Goal: Task Accomplishment & Management: Manage account settings

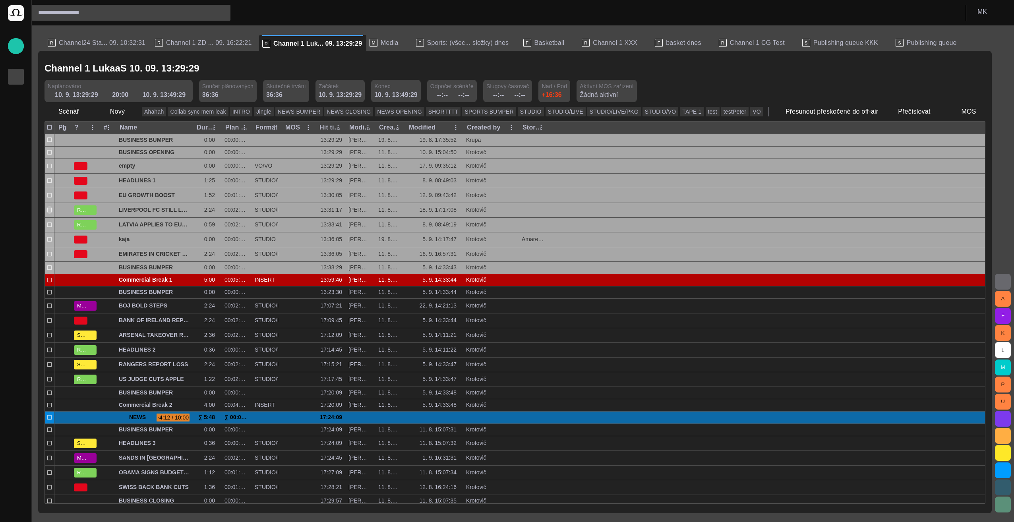
click at [16, 75] on p "Rundowns" at bounding box center [16, 76] width 10 height 8
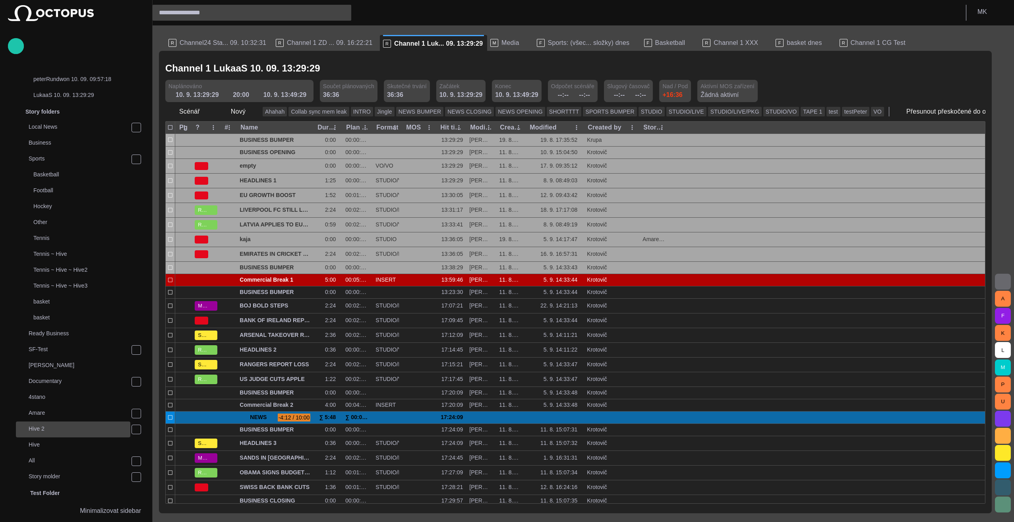
scroll to position [238, 0]
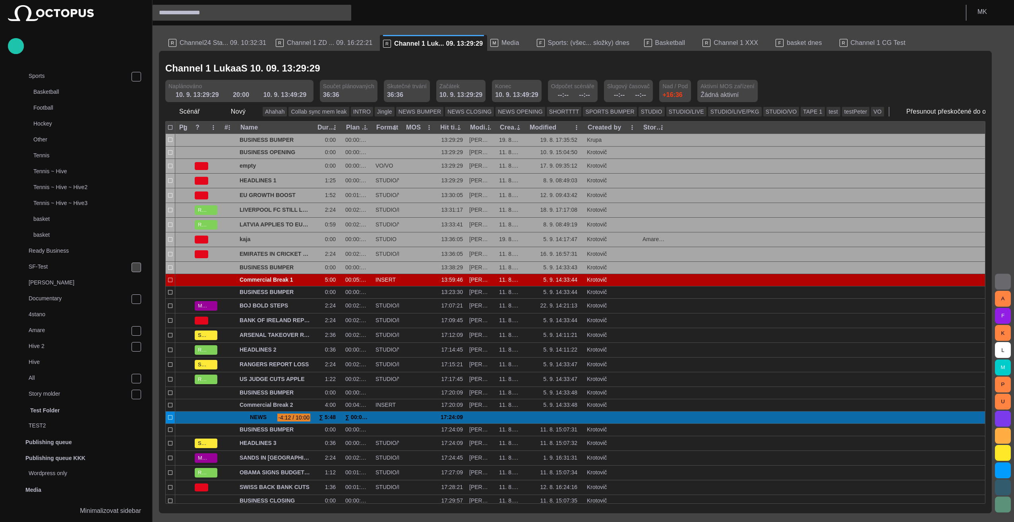
click at [134, 266] on span "main menu" at bounding box center [136, 267] width 6 height 6
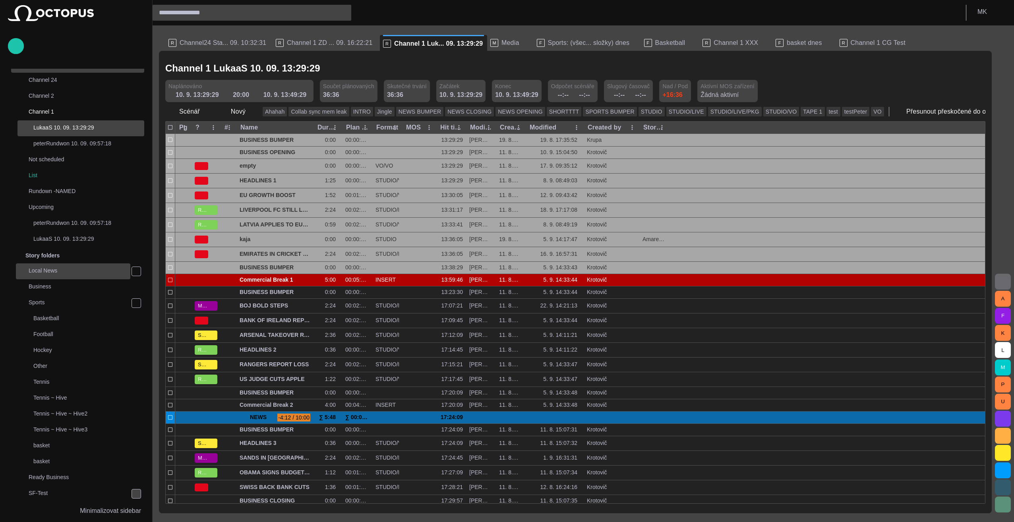
scroll to position [0, 0]
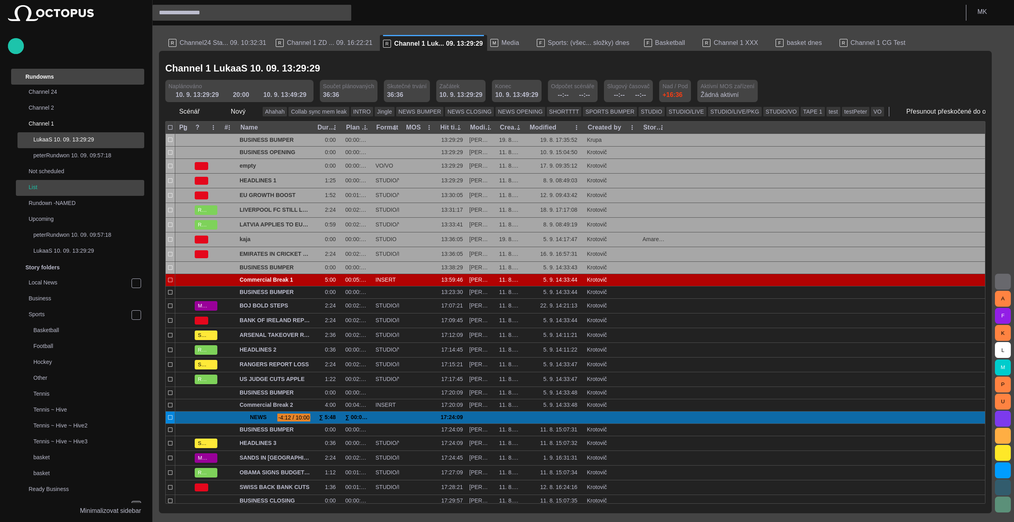
click at [53, 189] on div "List" at bounding box center [80, 187] width 127 height 11
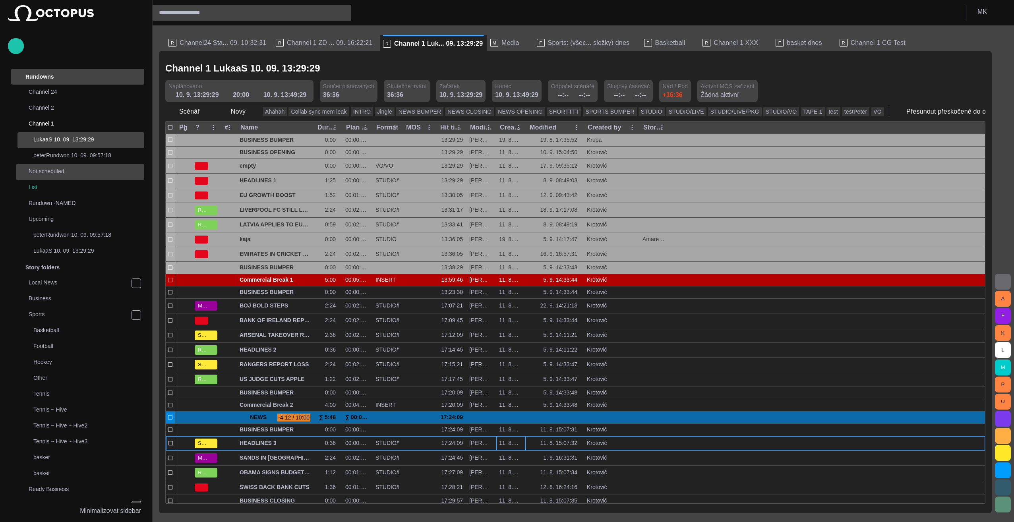
click at [507, 436] on div "11. 8. 15:07:31" at bounding box center [511, 443] width 30 height 14
click at [134, 172] on span "main menu" at bounding box center [136, 172] width 6 height 6
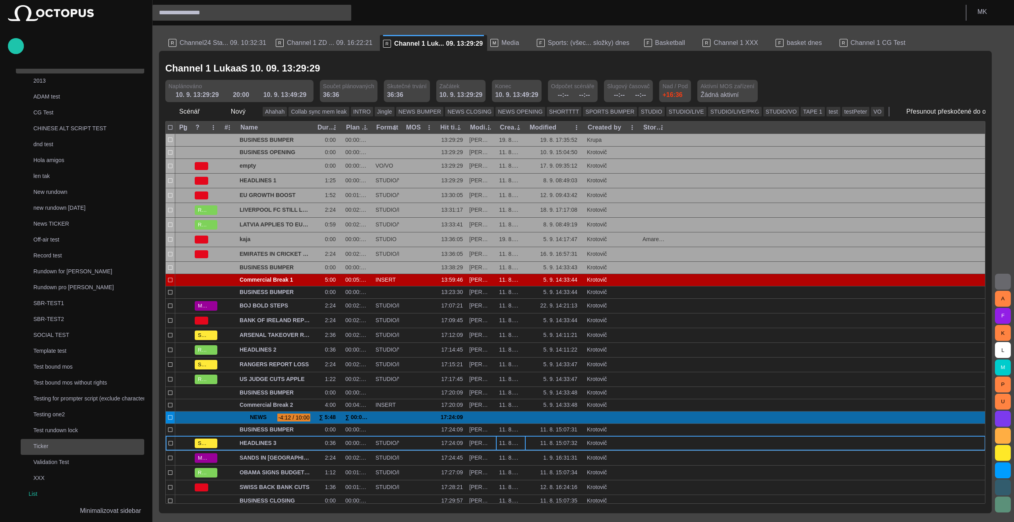
scroll to position [119, 0]
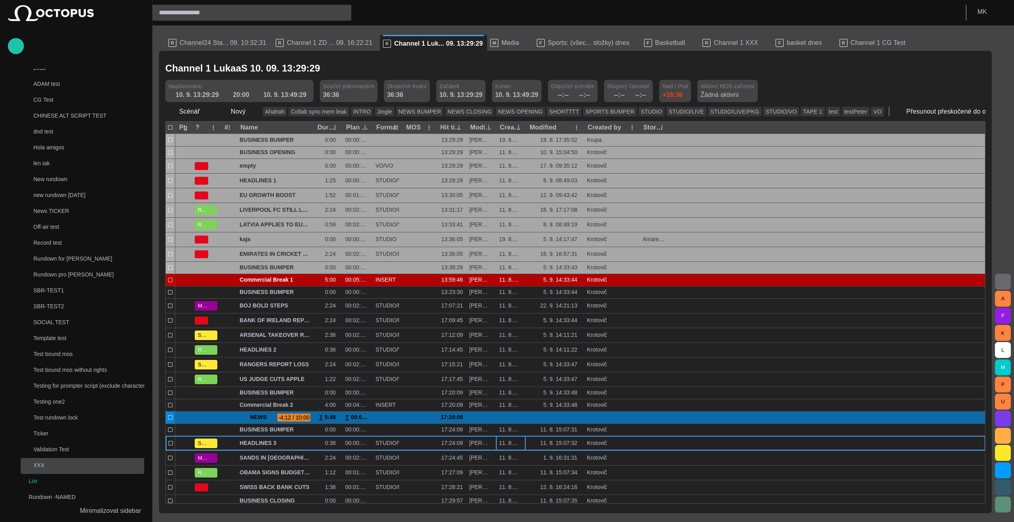
click at [41, 463] on p "XXX" at bounding box center [88, 465] width 111 height 8
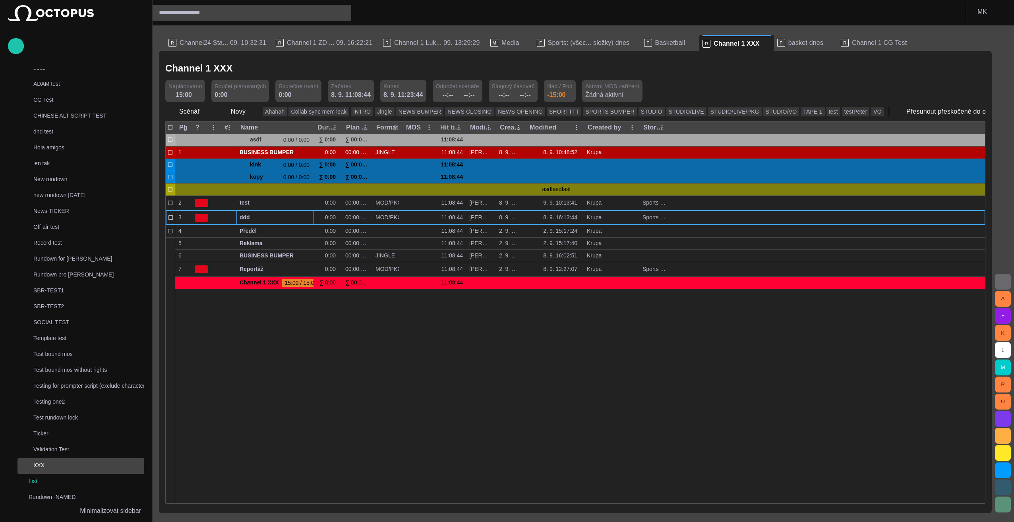
scroll to position [95, 0]
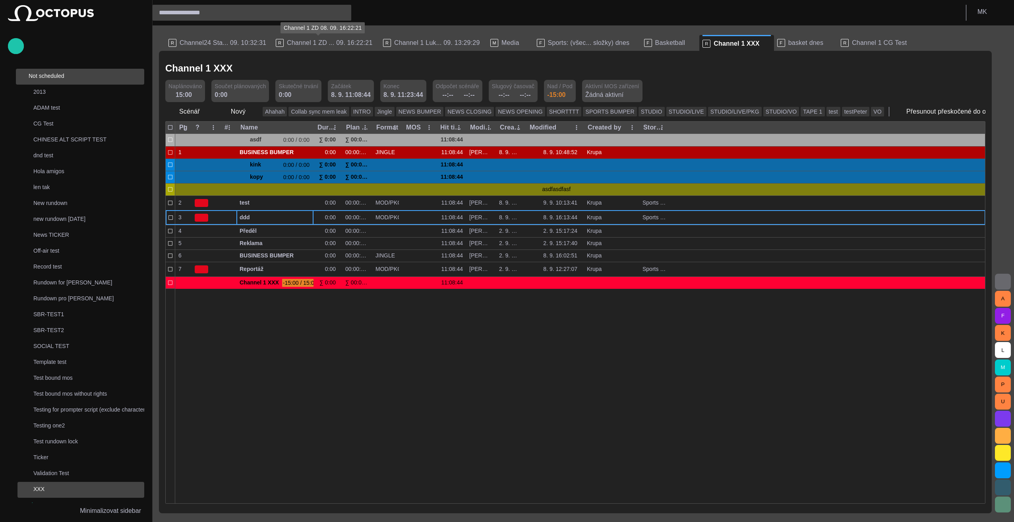
click at [329, 40] on span "Channel 1 ZD ... 09. 16:22:21" at bounding box center [329, 43] width 85 height 8
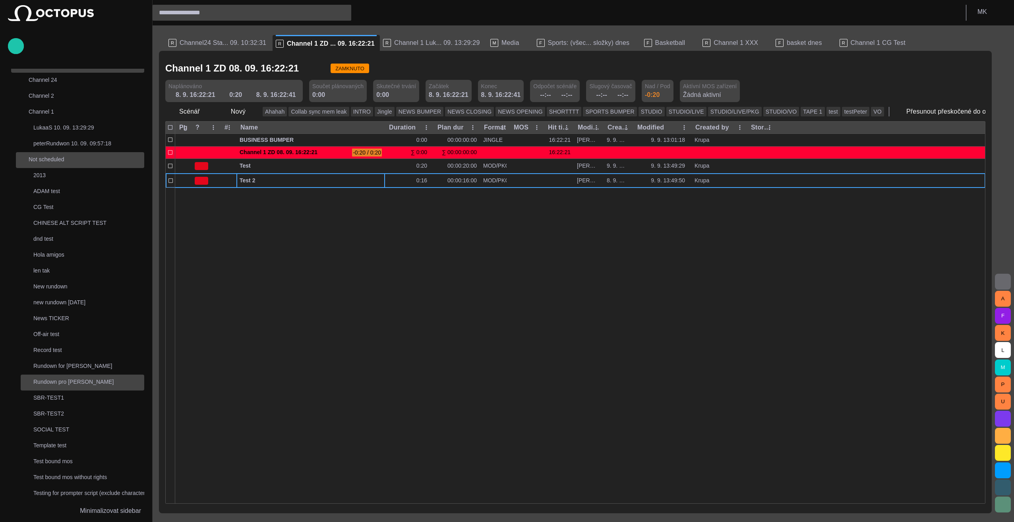
scroll to position [0, 0]
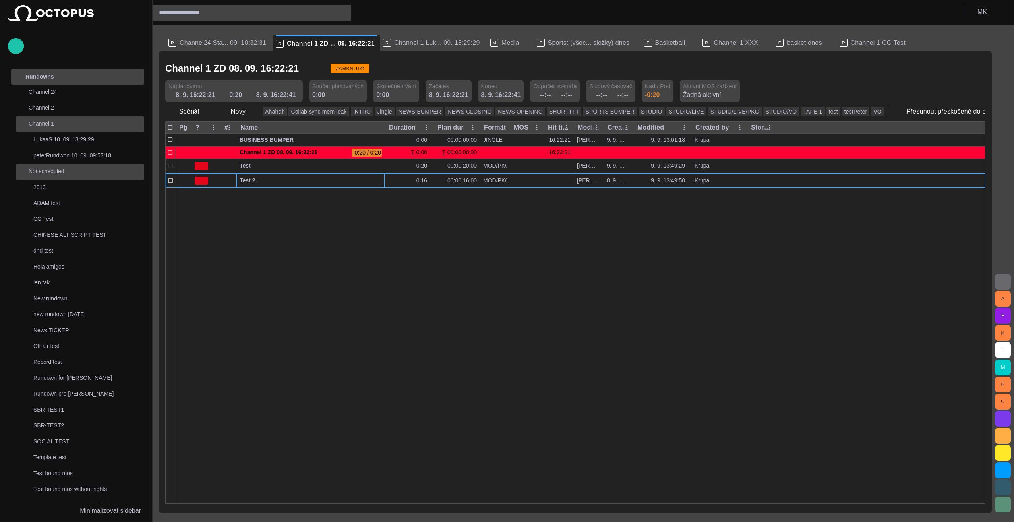
click at [134, 123] on span "main menu" at bounding box center [136, 124] width 6 height 6
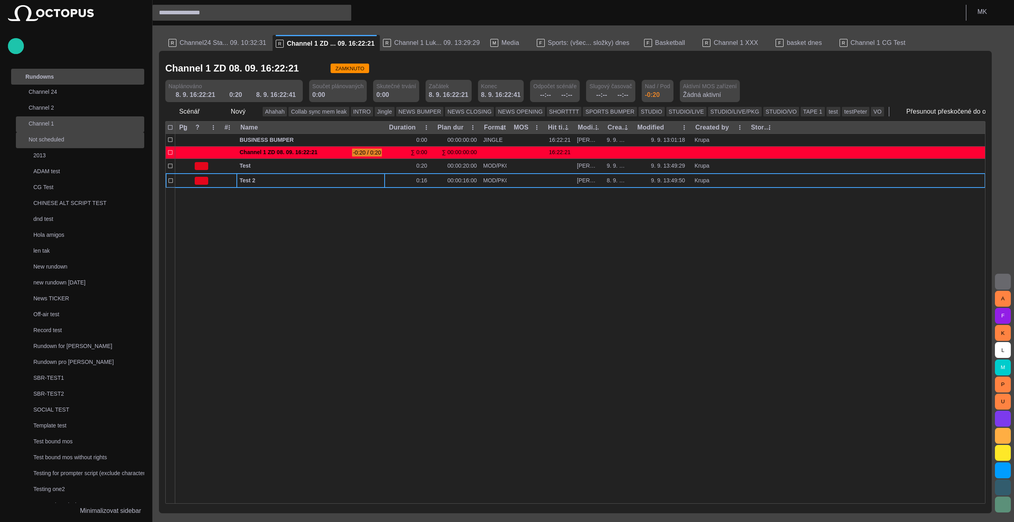
click at [134, 123] on span "main menu" at bounding box center [136, 124] width 6 height 6
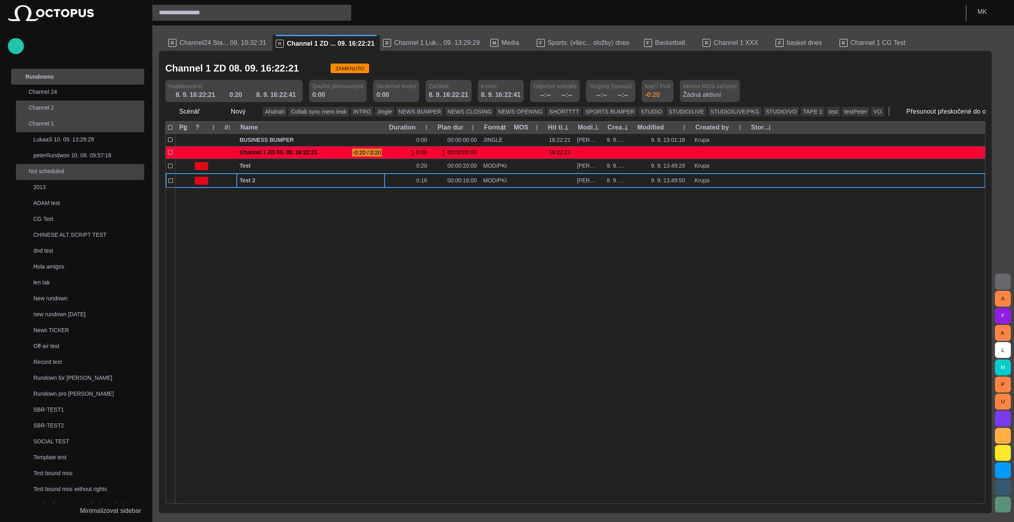
click at [137, 109] on span "main menu" at bounding box center [136, 108] width 6 height 6
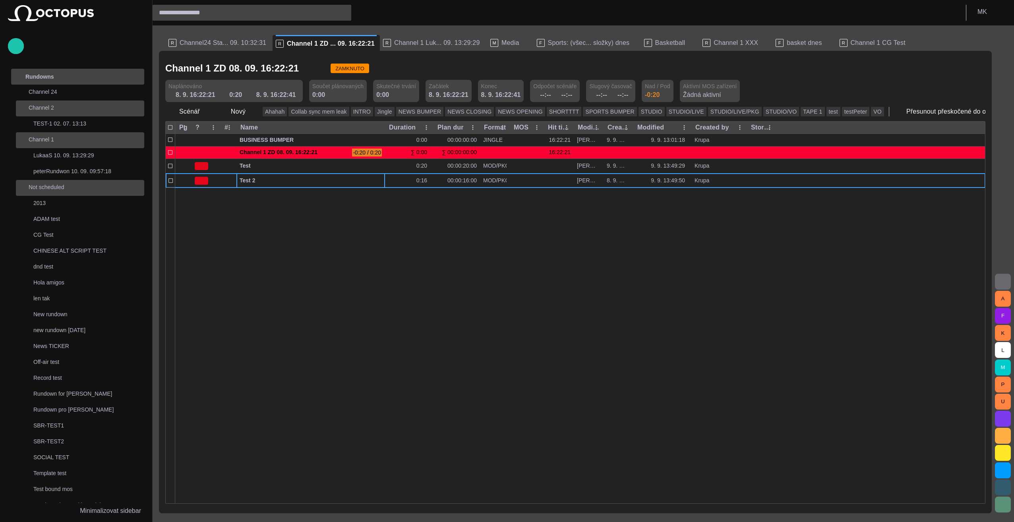
click at [136, 109] on span "main menu" at bounding box center [136, 108] width 6 height 6
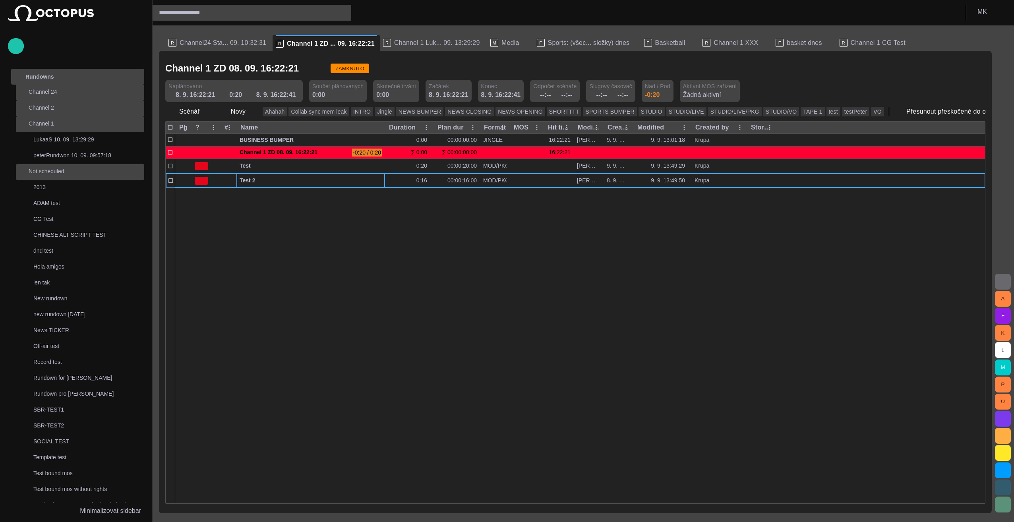
click at [136, 93] on span "main menu" at bounding box center [136, 92] width 6 height 6
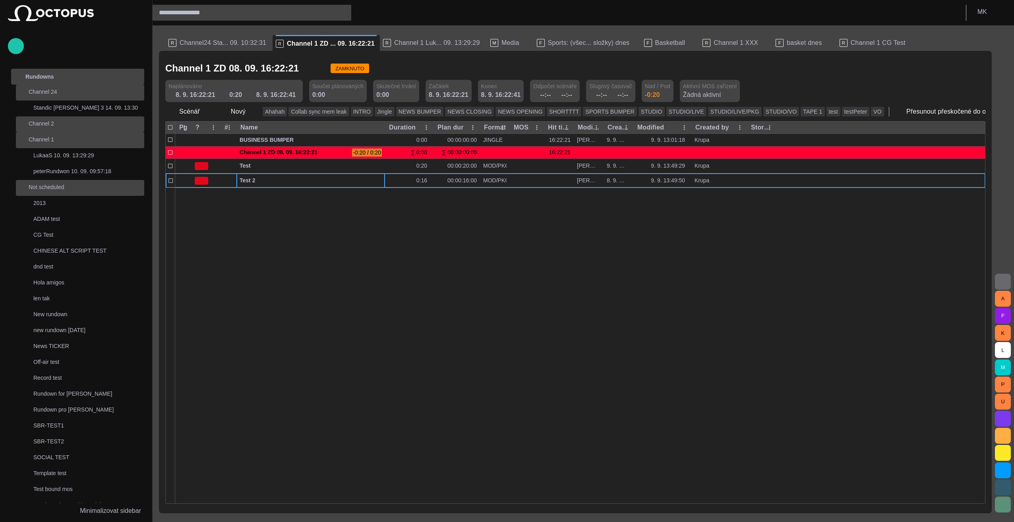
click at [136, 93] on span "main menu" at bounding box center [136, 92] width 6 height 6
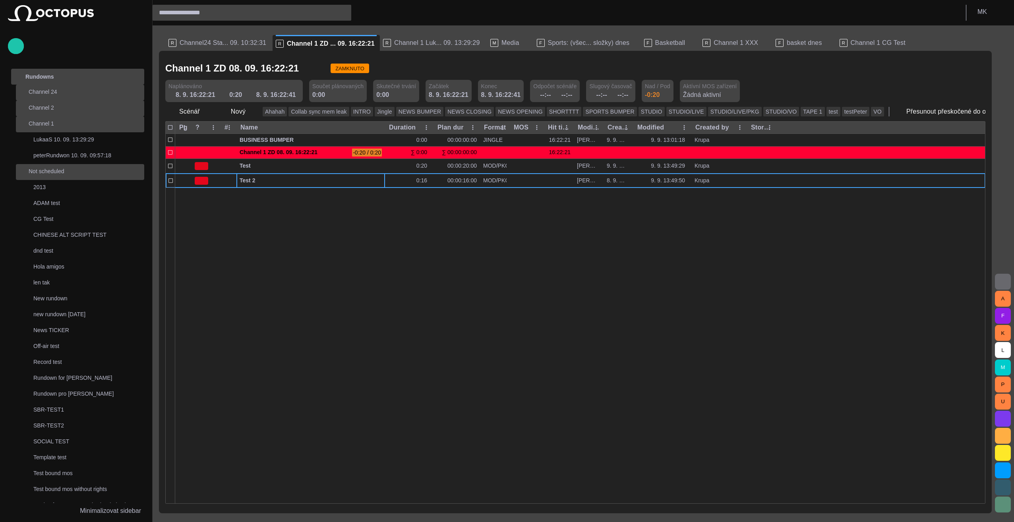
click at [270, 241] on div at bounding box center [580, 346] width 810 height 316
click at [331, 70] on span "ZAMKNUTO" at bounding box center [350, 69] width 39 height 8
click at [316, 68] on span "button" at bounding box center [320, 68] width 8 height 8
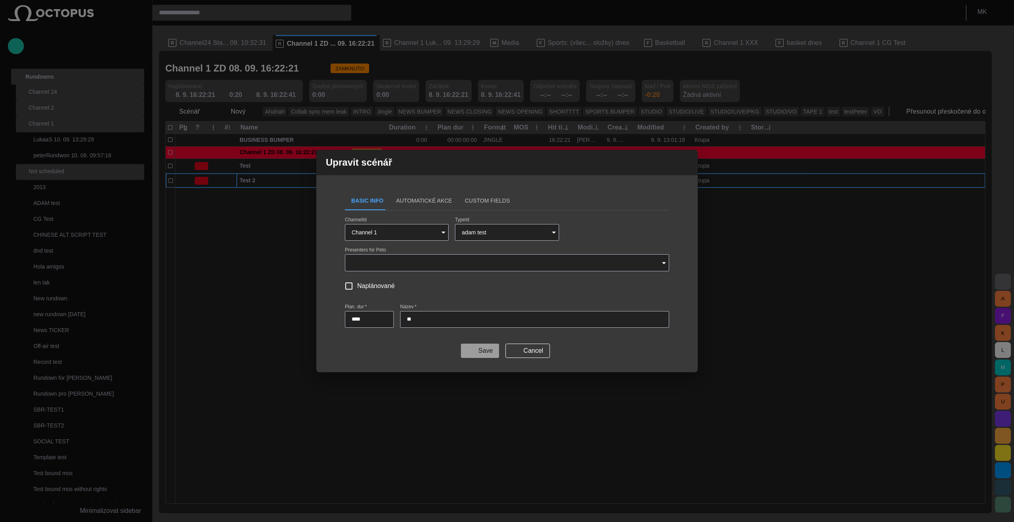
click at [485, 354] on button "Save" at bounding box center [480, 351] width 38 height 14
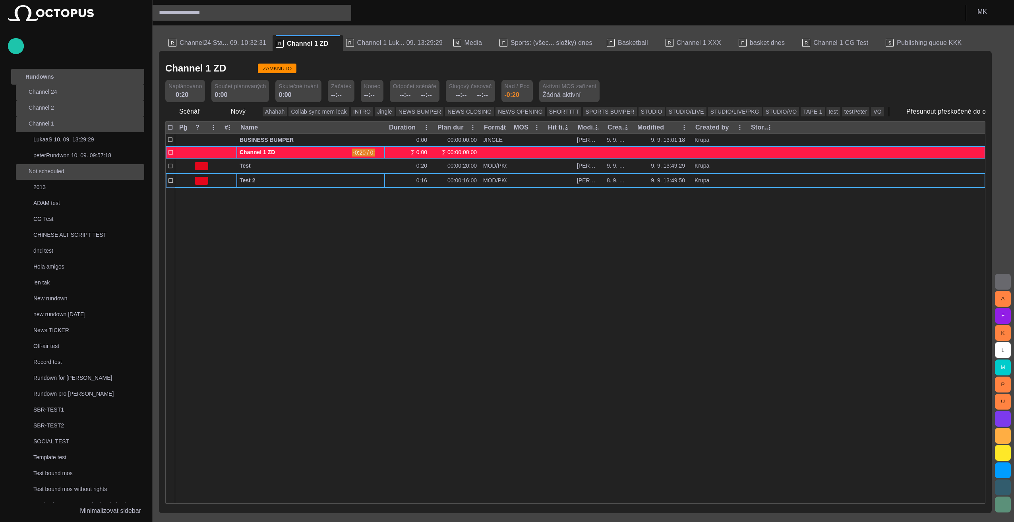
click at [378, 150] on span "button" at bounding box center [379, 152] width 6 height 6
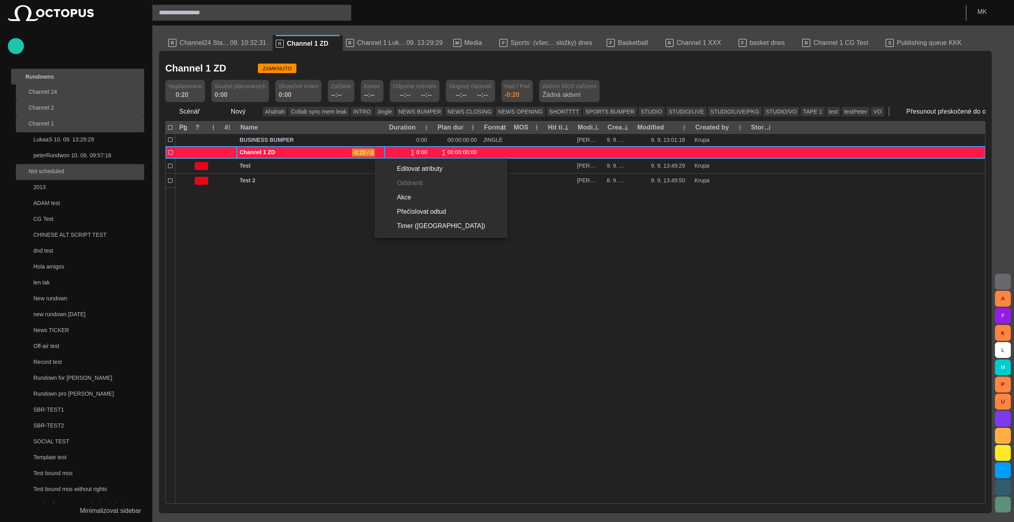
click at [378, 150] on div at bounding box center [507, 261] width 1014 height 522
click at [366, 151] on span "-0:20 / 0:20" at bounding box center [367, 153] width 30 height 8
click at [379, 150] on span "button" at bounding box center [379, 152] width 6 height 6
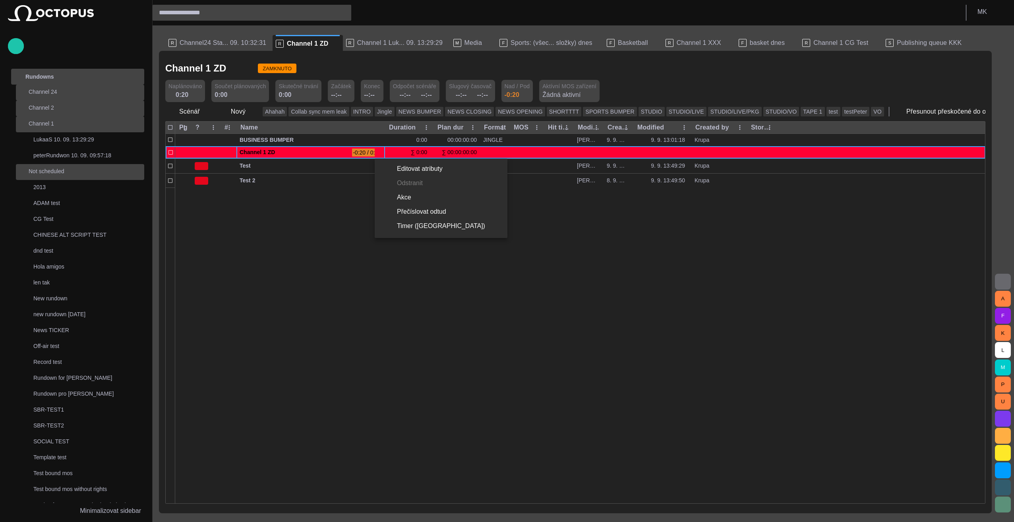
click at [419, 149] on div at bounding box center [507, 261] width 1014 height 522
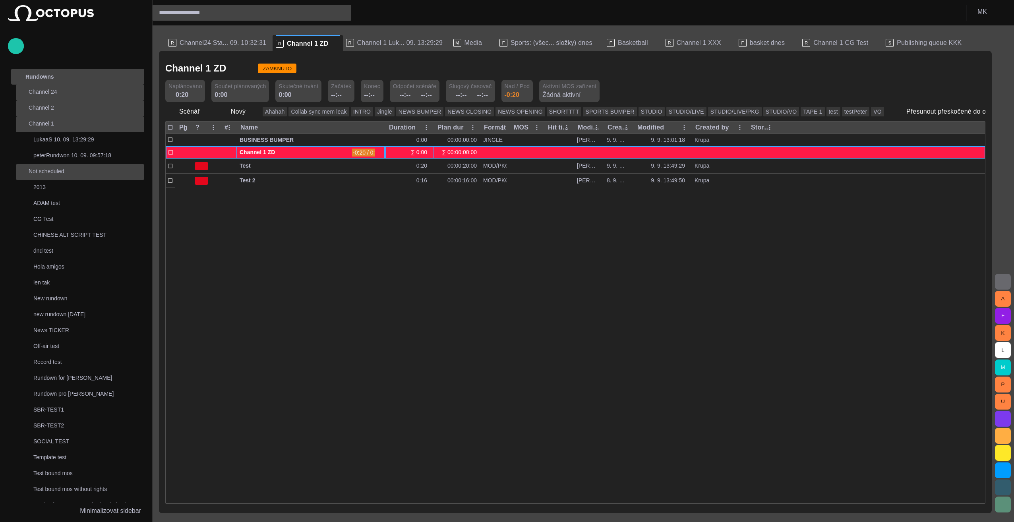
click at [417, 150] on div "∑ 0:00" at bounding box center [420, 153] width 19 height 8
click at [471, 150] on div "∑ 00:00:00:00" at bounding box center [457, 153] width 40 height 8
click at [462, 151] on div "∑ 00:00:00:00" at bounding box center [457, 153] width 40 height 8
click at [195, 155] on div at bounding box center [206, 152] width 29 height 12
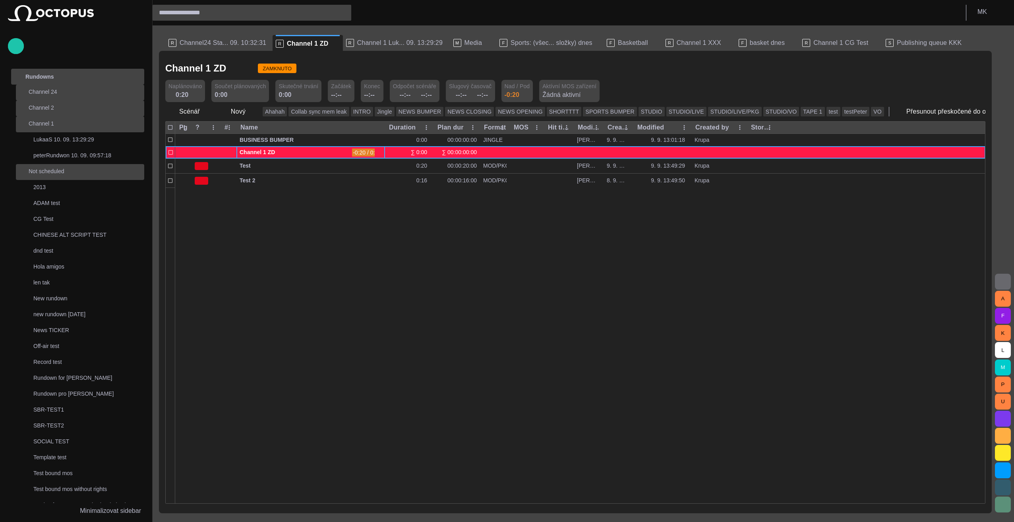
click at [323, 151] on span "Channel 1 ZD" at bounding box center [294, 153] width 109 height 8
click at [342, 150] on span "Channel 1 ZD" at bounding box center [294, 153] width 109 height 8
click at [382, 151] on span "button" at bounding box center [379, 152] width 6 height 6
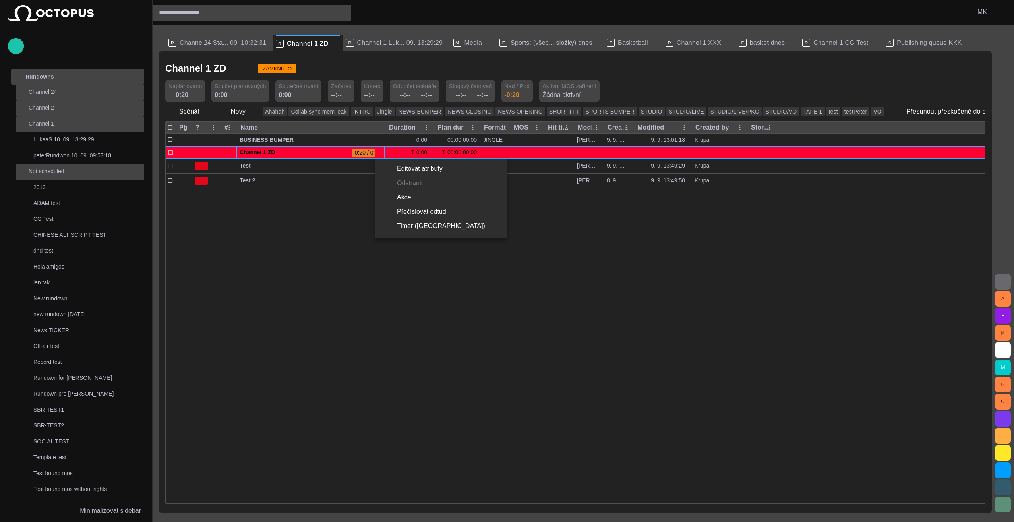
click at [410, 170] on li "Editovat atributy" at bounding box center [441, 169] width 133 height 14
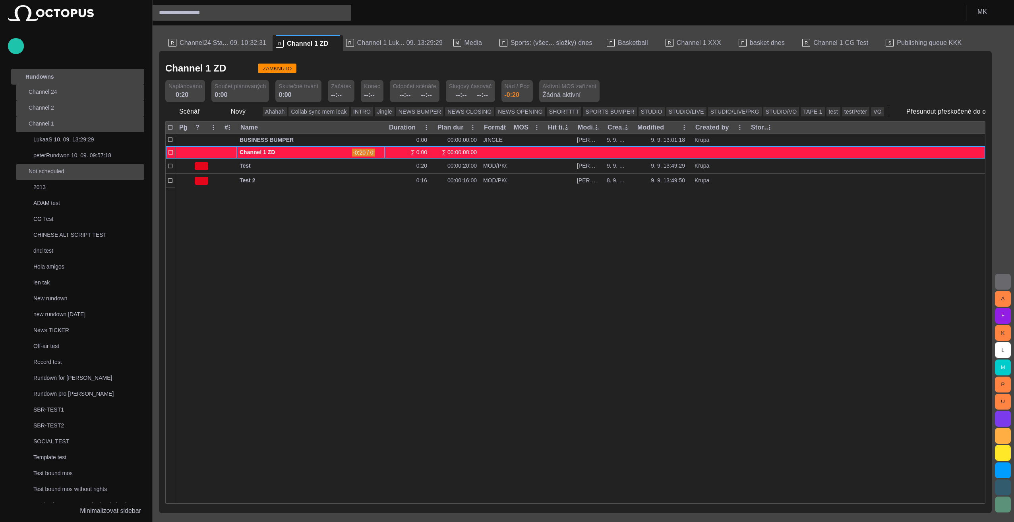
click at [379, 149] on span "button" at bounding box center [379, 152] width 6 height 6
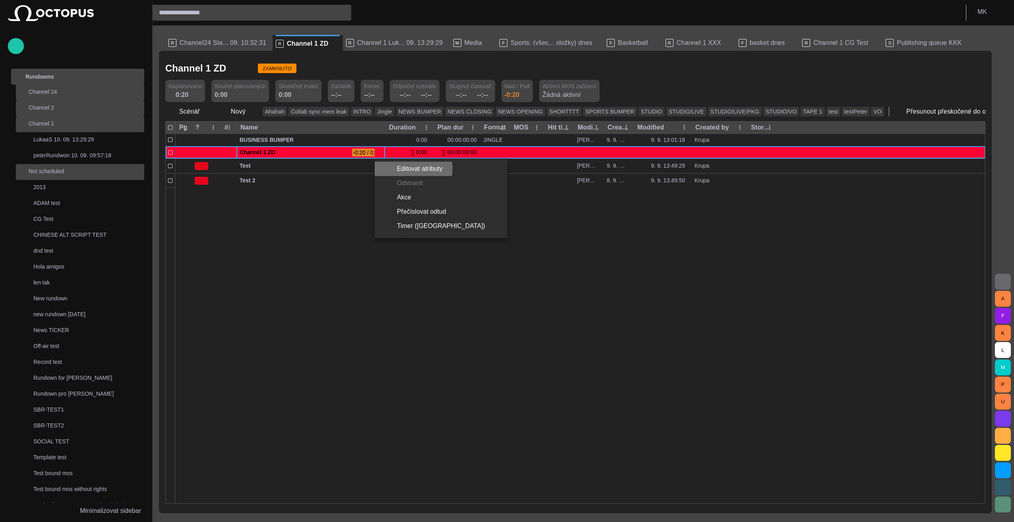
click at [409, 169] on li "Editovat atributy" at bounding box center [441, 169] width 133 height 14
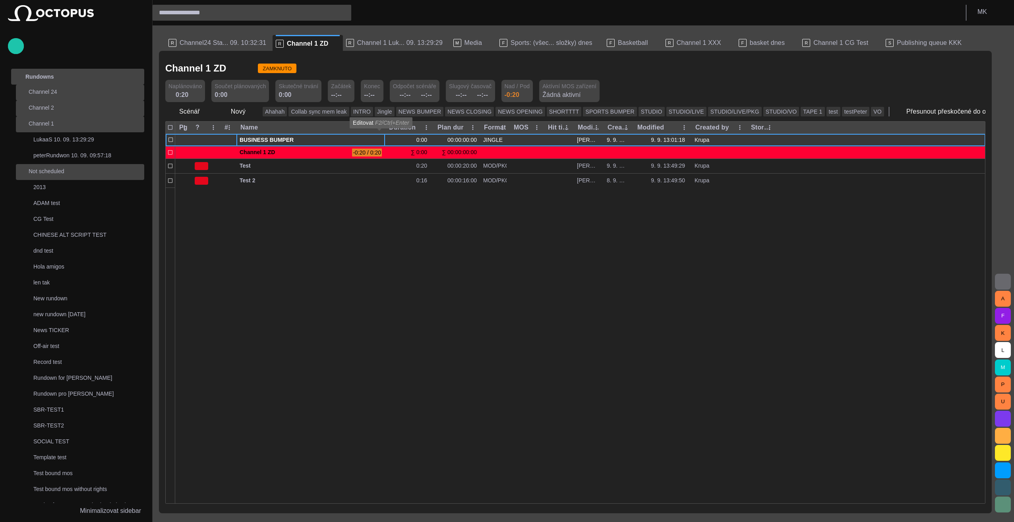
click at [379, 140] on span "button" at bounding box center [379, 140] width 6 height 6
click at [368, 191] on div at bounding box center [580, 346] width 810 height 316
click at [395, 140] on div "0:00" at bounding box center [409, 140] width 48 height 12
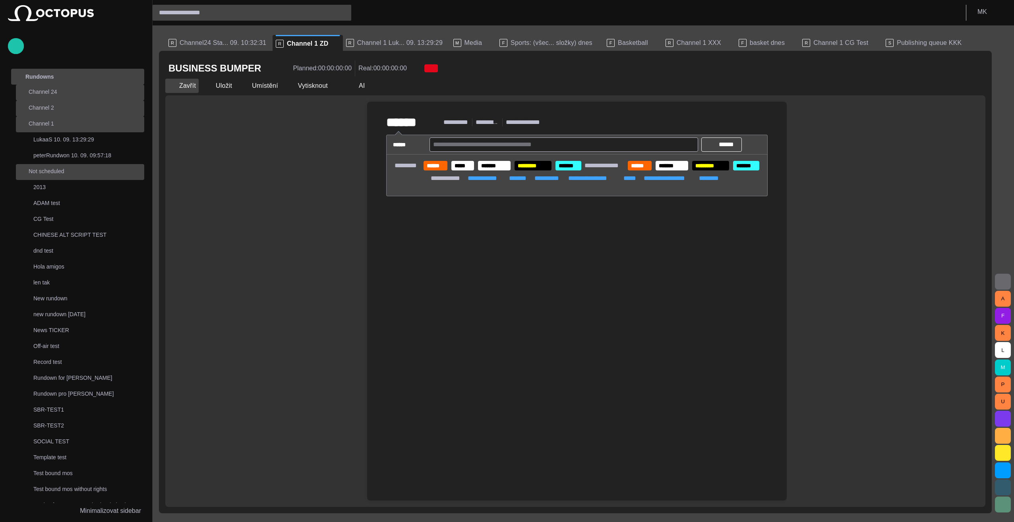
click at [173, 87] on span "button" at bounding box center [172, 86] width 8 height 8
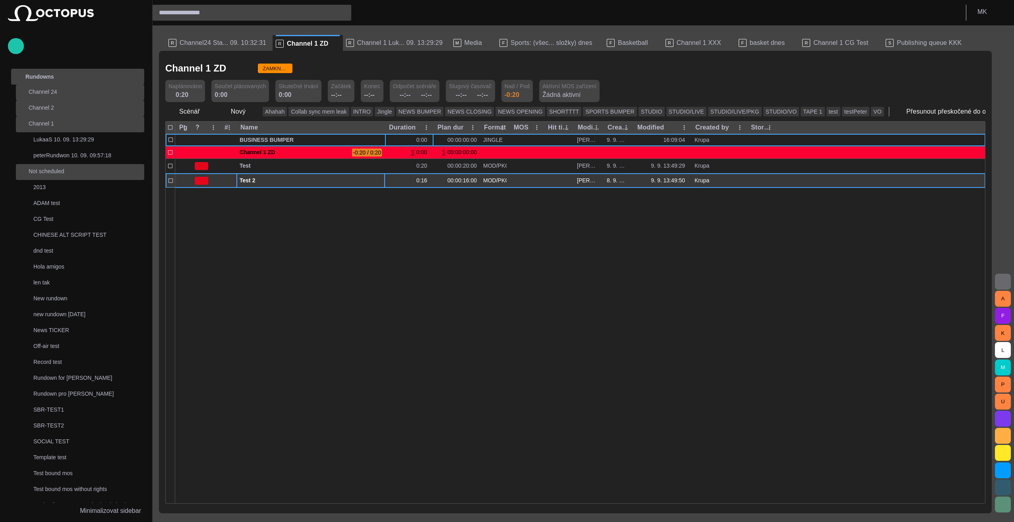
click at [381, 180] on span "button" at bounding box center [379, 181] width 6 height 6
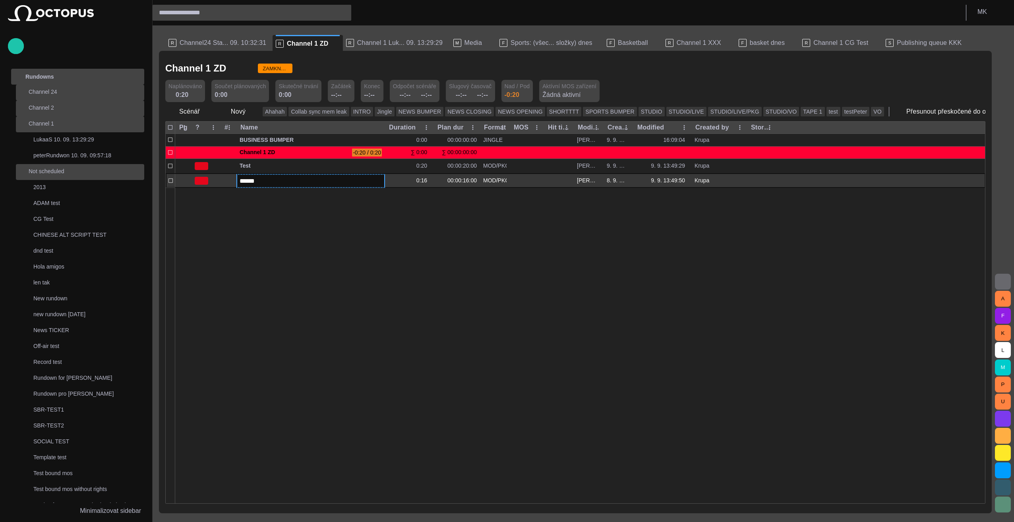
click at [295, 208] on div at bounding box center [580, 346] width 810 height 316
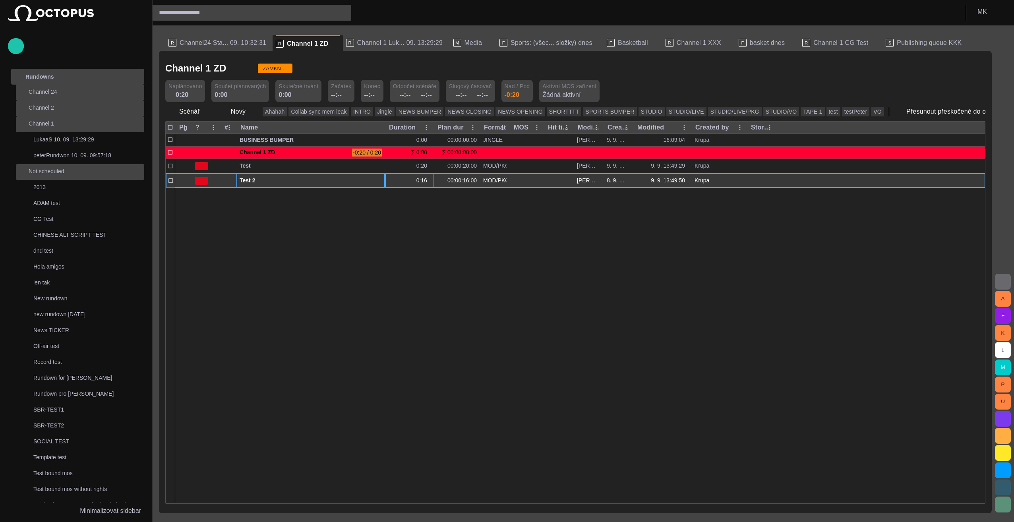
click at [402, 184] on div "0:16" at bounding box center [409, 181] width 48 height 14
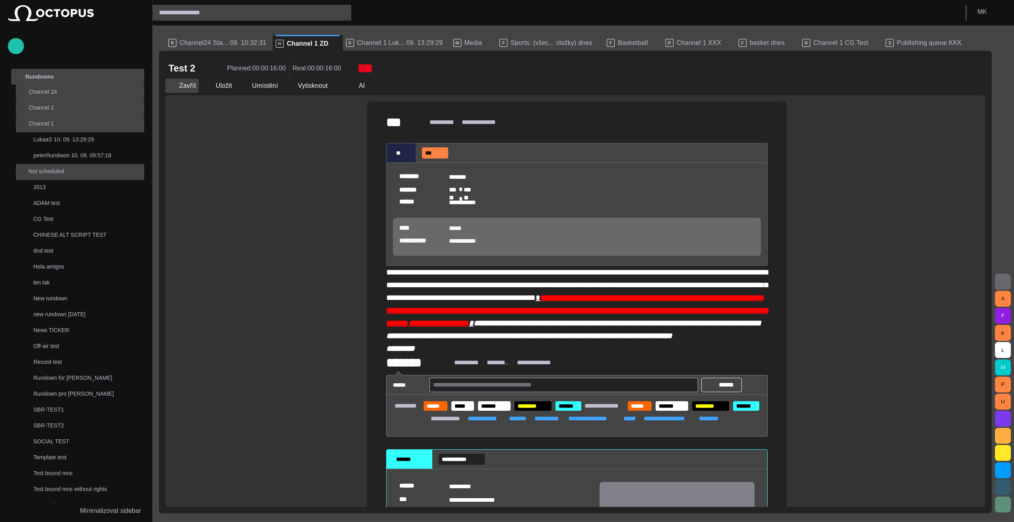
click at [188, 83] on button "Zavřít" at bounding box center [181, 86] width 33 height 14
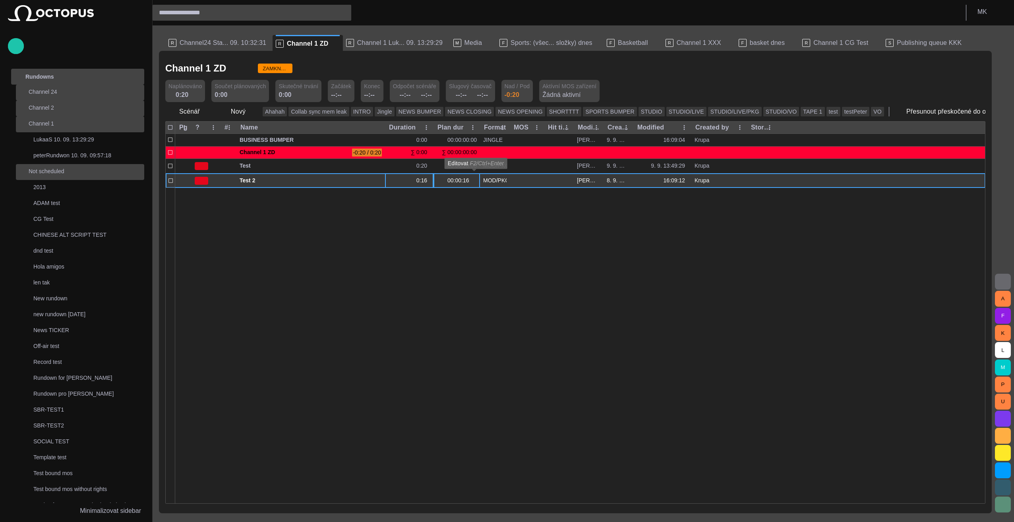
click at [475, 182] on span "button" at bounding box center [474, 181] width 6 height 6
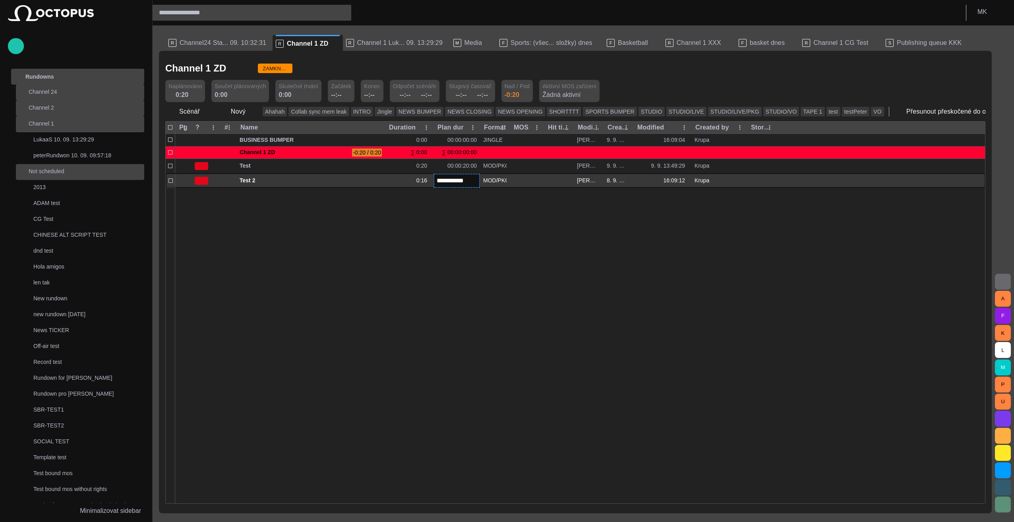
click at [494, 246] on div at bounding box center [580, 346] width 810 height 316
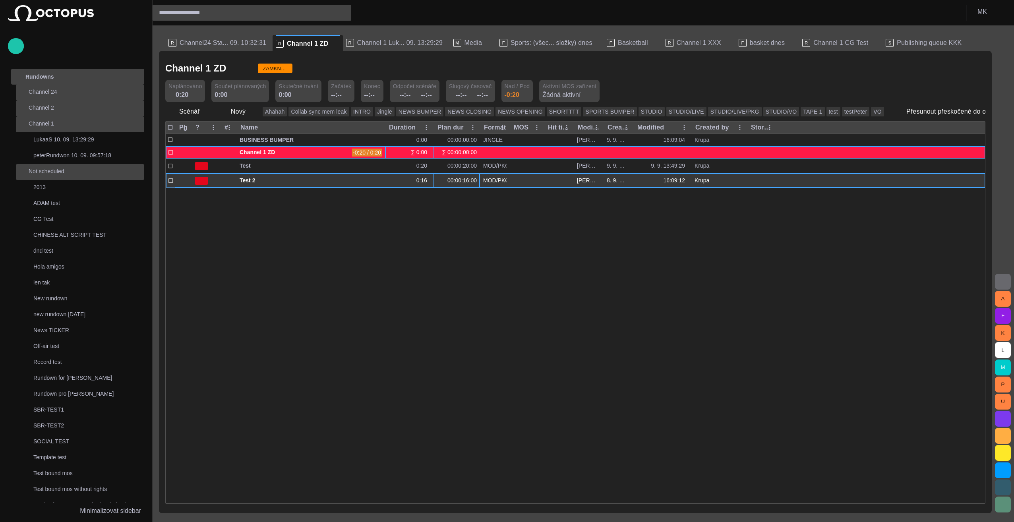
click at [421, 152] on div "∑ 0:00" at bounding box center [420, 153] width 19 height 8
click at [473, 151] on div "∑ 00:00:00:00" at bounding box center [457, 153] width 40 height 8
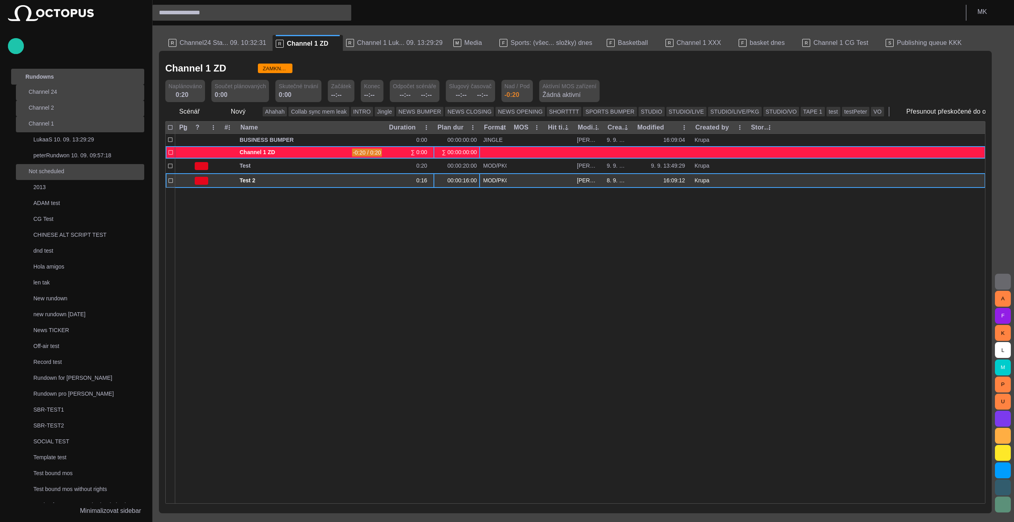
click at [473, 151] on div "∑ 00:00:00:00" at bounding box center [457, 153] width 40 height 8
click at [211, 149] on div at bounding box center [206, 152] width 29 height 12
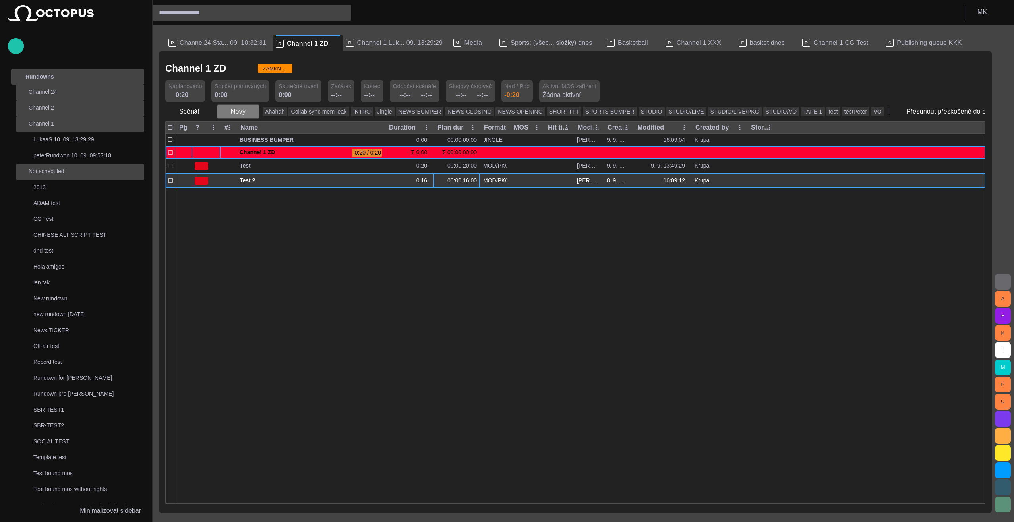
click at [250, 114] on span "button" at bounding box center [253, 112] width 8 height 8
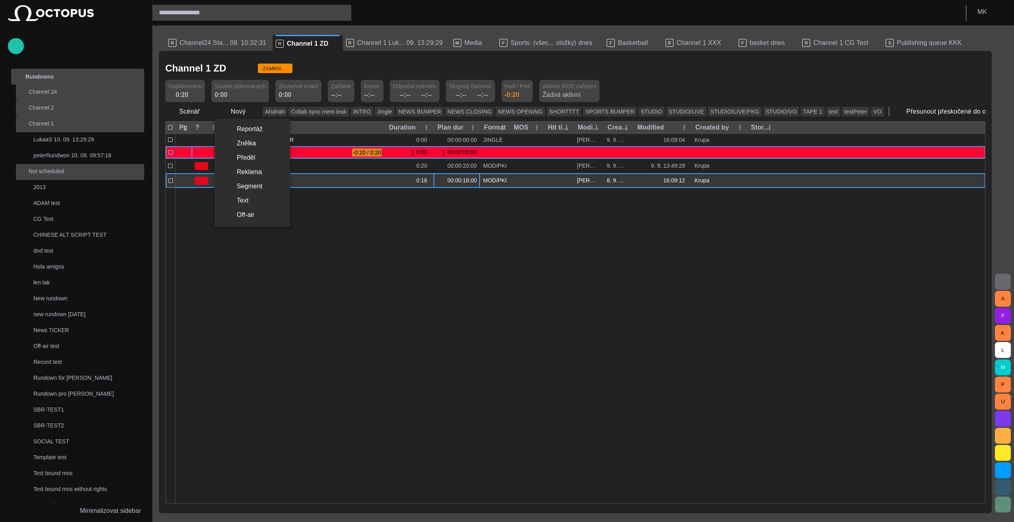
click at [250, 133] on li "Reportáž" at bounding box center [253, 129] width 76 height 14
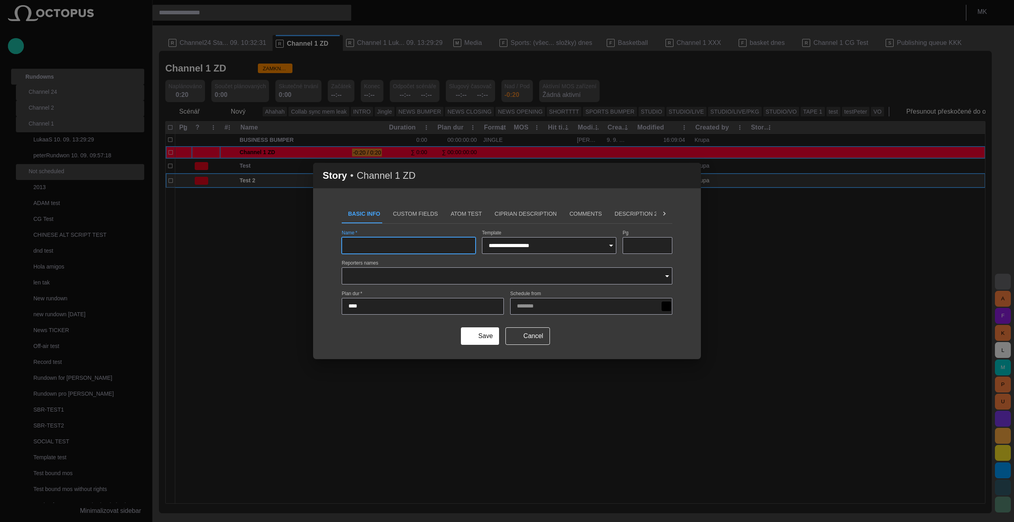
click at [381, 242] on div at bounding box center [409, 245] width 134 height 17
type input "****"
click at [486, 341] on button "Save" at bounding box center [480, 336] width 38 height 17
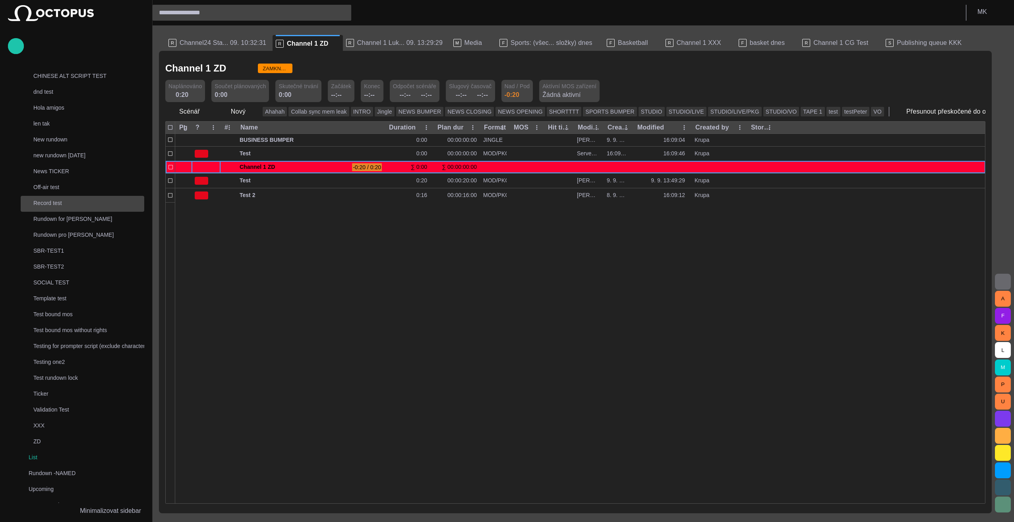
scroll to position [238, 0]
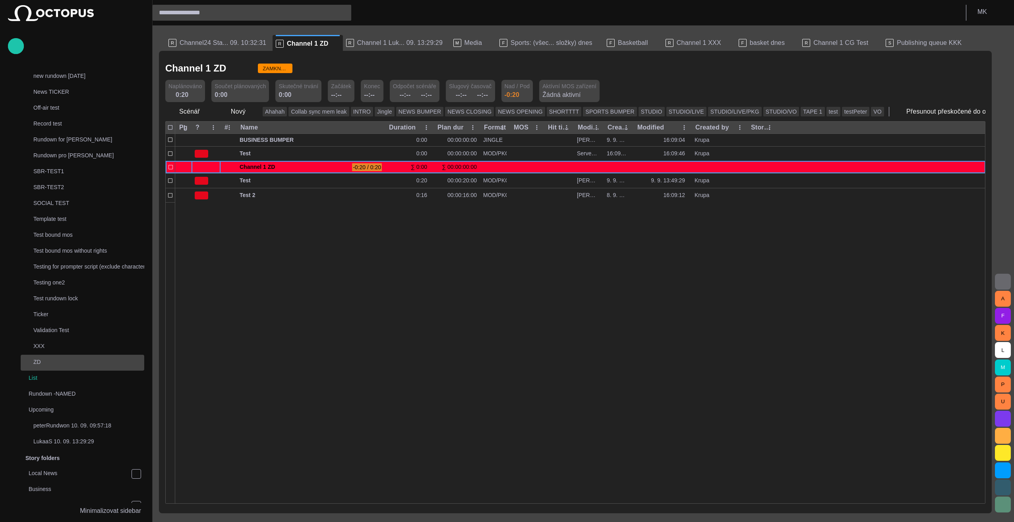
click at [49, 361] on p "ZD" at bounding box center [88, 362] width 111 height 8
click at [51, 350] on div "XXX" at bounding box center [83, 346] width 122 height 11
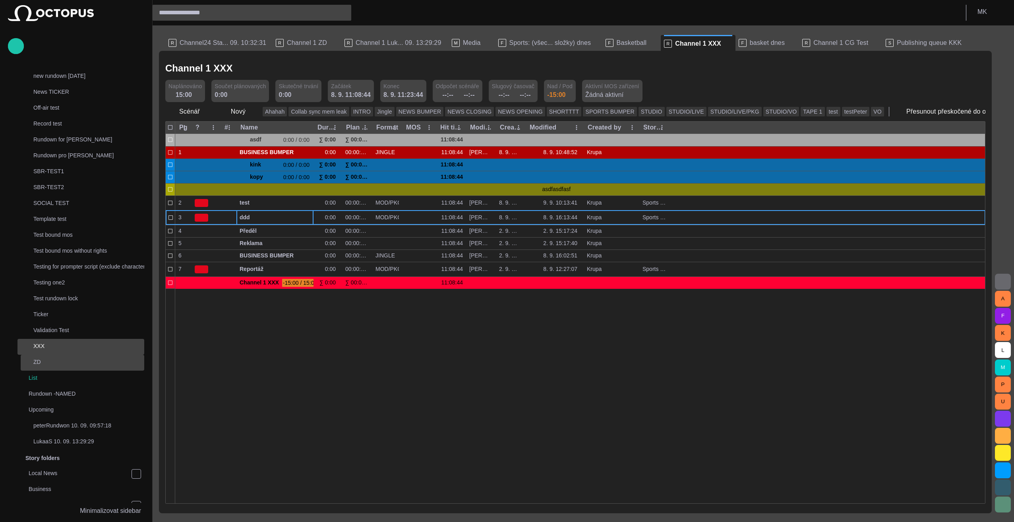
click at [47, 366] on div "ZD" at bounding box center [83, 362] width 122 height 11
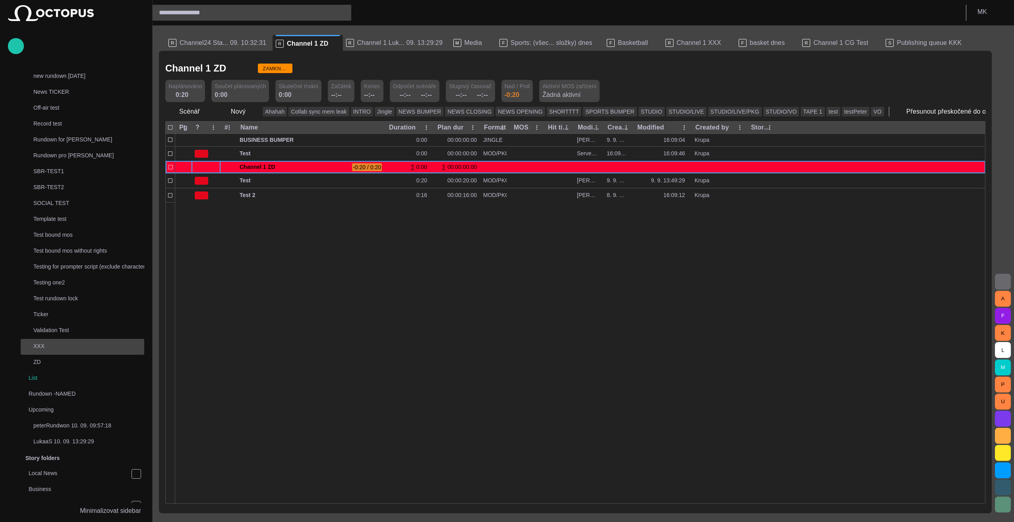
click at [50, 345] on p "XXX" at bounding box center [88, 346] width 111 height 8
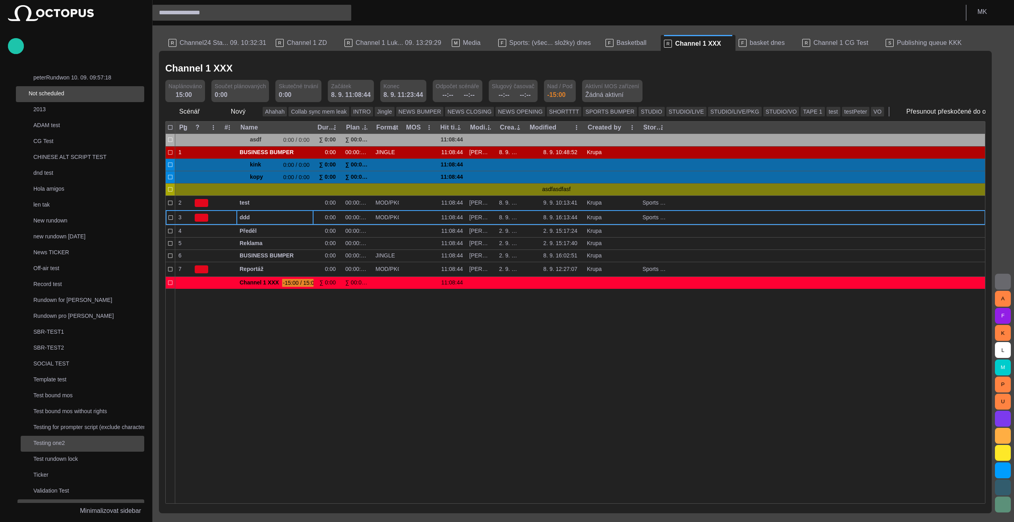
scroll to position [159, 0]
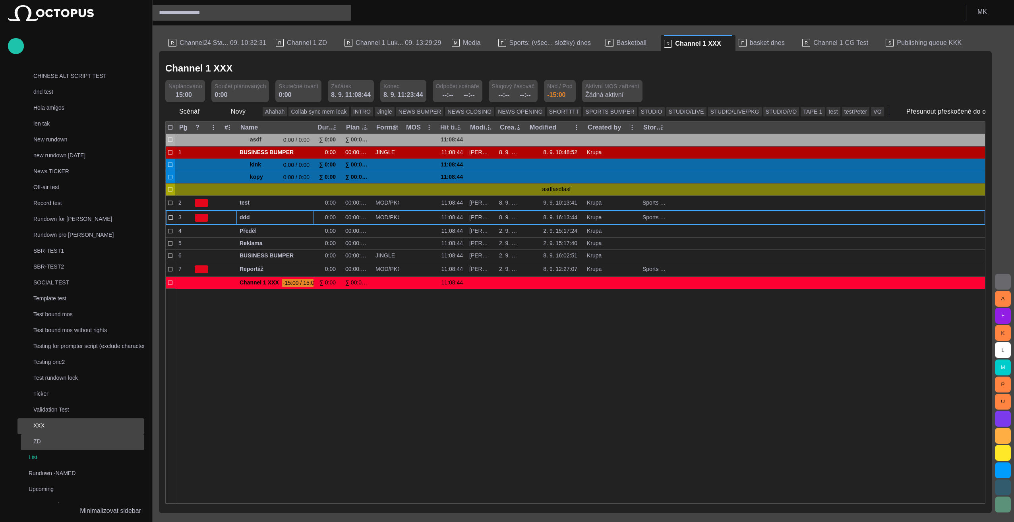
click at [49, 440] on p "ZD" at bounding box center [88, 442] width 111 height 8
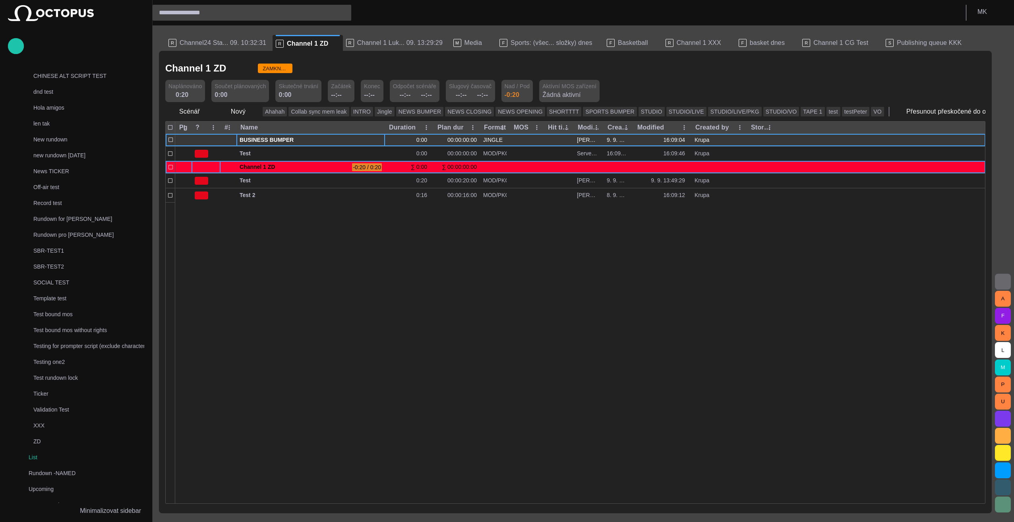
click at [352, 139] on span "BUSINESS BUMPER" at bounding box center [311, 140] width 142 height 8
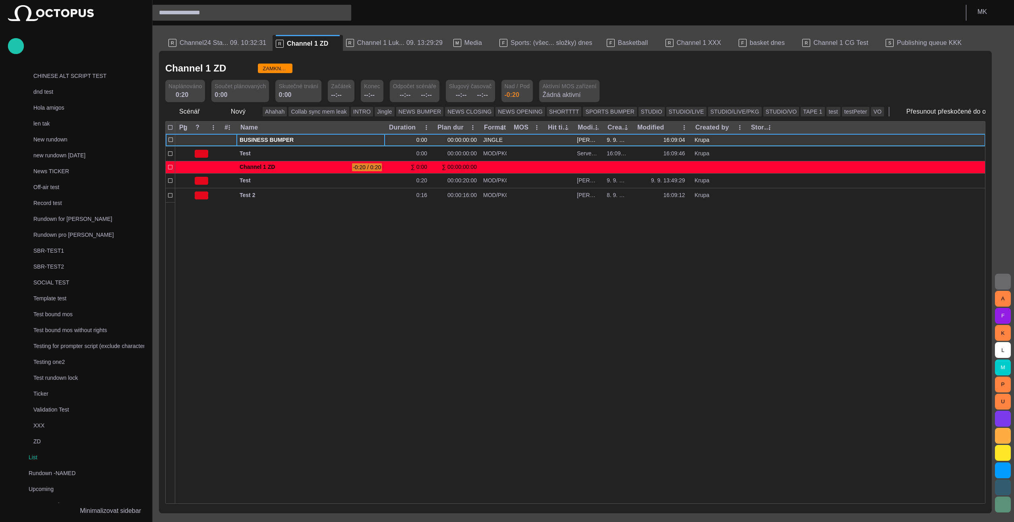
click at [378, 140] on span "button" at bounding box center [379, 140] width 6 height 6
click at [256, 140] on span "BUSINESS BUMPER" at bounding box center [311, 140] width 142 height 8
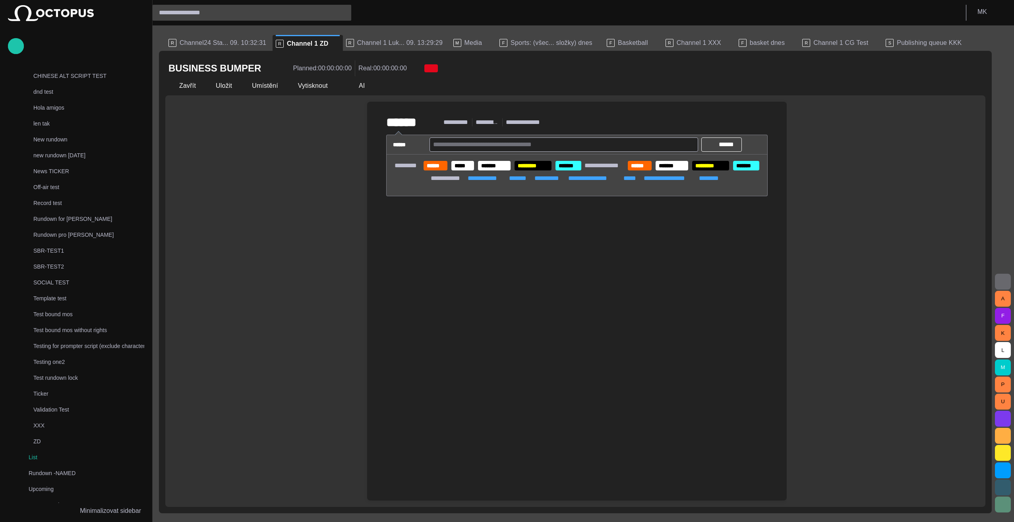
click at [758, 144] on span "button" at bounding box center [760, 145] width 8 height 8
click at [174, 89] on span "button" at bounding box center [172, 86] width 8 height 8
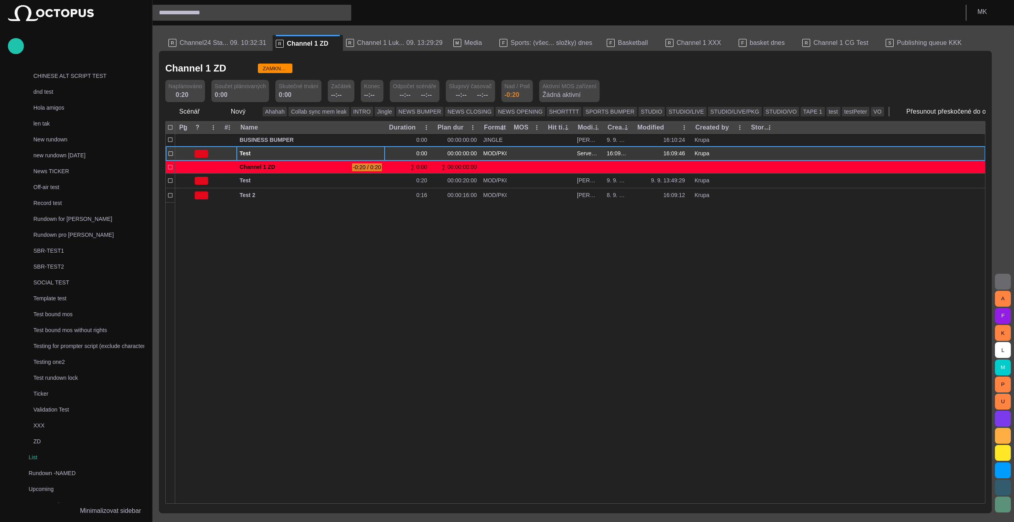
click at [293, 150] on span "Test" at bounding box center [311, 154] width 142 height 8
click at [370, 152] on span "button" at bounding box center [370, 154] width 6 height 6
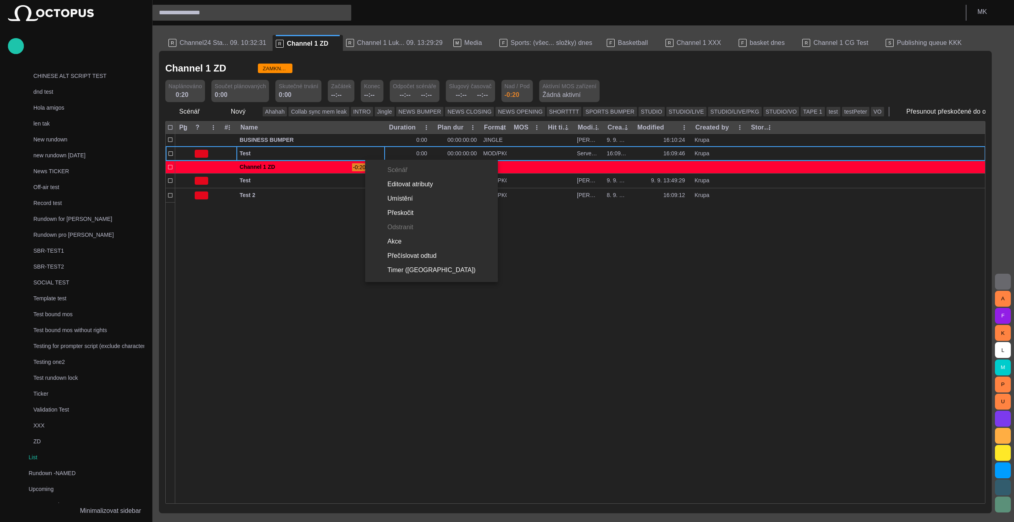
click at [379, 154] on div at bounding box center [507, 261] width 1014 height 522
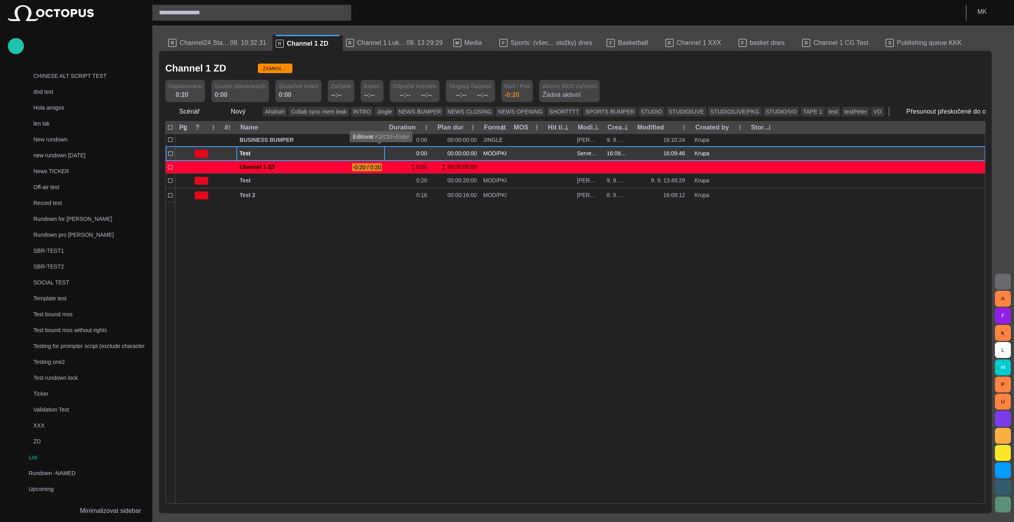
click at [378, 153] on span "button" at bounding box center [379, 154] width 6 height 6
click at [279, 149] on div "Test" at bounding box center [311, 154] width 142 height 14
click at [254, 154] on span "Test" at bounding box center [311, 154] width 142 height 8
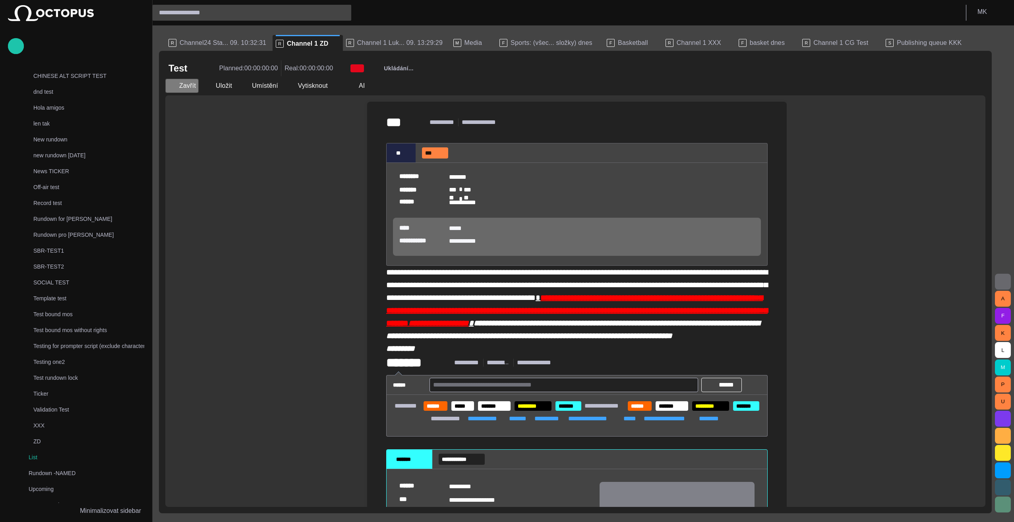
click at [180, 86] on button "Zavřít" at bounding box center [181, 86] width 33 height 14
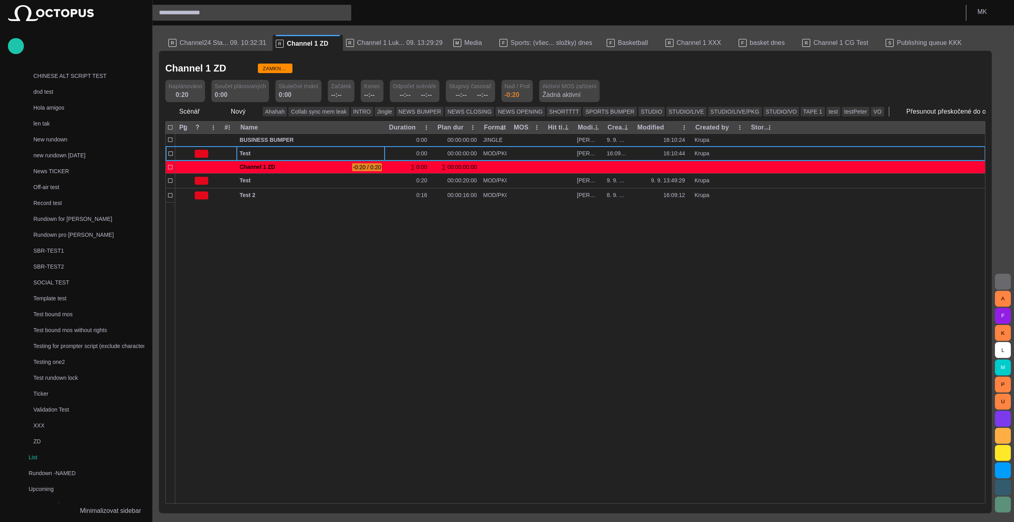
click at [345, 233] on div at bounding box center [580, 352] width 810 height 301
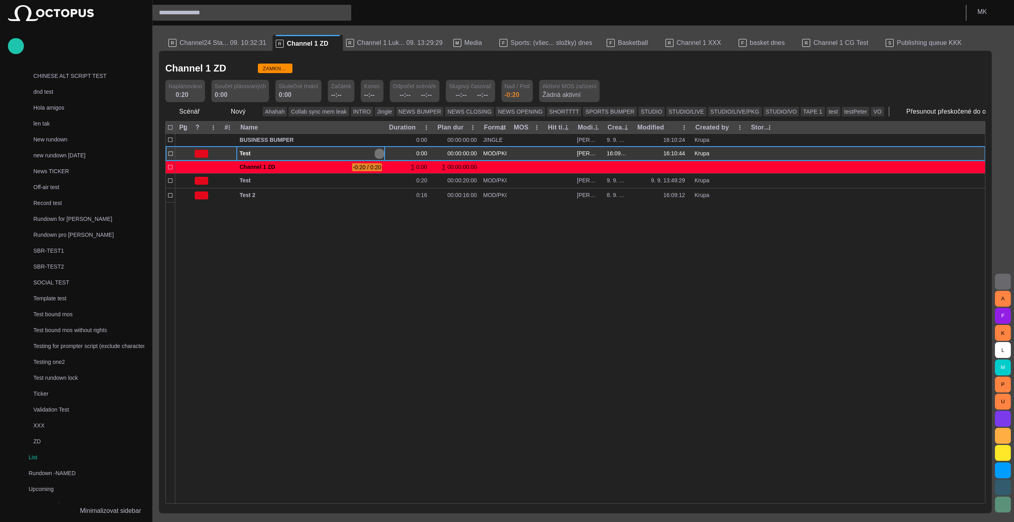
click at [382, 151] on span "button" at bounding box center [379, 154] width 6 height 6
click at [268, 154] on span "Test" at bounding box center [311, 154] width 142 height 8
click at [249, 155] on span "Test" at bounding box center [311, 154] width 142 height 8
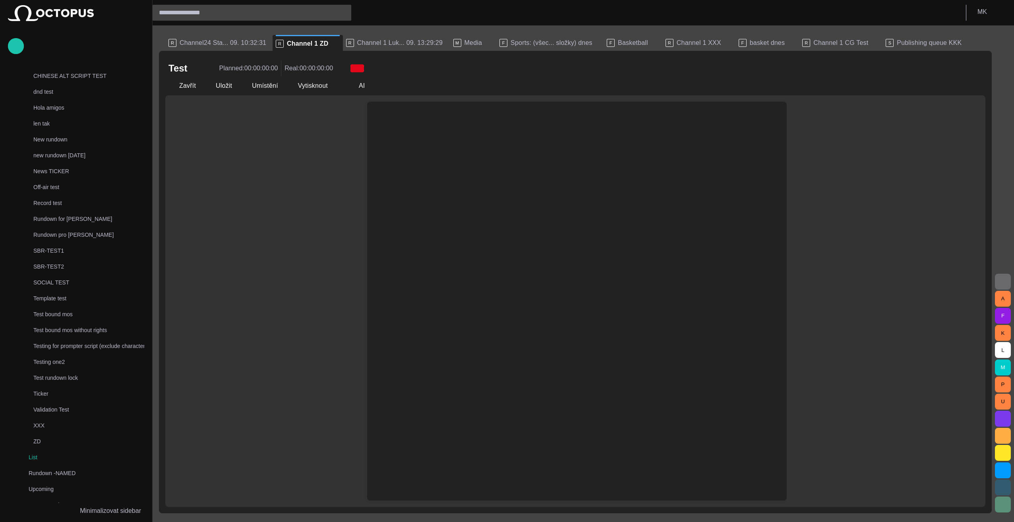
click at [235, 155] on div "Prompter note Script note AI Duration: 0:00 Napiš @ pro zobrazení menu" at bounding box center [575, 301] width 820 height 412
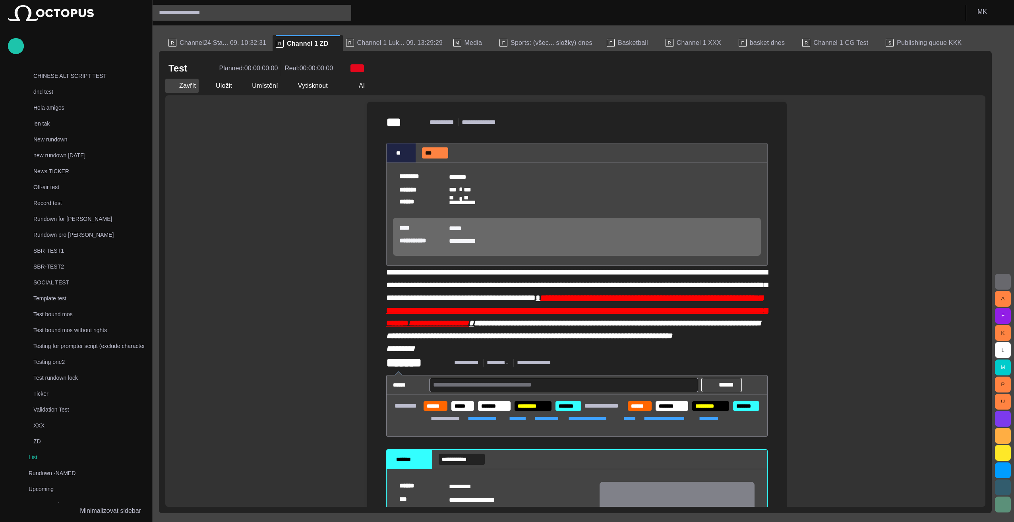
click at [180, 89] on button "Zavřít" at bounding box center [181, 86] width 33 height 14
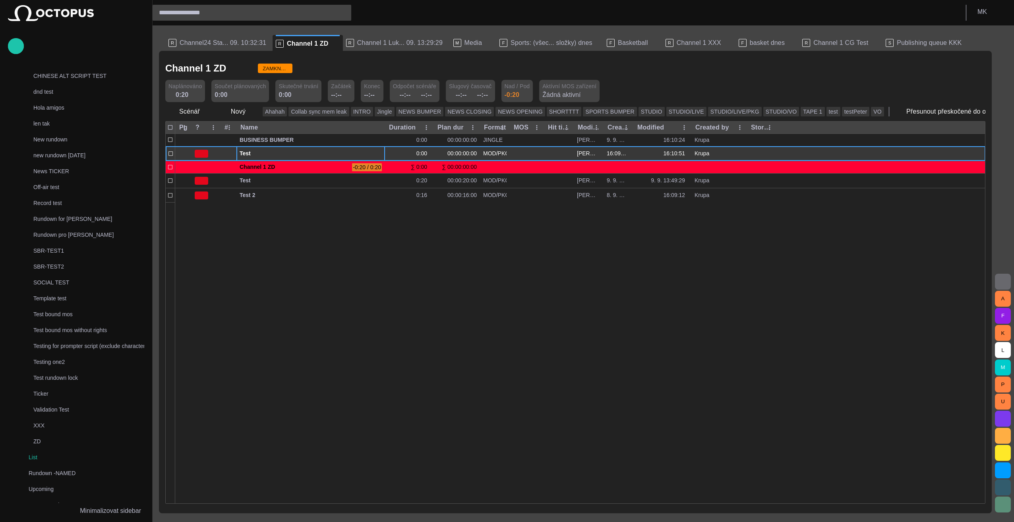
click at [248, 153] on span "Test" at bounding box center [311, 154] width 142 height 8
click at [259, 155] on span "Test" at bounding box center [311, 154] width 142 height 8
click at [244, 155] on span "Test" at bounding box center [311, 154] width 142 height 8
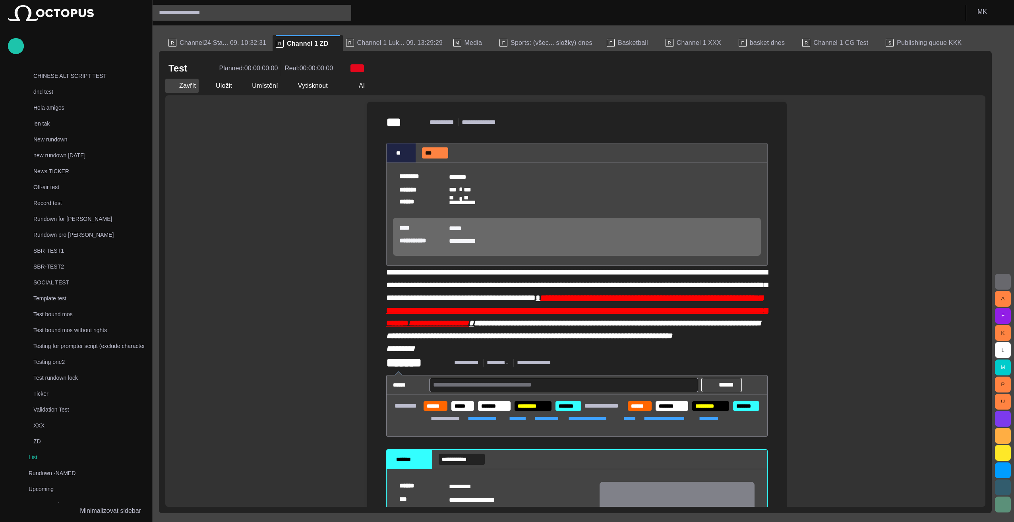
click at [177, 83] on button "Zavřít" at bounding box center [181, 86] width 33 height 14
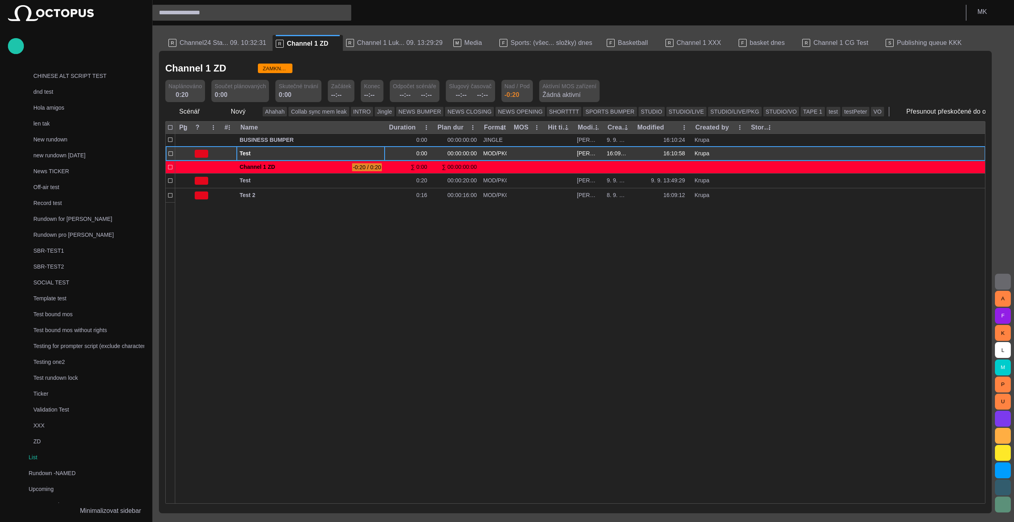
click at [378, 153] on span "button" at bounding box center [379, 154] width 6 height 6
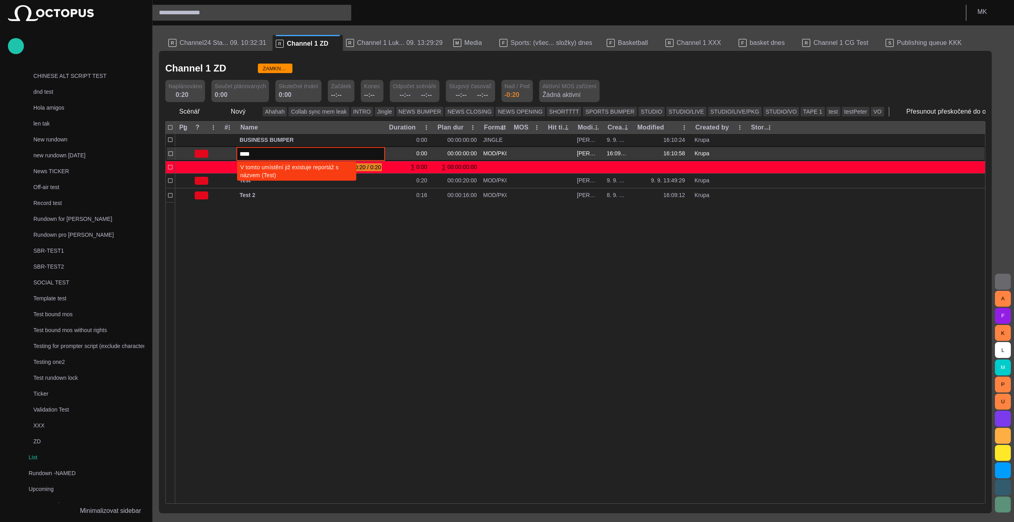
click at [275, 176] on span "V tomto umístění již existuje reportáž s názvem (Test)" at bounding box center [296, 171] width 113 height 16
click at [227, 220] on div at bounding box center [580, 352] width 810 height 301
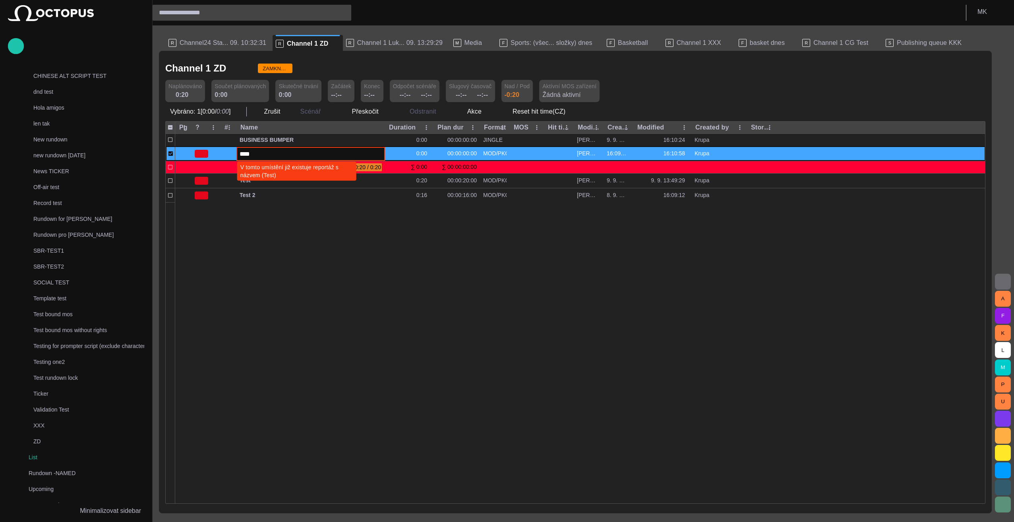
click at [377, 310] on div at bounding box center [580, 352] width 810 height 301
click at [286, 177] on span "V tomto umístění již existuje reportáž s názvem (Test)" at bounding box center [296, 171] width 113 height 16
click at [275, 154] on input "****" at bounding box center [311, 153] width 142 height 9
type input "******"
click at [434, 330] on div at bounding box center [580, 352] width 810 height 301
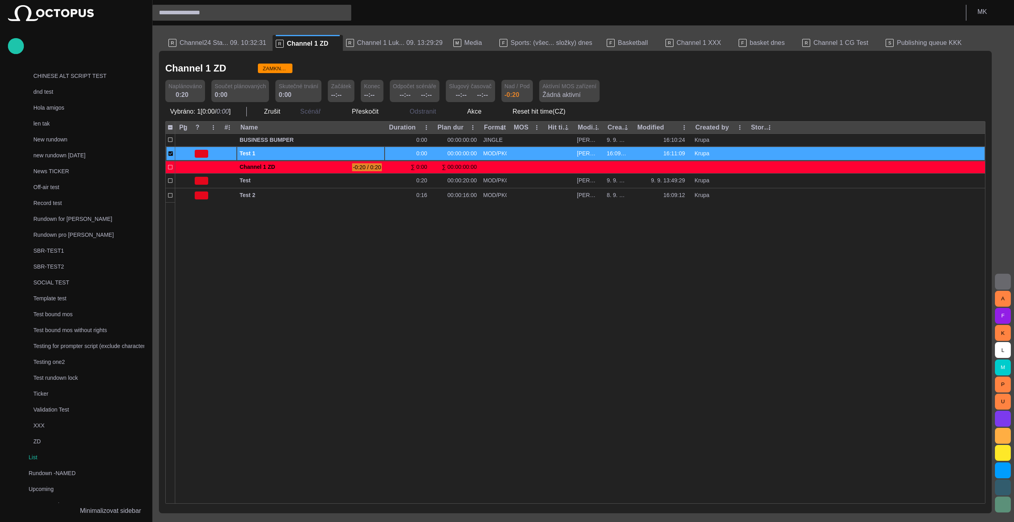
click at [330, 247] on div at bounding box center [580, 352] width 810 height 301
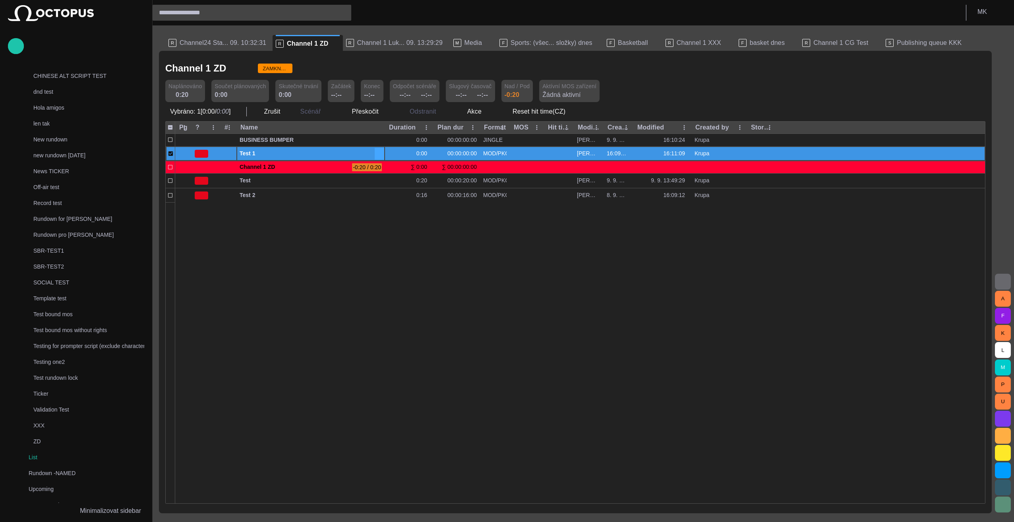
click at [381, 153] on span "button" at bounding box center [379, 154] width 6 height 6
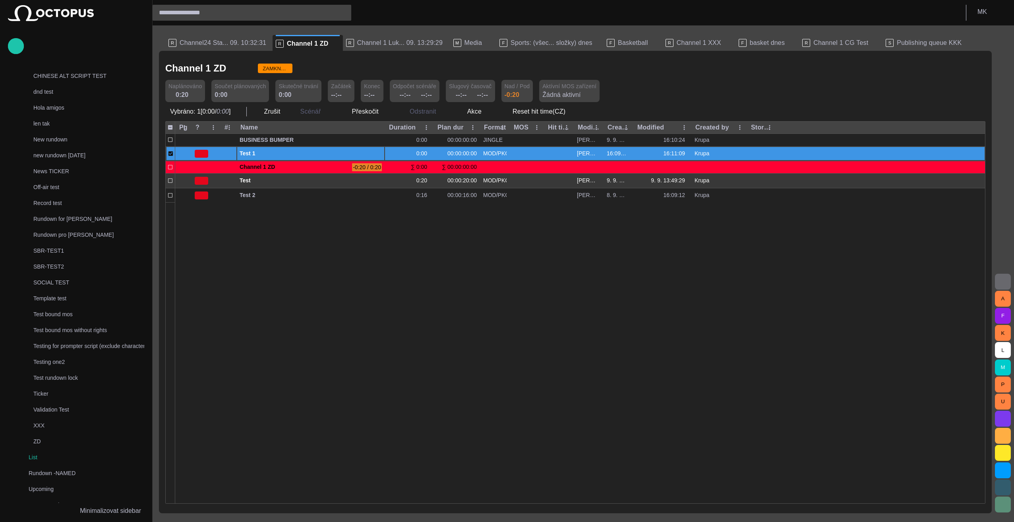
drag, startPoint x: 266, startPoint y: 238, endPoint x: 227, endPoint y: 176, distance: 73.5
click at [266, 235] on div at bounding box center [580, 352] width 810 height 301
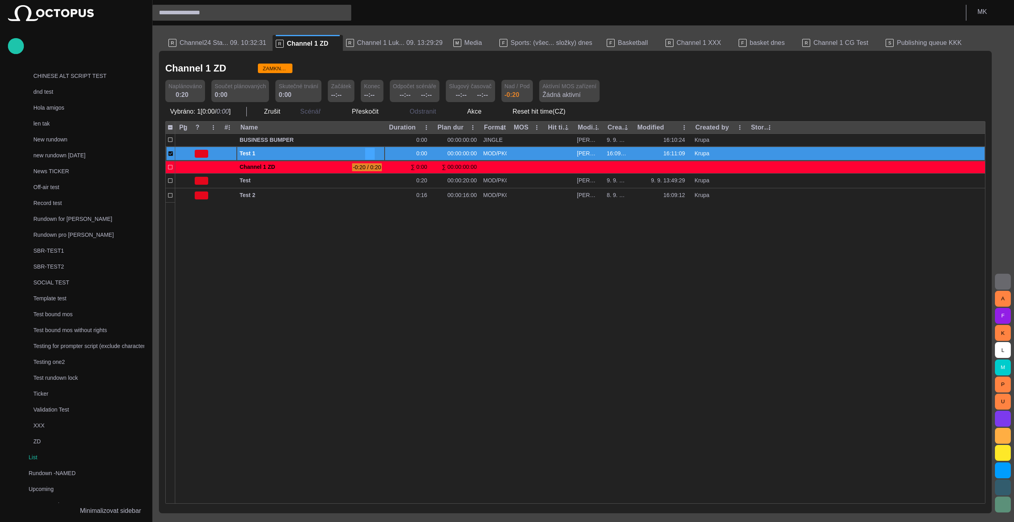
click at [370, 152] on span "button" at bounding box center [370, 154] width 6 height 6
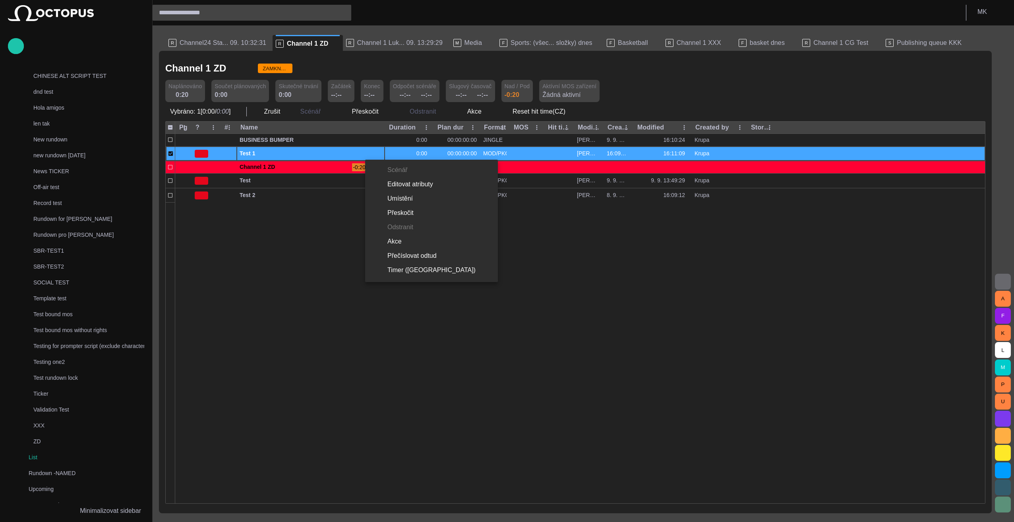
click at [574, 355] on div at bounding box center [507, 261] width 1014 height 522
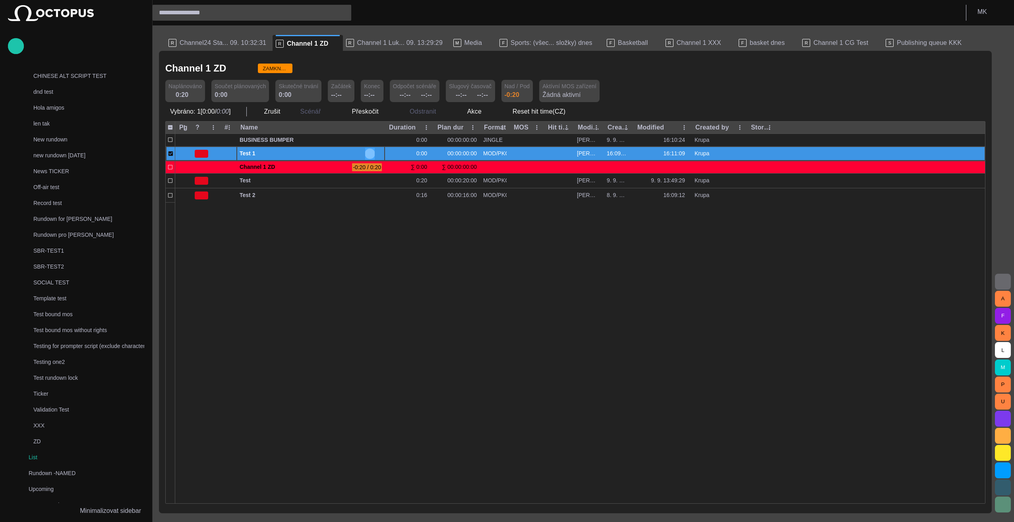
click at [370, 151] on span "button" at bounding box center [370, 154] width 6 height 6
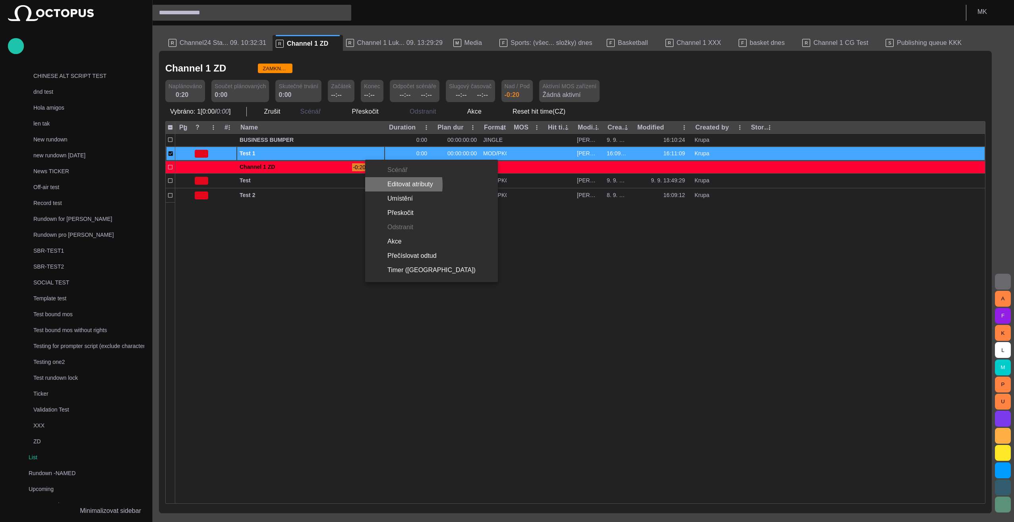
click at [388, 185] on li "Editovat atributy" at bounding box center [431, 184] width 133 height 14
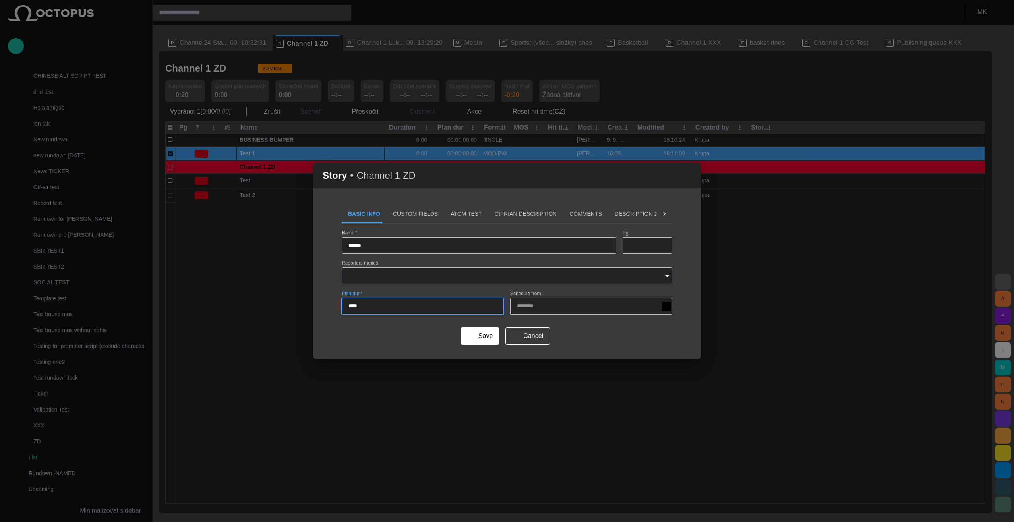
click at [357, 308] on input "****" at bounding box center [423, 306] width 149 height 8
click at [357, 307] on input "****" at bounding box center [423, 306] width 149 height 8
type input "****"
click at [477, 337] on button "Save" at bounding box center [480, 336] width 38 height 17
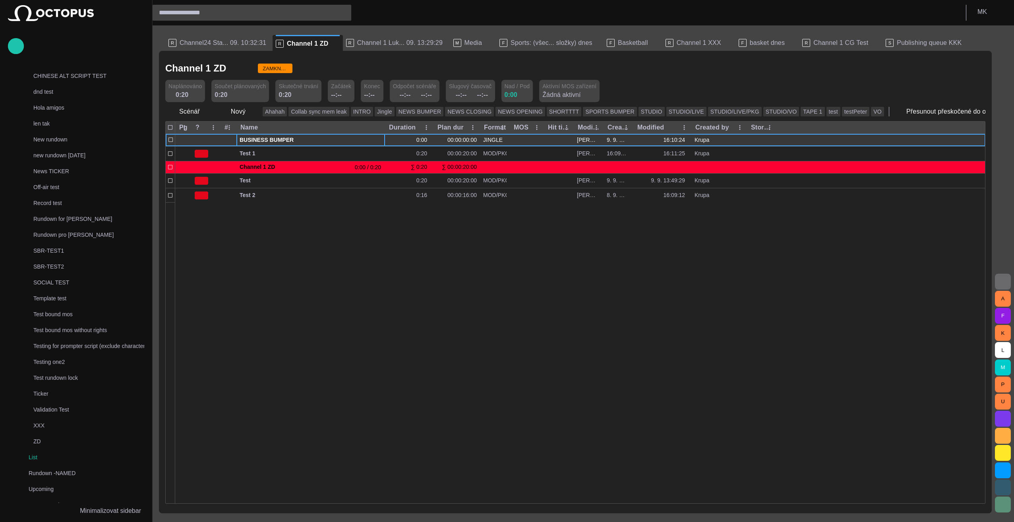
click at [369, 140] on span "button" at bounding box center [370, 140] width 6 height 6
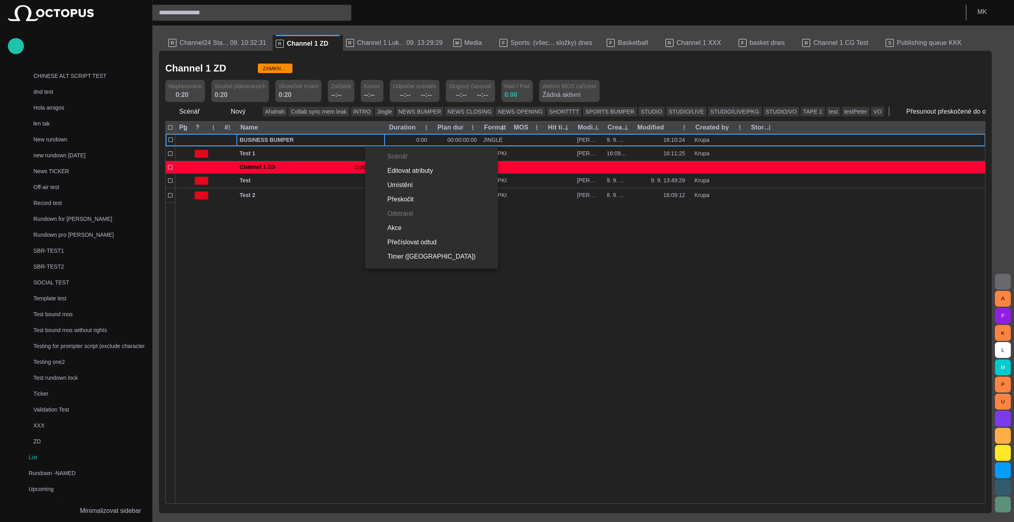
click at [389, 169] on li "Editovat atributy" at bounding box center [431, 171] width 133 height 14
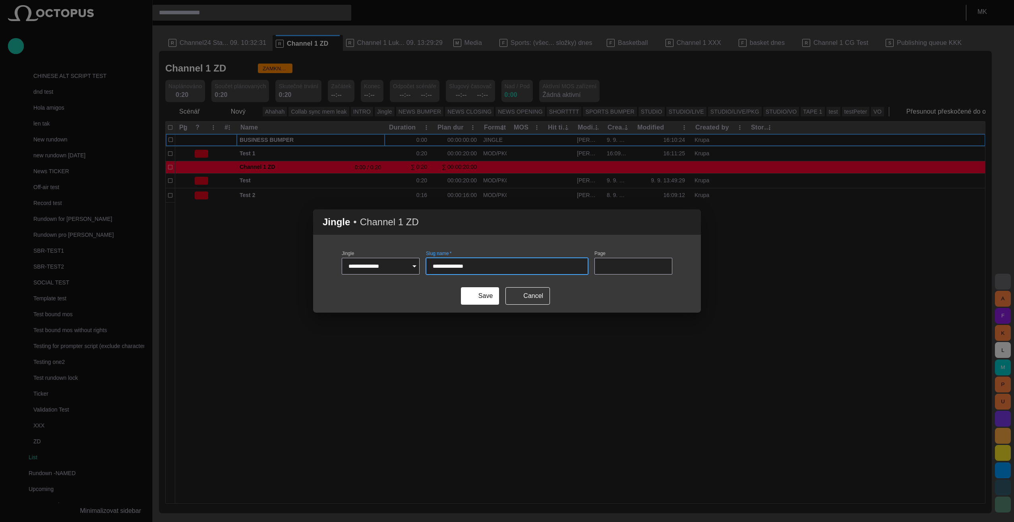
click at [692, 220] on span "button" at bounding box center [690, 222] width 10 height 10
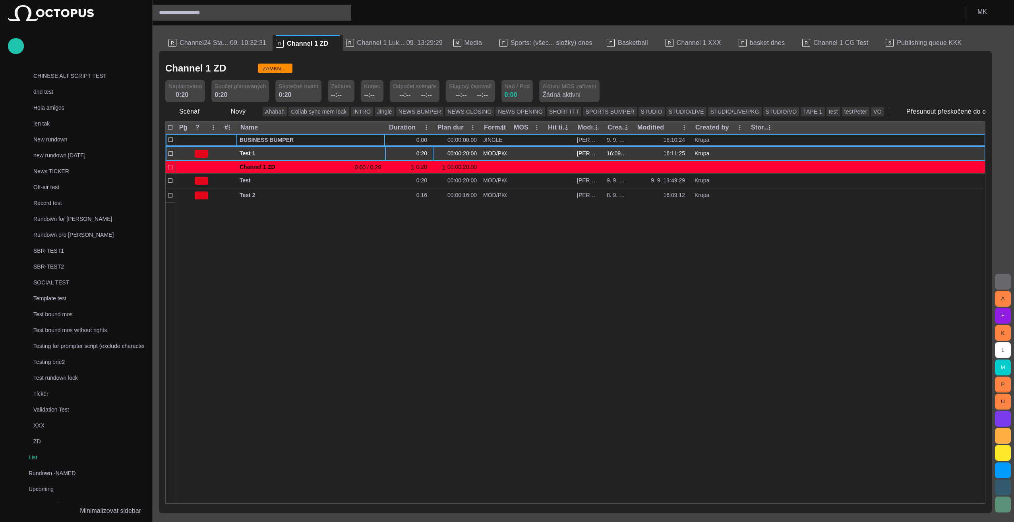
click at [422, 155] on div "0:20" at bounding box center [424, 154] width 14 height 8
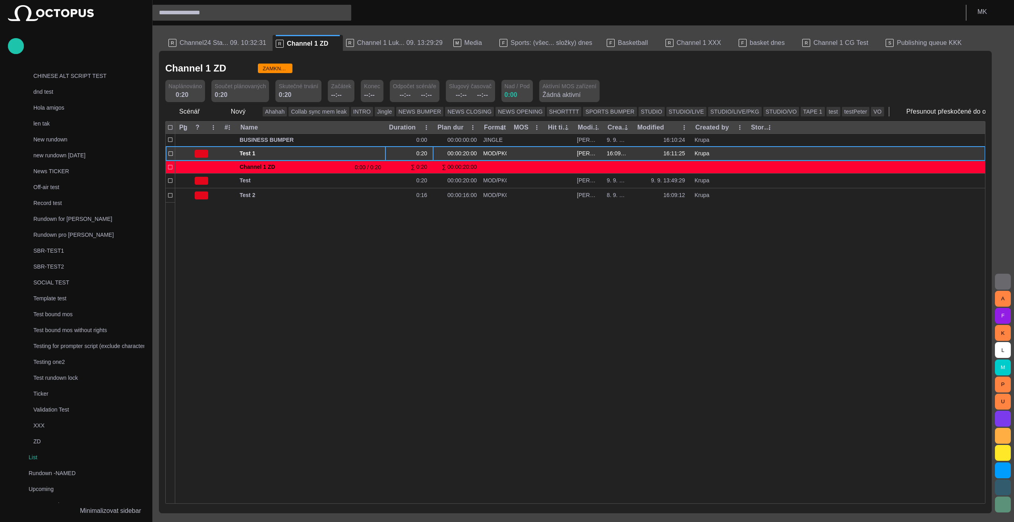
click at [422, 155] on div "0:20" at bounding box center [424, 154] width 14 height 8
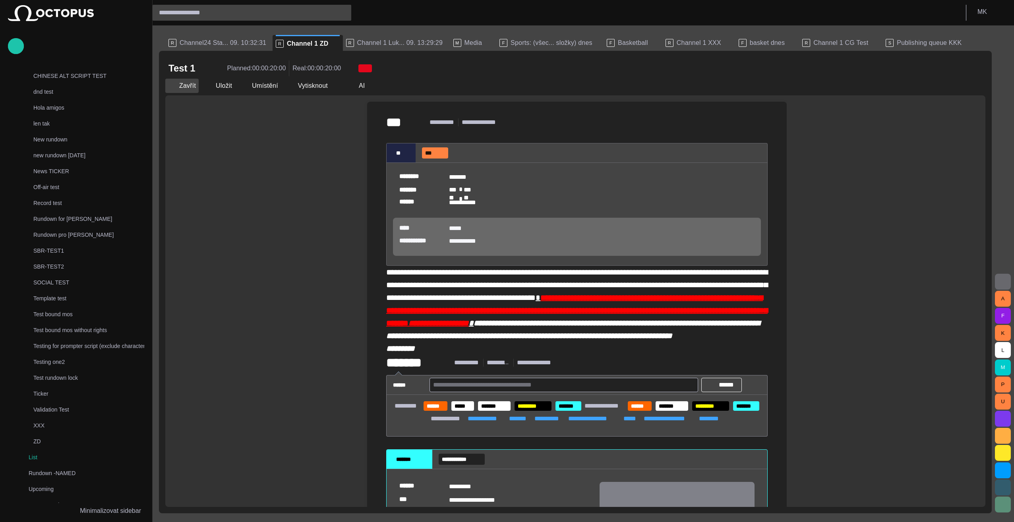
click at [175, 87] on span "button" at bounding box center [172, 86] width 8 height 8
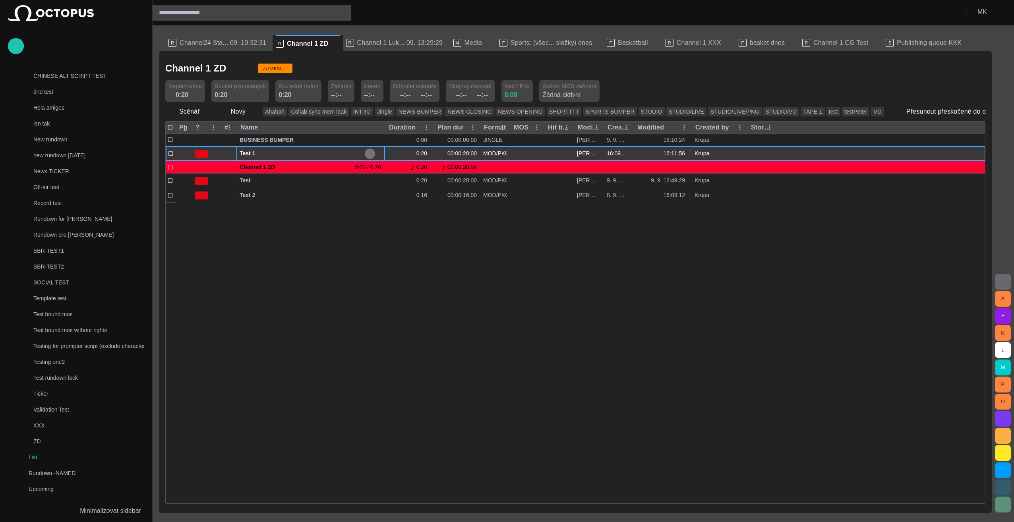
click at [368, 153] on span "button" at bounding box center [370, 154] width 6 height 6
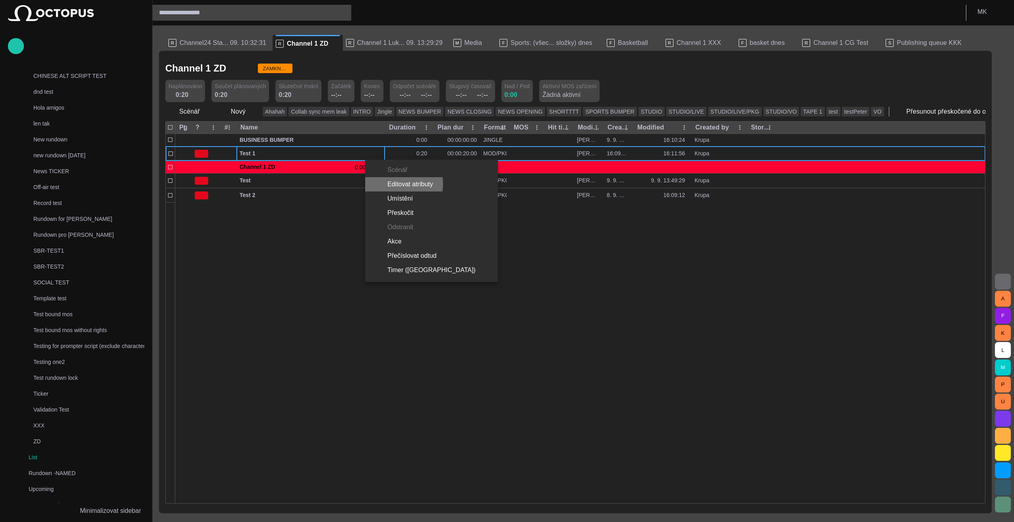
click at [396, 184] on li "Editovat atributy" at bounding box center [431, 184] width 133 height 14
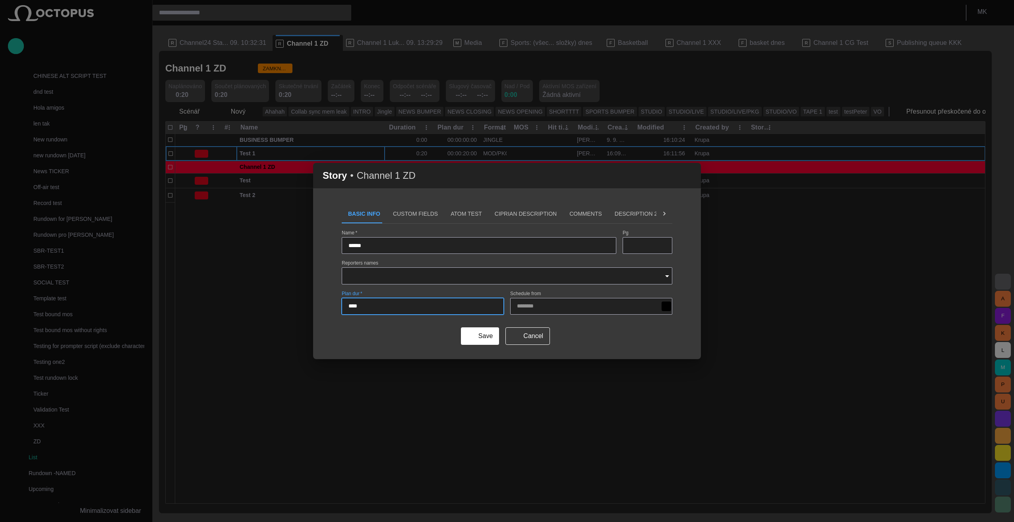
click at [360, 305] on input "****" at bounding box center [423, 306] width 149 height 8
type input "****"
click at [478, 333] on button "Save" at bounding box center [480, 336] width 38 height 17
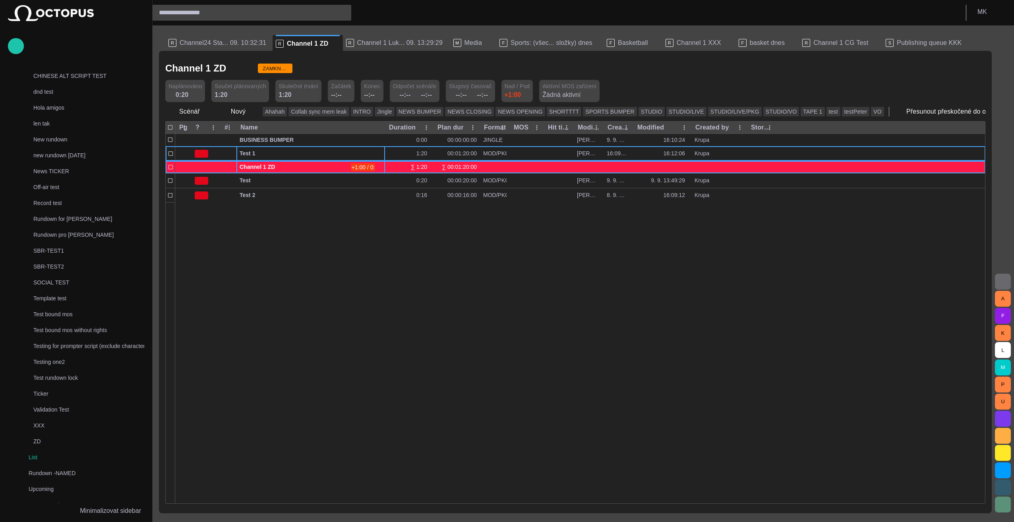
click at [378, 167] on span "button" at bounding box center [379, 167] width 6 height 6
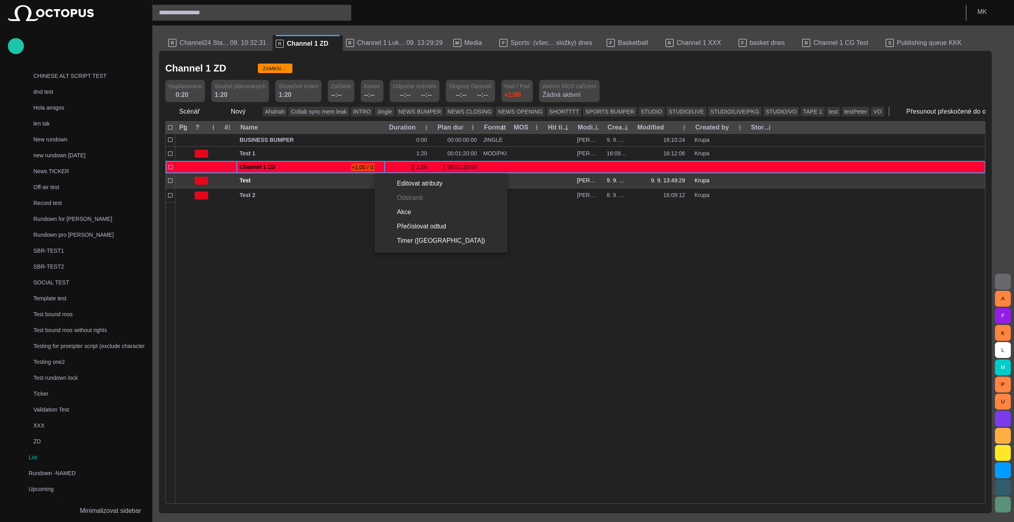
click at [414, 182] on li "Editovat atributy" at bounding box center [441, 183] width 133 height 14
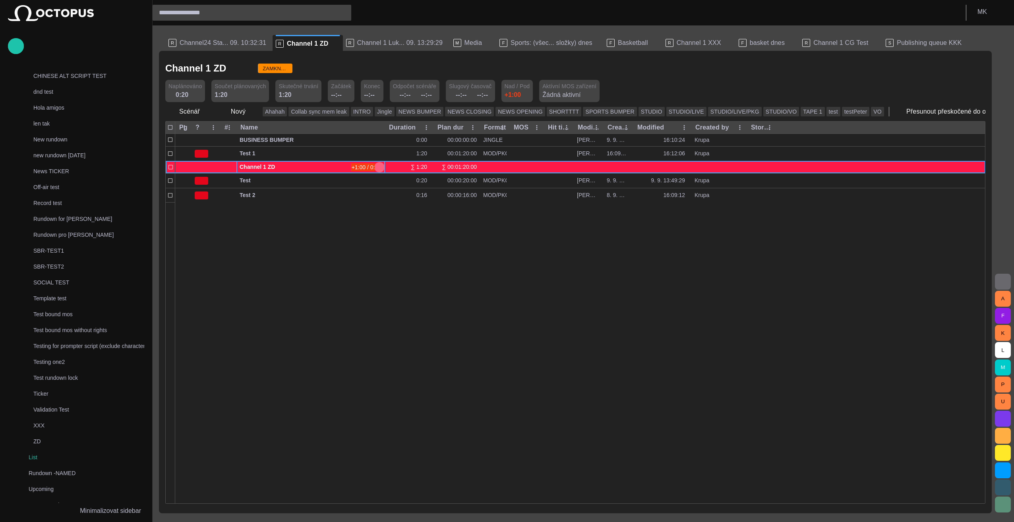
click at [382, 167] on button "button" at bounding box center [380, 167] width 10 height 12
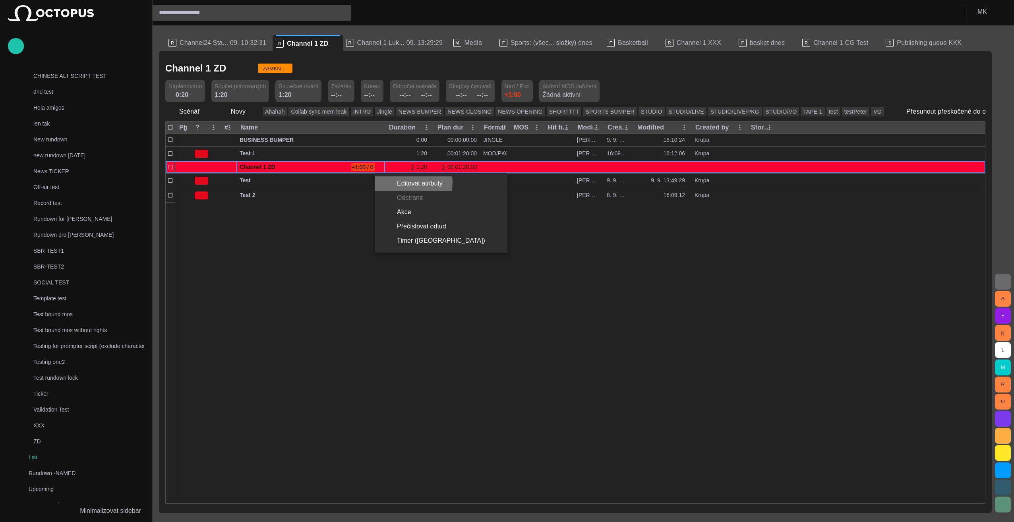
click at [409, 182] on li "Editovat atributy" at bounding box center [441, 183] width 133 height 14
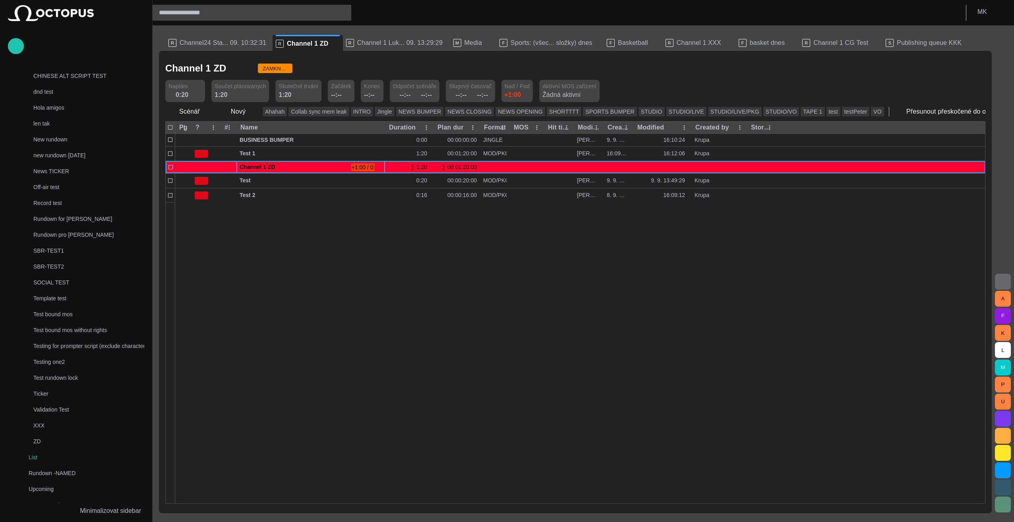
click at [182, 88] on span "Naplánováno" at bounding box center [185, 86] width 33 height 8
click at [181, 95] on div "0:20" at bounding box center [184, 95] width 17 height 10
drag, startPoint x: 181, startPoint y: 95, endPoint x: 190, endPoint y: 95, distance: 8.8
click at [190, 95] on span at bounding box center [191, 95] width 6 height 6
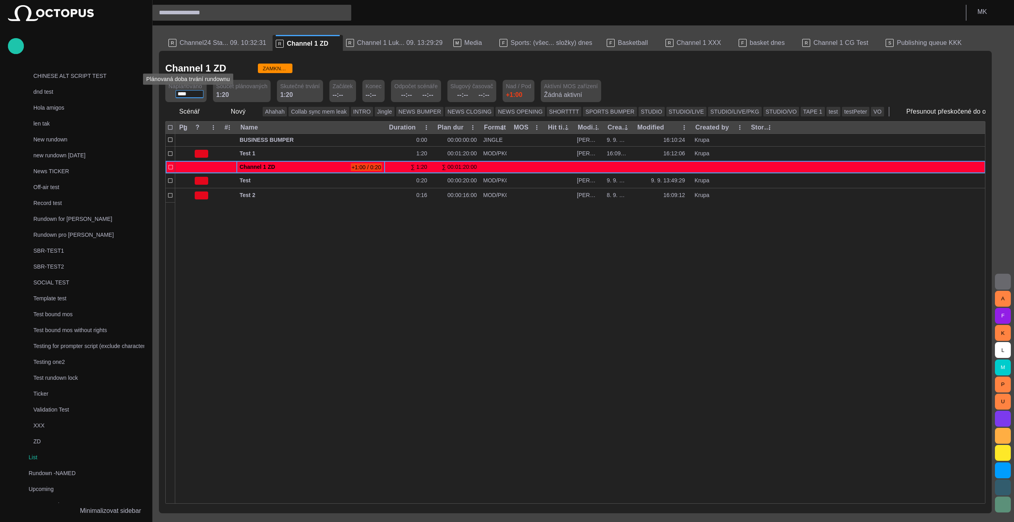
click at [190, 95] on input "****" at bounding box center [190, 94] width 24 height 8
drag, startPoint x: 190, startPoint y: 95, endPoint x: 181, endPoint y: 95, distance: 8.7
click at [181, 95] on input "****" at bounding box center [190, 94] width 24 height 8
type input "****"
click at [472, 330] on div at bounding box center [580, 352] width 810 height 301
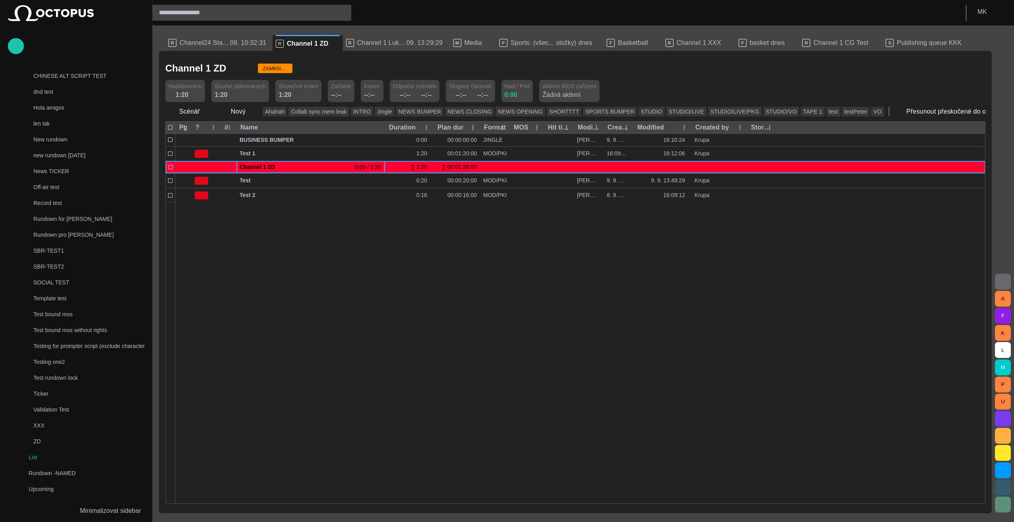
click at [305, 265] on div at bounding box center [580, 352] width 810 height 301
click at [173, 95] on span at bounding box center [172, 95] width 6 height 6
click at [182, 94] on div "1:20" at bounding box center [184, 95] width 17 height 10
drag, startPoint x: 182, startPoint y: 94, endPoint x: 178, endPoint y: 94, distance: 4.4
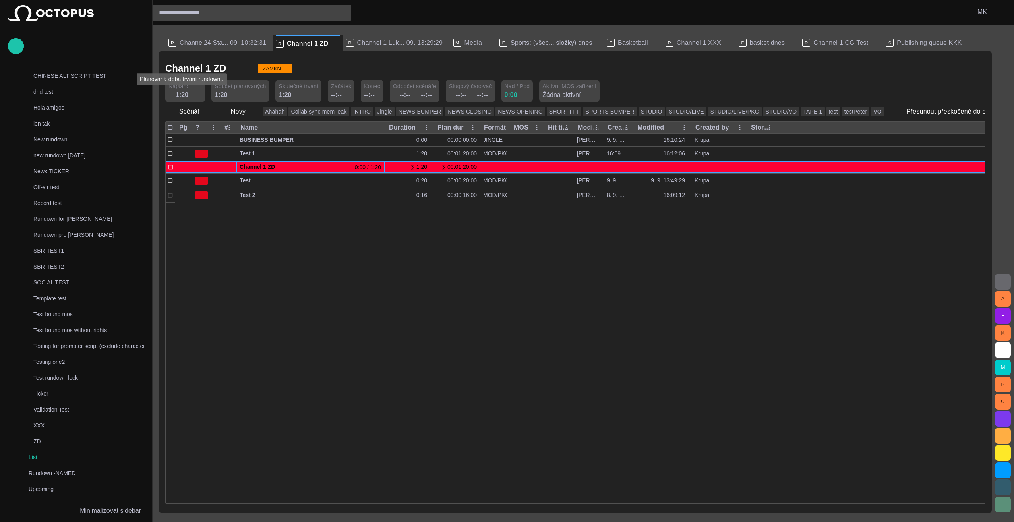
click at [179, 93] on div "1:20" at bounding box center [184, 95] width 17 height 10
click at [176, 96] on div "1:20" at bounding box center [184, 95] width 17 height 10
click at [192, 97] on span at bounding box center [191, 95] width 6 height 6
click at [180, 94] on input "****" at bounding box center [190, 94] width 24 height 8
type input "****"
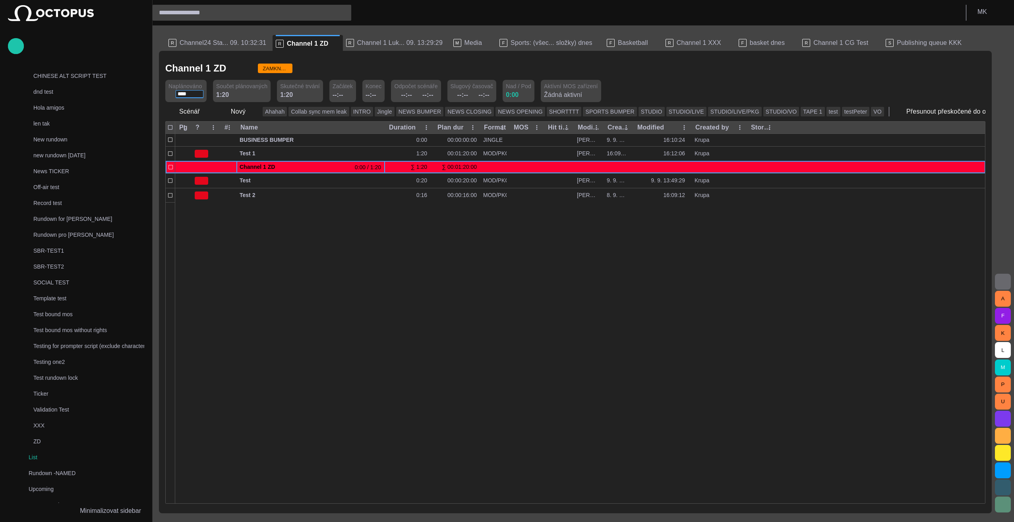
click at [350, 343] on div at bounding box center [580, 352] width 810 height 301
click at [181, 93] on div "0:20" at bounding box center [184, 95] width 17 height 10
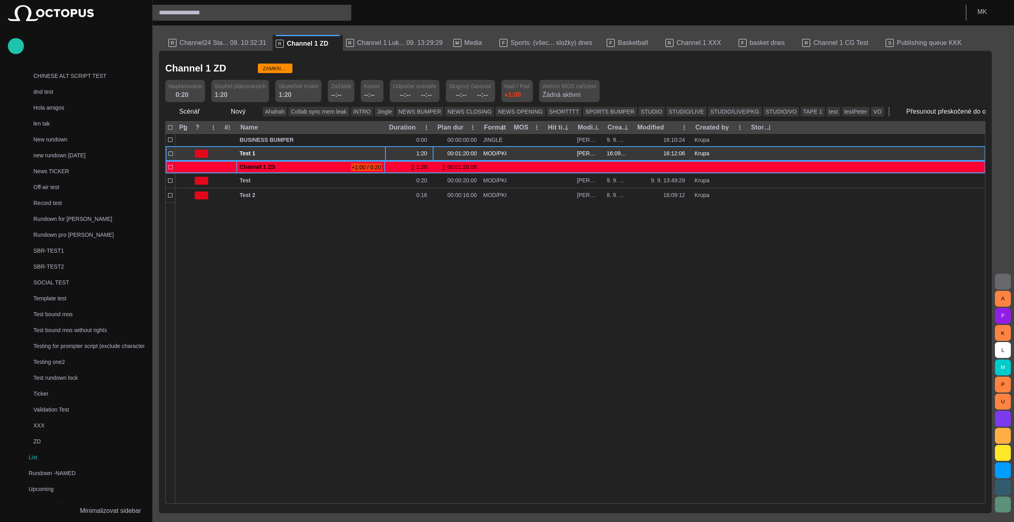
click at [421, 156] on div "1:20" at bounding box center [424, 154] width 14 height 8
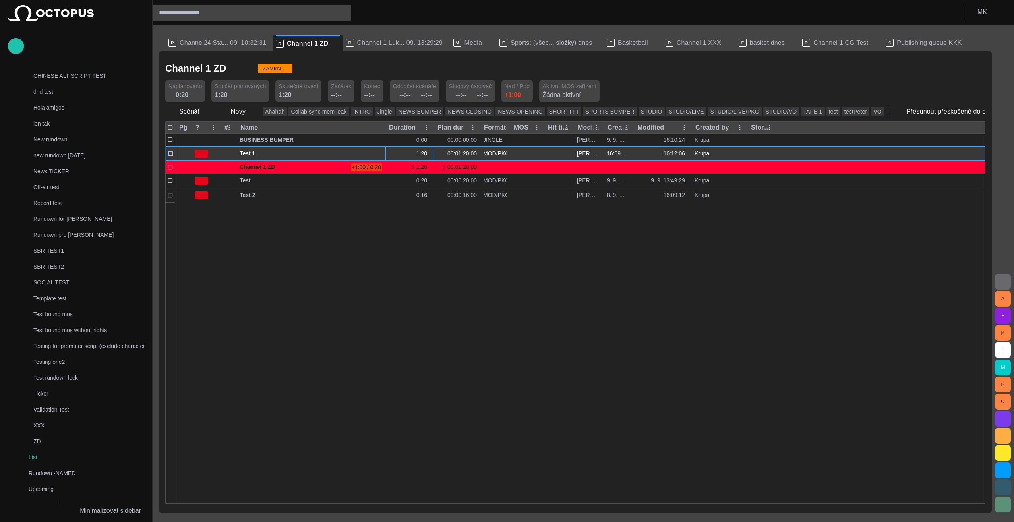
click at [421, 156] on div "1:20" at bounding box center [424, 154] width 14 height 8
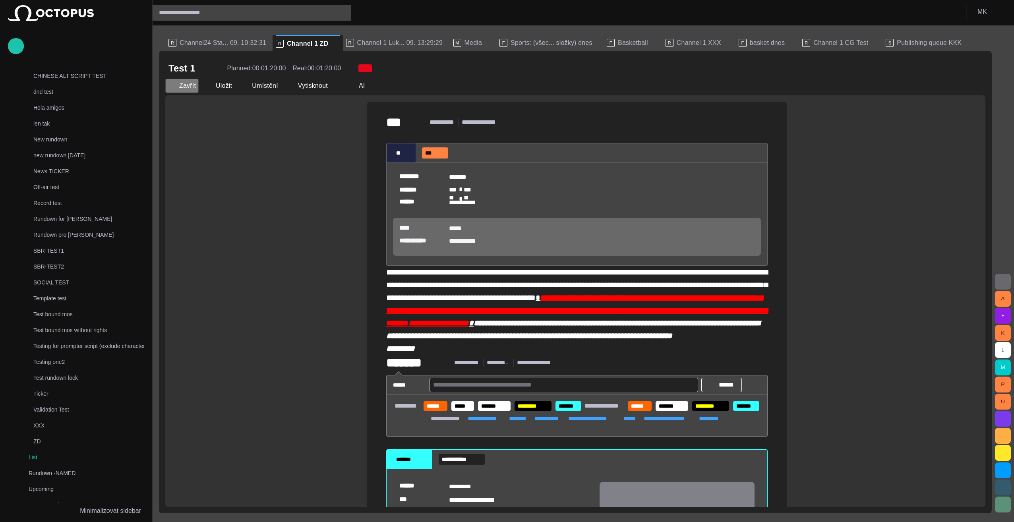
click at [186, 87] on button "Zavřít" at bounding box center [181, 86] width 33 height 14
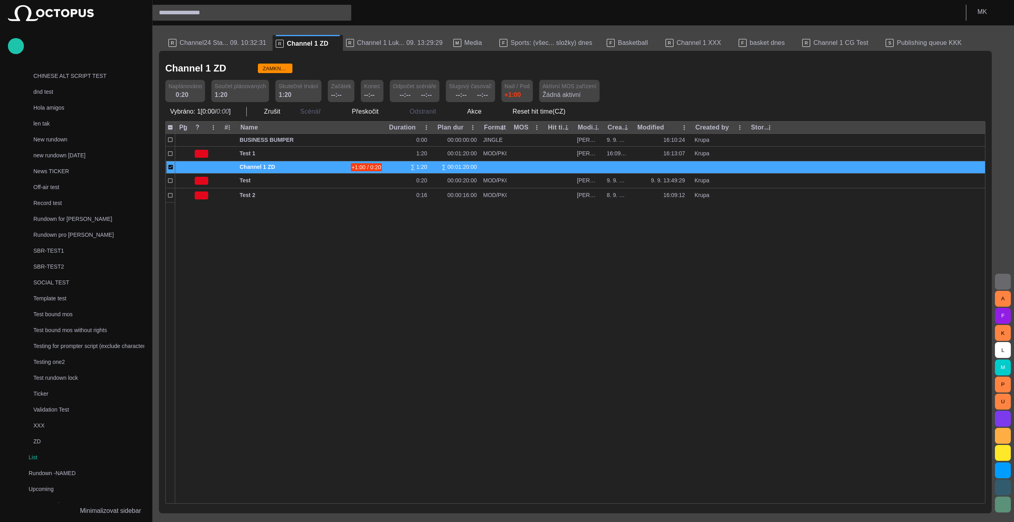
click at [445, 114] on div "Odstranit" at bounding box center [425, 112] width 58 height 14
click at [440, 112] on div "Odstranit" at bounding box center [425, 112] width 58 height 14
drag, startPoint x: 440, startPoint y: 112, endPoint x: 290, endPoint y: 217, distance: 182.4
click at [407, 293] on div at bounding box center [580, 352] width 810 height 301
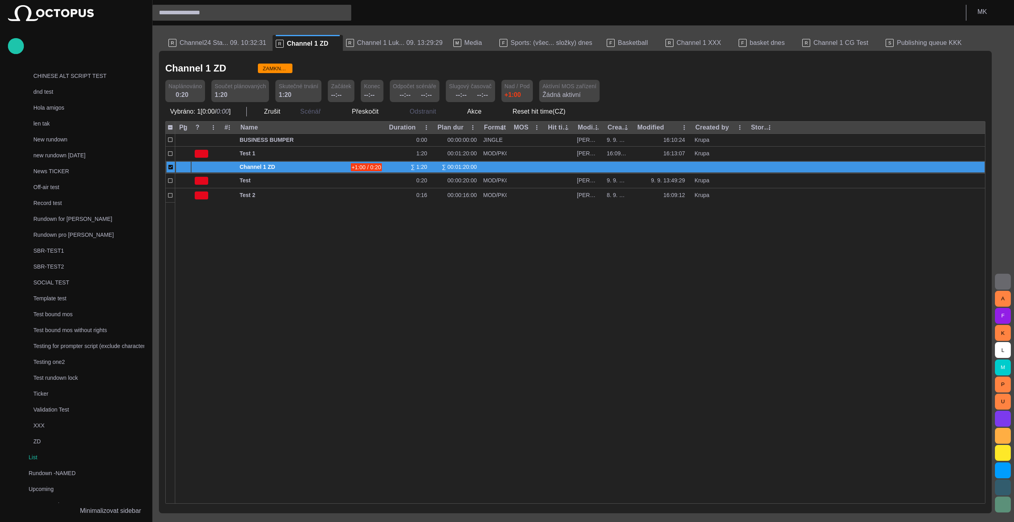
click at [189, 165] on div at bounding box center [183, 167] width 16 height 12
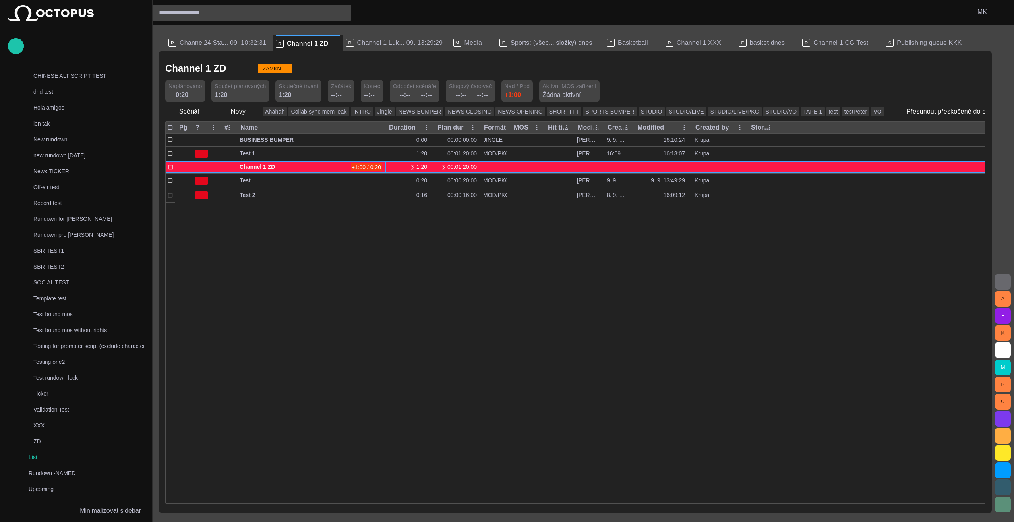
click at [396, 167] on div "∑ 1:20" at bounding box center [409, 167] width 48 height 12
click at [328, 167] on span "Channel 1 ZD" at bounding box center [294, 167] width 108 height 8
click at [379, 165] on span "button" at bounding box center [379, 167] width 6 height 6
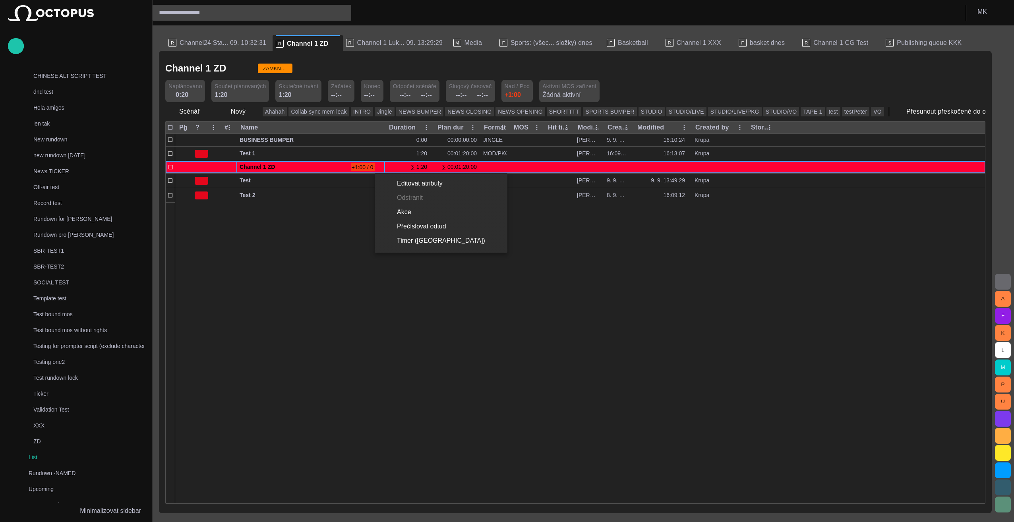
click at [415, 198] on ul "Editovat atributy Odstranit Akce Přečíslovat odtud Timer ([GEOGRAPHIC_DATA])" at bounding box center [441, 212] width 133 height 79
click at [421, 197] on ul "Editovat atributy Odstranit Akce Přečíslovat odtud Timer ([GEOGRAPHIC_DATA])" at bounding box center [441, 212] width 133 height 79
click at [405, 320] on div at bounding box center [507, 261] width 1014 height 522
click at [263, 68] on span "ZAMKNUTO" at bounding box center [275, 69] width 35 height 8
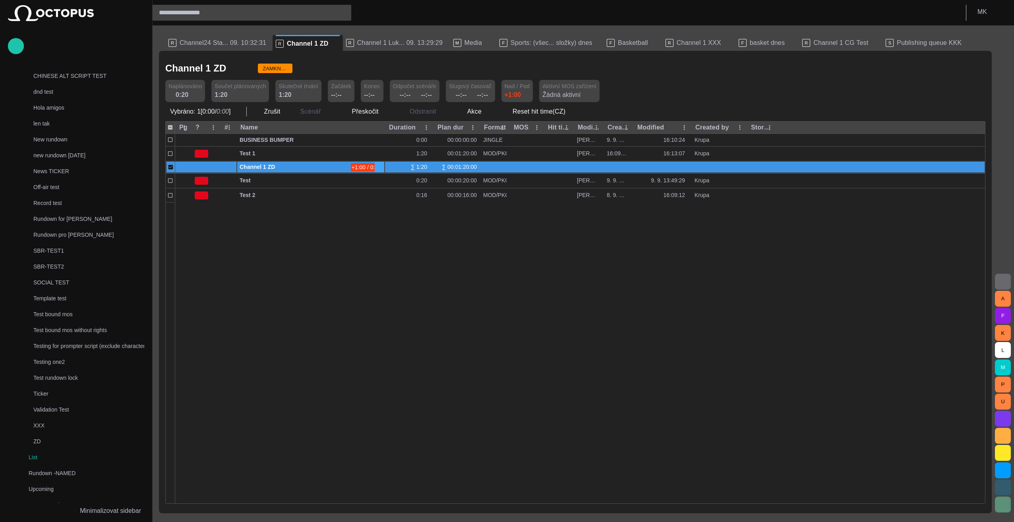
click at [382, 167] on span "button" at bounding box center [379, 167] width 6 height 6
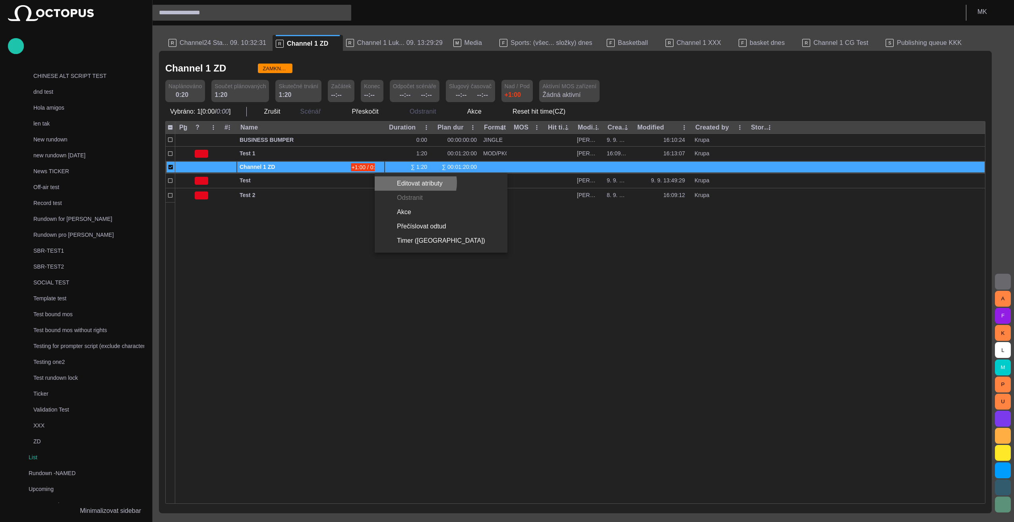
click at [415, 183] on li "Editovat atributy" at bounding box center [441, 183] width 133 height 14
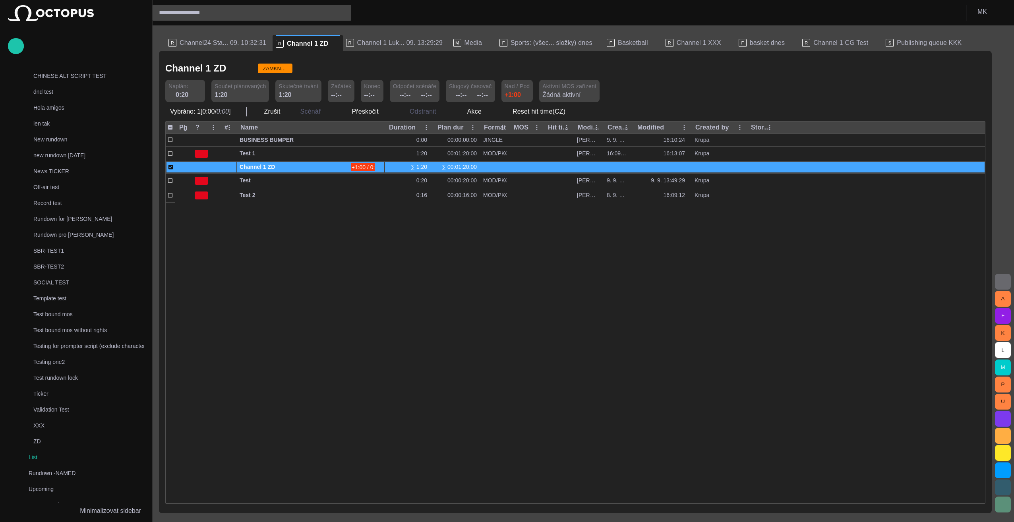
click at [186, 95] on div "0:20" at bounding box center [184, 95] width 17 height 10
click at [192, 97] on span at bounding box center [191, 95] width 6 height 6
click at [180, 95] on input "****" at bounding box center [190, 94] width 24 height 8
type input "****"
click at [415, 307] on div at bounding box center [580, 352] width 810 height 301
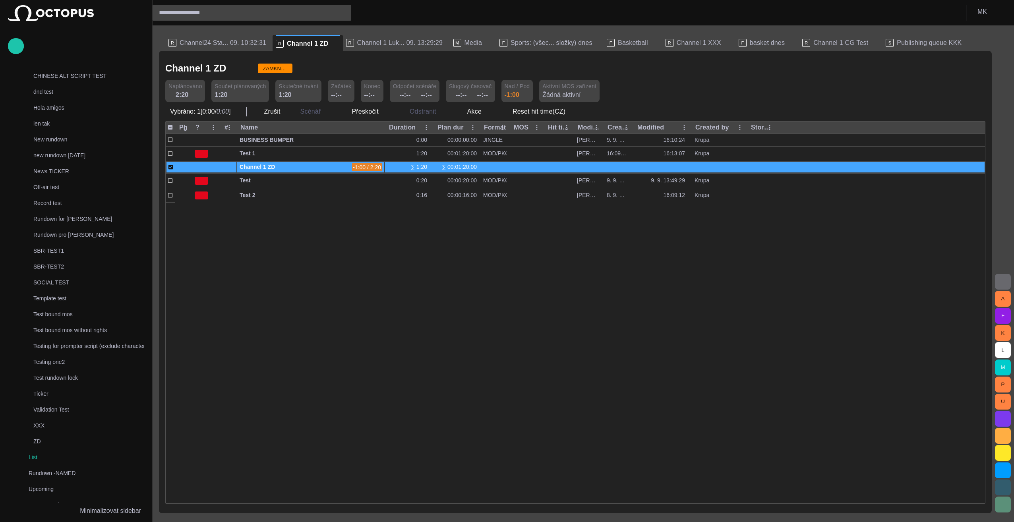
click at [415, 303] on div at bounding box center [580, 352] width 810 height 301
click at [407, 302] on div at bounding box center [580, 352] width 810 height 301
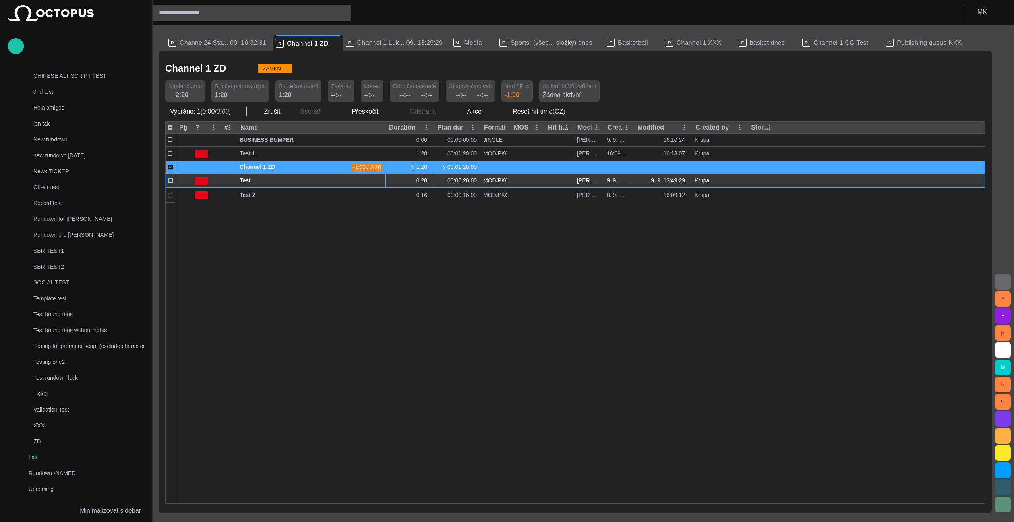
click at [421, 180] on div "0:20" at bounding box center [424, 181] width 14 height 8
click at [372, 182] on span "button" at bounding box center [370, 181] width 6 height 6
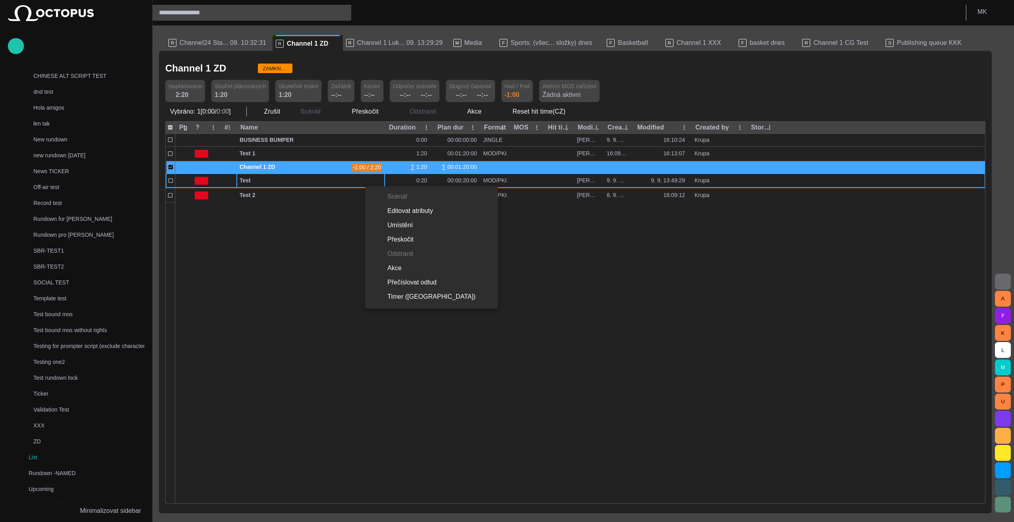
click at [396, 215] on li "Editovat atributy" at bounding box center [431, 211] width 133 height 14
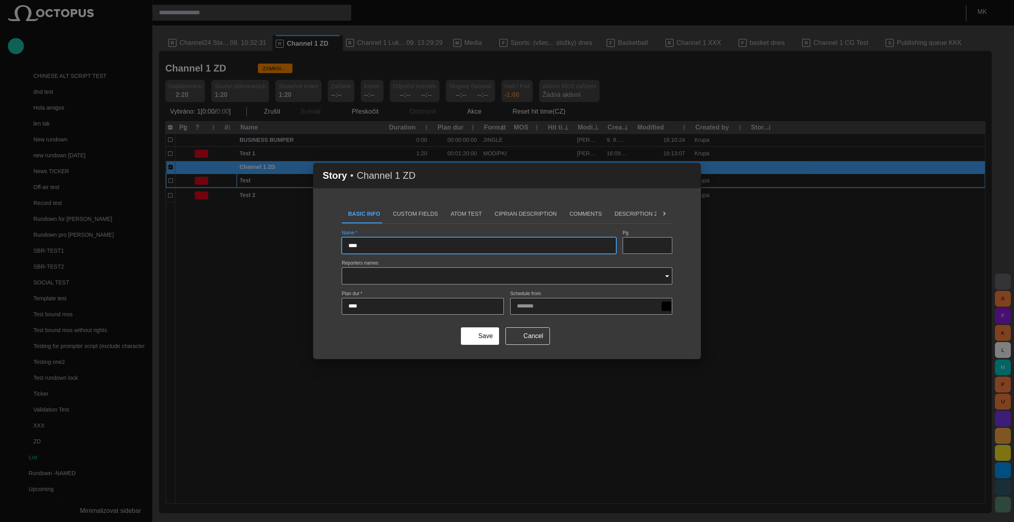
click at [407, 213] on button "Custom Fields" at bounding box center [416, 213] width 58 height 19
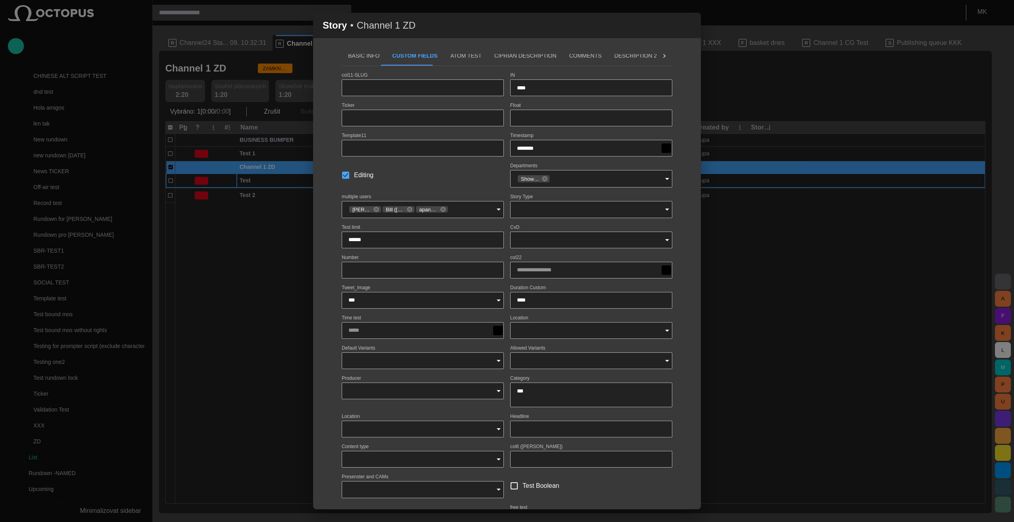
scroll to position [0, 0]
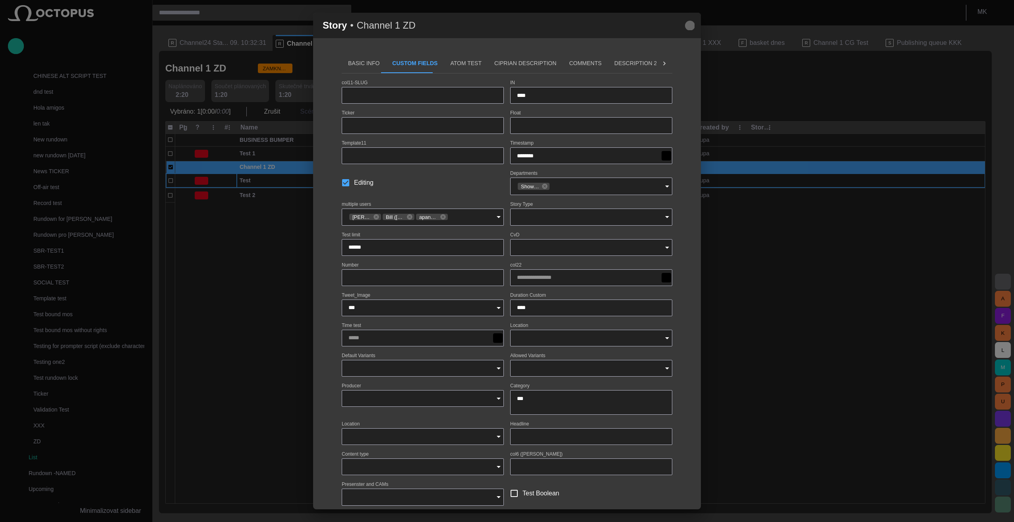
click at [688, 23] on span "button" at bounding box center [690, 26] width 10 height 10
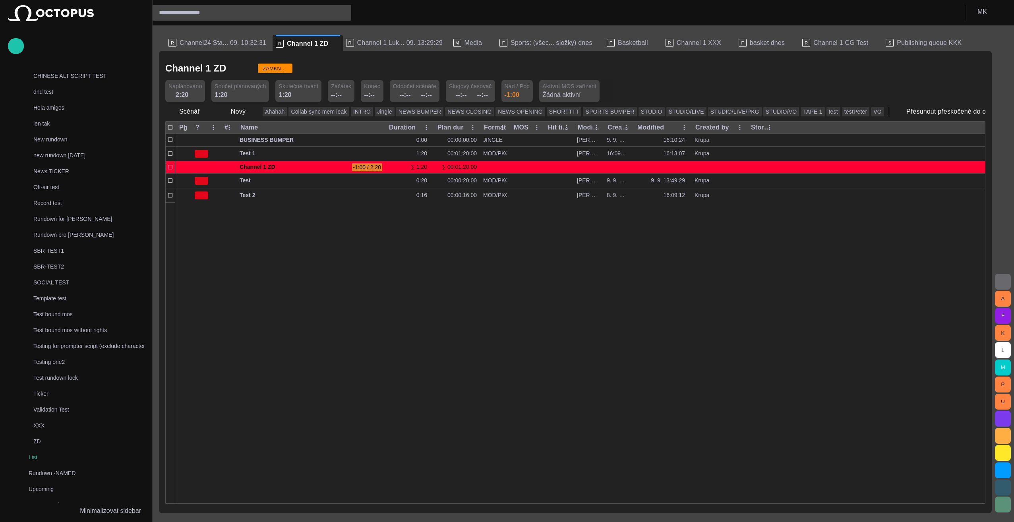
click at [603, 91] on span "button" at bounding box center [607, 91] width 8 height 8
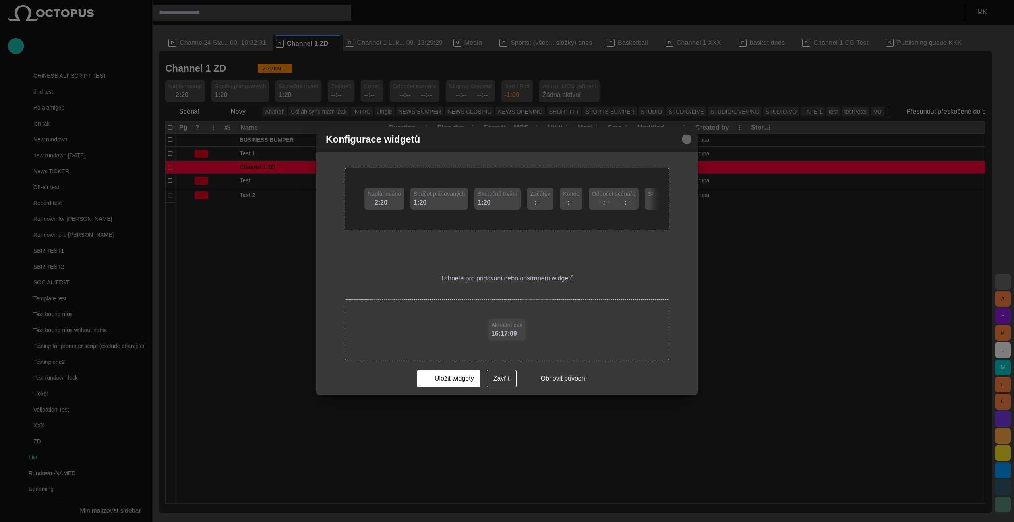
click at [687, 140] on span "button" at bounding box center [687, 140] width 10 height 10
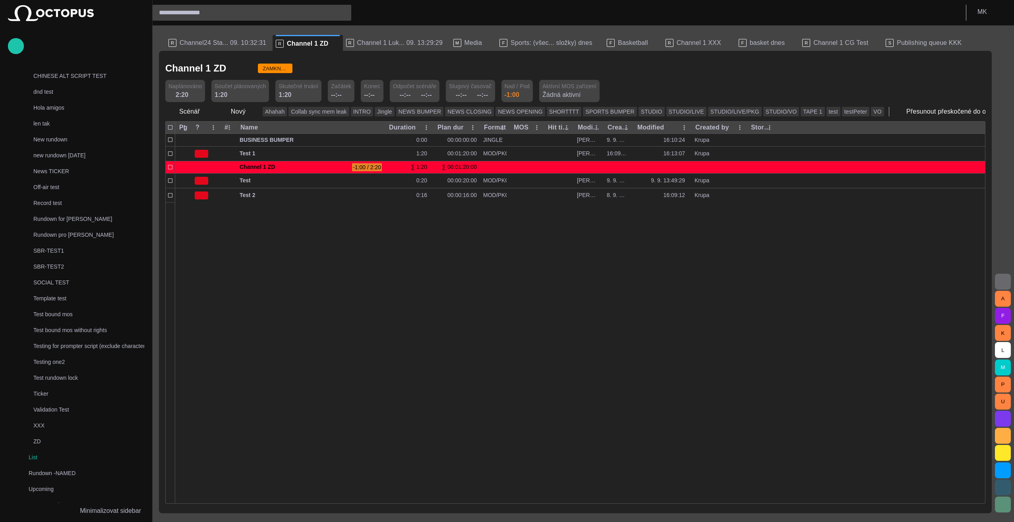
click at [244, 67] on span "button" at bounding box center [248, 68] width 8 height 8
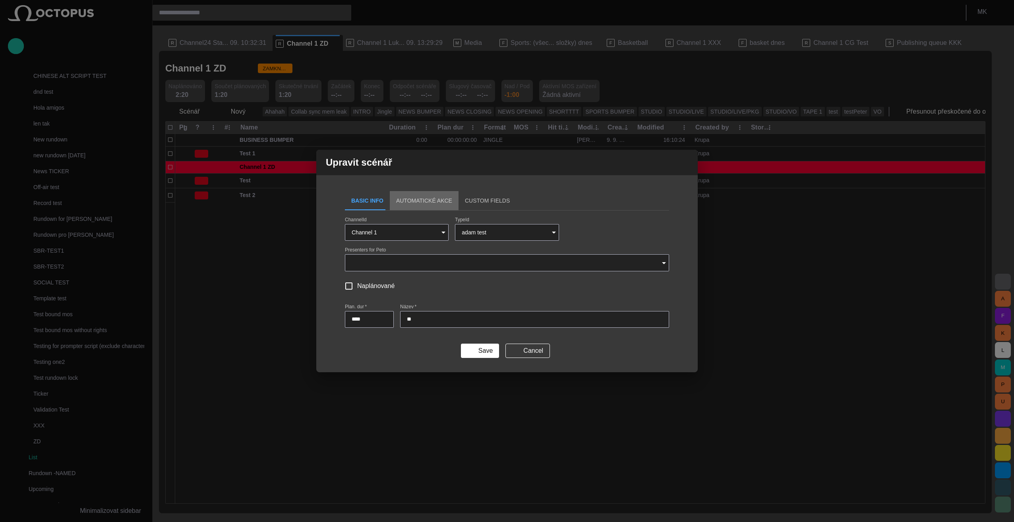
click at [428, 199] on button "Automatické Akce" at bounding box center [424, 200] width 69 height 19
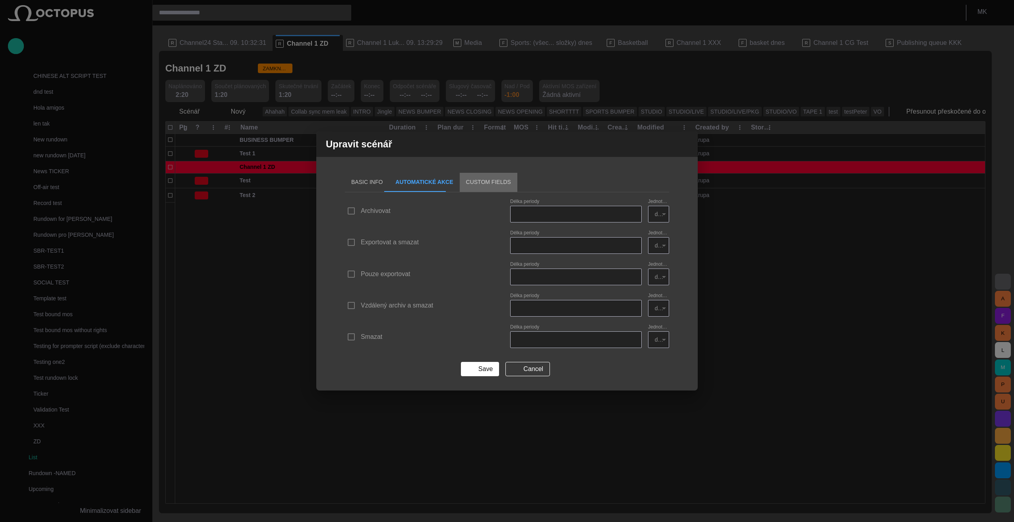
click at [476, 184] on button "Custom Fields" at bounding box center [489, 182] width 58 height 19
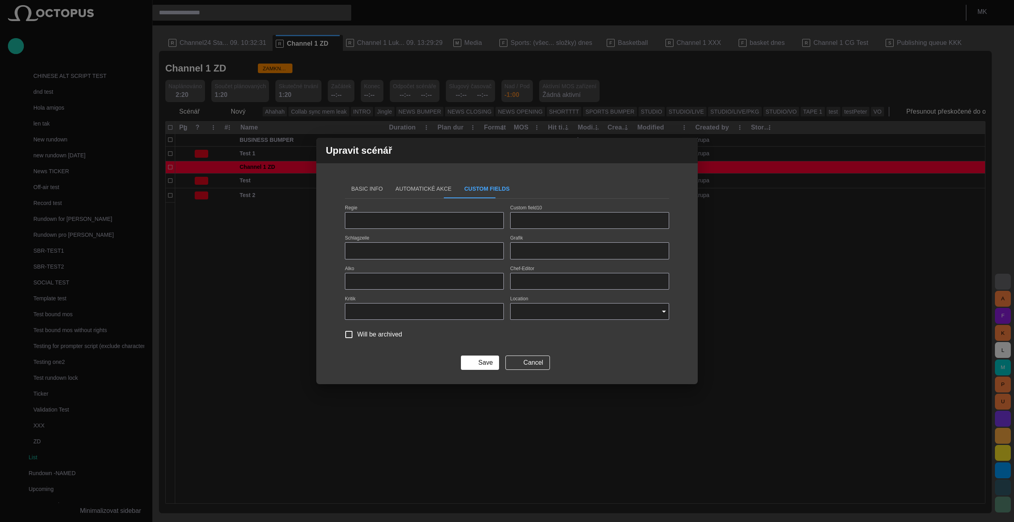
click at [365, 188] on button "Basic Info" at bounding box center [367, 188] width 44 height 19
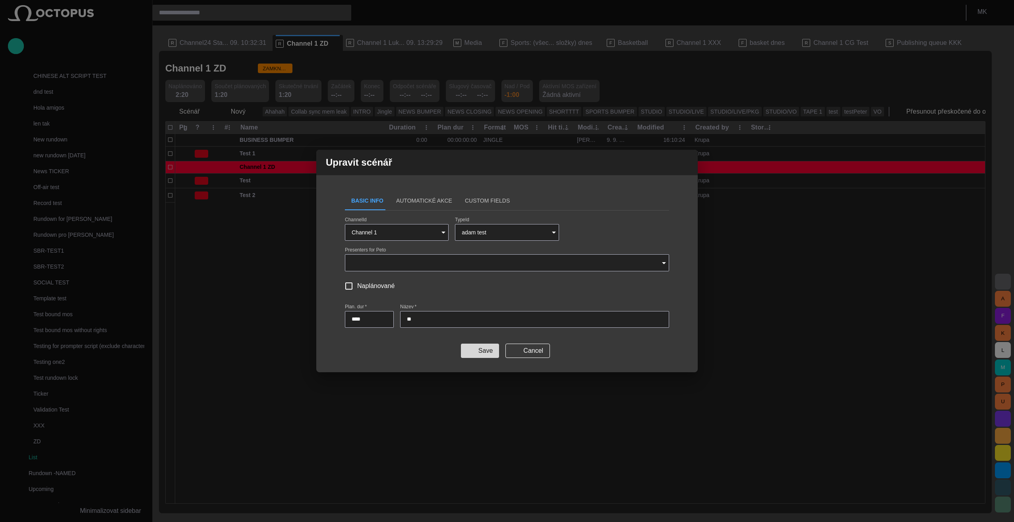
click at [493, 351] on button "Save" at bounding box center [480, 351] width 38 height 14
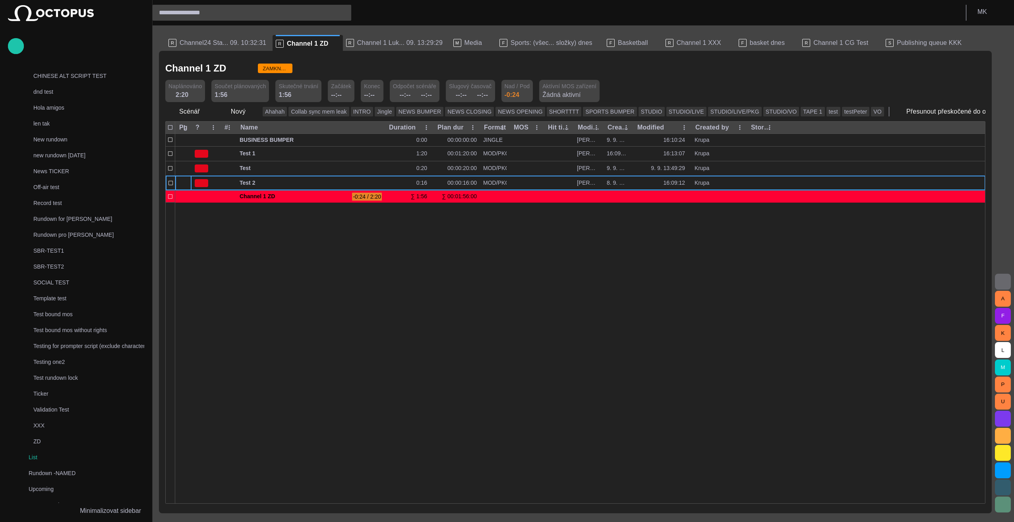
click at [549, 284] on div at bounding box center [580, 352] width 810 height 301
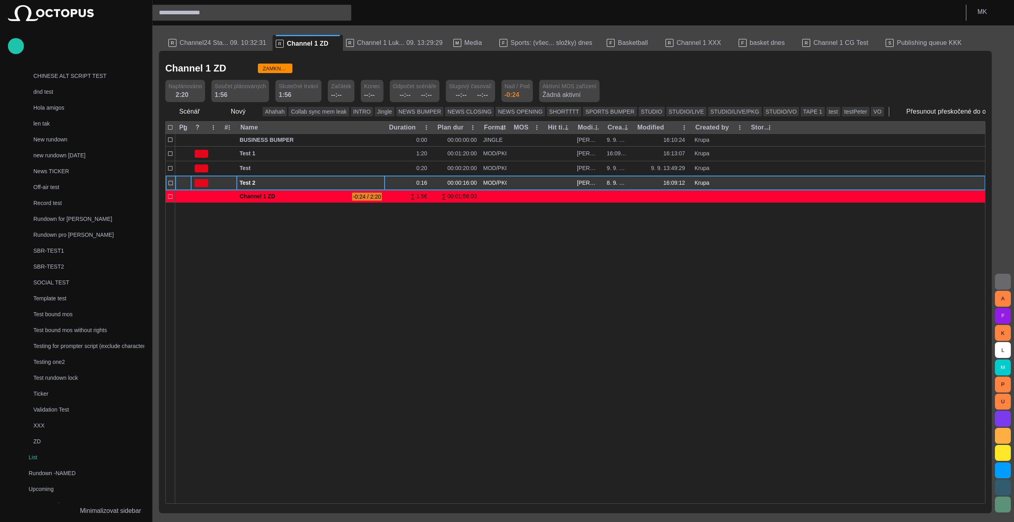
click at [371, 184] on span "button" at bounding box center [370, 183] width 6 height 6
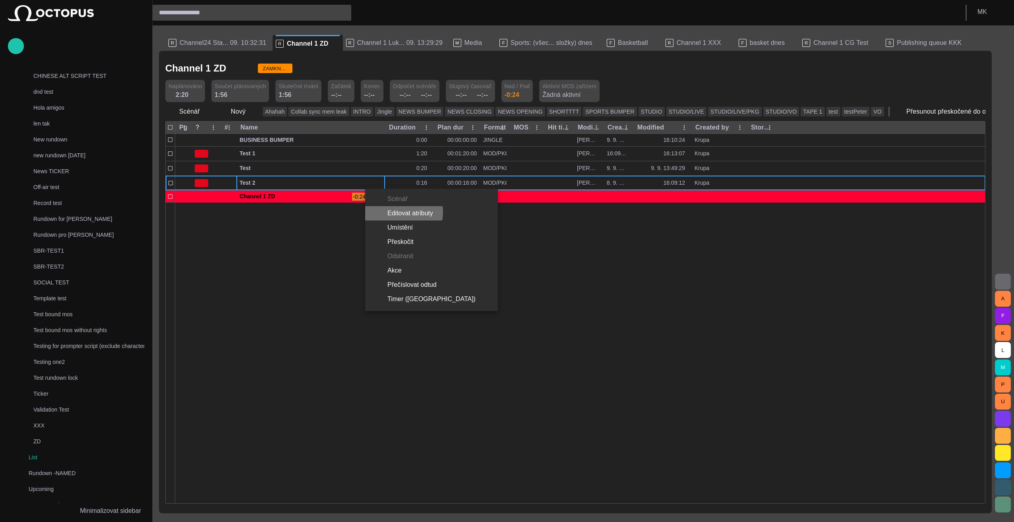
click at [397, 212] on li "Editovat atributy" at bounding box center [431, 213] width 133 height 14
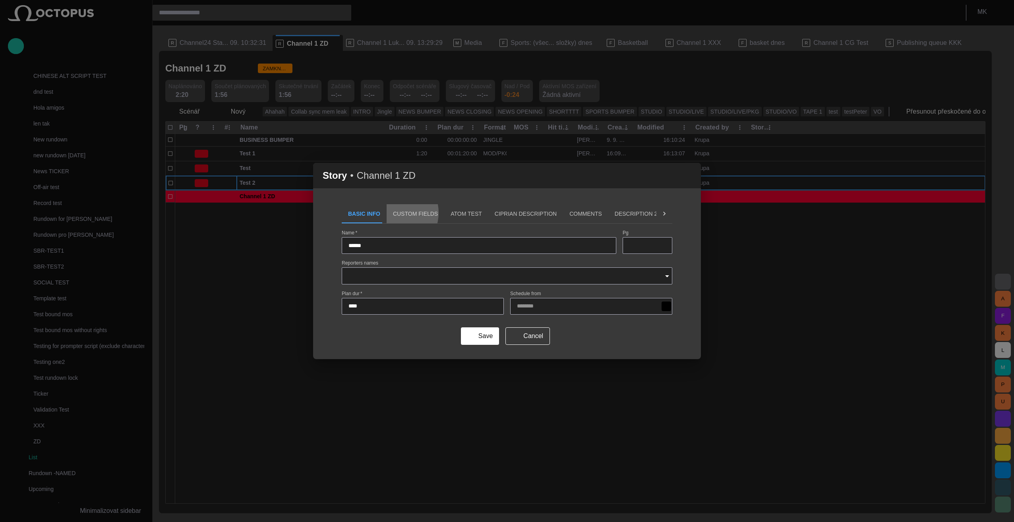
click at [391, 213] on button "Custom Fields" at bounding box center [416, 213] width 58 height 19
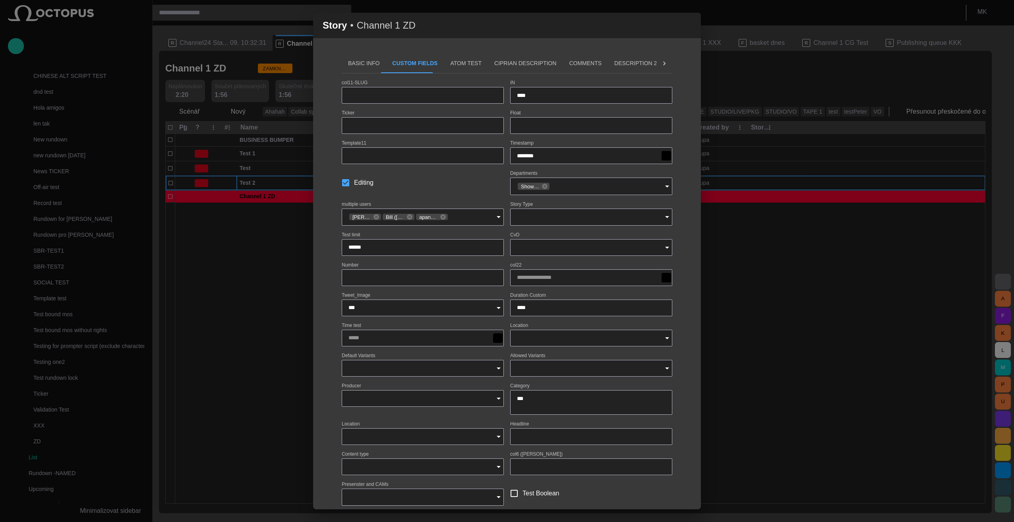
click at [532, 307] on input "****" at bounding box center [591, 308] width 149 height 8
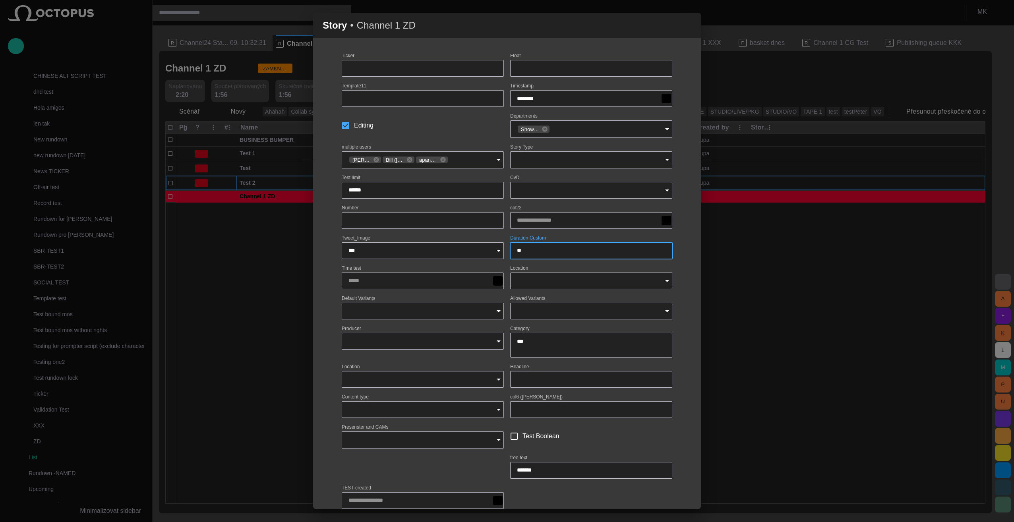
scroll to position [97, 0]
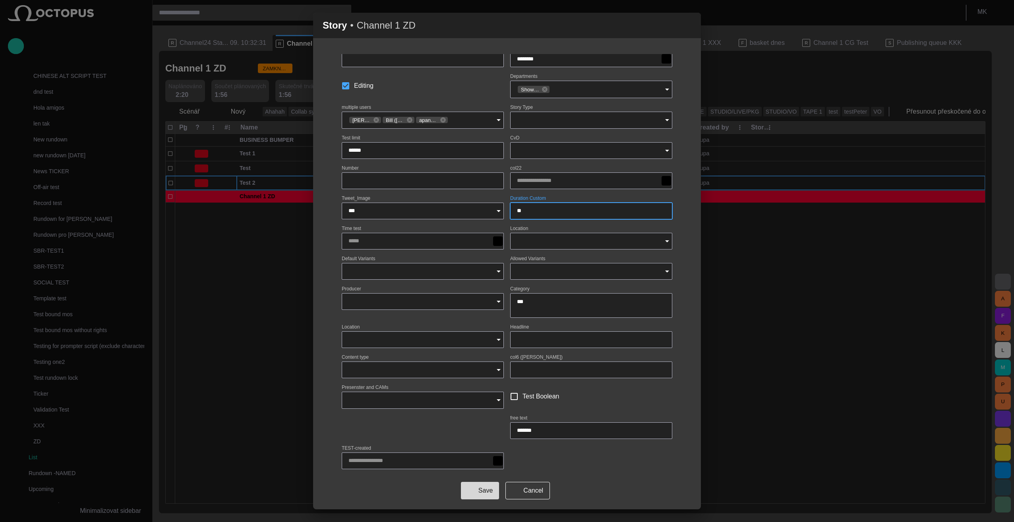
type input "****"
click at [466, 488] on span "submit" at bounding box center [469, 491] width 6 height 6
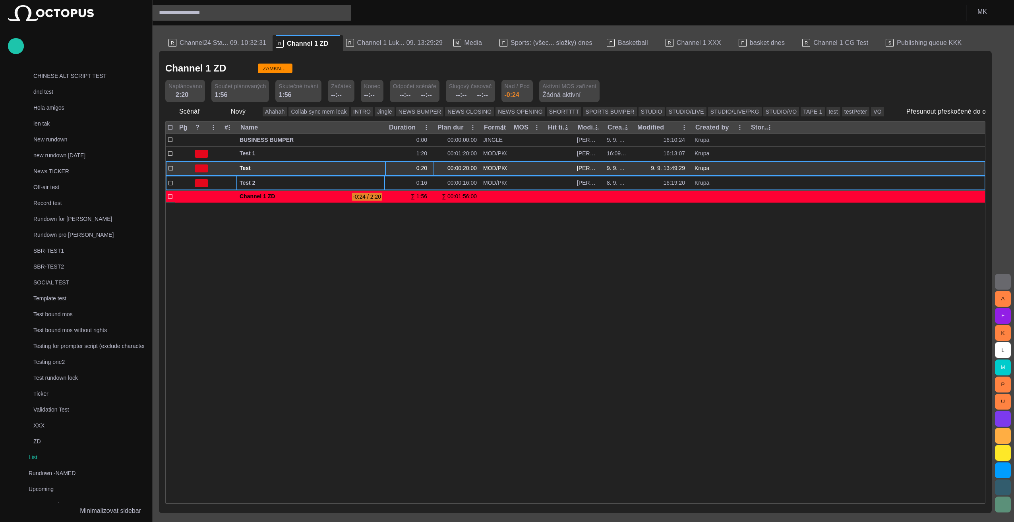
click at [421, 167] on div "0:20" at bounding box center [424, 169] width 14 height 8
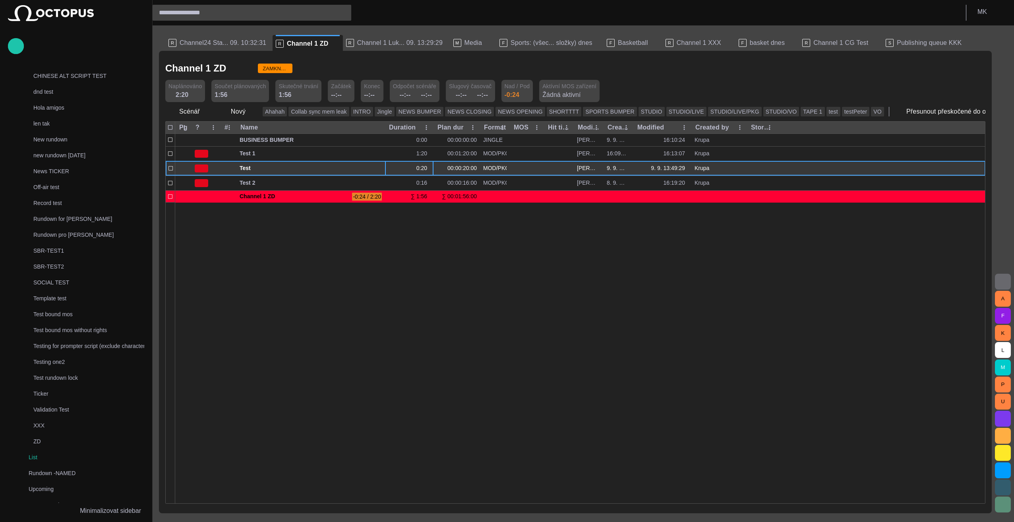
click at [403, 167] on div "0:20" at bounding box center [409, 168] width 48 height 14
click at [341, 165] on span "Test" at bounding box center [311, 169] width 142 height 8
click at [370, 167] on span "button" at bounding box center [370, 168] width 6 height 6
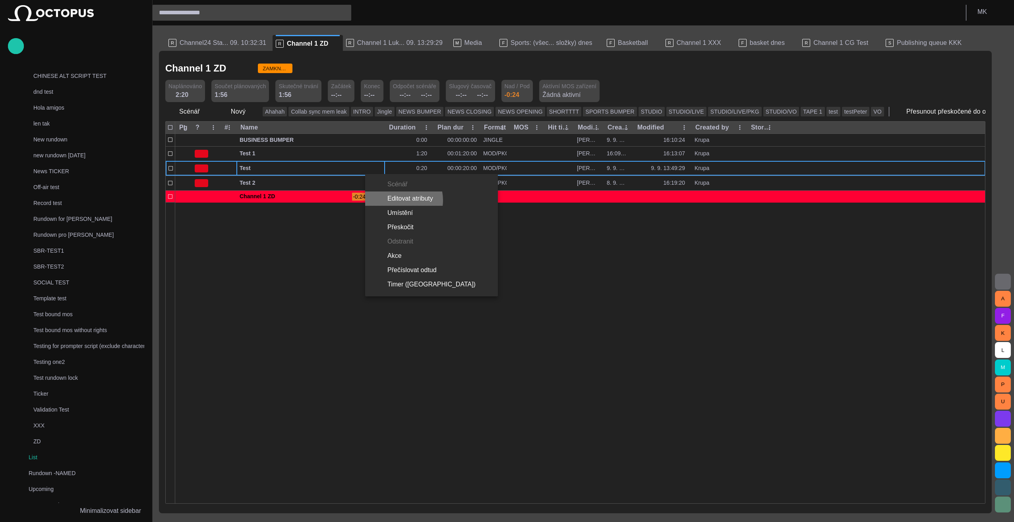
click at [397, 200] on li "Editovat atributy" at bounding box center [431, 199] width 133 height 14
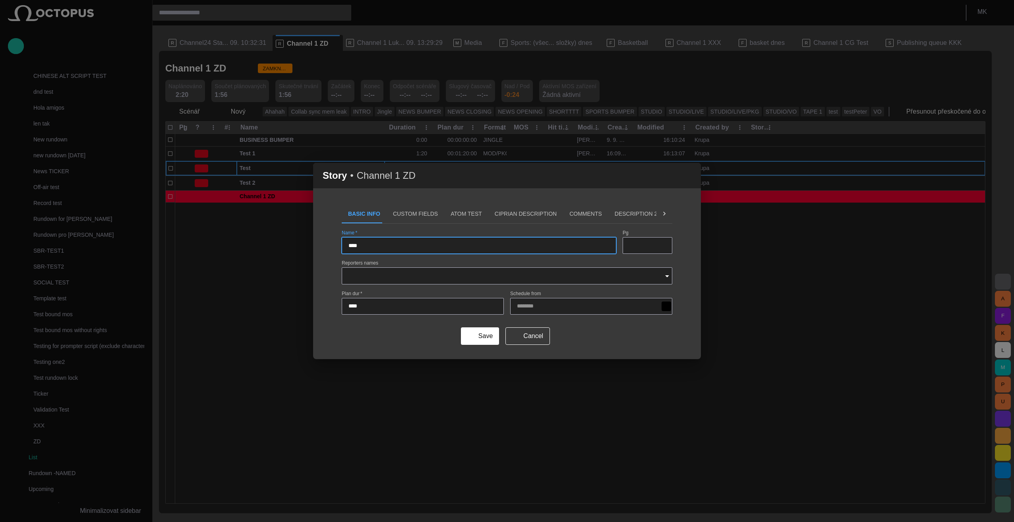
click at [408, 214] on button "Custom Fields" at bounding box center [416, 213] width 58 height 19
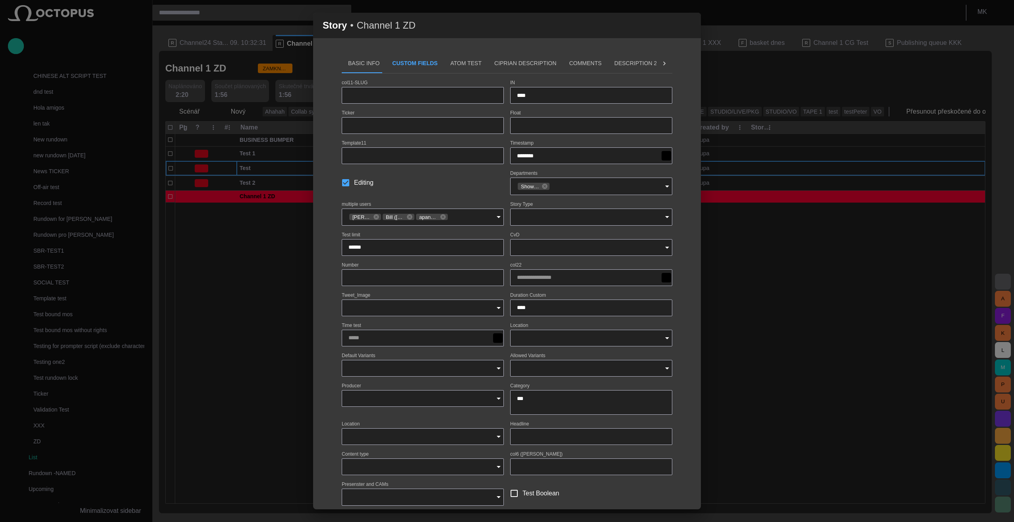
type input "***"
click at [537, 305] on input "****" at bounding box center [591, 308] width 149 height 8
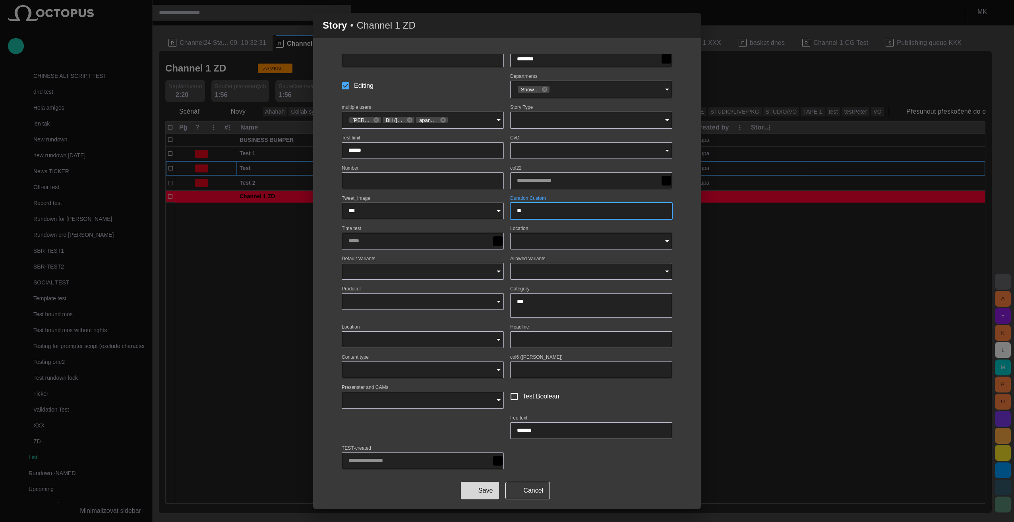
type input "****"
click at [484, 489] on button "Save" at bounding box center [480, 490] width 38 height 17
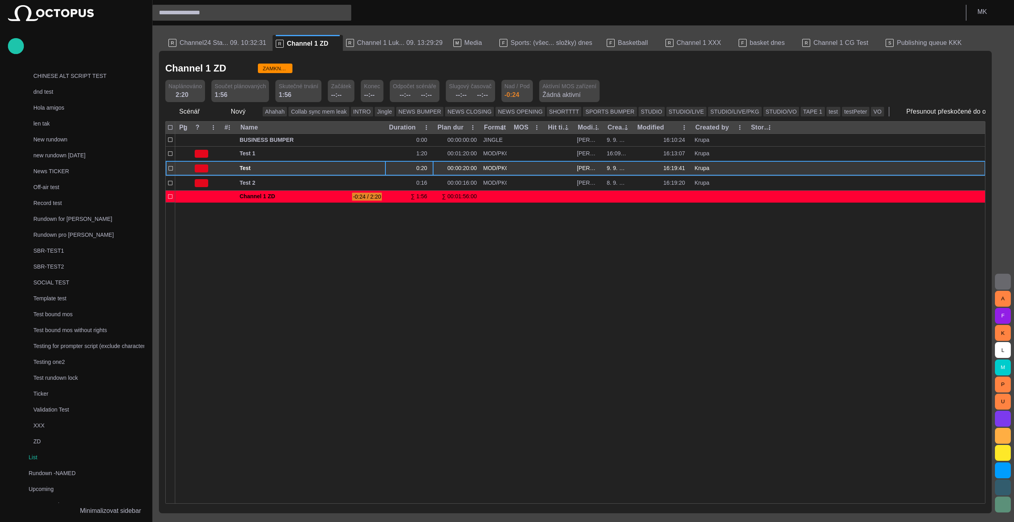
click at [391, 166] on div "0:20" at bounding box center [409, 168] width 48 height 14
click at [332, 168] on span "Test" at bounding box center [311, 169] width 142 height 8
click at [370, 168] on span "button" at bounding box center [370, 168] width 6 height 6
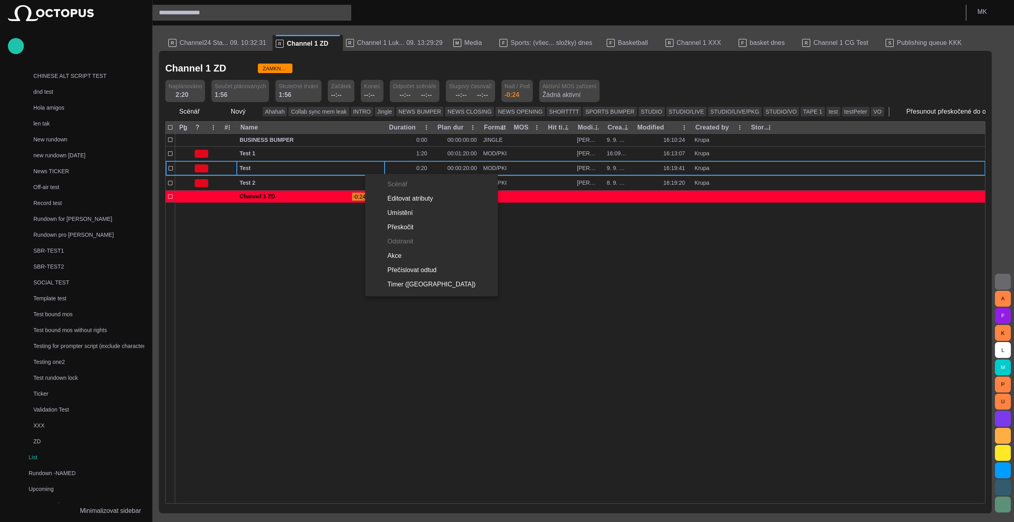
click at [406, 200] on li "Editovat atributy" at bounding box center [431, 199] width 133 height 14
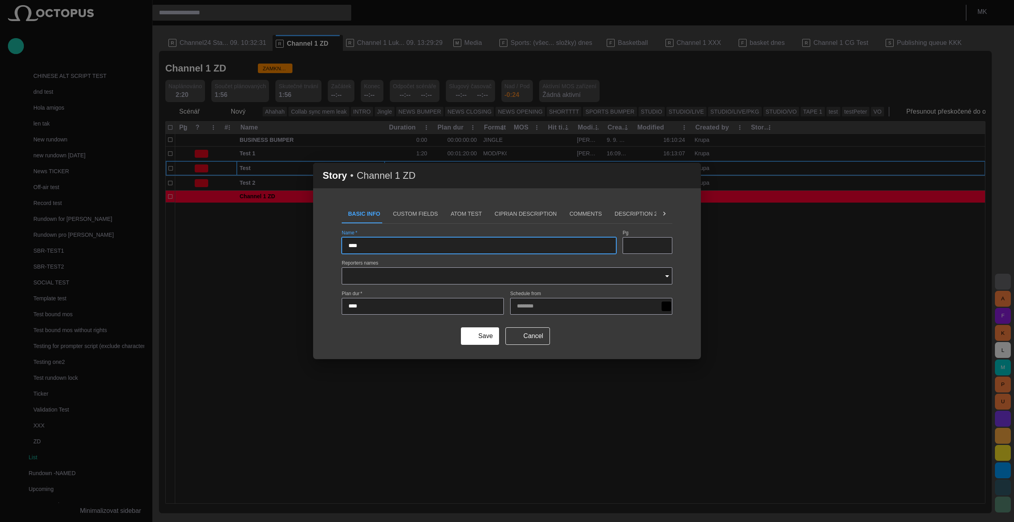
click at [406, 218] on button "Custom Fields" at bounding box center [416, 213] width 58 height 19
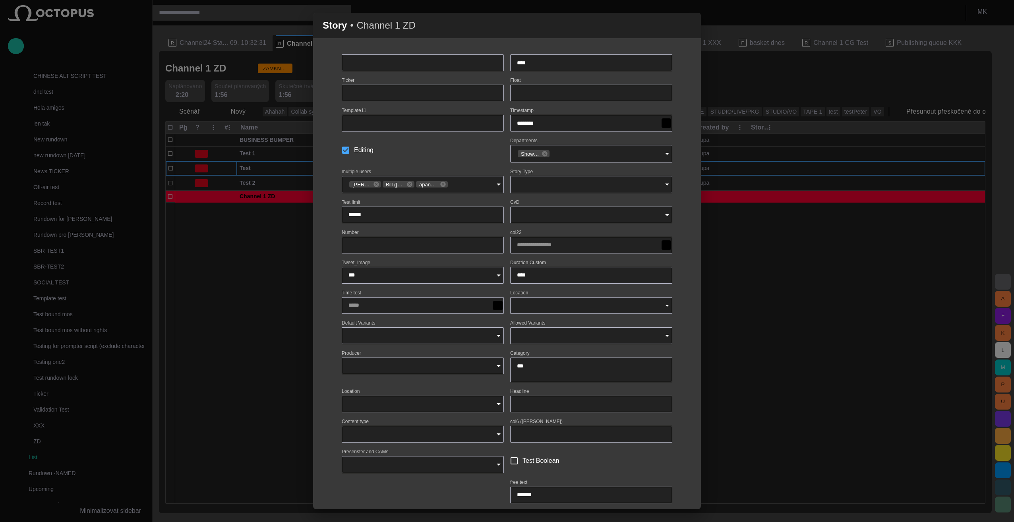
scroll to position [79, 0]
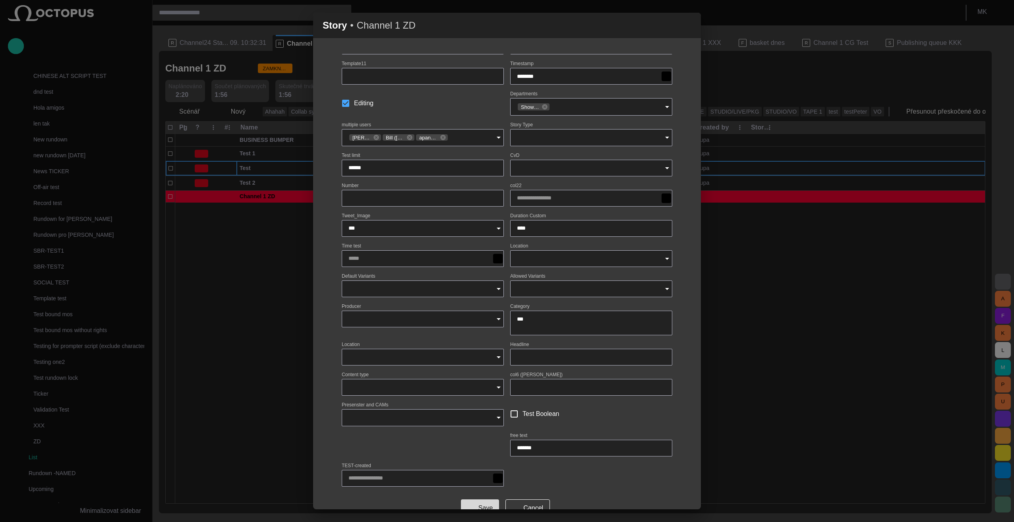
click at [481, 506] on button "Save" at bounding box center [480, 508] width 38 height 17
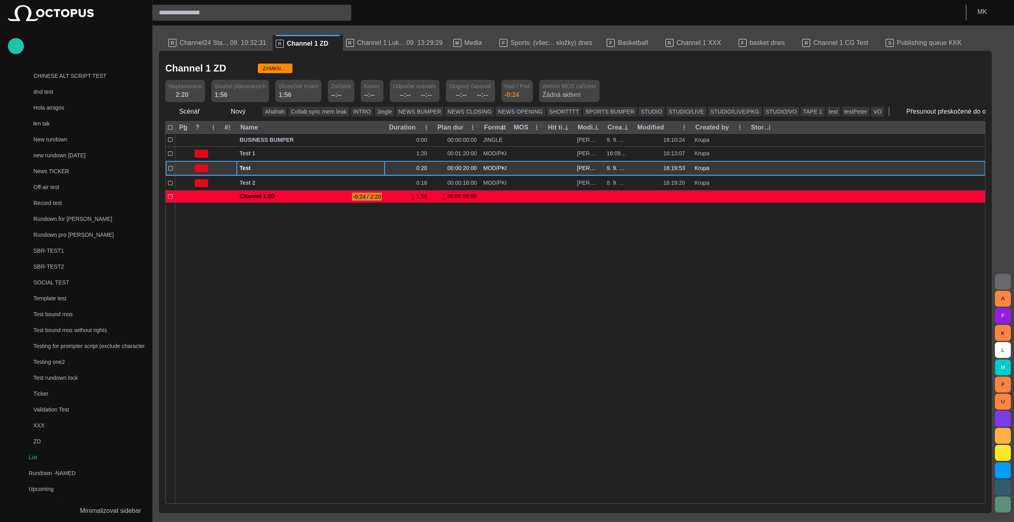
click at [369, 166] on span "button" at bounding box center [370, 168] width 6 height 6
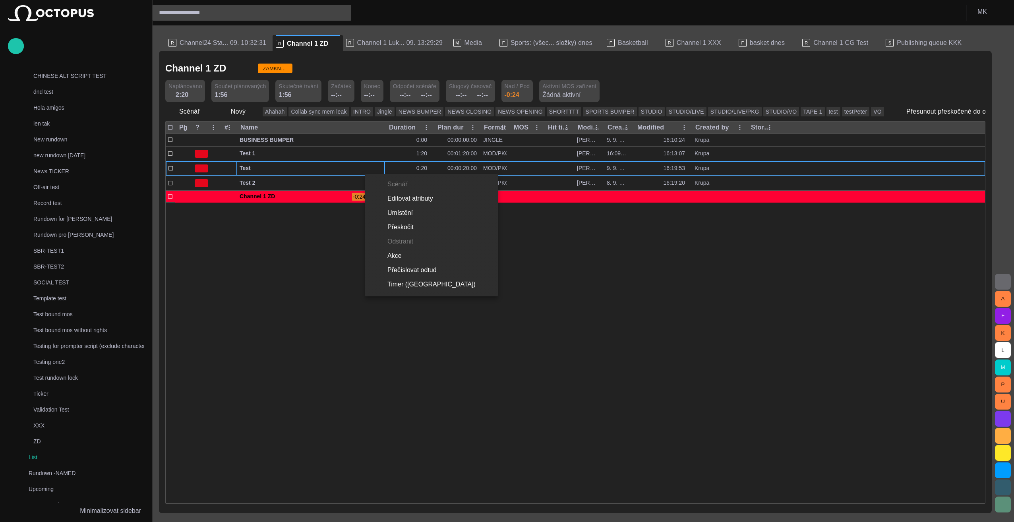
click at [417, 204] on li "Editovat atributy" at bounding box center [431, 199] width 133 height 14
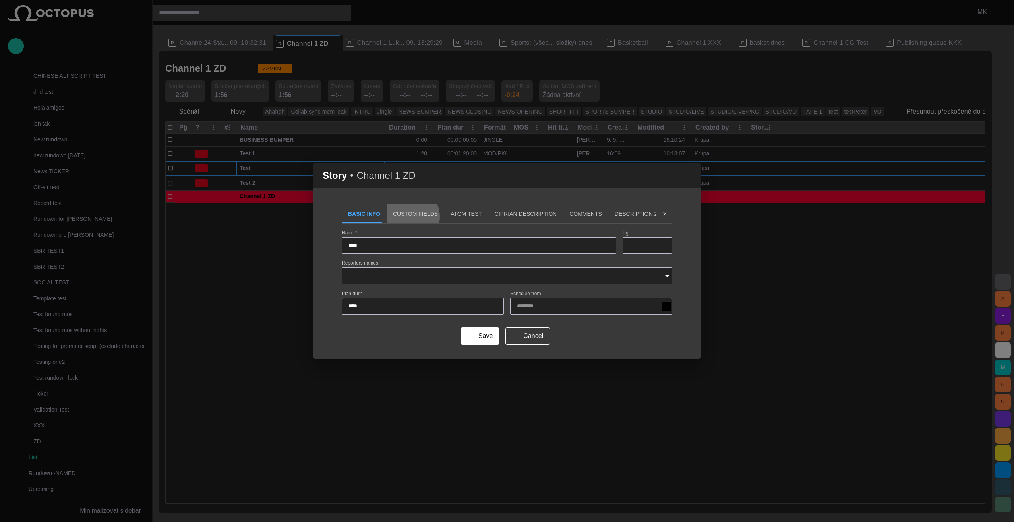
click at [407, 217] on button "Custom Fields" at bounding box center [416, 213] width 58 height 19
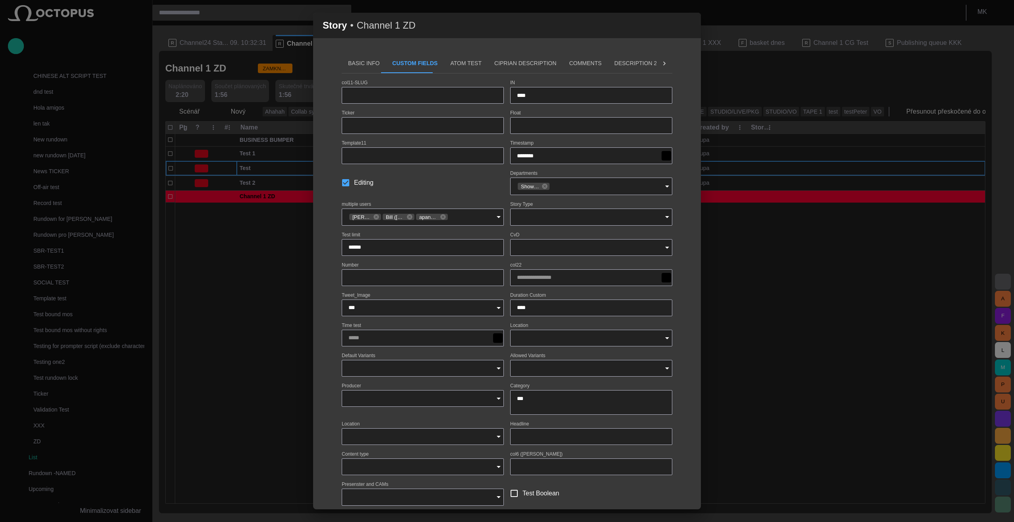
click at [528, 306] on input "****" at bounding box center [591, 308] width 149 height 8
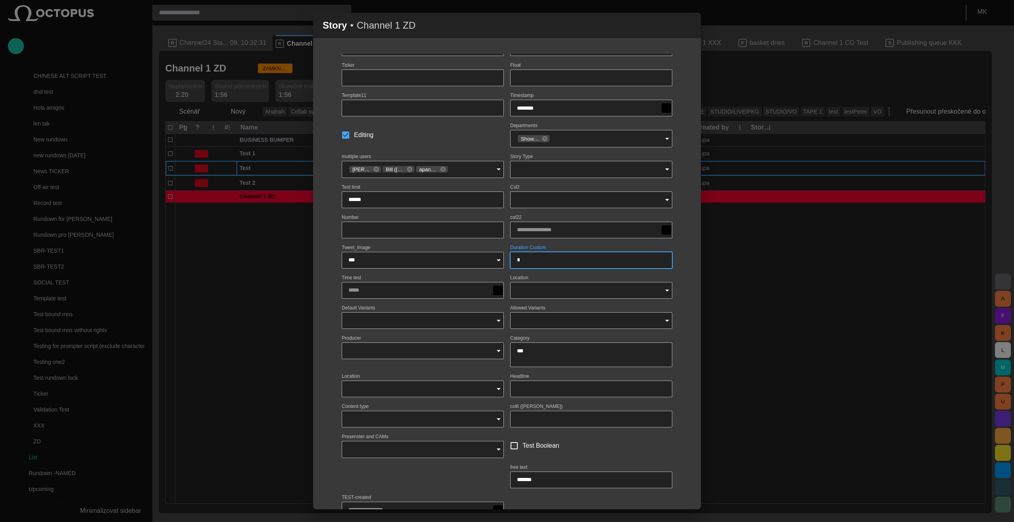
scroll to position [97, 0]
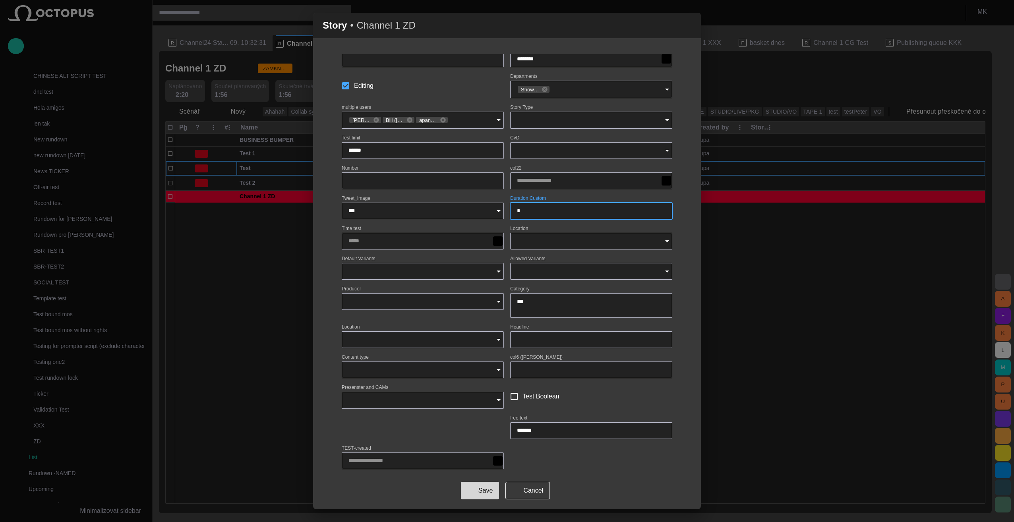
type input "****"
click at [478, 488] on button "Save" at bounding box center [480, 490] width 38 height 17
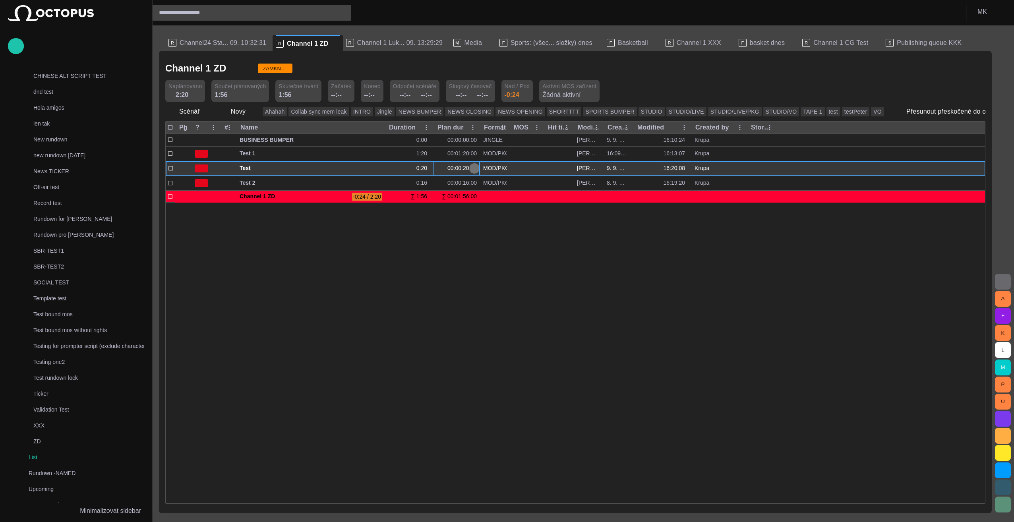
click at [475, 169] on span "button" at bounding box center [474, 168] width 6 height 6
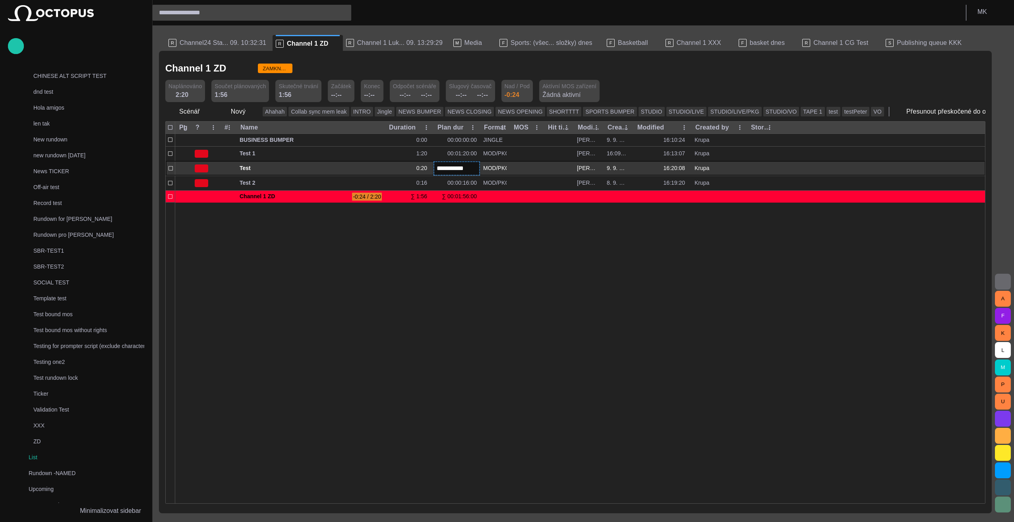
click at [458, 267] on div at bounding box center [580, 352] width 810 height 301
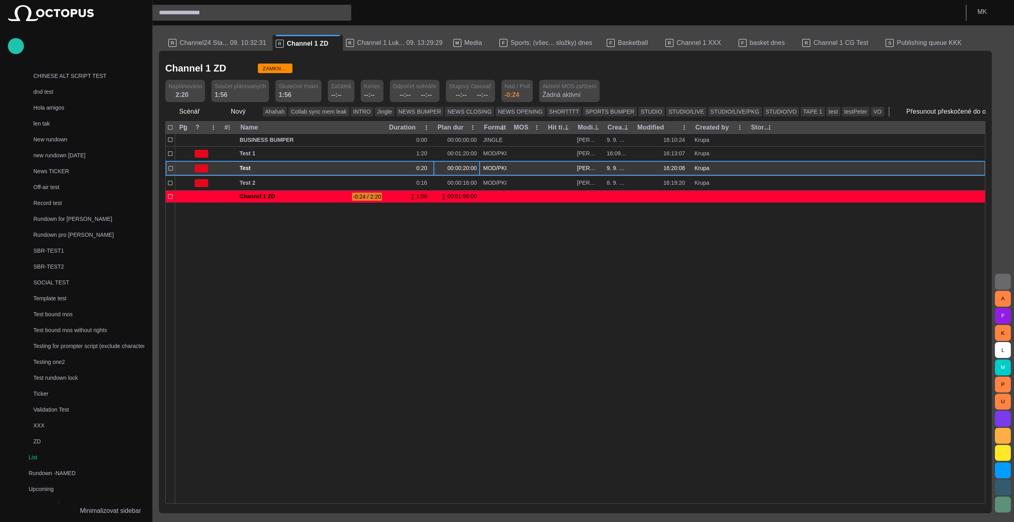
click at [401, 252] on div at bounding box center [580, 352] width 810 height 301
click at [461, 169] on div "00:00:20:00" at bounding box center [457, 169] width 40 height 8
click at [463, 166] on div "00:00:20:00" at bounding box center [457, 169] width 40 height 8
click at [476, 168] on span "button" at bounding box center [474, 168] width 6 height 6
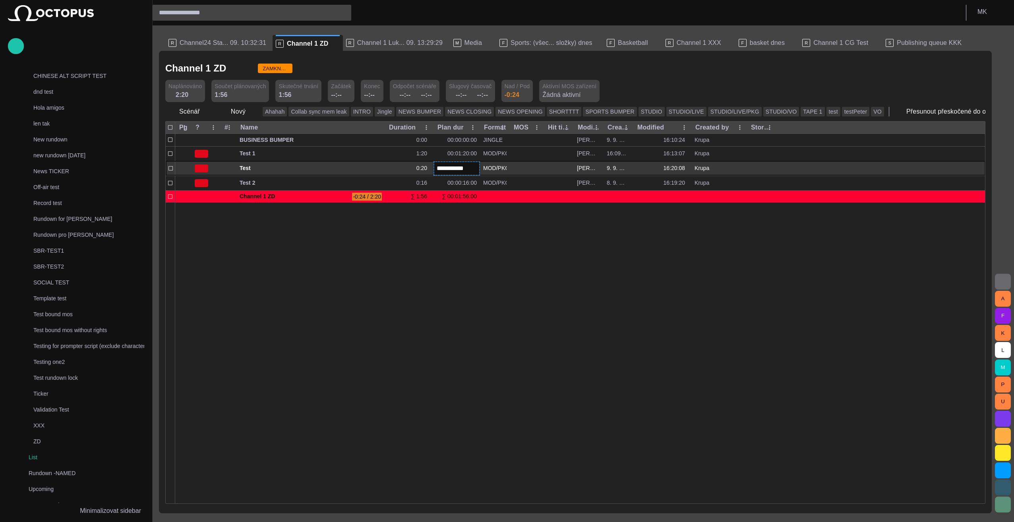
click at [454, 168] on input "**********" at bounding box center [457, 168] width 40 height 9
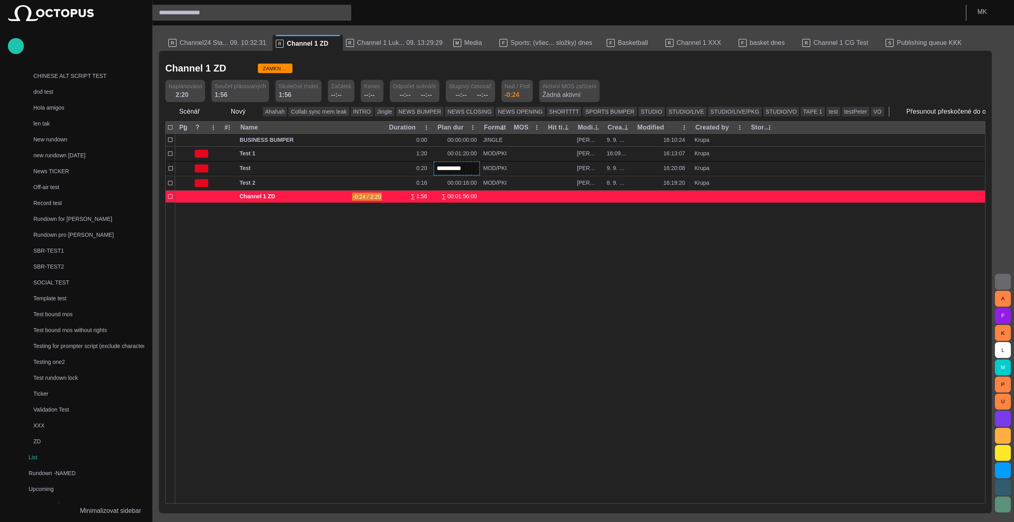
type input "**********"
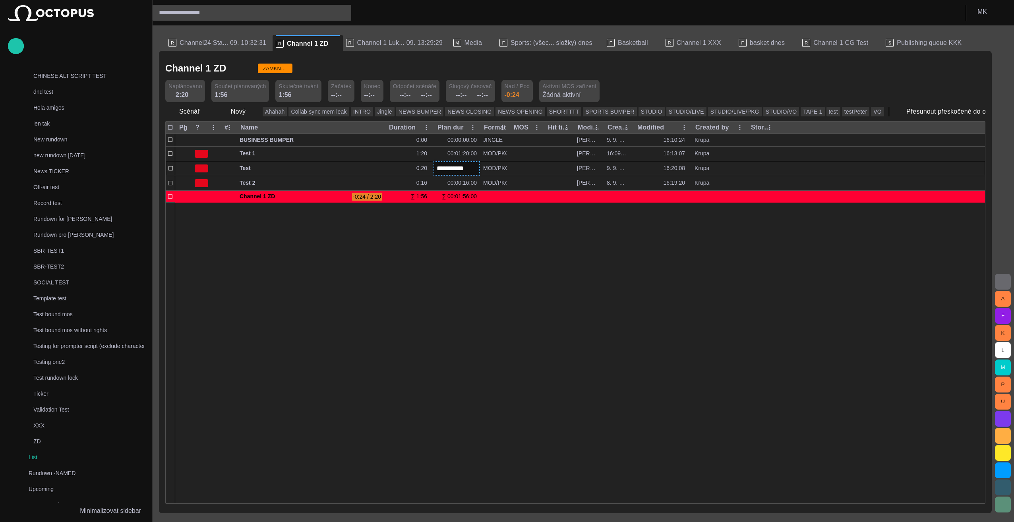
click at [474, 302] on div at bounding box center [580, 352] width 810 height 301
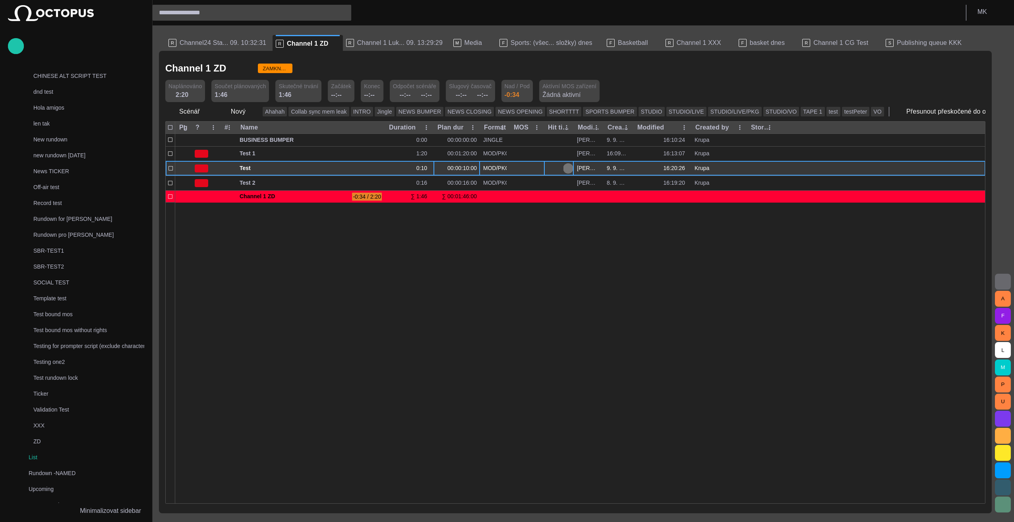
click at [568, 168] on span "button" at bounding box center [568, 168] width 6 height 6
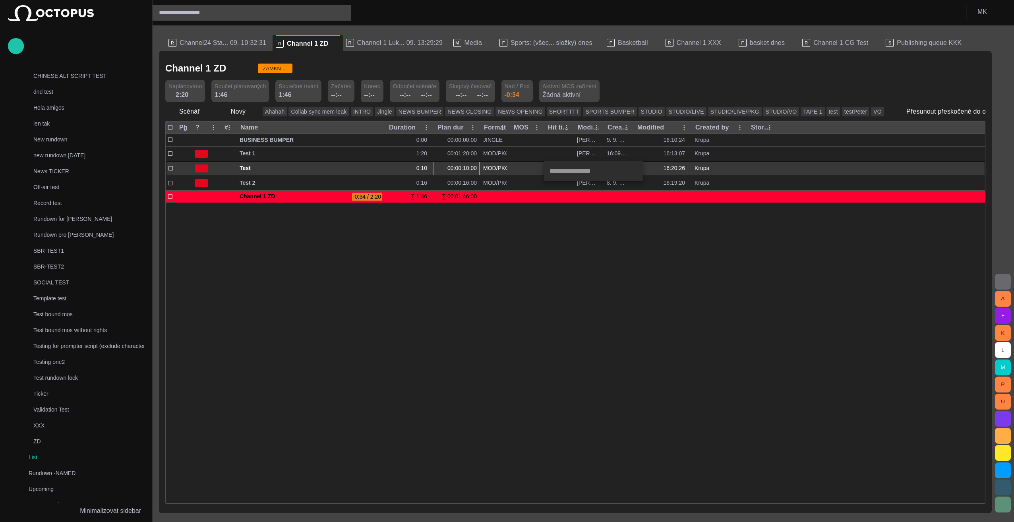
click at [936, 113] on div at bounding box center [507, 261] width 1014 height 522
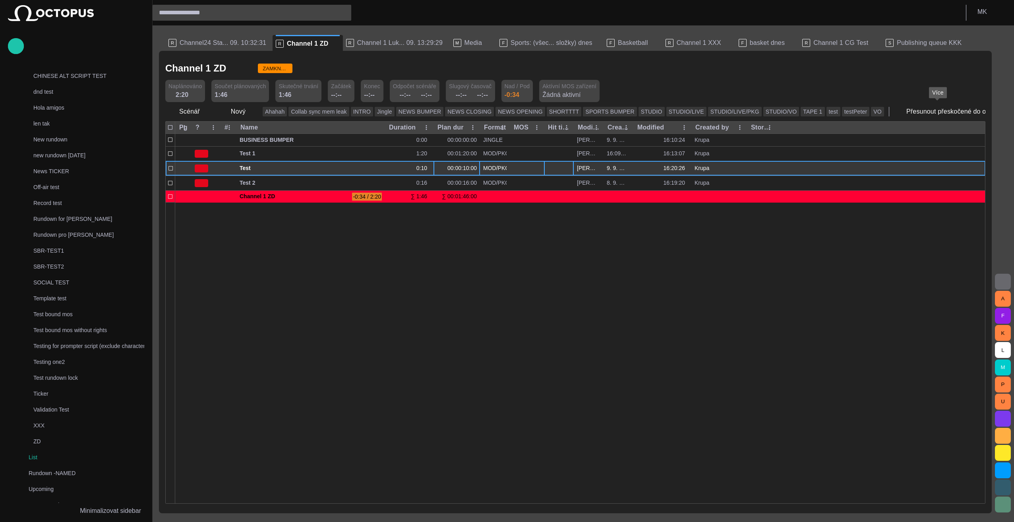
click at [1009, 111] on span "button" at bounding box center [1013, 112] width 8 height 8
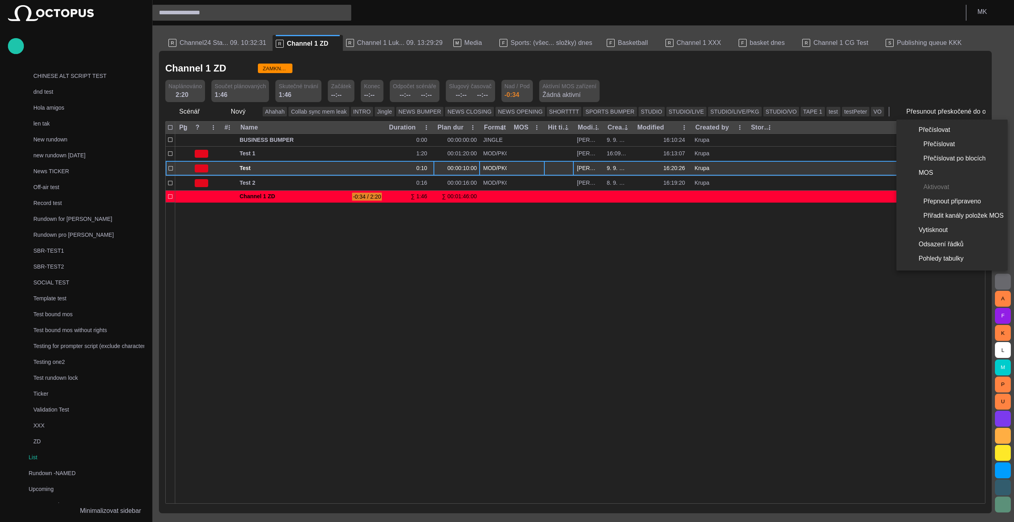
click at [559, 128] on div at bounding box center [507, 261] width 1014 height 522
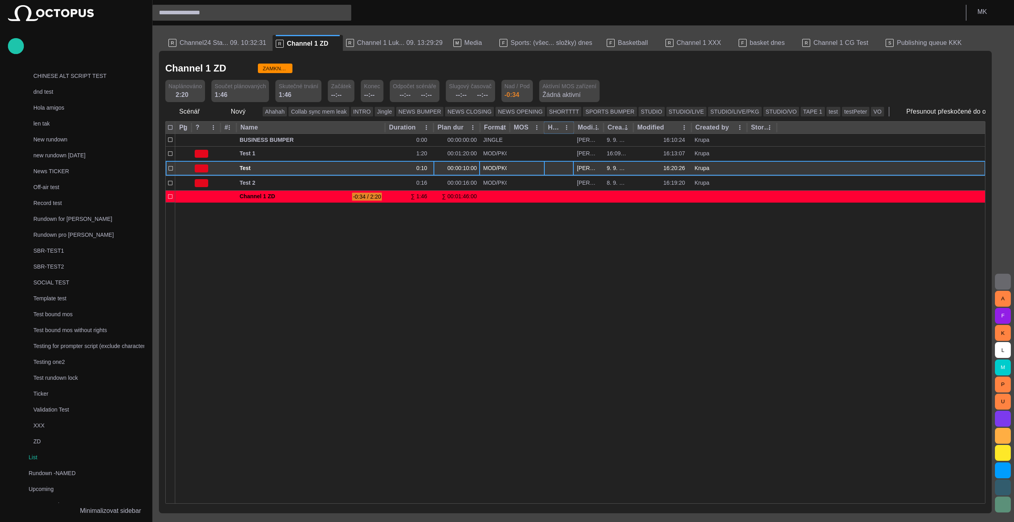
click at [564, 128] on icon "Hit time column menu" at bounding box center [566, 127] width 7 height 7
drag, startPoint x: 568, startPoint y: 229, endPoint x: 557, endPoint y: 216, distance: 17.3
click at [566, 228] on div at bounding box center [580, 352] width 810 height 301
click at [568, 168] on span "button" at bounding box center [568, 168] width 6 height 6
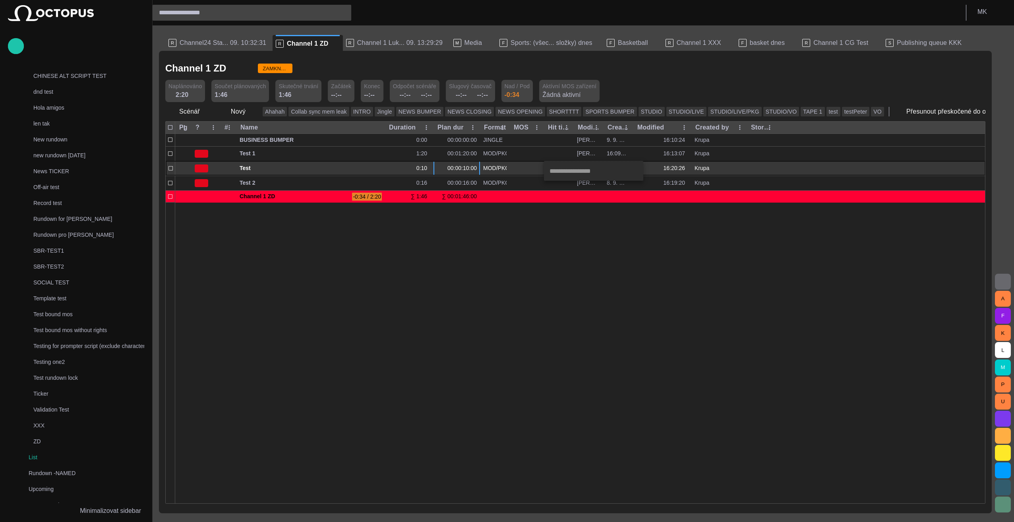
click at [558, 255] on div at bounding box center [507, 261] width 1014 height 522
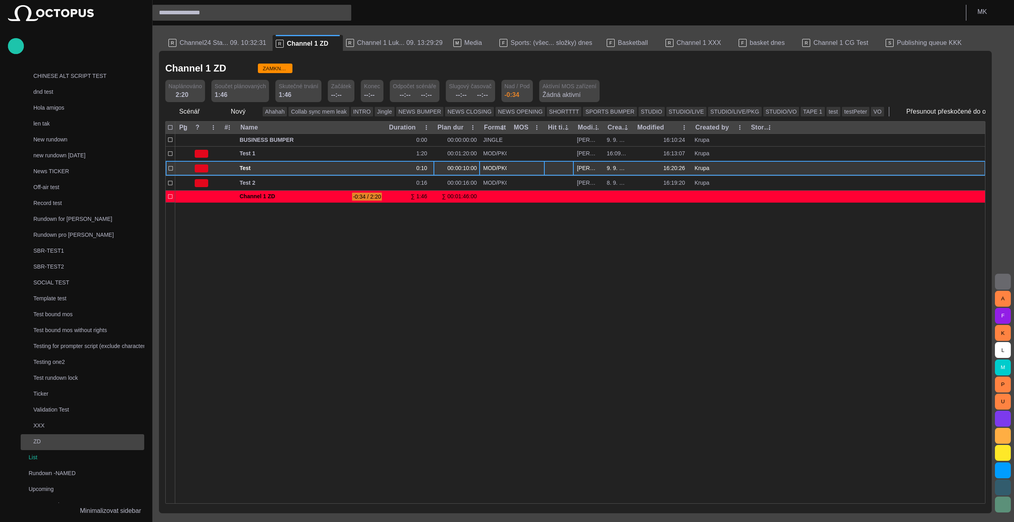
click at [62, 437] on div "ZD" at bounding box center [83, 441] width 122 height 11
click at [44, 439] on p "ZD" at bounding box center [88, 442] width 111 height 8
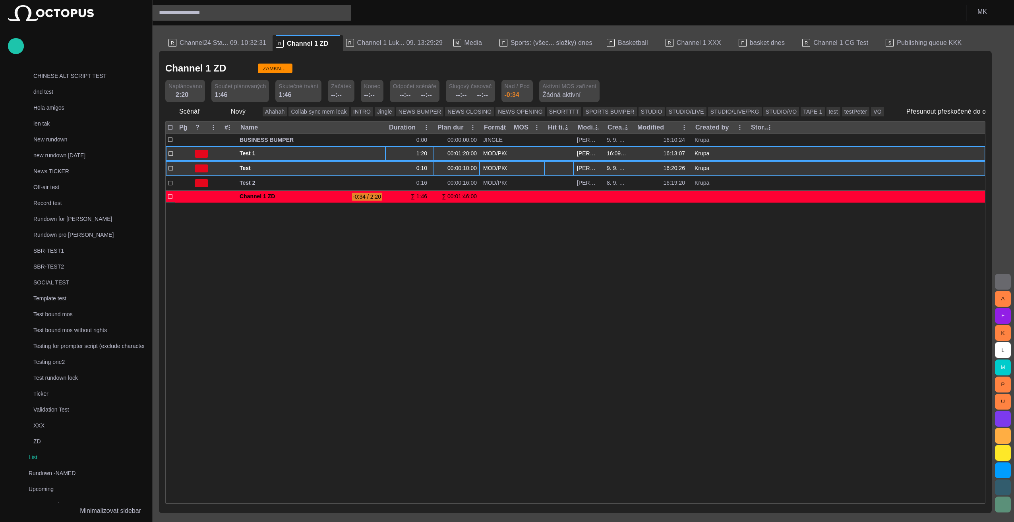
click at [419, 153] on div "1:20" at bounding box center [424, 154] width 14 height 8
click at [427, 153] on div "1:20" at bounding box center [424, 154] width 14 height 8
click at [429, 153] on div "1:20" at bounding box center [424, 154] width 14 height 8
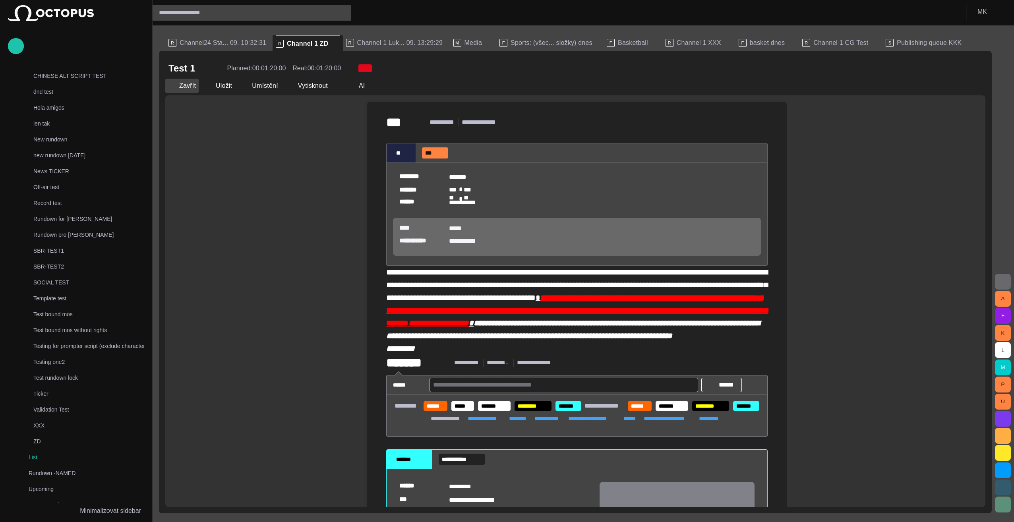
click at [171, 86] on span "button" at bounding box center [172, 86] width 8 height 8
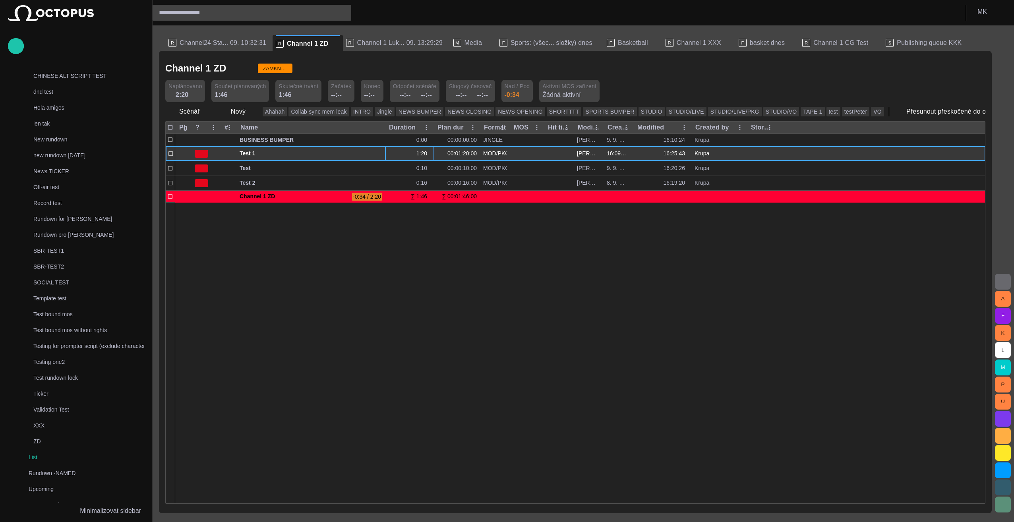
click at [412, 151] on div "1:20" at bounding box center [409, 154] width 48 height 14
click at [421, 153] on div "1:20" at bounding box center [424, 154] width 14 height 8
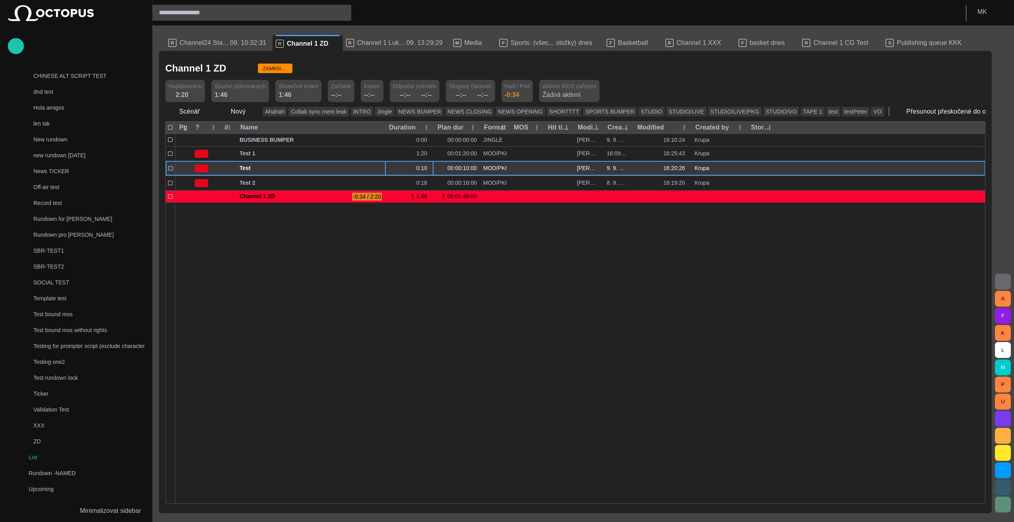
click at [420, 168] on div "0:10" at bounding box center [424, 169] width 14 height 8
click at [429, 165] on div "0:10" at bounding box center [424, 169] width 14 height 8
click at [421, 168] on div "0:10" at bounding box center [424, 169] width 14 height 8
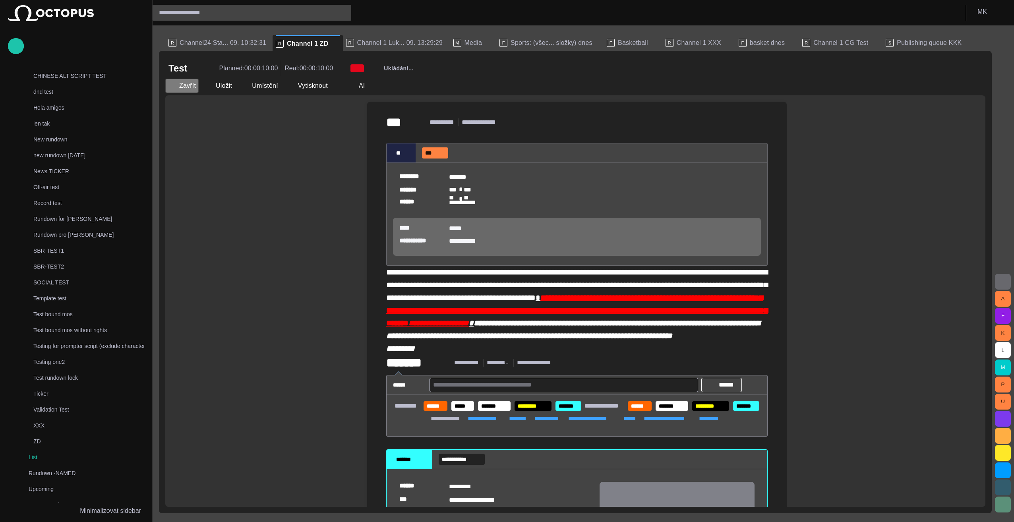
click at [182, 86] on button "Zavřít" at bounding box center [181, 86] width 33 height 14
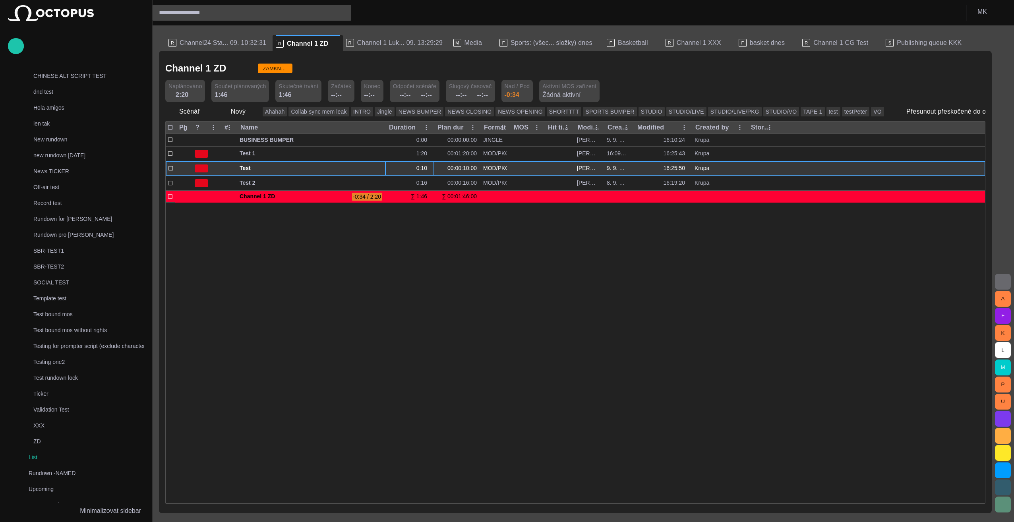
click at [393, 169] on div "0:10" at bounding box center [409, 168] width 48 height 14
click at [333, 167] on span "Test" at bounding box center [311, 169] width 142 height 8
click at [369, 168] on span "button" at bounding box center [370, 168] width 6 height 6
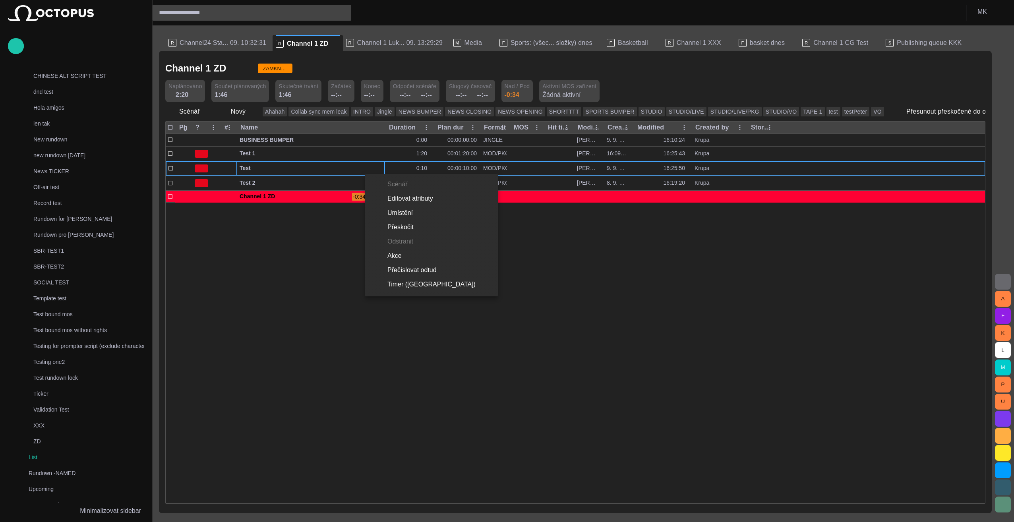
click at [398, 200] on li "Editovat atributy" at bounding box center [431, 199] width 133 height 14
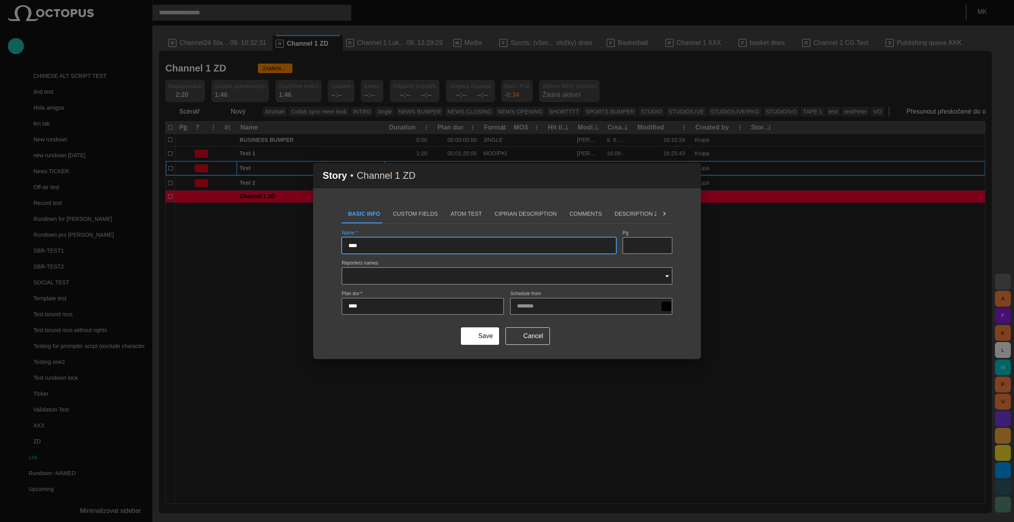
click at [349, 304] on input "****" at bounding box center [423, 306] width 149 height 8
click at [351, 307] on input "****" at bounding box center [423, 306] width 149 height 8
type input "****"
click at [491, 337] on button "Save" at bounding box center [480, 336] width 38 height 17
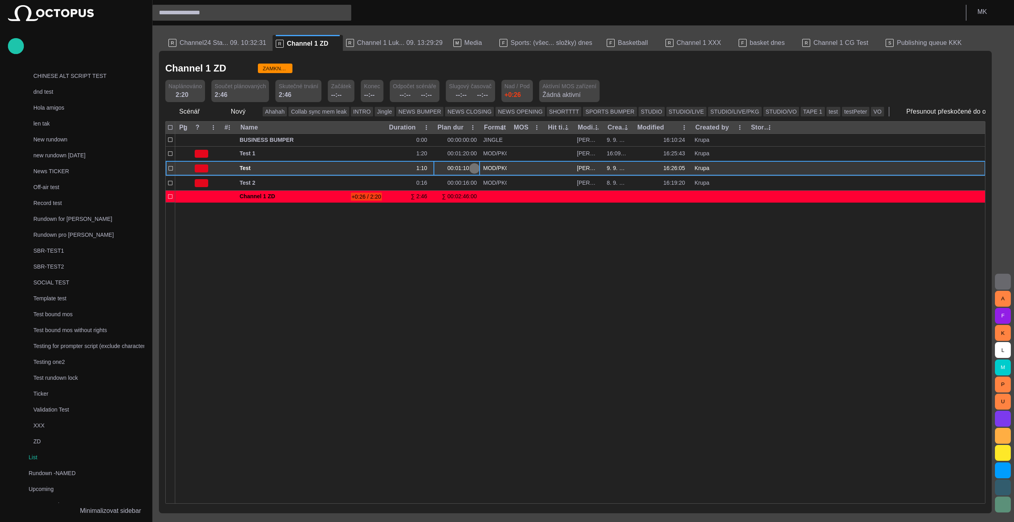
click at [473, 168] on span "button" at bounding box center [474, 168] width 6 height 6
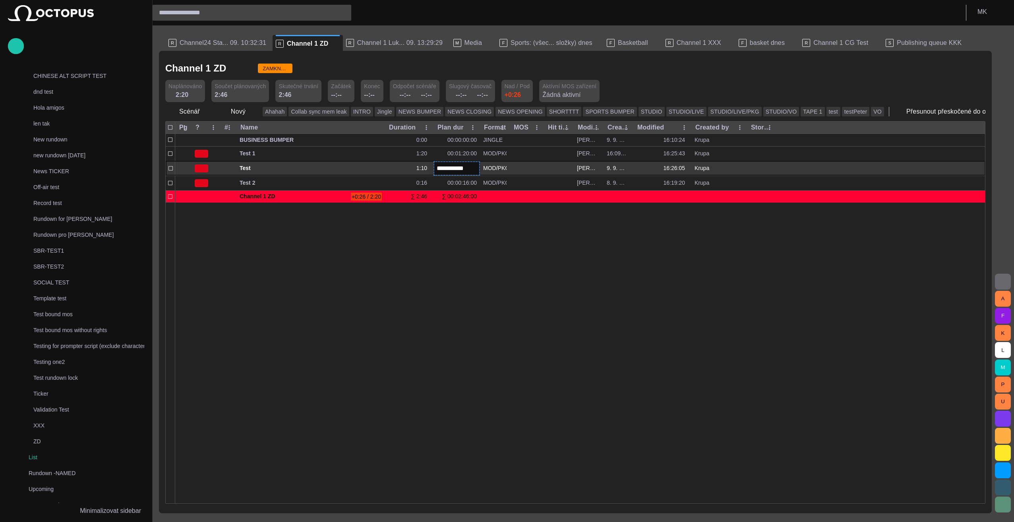
click at [470, 234] on div at bounding box center [580, 352] width 810 height 301
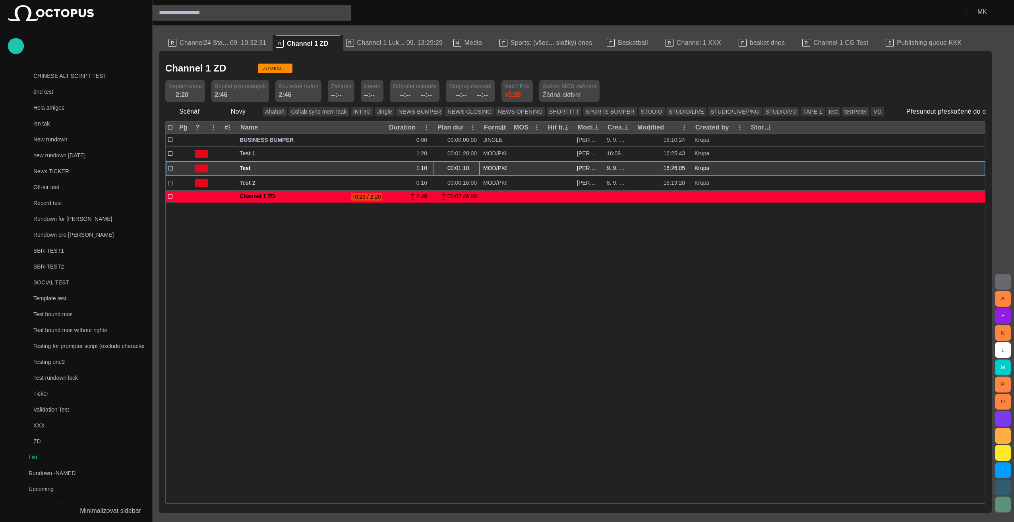
click at [475, 169] on span "button" at bounding box center [474, 168] width 6 height 6
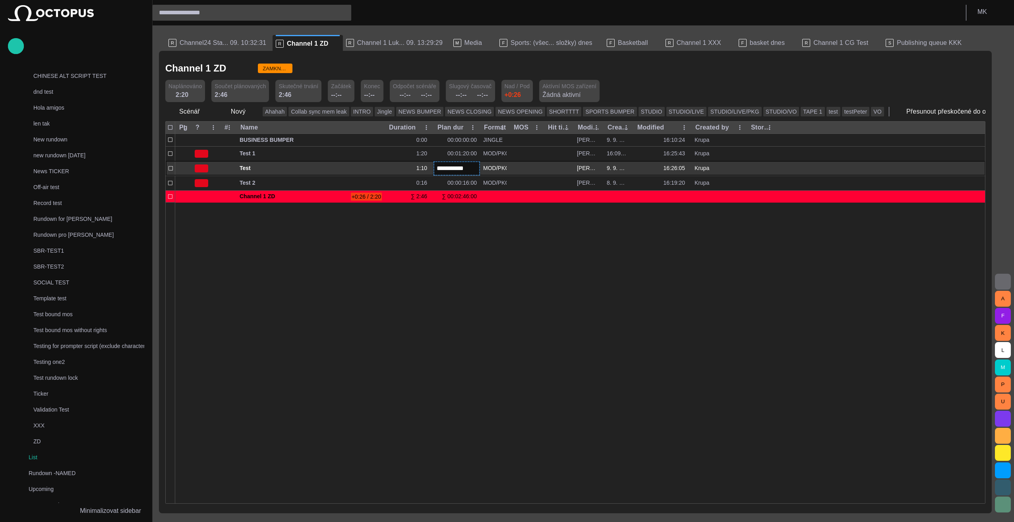
click at [464, 211] on div at bounding box center [580, 352] width 810 height 301
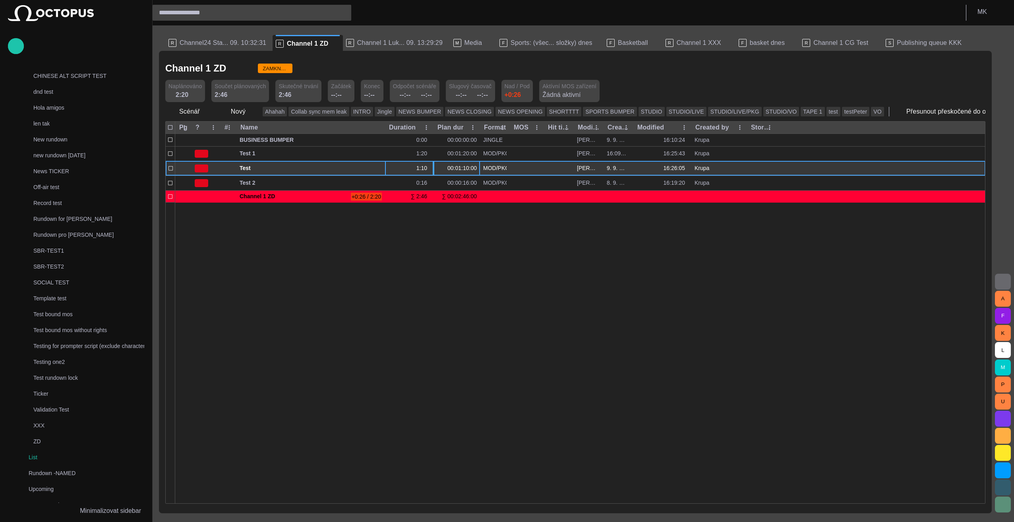
click at [420, 169] on div "1:10" at bounding box center [424, 169] width 14 height 8
click at [422, 167] on div "1:10" at bounding box center [424, 169] width 14 height 8
click at [366, 169] on button "button" at bounding box center [370, 169] width 10 height 12
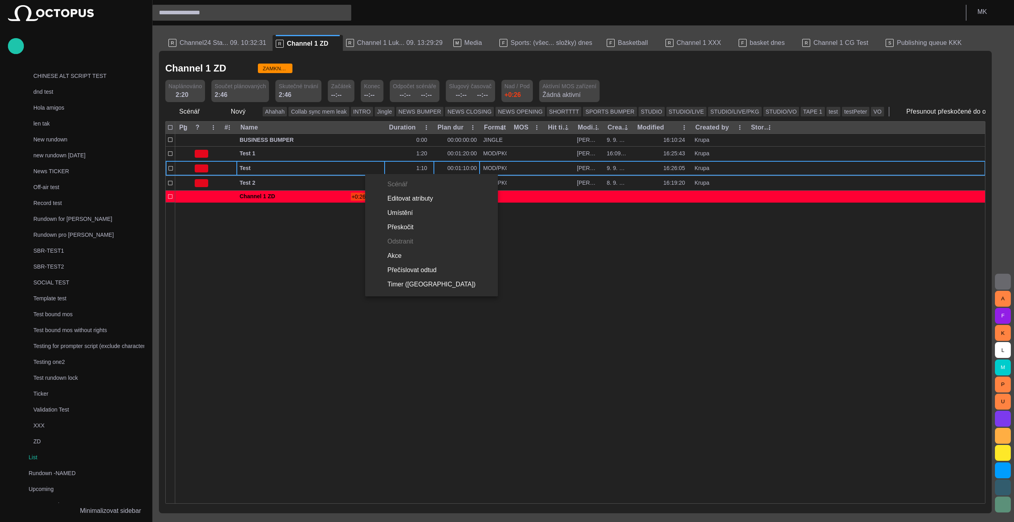
click at [394, 199] on li "Editovat atributy" at bounding box center [431, 199] width 133 height 14
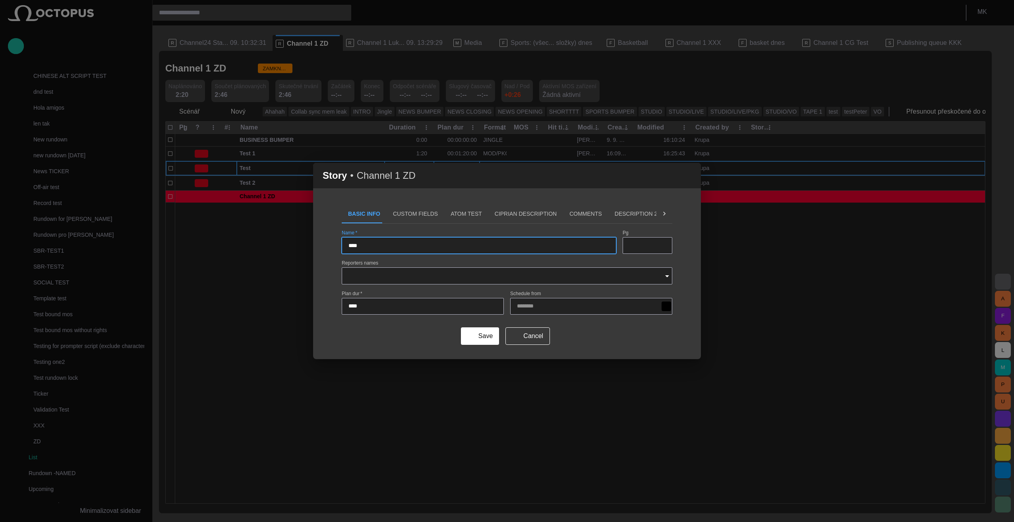
click at [351, 307] on input "****" at bounding box center [423, 306] width 149 height 8
click at [351, 304] on input "****" at bounding box center [423, 306] width 149 height 8
type input "****"
click at [487, 336] on button "Save" at bounding box center [480, 336] width 38 height 17
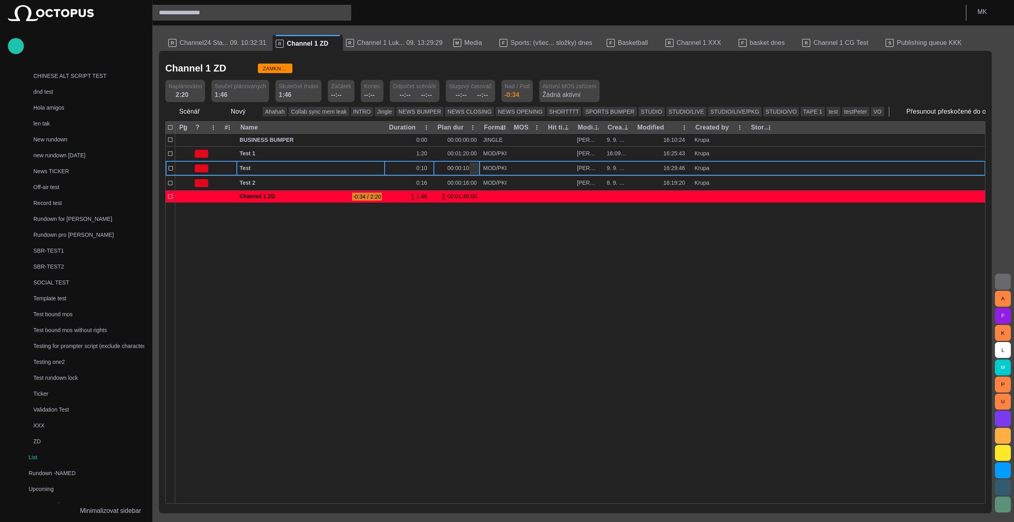
click at [462, 167] on div "00:00:10:00" at bounding box center [457, 169] width 40 height 8
click at [473, 169] on span "button" at bounding box center [474, 168] width 6 height 6
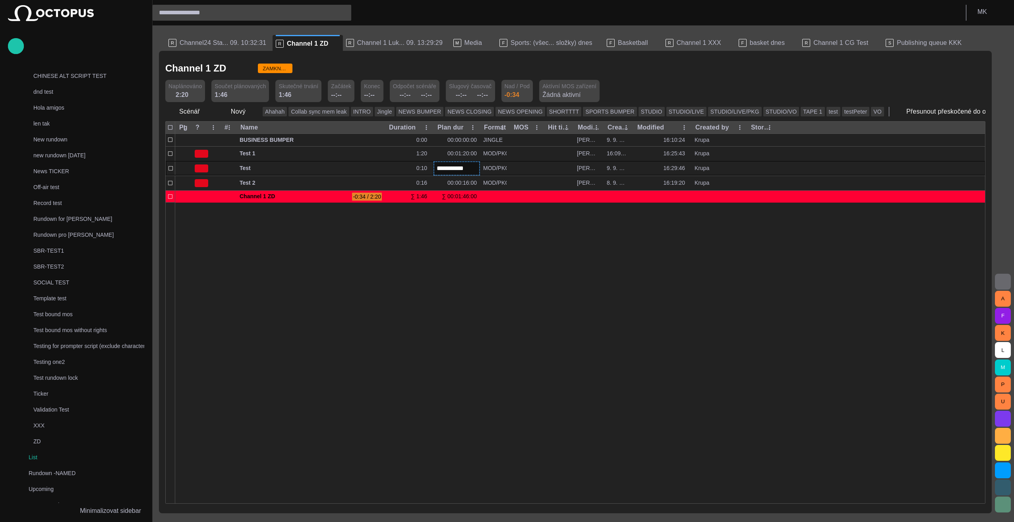
click at [448, 169] on input "**********" at bounding box center [457, 168] width 40 height 9
click at [457, 169] on input "**********" at bounding box center [457, 168] width 40 height 9
type input "**********"
click at [484, 320] on div at bounding box center [580, 352] width 810 height 301
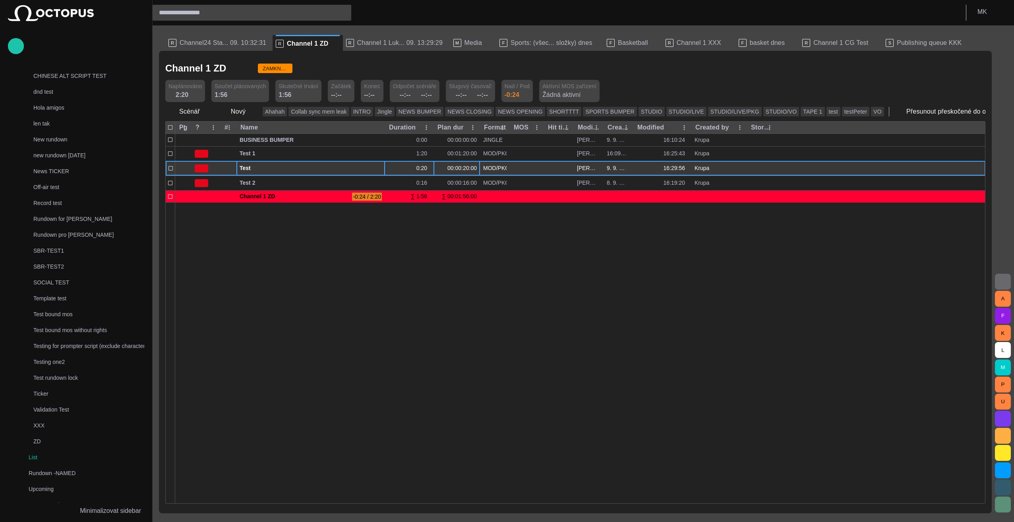
click at [347, 169] on span "Test" at bounding box center [311, 169] width 142 height 8
click at [568, 169] on span "button" at bounding box center [568, 168] width 6 height 6
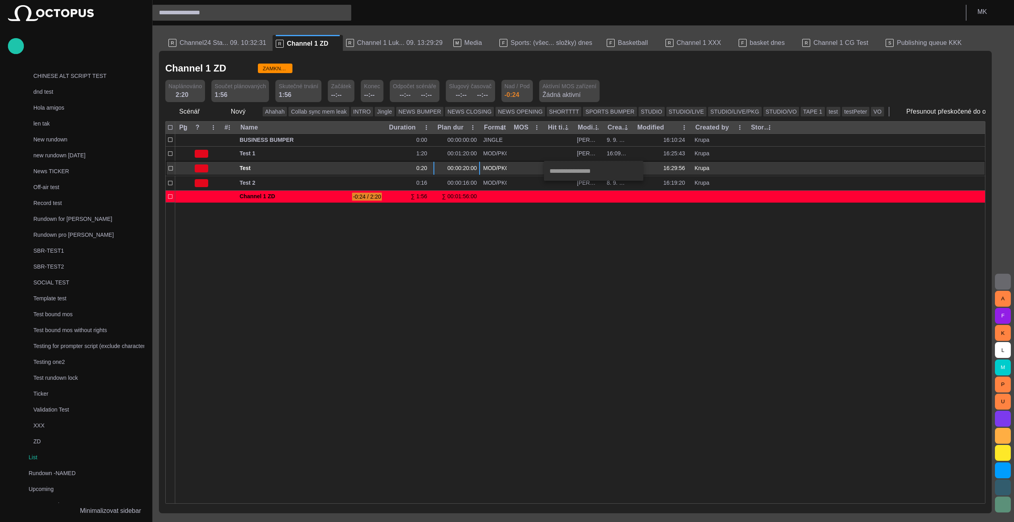
click at [598, 173] on input "text" at bounding box center [575, 171] width 62 height 20
click at [584, 171] on input "text" at bounding box center [575, 171] width 62 height 20
click at [622, 171] on span "button" at bounding box center [623, 171] width 6 height 6
type input "**********"
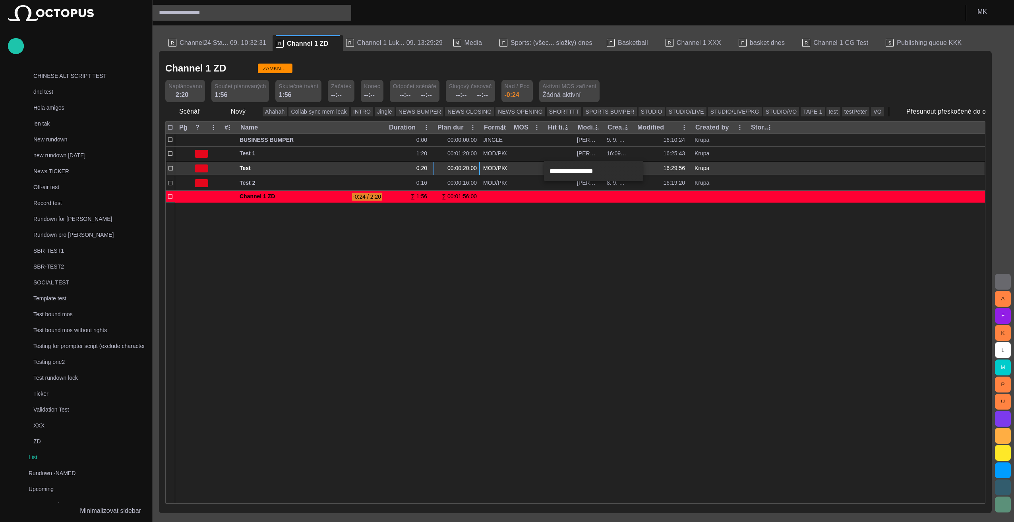
click at [611, 268] on div at bounding box center [507, 261] width 1014 height 522
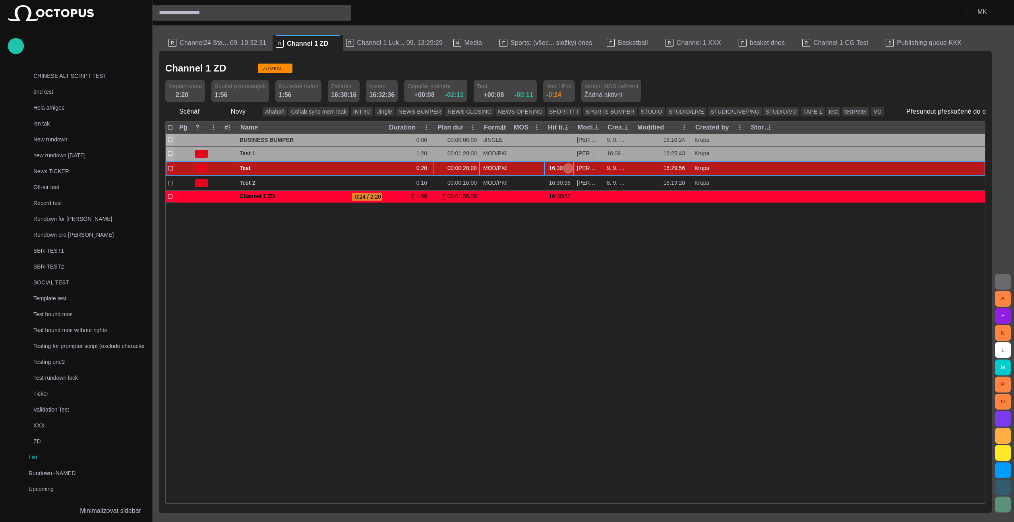
click at [571, 167] on span "button" at bounding box center [568, 168] width 6 height 6
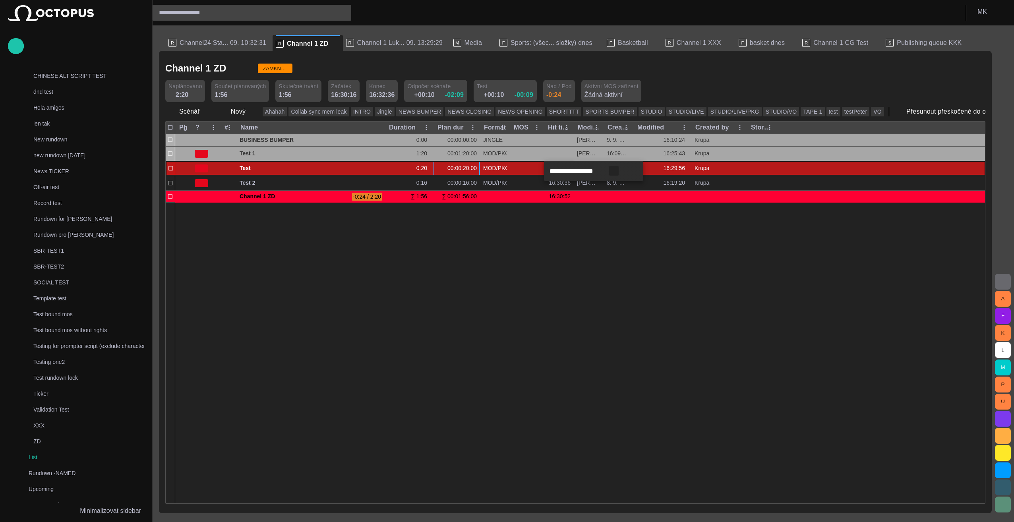
click at [615, 174] on span "button" at bounding box center [614, 171] width 6 height 6
click at [584, 269] on div at bounding box center [507, 261] width 1014 height 522
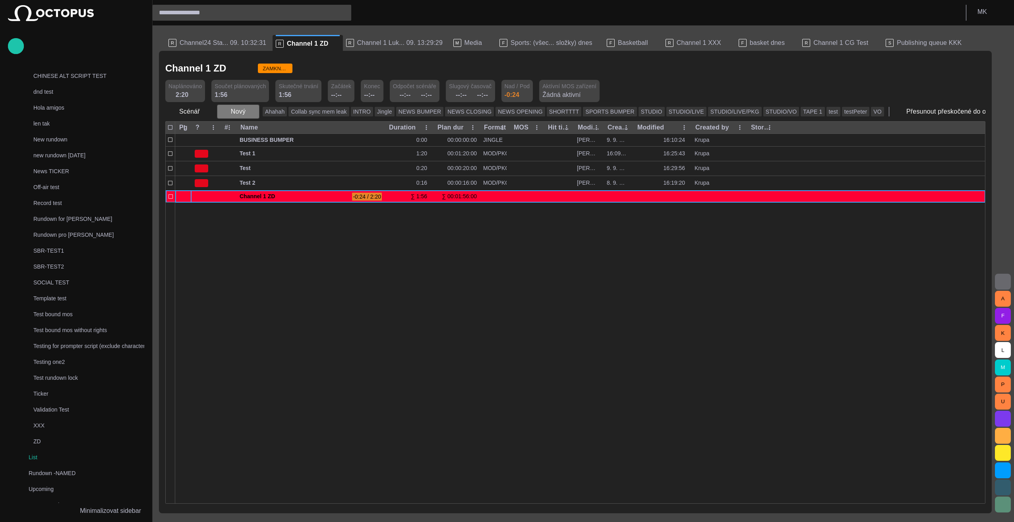
click at [252, 111] on span "button" at bounding box center [253, 112] width 8 height 8
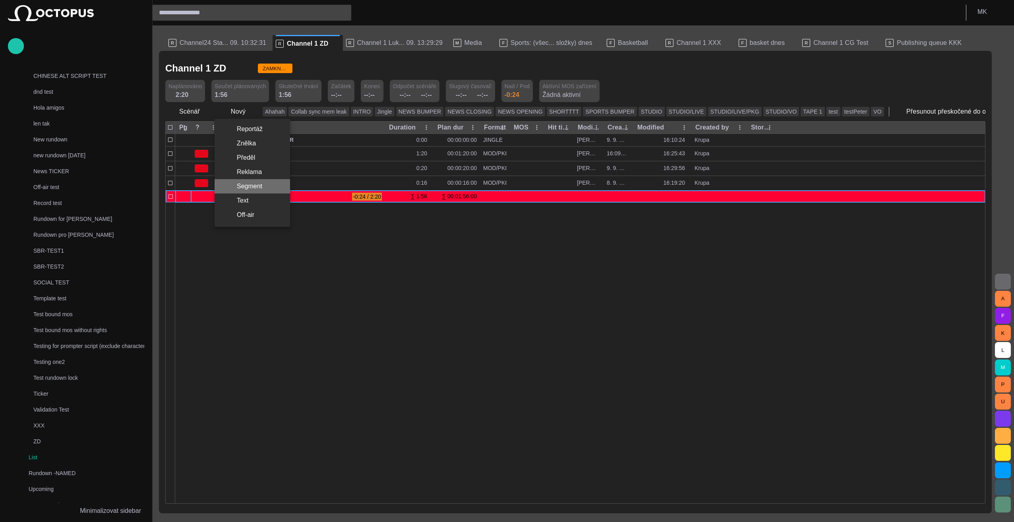
click at [250, 184] on li "Segment" at bounding box center [253, 186] width 76 height 14
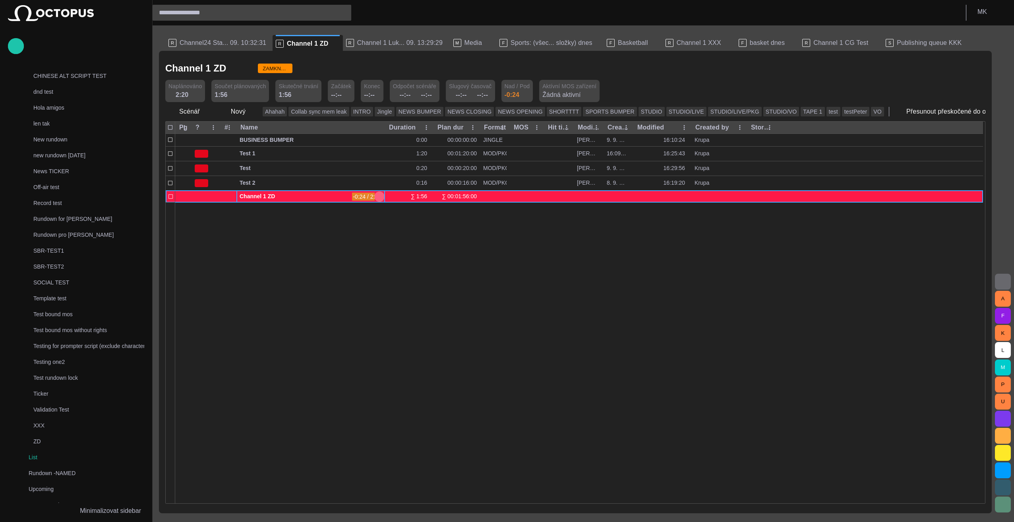
click at [380, 194] on span "button" at bounding box center [379, 197] width 6 height 6
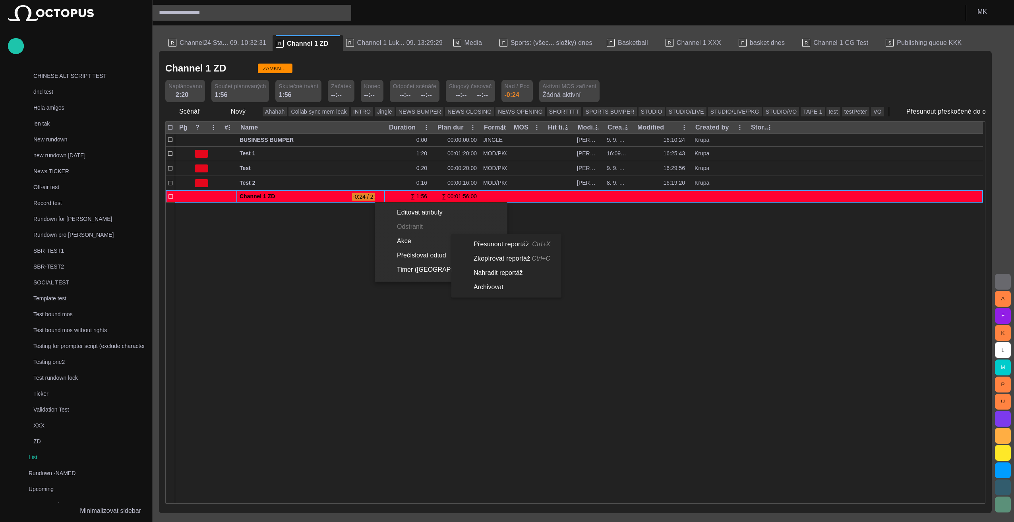
click at [534, 247] on li "Přesunout reportáž Ctrl+X" at bounding box center [505, 244] width 107 height 14
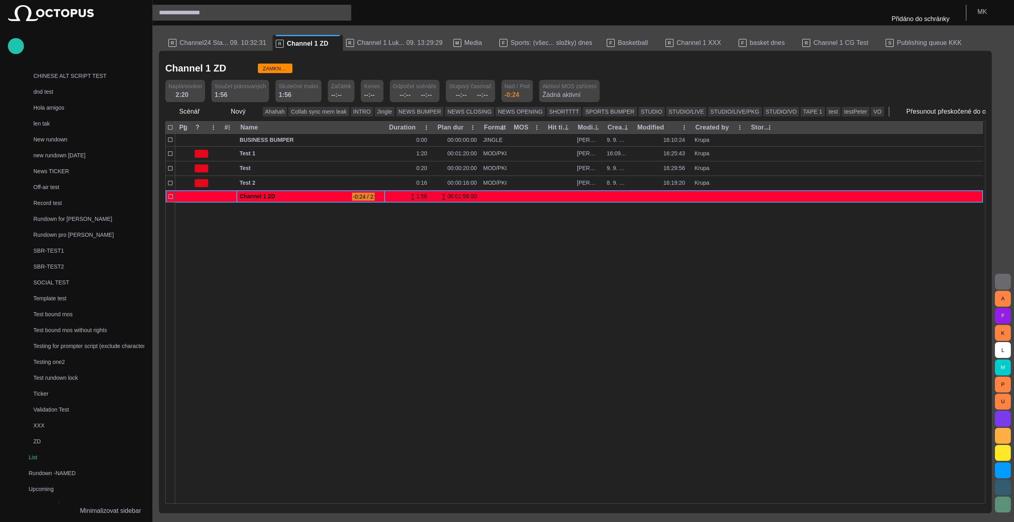
click at [892, 30] on span at bounding box center [892, 30] width 0 height 0
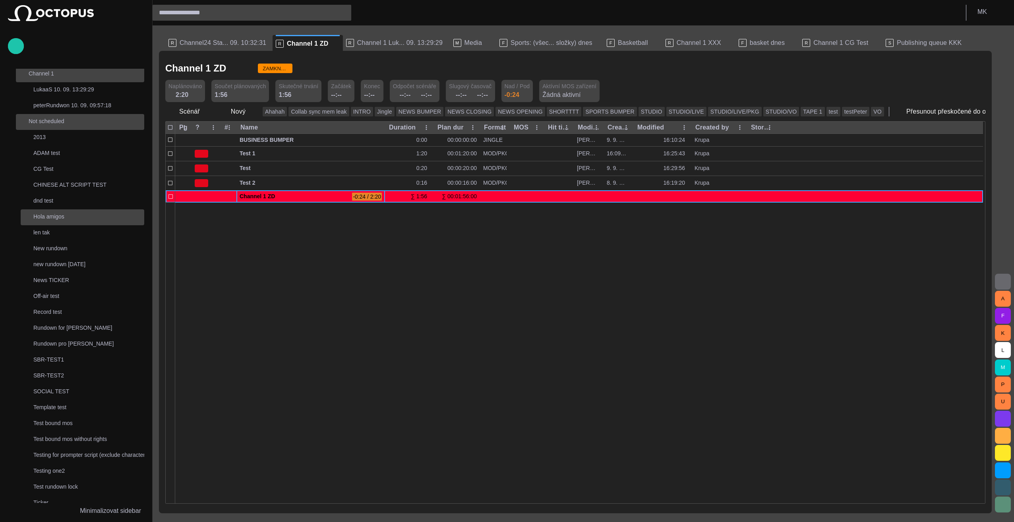
scroll to position [40, 0]
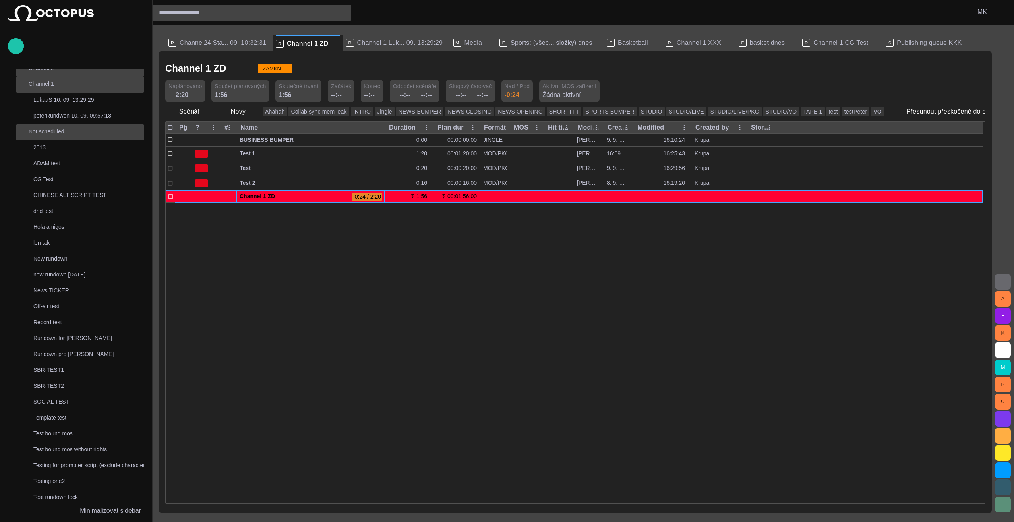
click at [277, 68] on span "ZAMKNUTO" at bounding box center [275, 69] width 35 height 8
click at [274, 68] on span "ZAMKNUTO" at bounding box center [275, 69] width 35 height 8
click at [204, 111] on span "button" at bounding box center [207, 112] width 8 height 8
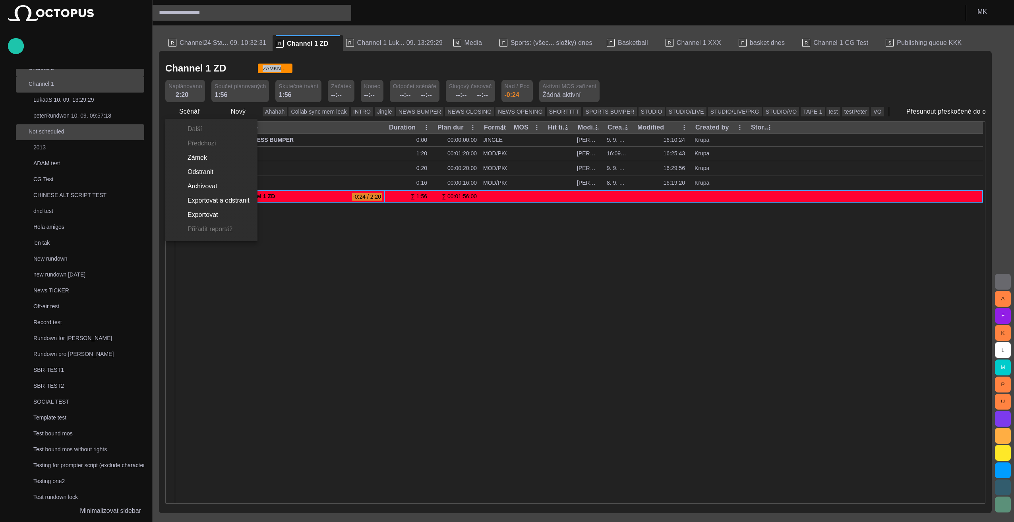
click at [196, 155] on li "Zámek" at bounding box center [211, 158] width 92 height 14
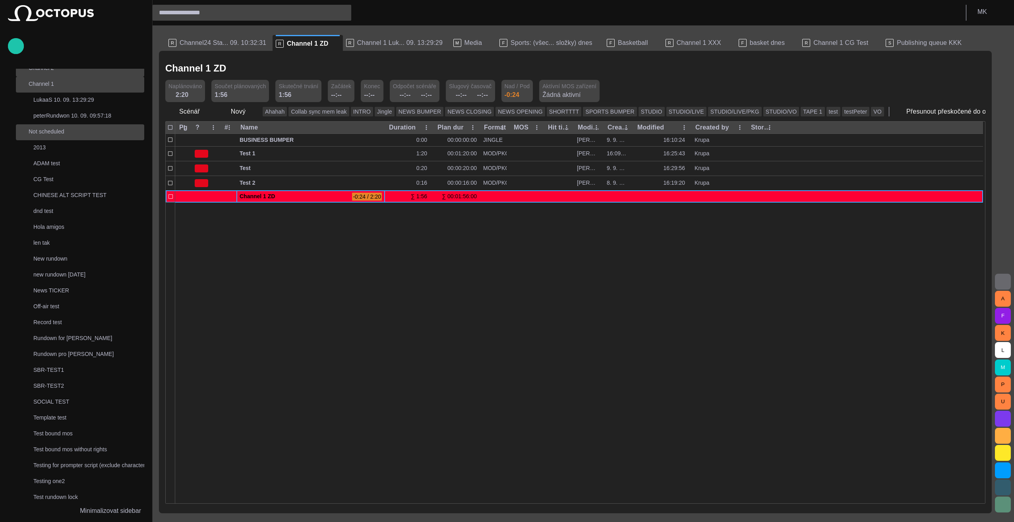
click at [382, 242] on div at bounding box center [579, 352] width 808 height 301
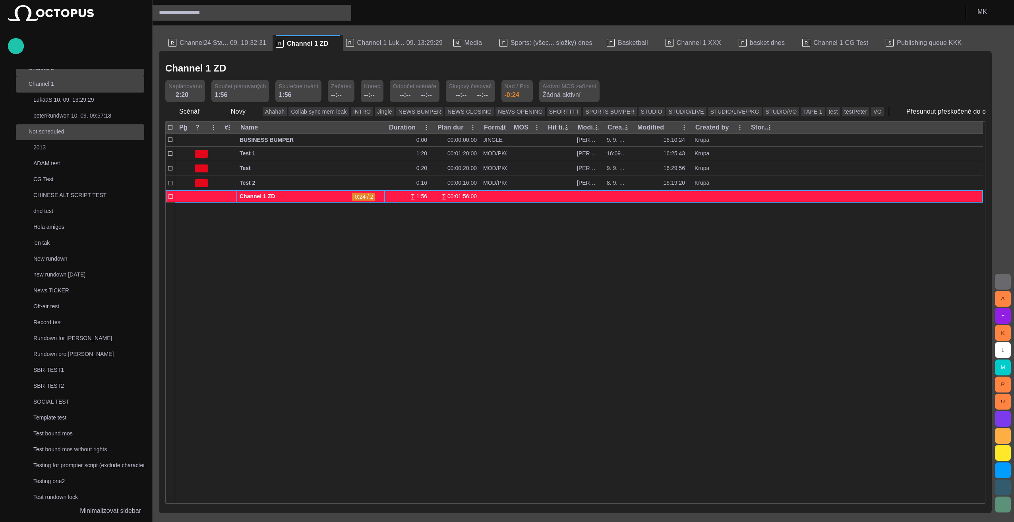
click at [347, 194] on span "Channel 1 ZD" at bounding box center [294, 197] width 109 height 8
click at [378, 195] on span "button" at bounding box center [379, 197] width 6 height 6
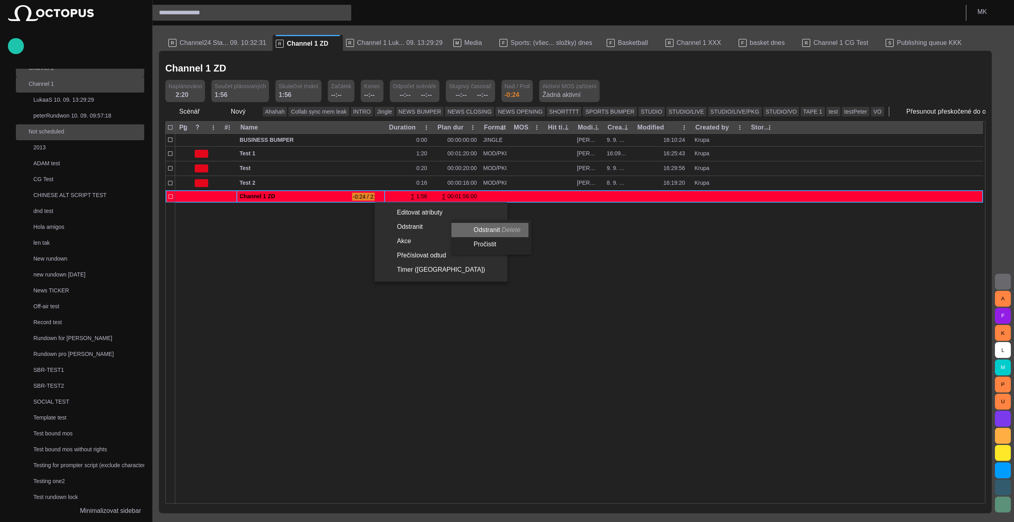
click at [503, 232] on li "Odstranit Delete" at bounding box center [490, 230] width 77 height 14
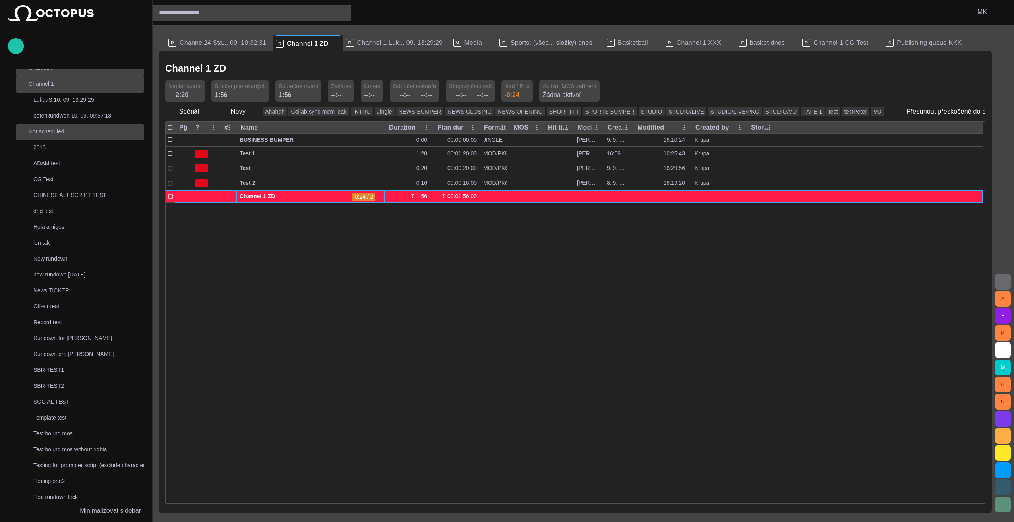
click at [382, 196] on button "button" at bounding box center [380, 197] width 10 height 12
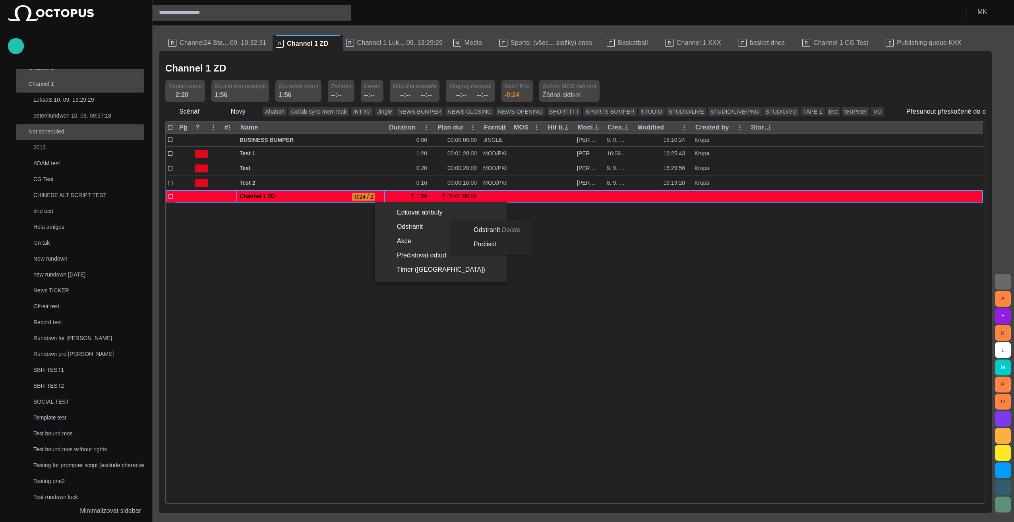
click at [425, 225] on li "Odstranit" at bounding box center [441, 227] width 133 height 14
click at [491, 227] on li "Odstranit Delete" at bounding box center [490, 230] width 77 height 14
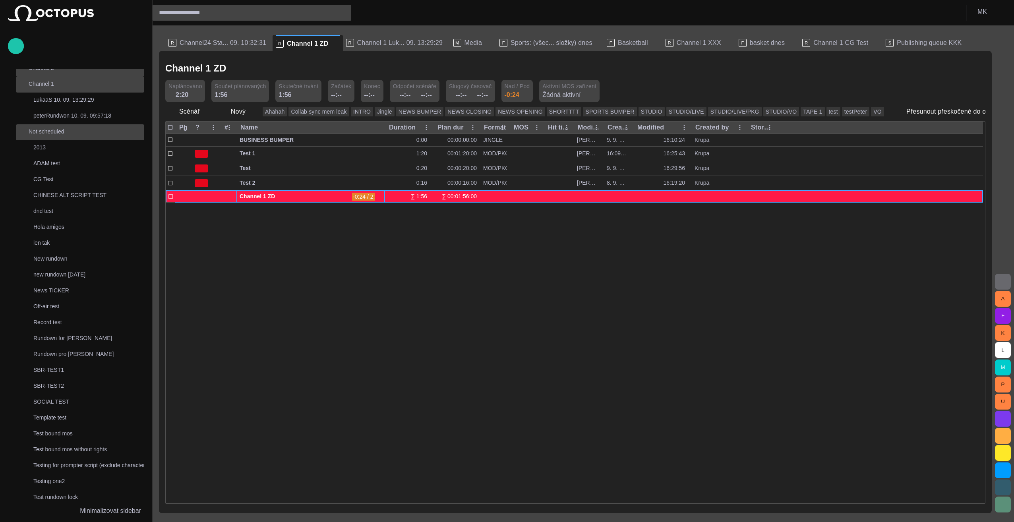
click at [379, 195] on span "button" at bounding box center [379, 197] width 6 height 6
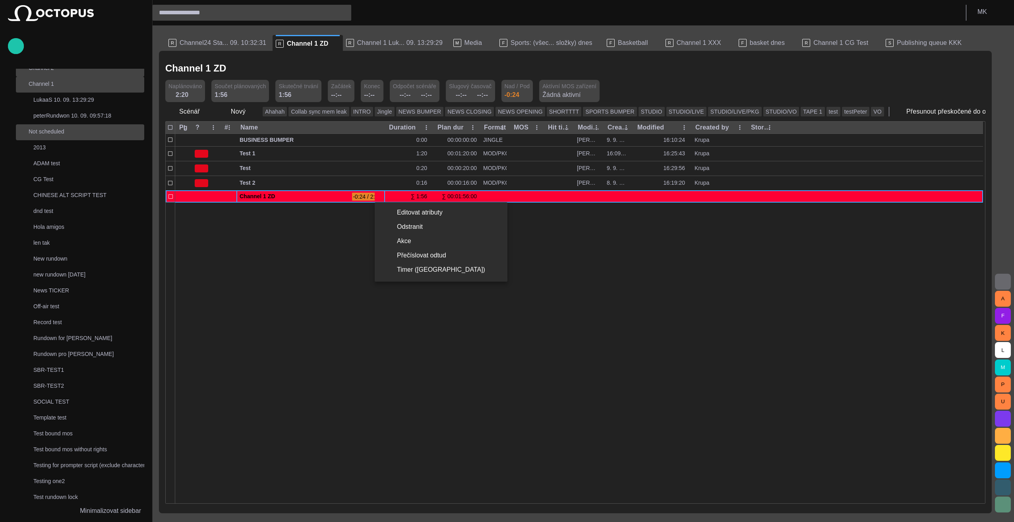
click at [374, 181] on div at bounding box center [507, 261] width 1014 height 522
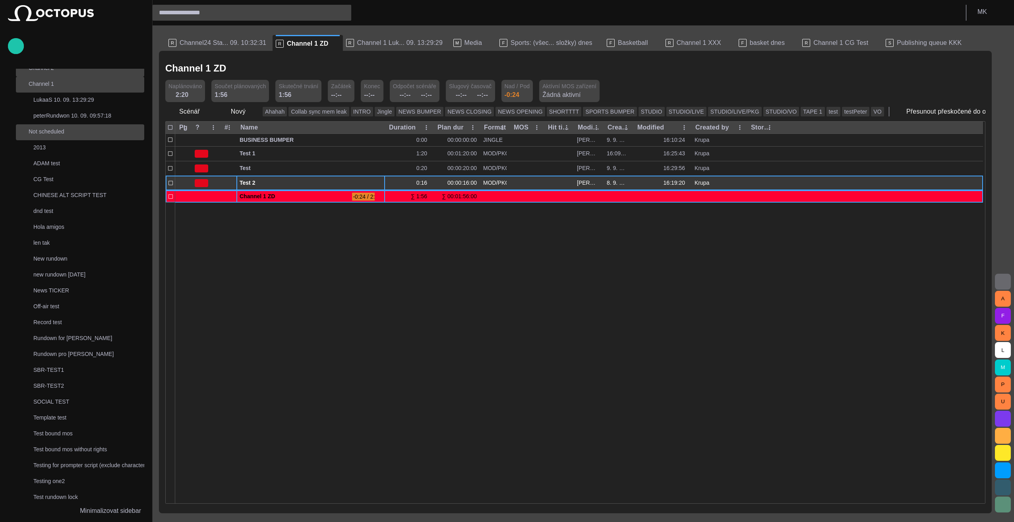
click at [373, 181] on span "button" at bounding box center [370, 183] width 6 height 6
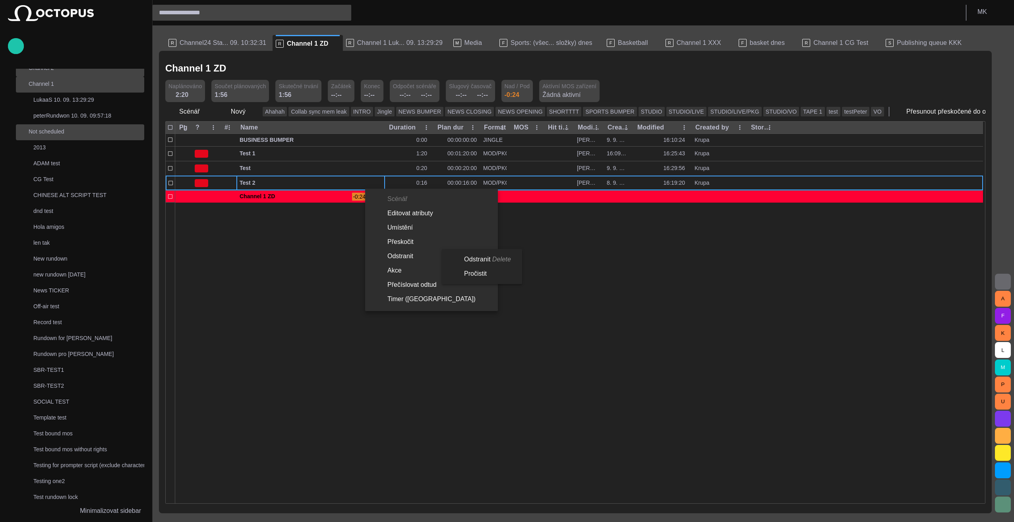
click at [481, 257] on li "Odstranit Delete" at bounding box center [480, 259] width 77 height 14
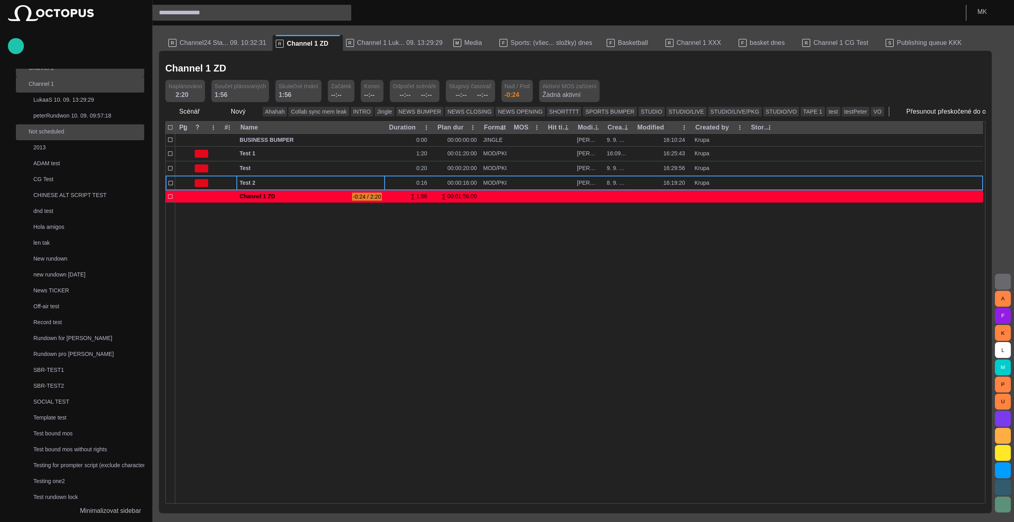
click at [355, 271] on div at bounding box center [579, 352] width 808 height 301
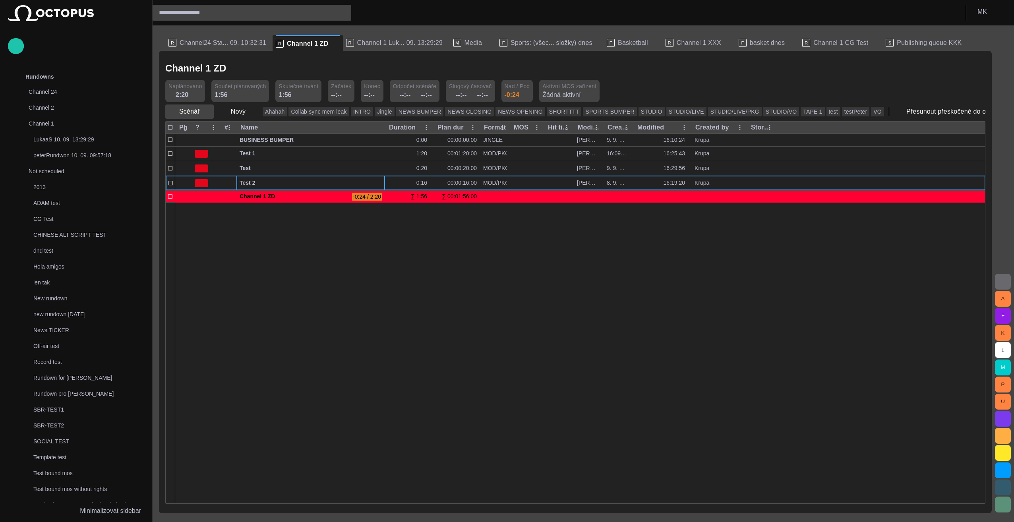
click at [206, 113] on span "button" at bounding box center [207, 112] width 8 height 8
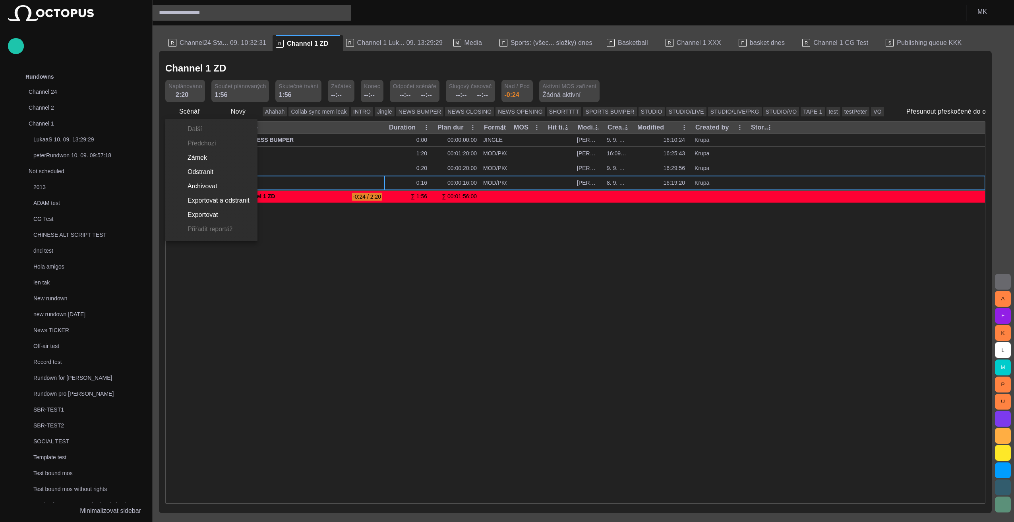
click at [341, 299] on div at bounding box center [507, 261] width 1014 height 522
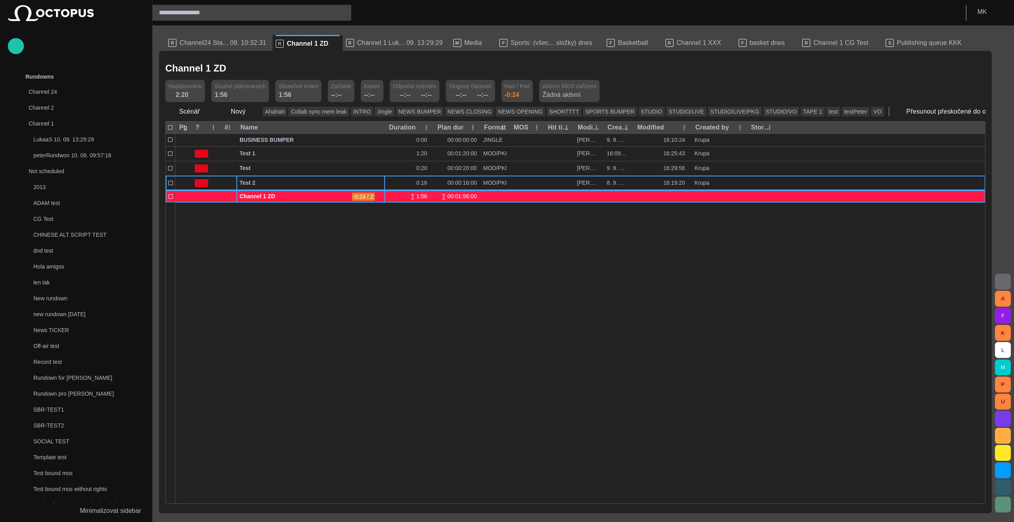
click at [381, 195] on span "button" at bounding box center [379, 197] width 6 height 6
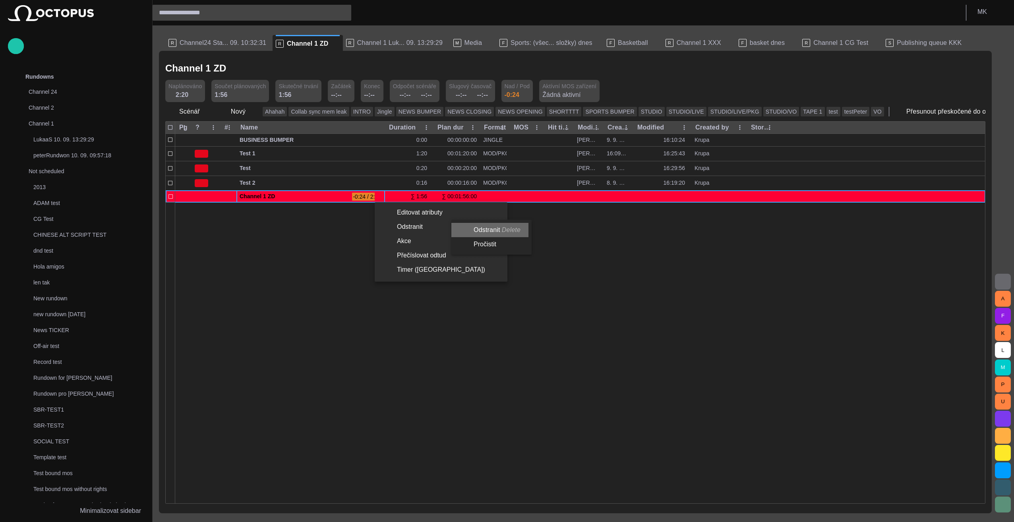
click at [491, 229] on li "Odstranit Delete" at bounding box center [490, 230] width 77 height 14
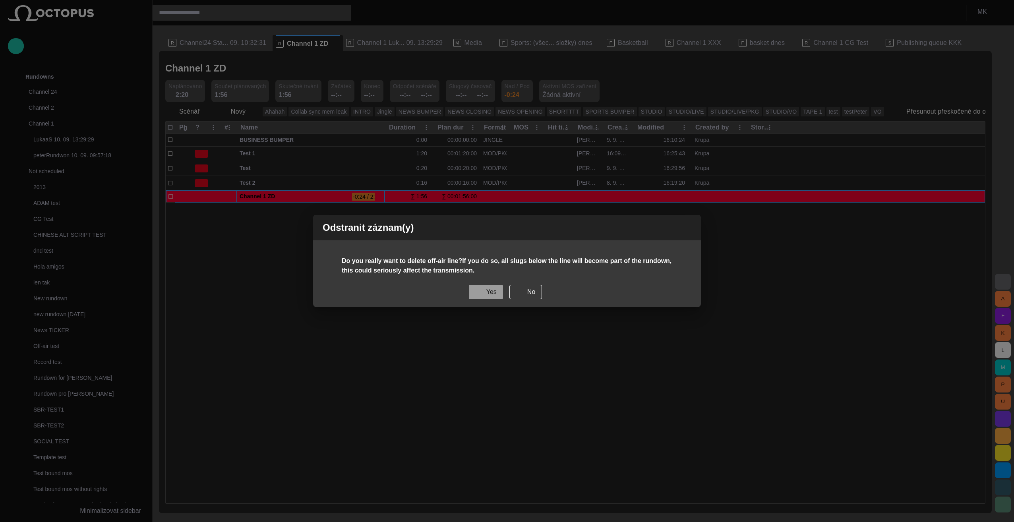
click at [491, 297] on button "Yes" at bounding box center [486, 292] width 34 height 14
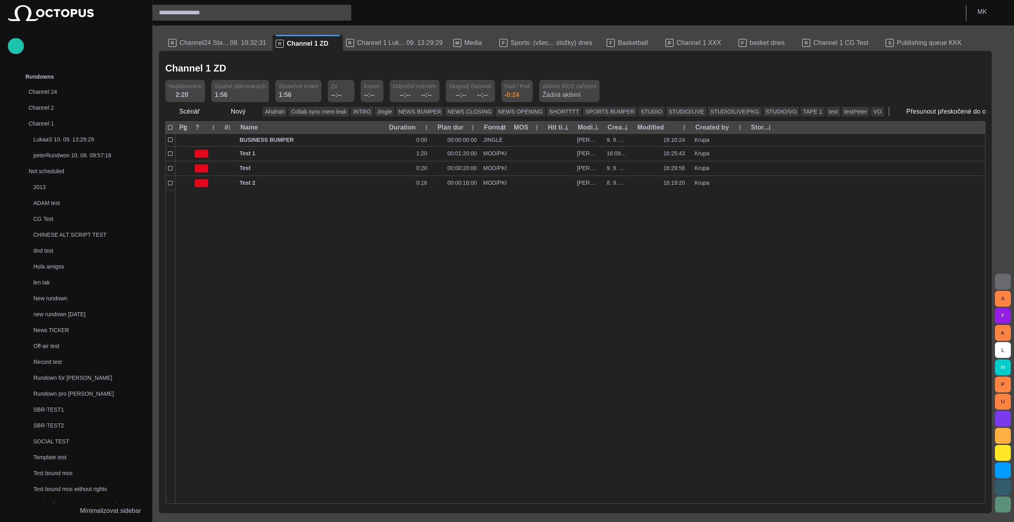
click at [332, 95] on div "--:--" at bounding box center [336, 95] width 11 height 10
click at [331, 95] on div "--:--" at bounding box center [336, 95] width 11 height 10
click at [368, 99] on div "--:--" at bounding box center [372, 95] width 16 height 8
click at [331, 98] on div "--:--" at bounding box center [336, 95] width 11 height 10
click at [244, 66] on span "button" at bounding box center [248, 68] width 8 height 8
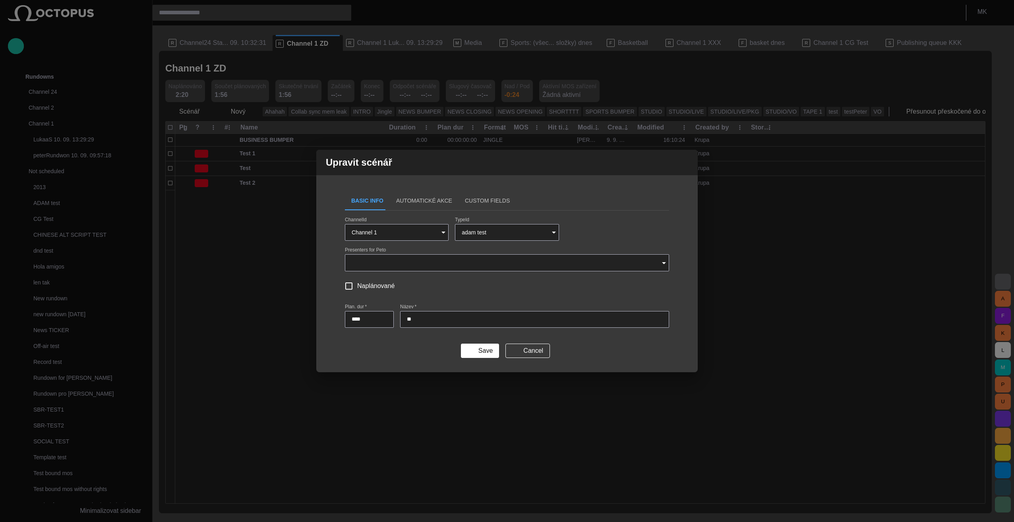
click at [410, 200] on button "Automatické Akce" at bounding box center [424, 200] width 69 height 19
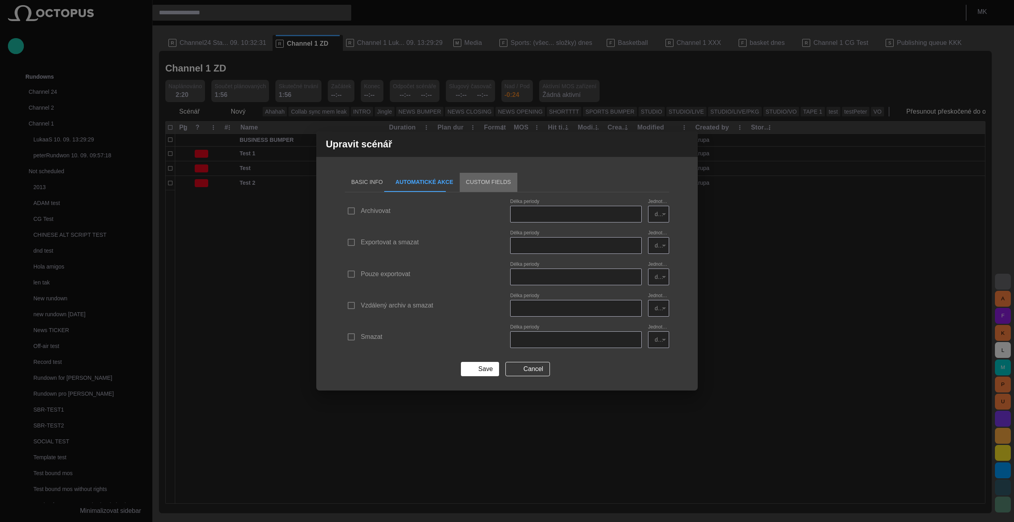
click at [481, 181] on button "Custom Fields" at bounding box center [489, 182] width 58 height 19
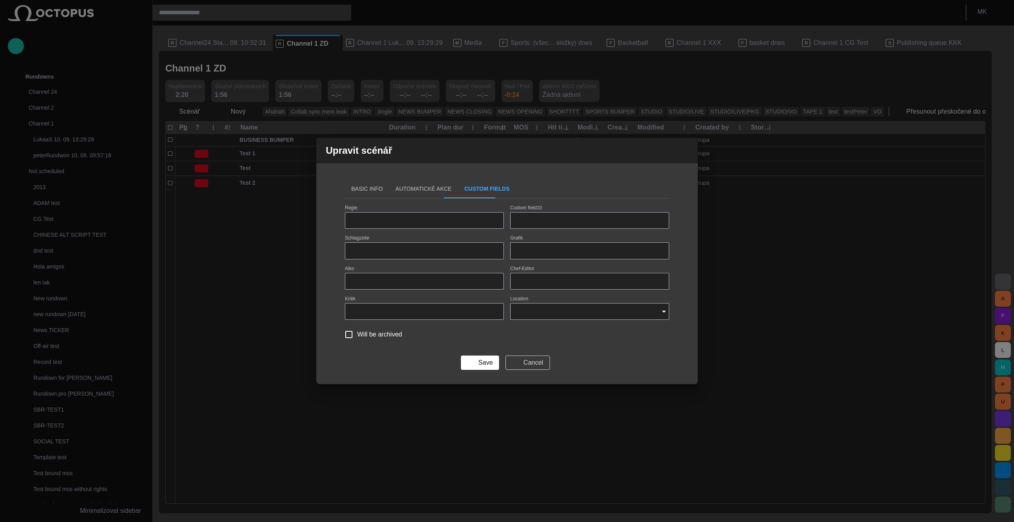
click at [538, 362] on button "Cancel" at bounding box center [528, 363] width 45 height 14
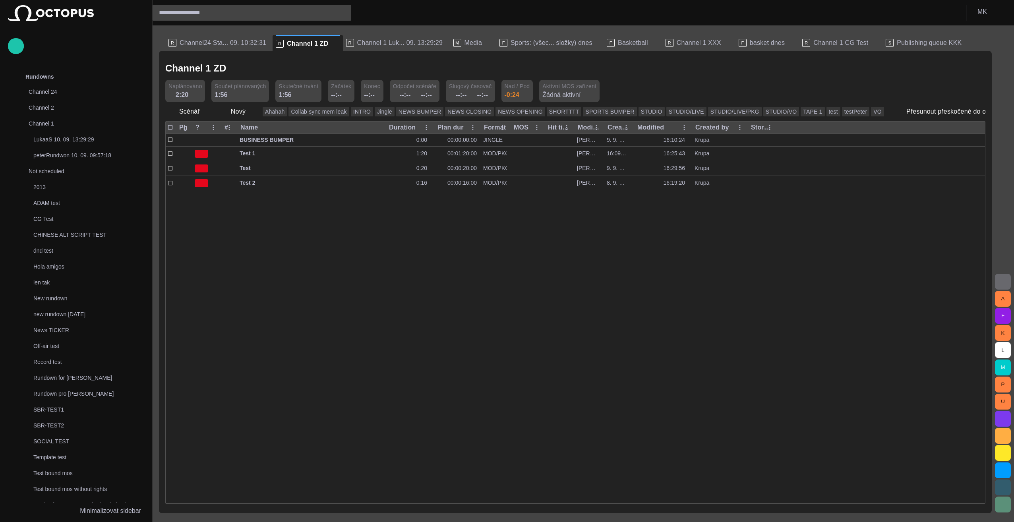
click at [1009, 111] on span "button" at bounding box center [1013, 112] width 8 height 8
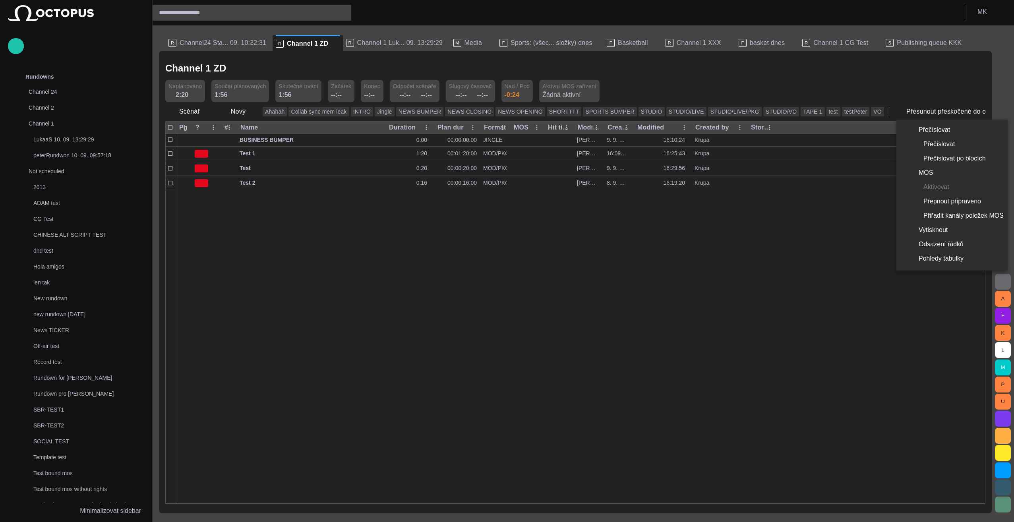
click at [444, 293] on div at bounding box center [507, 261] width 1014 height 522
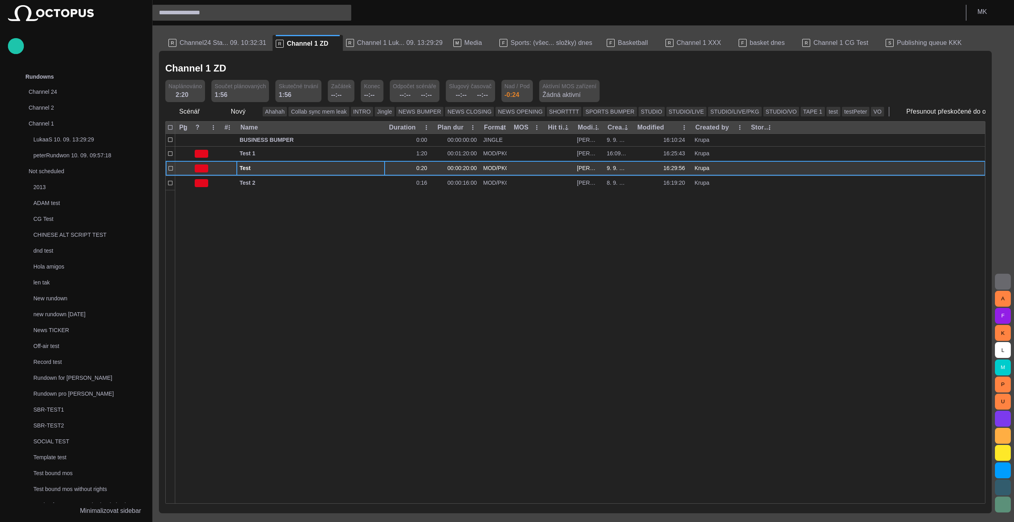
click at [378, 161] on div "Test" at bounding box center [311, 168] width 142 height 14
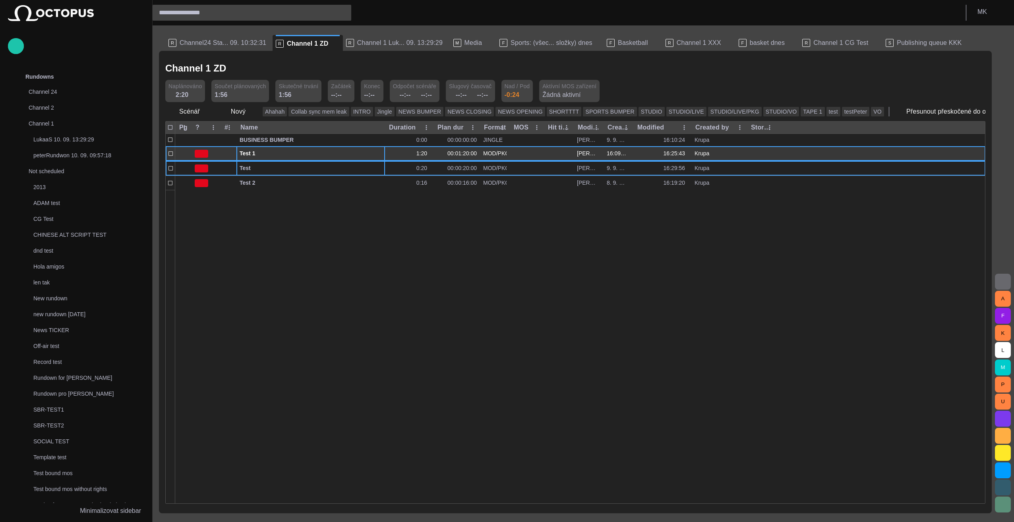
click at [370, 151] on span "button" at bounding box center [370, 154] width 6 height 6
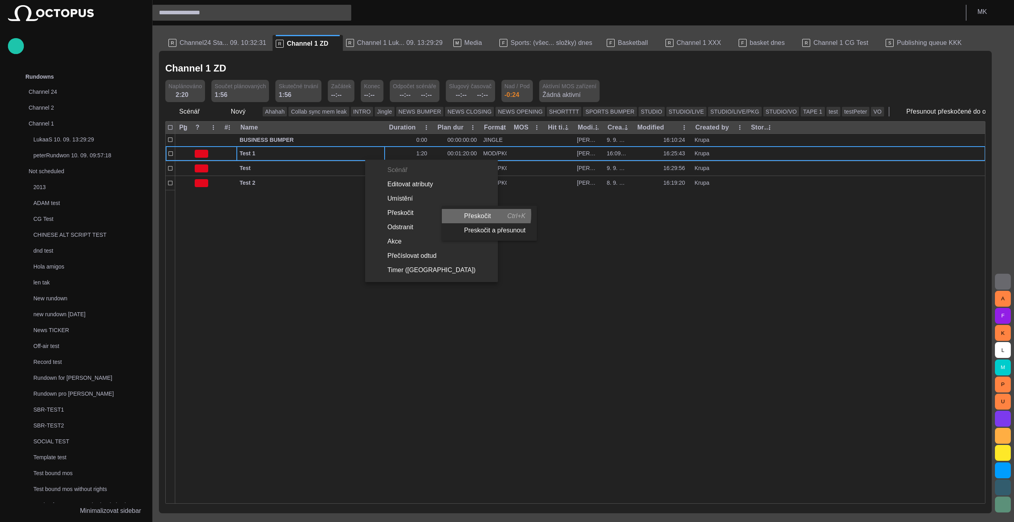
click at [473, 215] on li "Přeskočit Ctrl+K" at bounding box center [488, 216] width 92 height 14
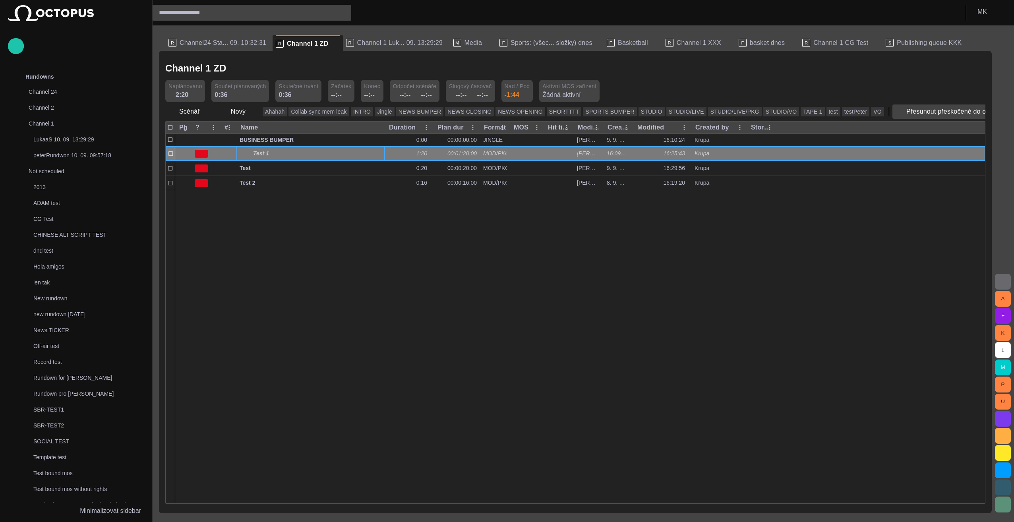
click at [893, 110] on button "Přesunout přeskočené do off-air" at bounding box center [947, 112] width 109 height 14
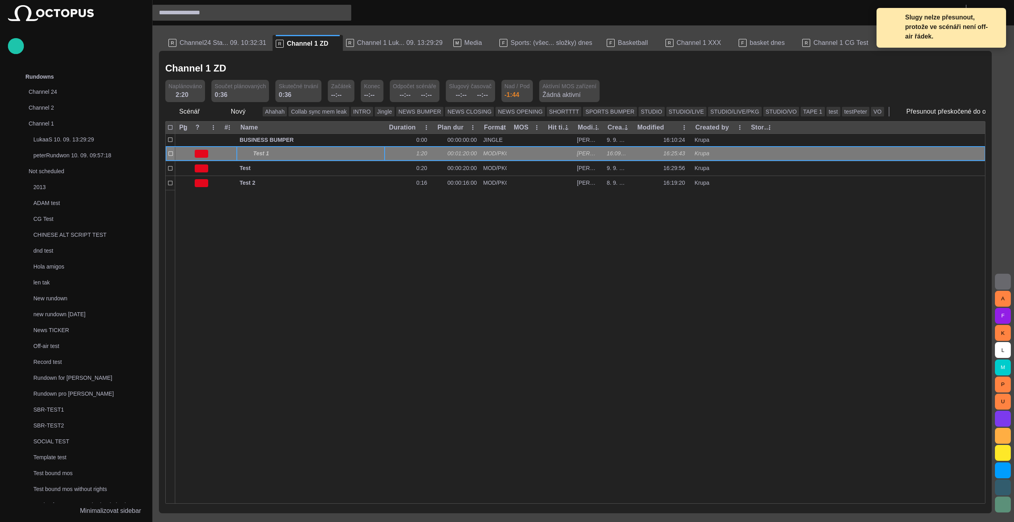
click at [432, 242] on div at bounding box center [580, 347] width 810 height 314
click at [271, 211] on div at bounding box center [580, 347] width 810 height 314
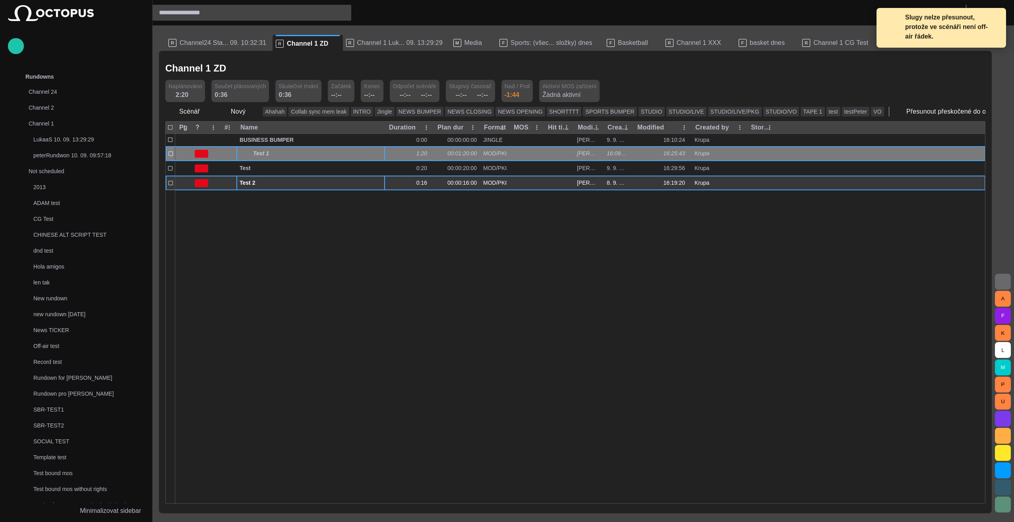
click at [242, 187] on div "Test 2" at bounding box center [311, 183] width 142 height 14
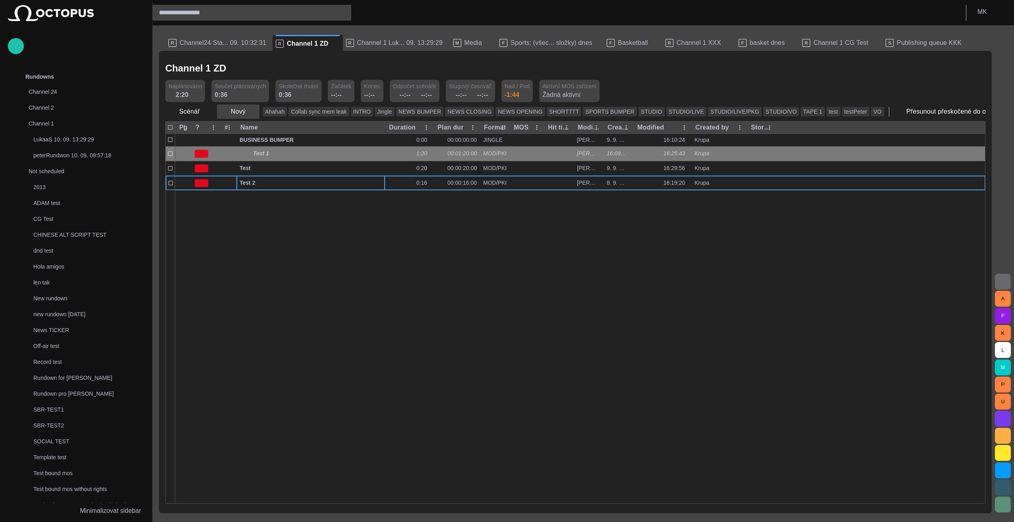
click at [251, 114] on span "button" at bounding box center [253, 112] width 8 height 8
click at [253, 214] on li "Off-air" at bounding box center [253, 215] width 76 height 14
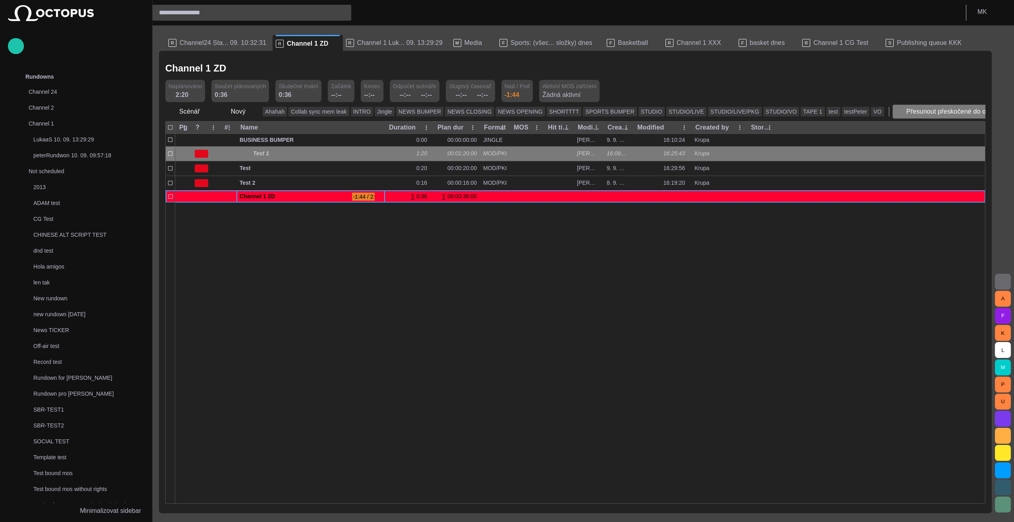
click at [893, 109] on button "Přesunout přeskočené do off-air" at bounding box center [947, 112] width 109 height 14
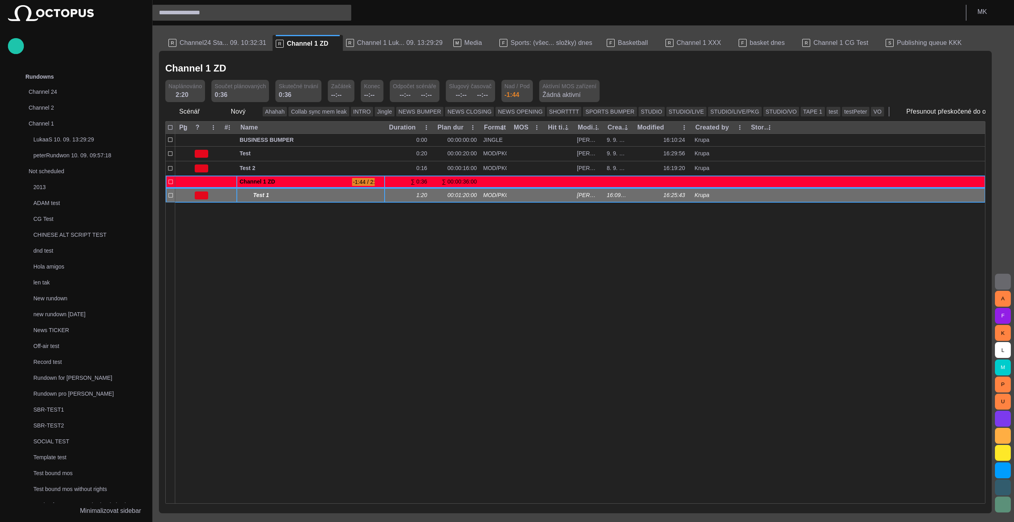
click at [369, 195] on span "button" at bounding box center [370, 195] width 6 height 6
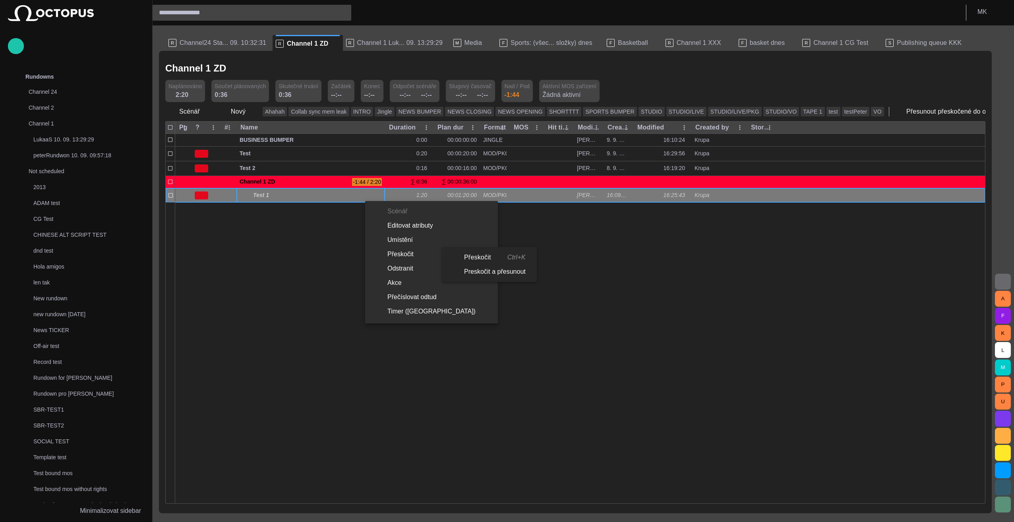
click at [480, 253] on li "Přeskočit Ctrl+K" at bounding box center [488, 257] width 92 height 14
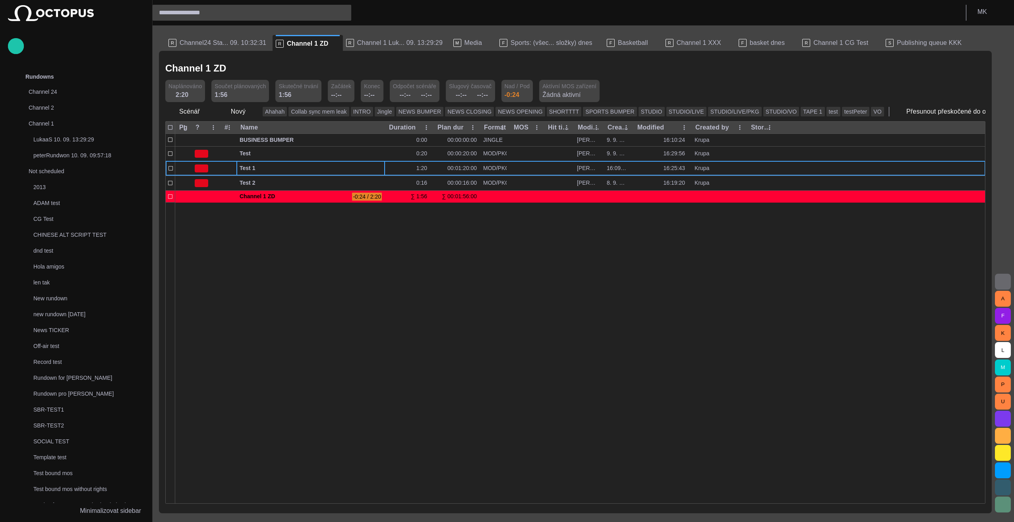
click at [1009, 112] on span "button" at bounding box center [1013, 112] width 8 height 8
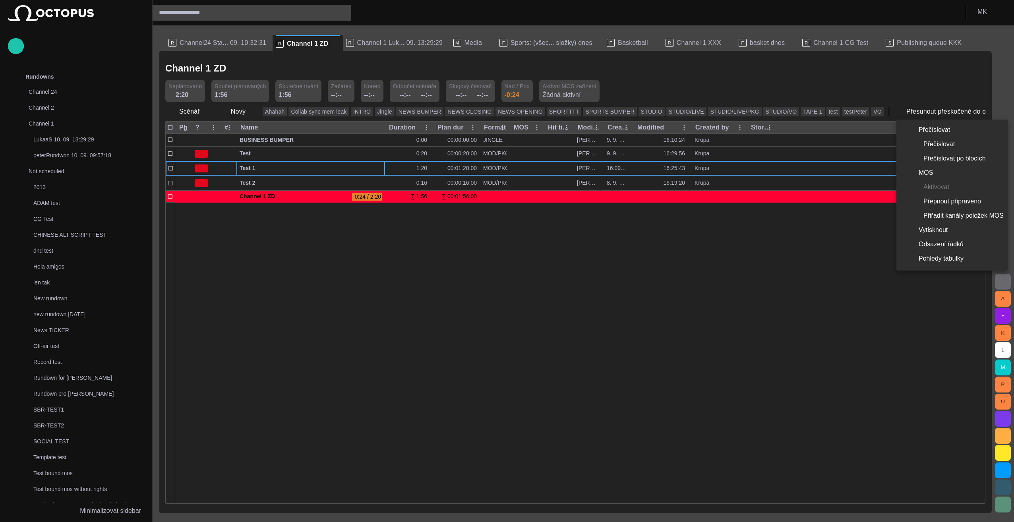
click at [242, 68] on div at bounding box center [507, 261] width 1014 height 522
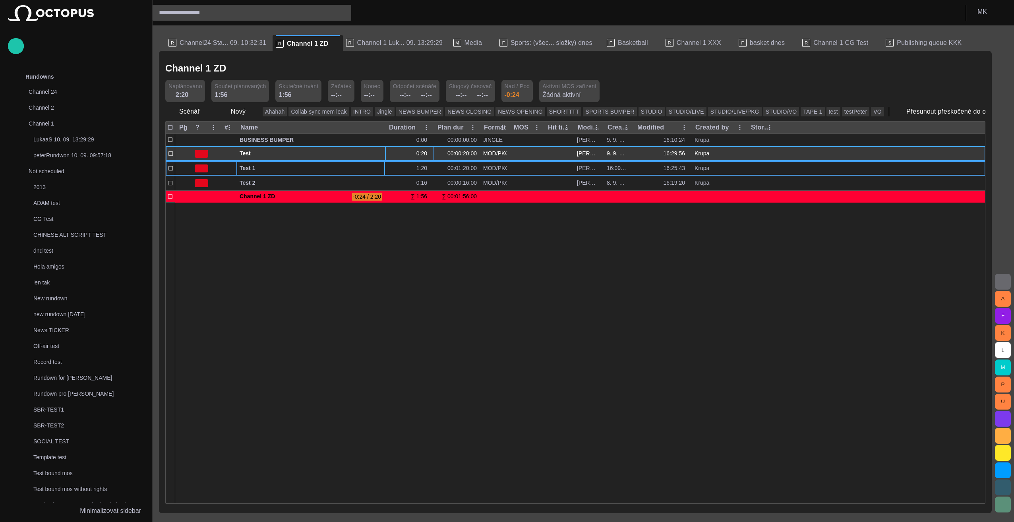
click at [423, 154] on div "0:20" at bounding box center [424, 154] width 14 height 8
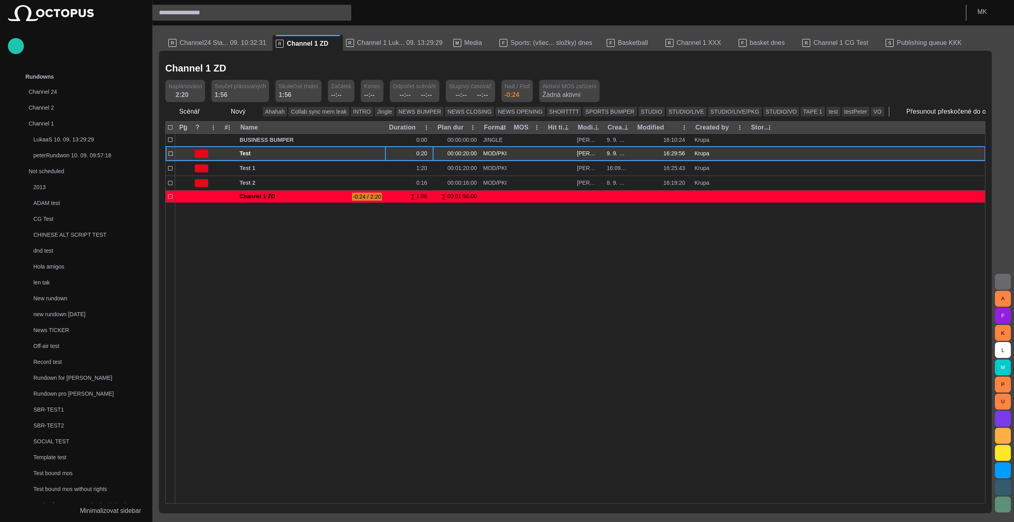
click at [421, 153] on div "0:20" at bounding box center [424, 154] width 14 height 8
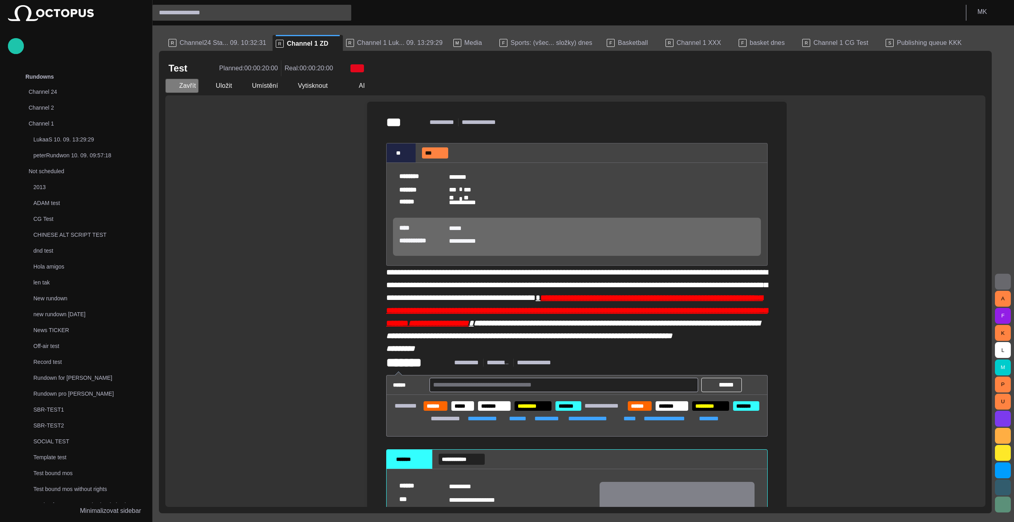
click at [173, 89] on span "button" at bounding box center [172, 86] width 8 height 8
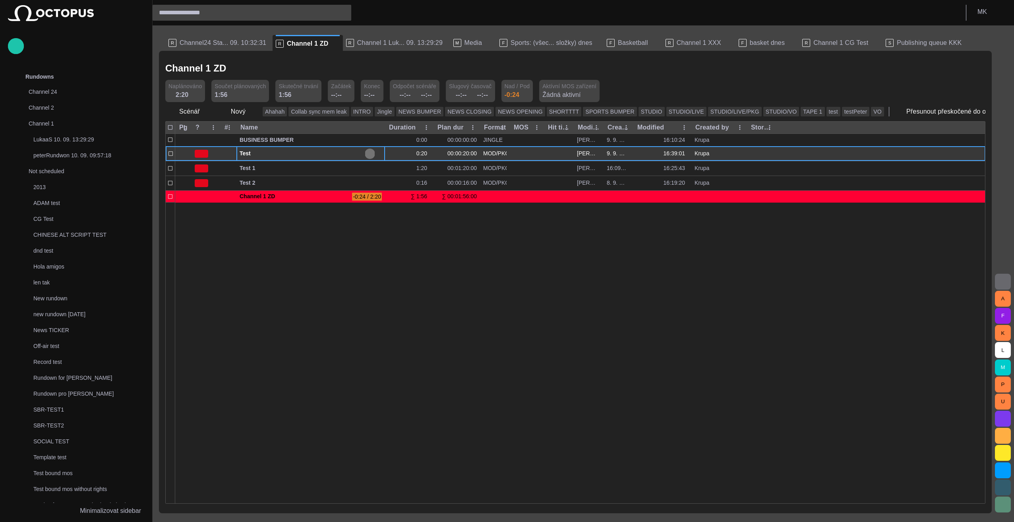
click at [368, 154] on span "button" at bounding box center [370, 154] width 6 height 6
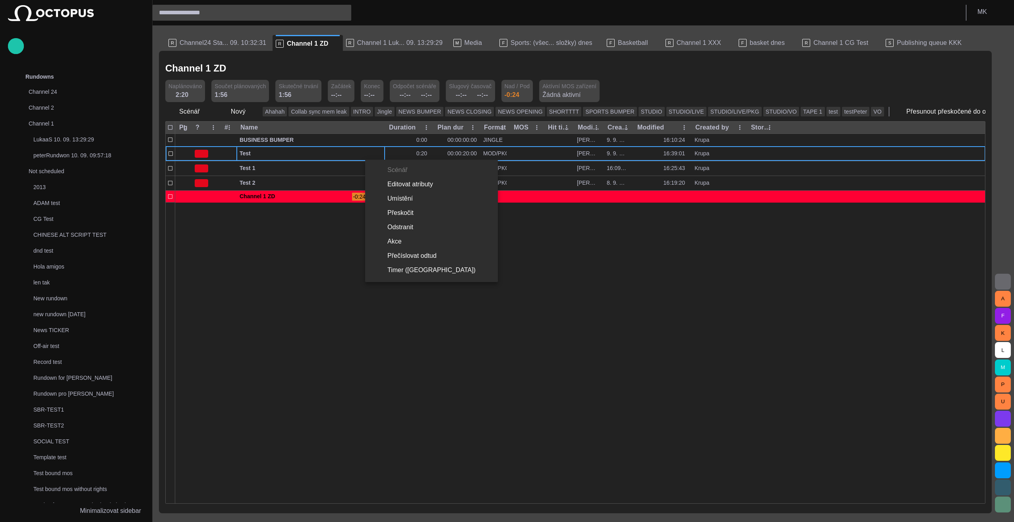
click at [401, 184] on li "Editovat atributy" at bounding box center [431, 184] width 133 height 14
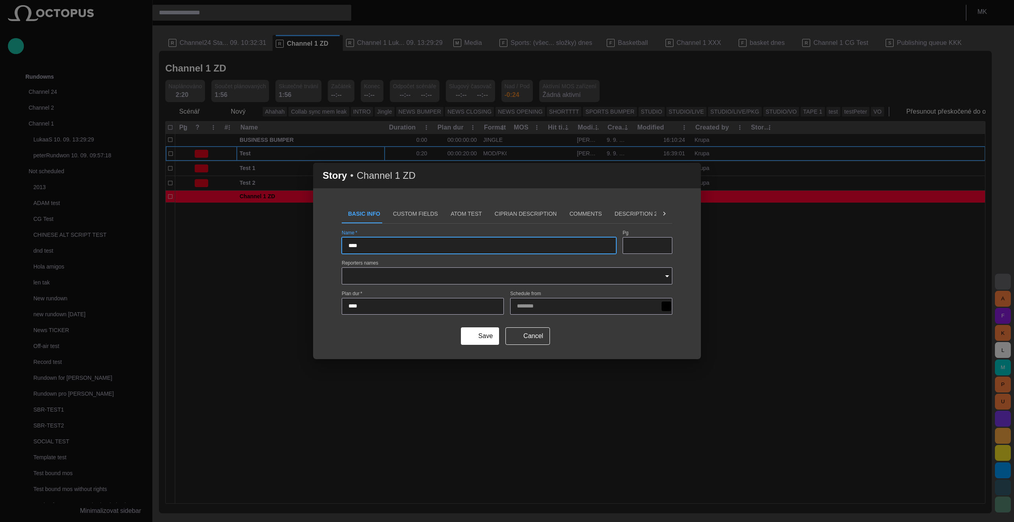
click at [355, 307] on input "****" at bounding box center [423, 306] width 149 height 8
click at [663, 215] on icon at bounding box center [665, 214] width 8 height 8
click at [663, 215] on div "Basic Info Custom Fields ATOM Test Ciprian description Comments Description 2 D…" at bounding box center [507, 213] width 331 height 19
click at [670, 215] on button "HU-StoryDesc" at bounding box center [698, 213] width 57 height 19
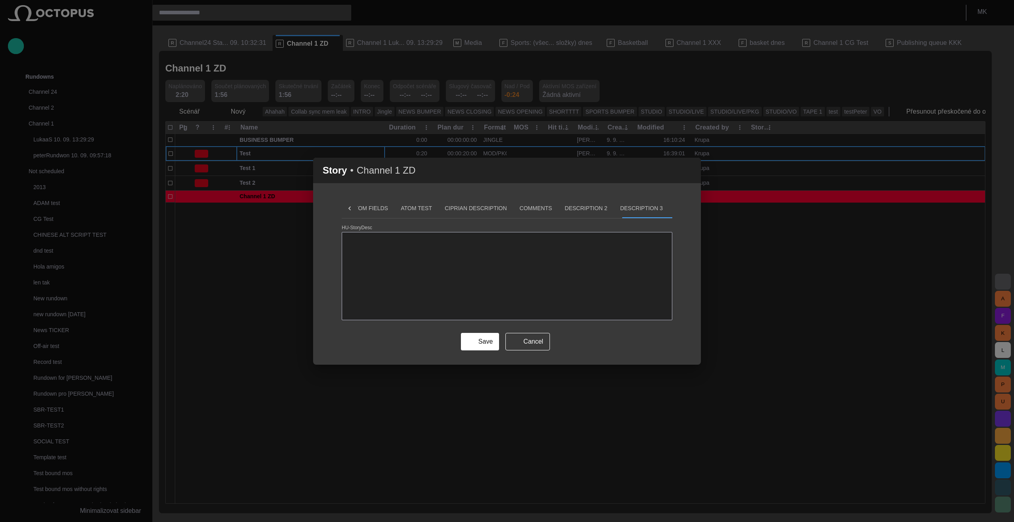
scroll to position [0, 66]
click at [614, 207] on button "Description 3" at bounding box center [641, 208] width 55 height 19
click at [558, 207] on button "Description 2" at bounding box center [585, 208] width 55 height 19
click at [513, 207] on button "Comments" at bounding box center [535, 208] width 45 height 19
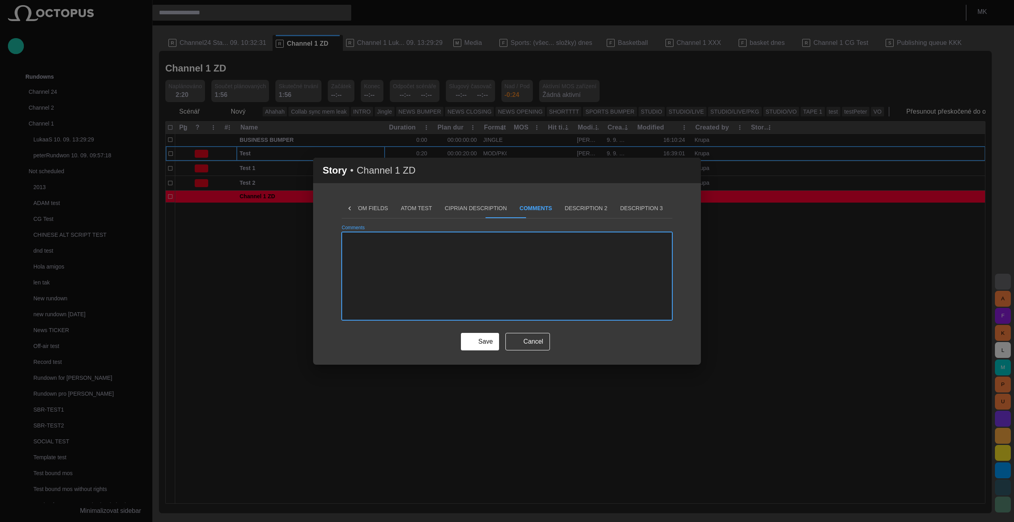
click at [464, 207] on button "Ciprian description" at bounding box center [475, 208] width 75 height 19
click at [399, 208] on button "ATOM Test" at bounding box center [417, 208] width 44 height 19
click at [365, 207] on button "Custom Fields" at bounding box center [366, 208] width 58 height 19
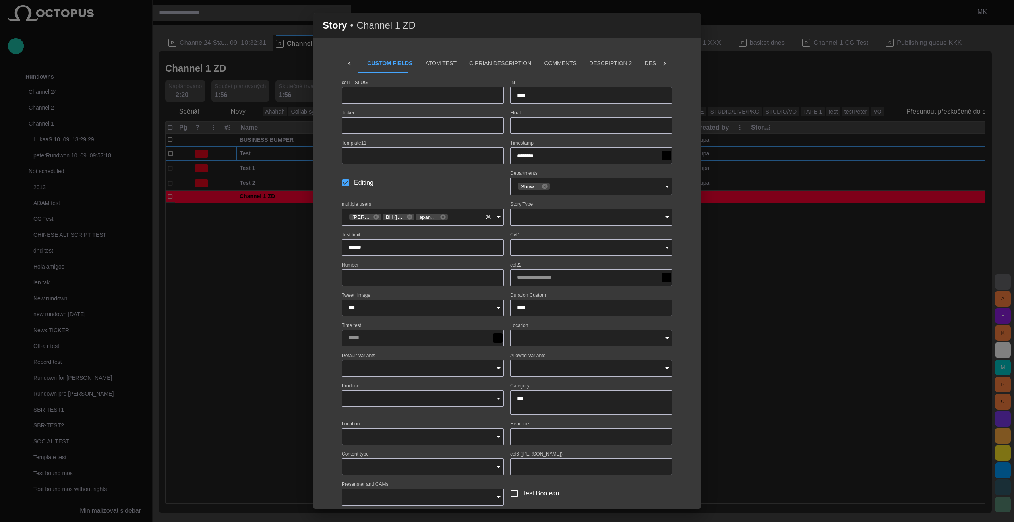
scroll to position [0, 39]
click at [517, 94] on input "****" at bounding box center [591, 95] width 149 height 8
click at [523, 94] on input "****" at bounding box center [591, 95] width 149 height 8
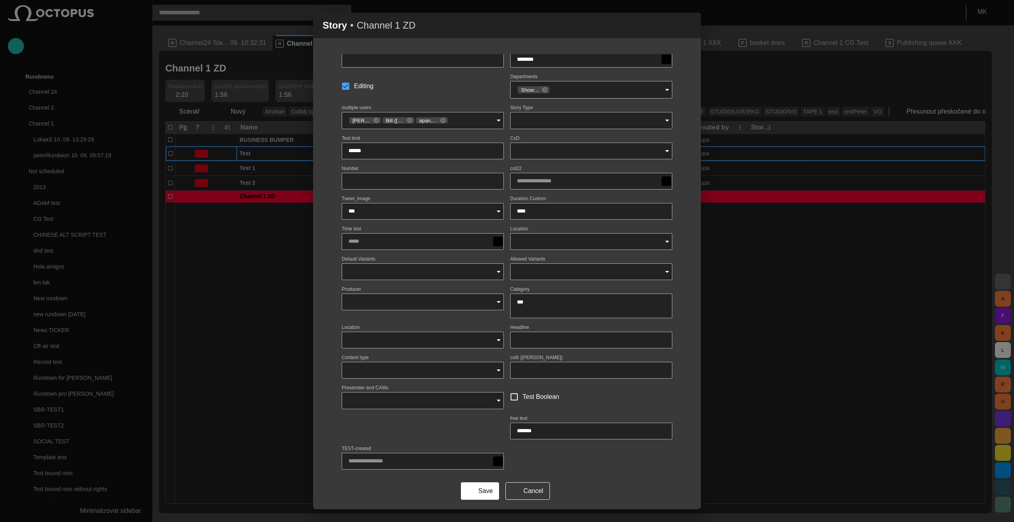
scroll to position [97, 0]
type input "****"
click at [691, 22] on span "button" at bounding box center [690, 26] width 10 height 10
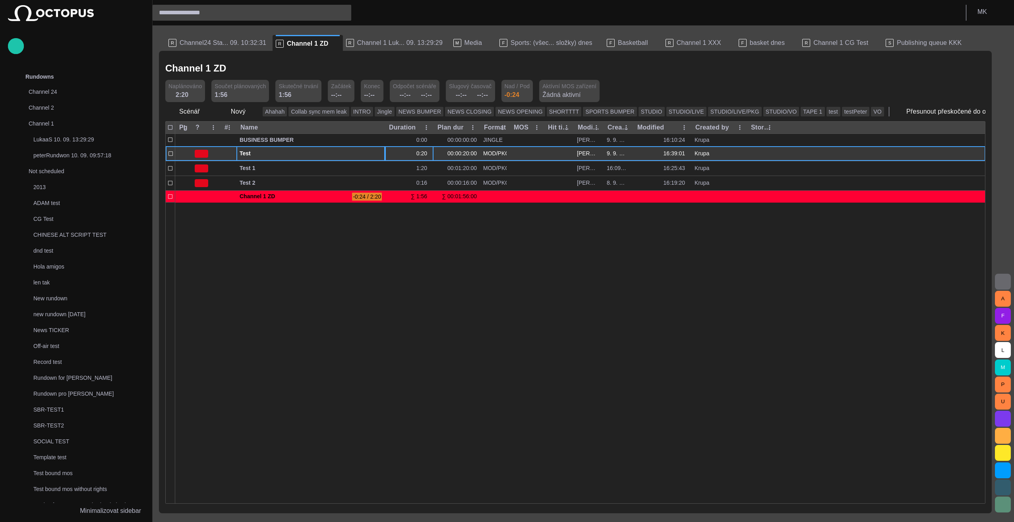
click at [421, 153] on div "0:20" at bounding box center [424, 154] width 14 height 8
click at [423, 153] on div "0:20" at bounding box center [424, 154] width 14 height 8
click at [472, 152] on span "button" at bounding box center [474, 154] width 6 height 6
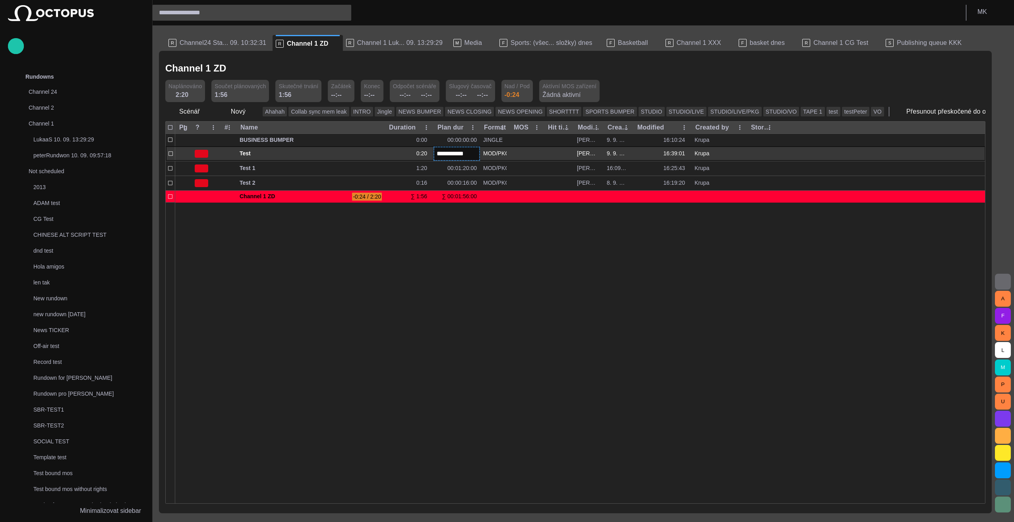
click at [450, 154] on input "**********" at bounding box center [457, 153] width 40 height 9
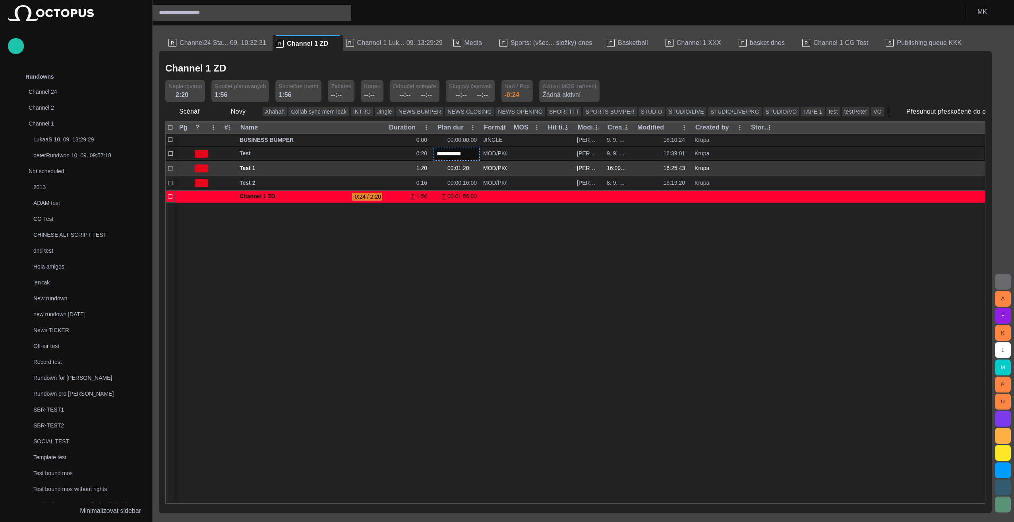
type input "**********"
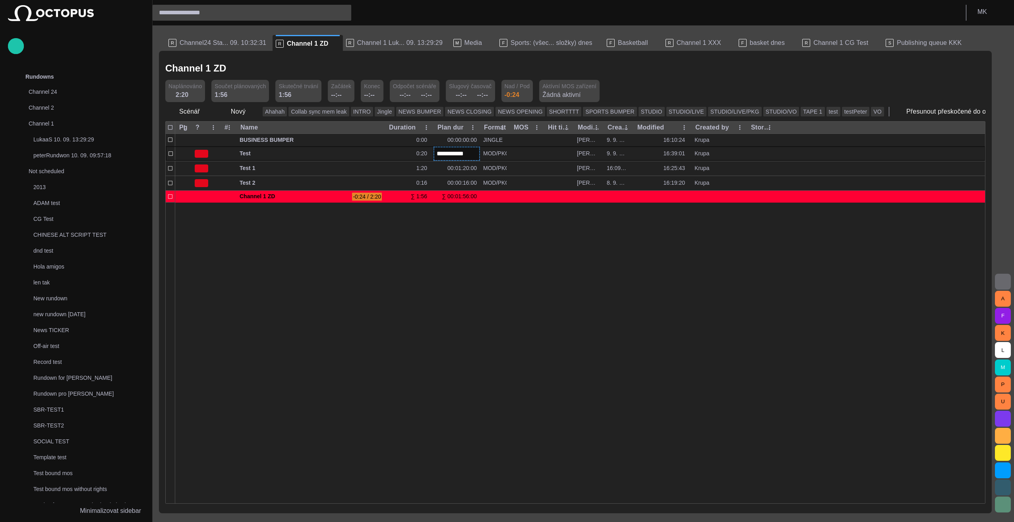
click at [487, 258] on div at bounding box center [580, 352] width 810 height 301
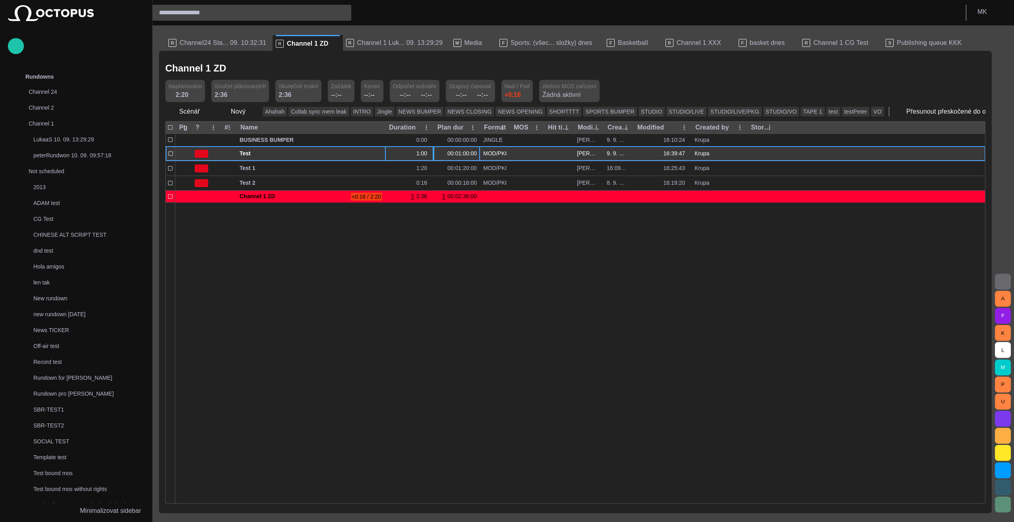
click at [414, 154] on div "1:00" at bounding box center [409, 154] width 48 height 14
click at [372, 153] on span "button" at bounding box center [370, 154] width 6 height 6
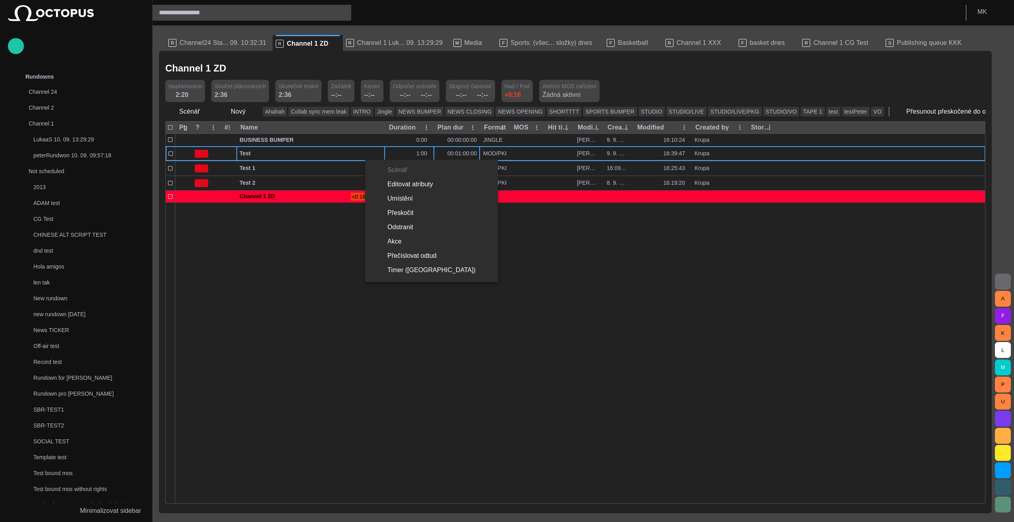
click at [392, 183] on li "Editovat atributy" at bounding box center [431, 184] width 133 height 14
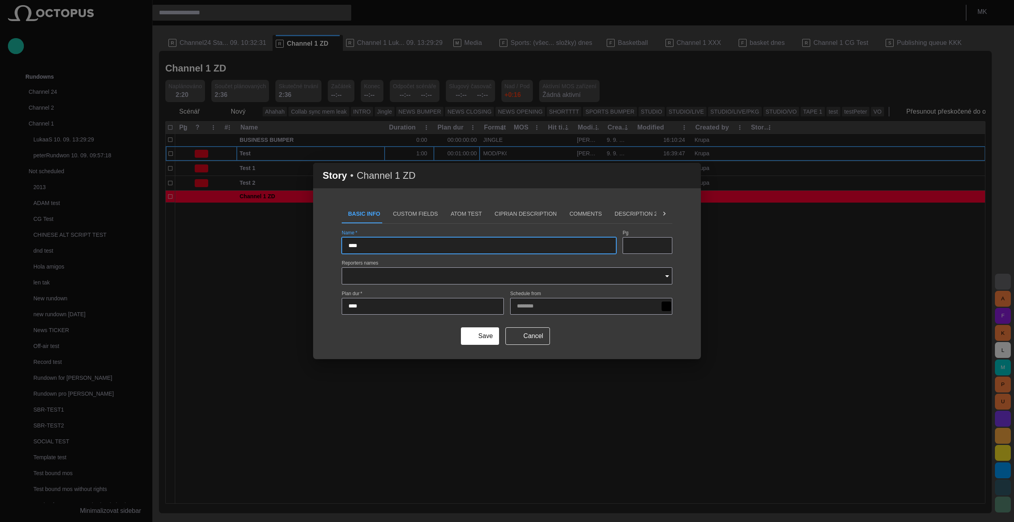
click at [404, 212] on button "Custom Fields" at bounding box center [416, 213] width 58 height 19
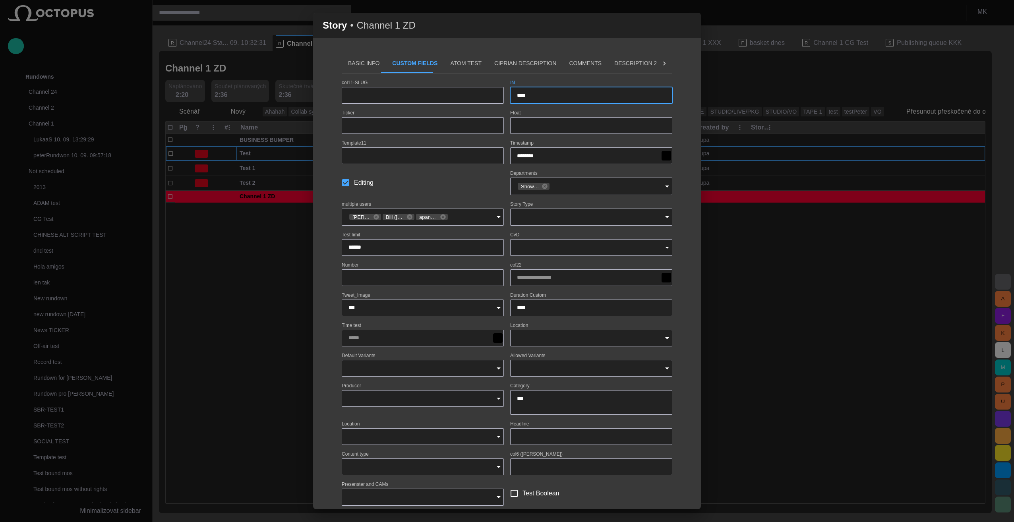
click at [524, 95] on input "****" at bounding box center [591, 95] width 149 height 8
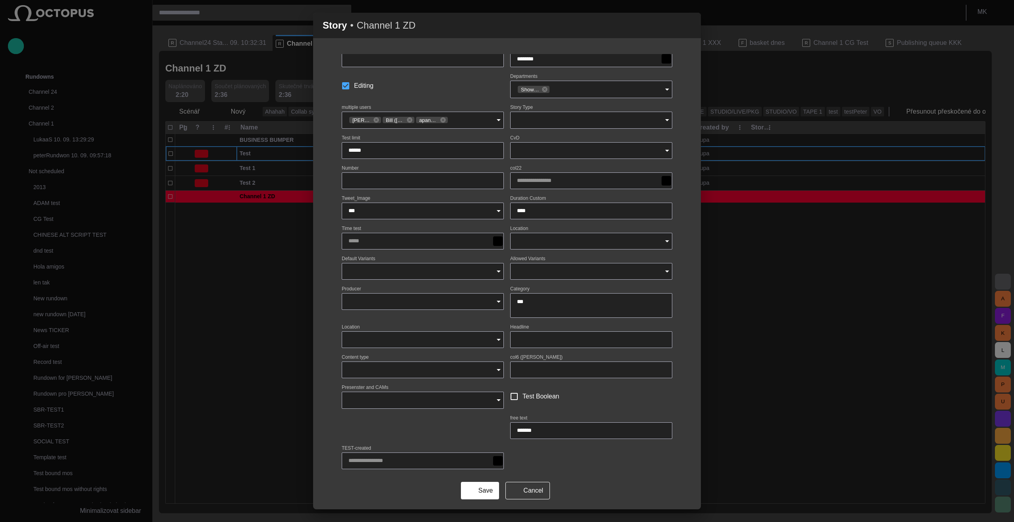
type input "****"
click at [475, 482] on button "Save" at bounding box center [480, 490] width 38 height 17
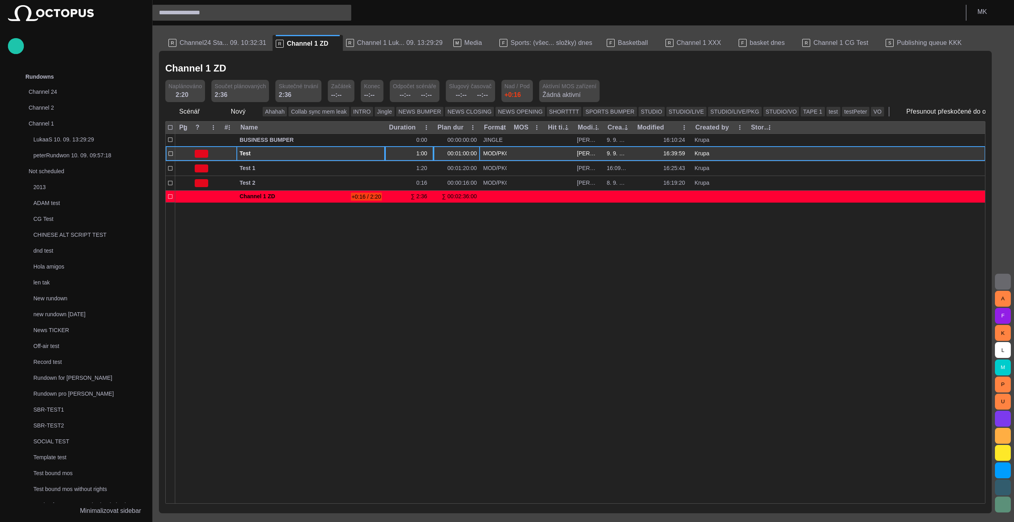
click at [425, 155] on div "1:00" at bounding box center [424, 154] width 14 height 8
click at [363, 155] on span "button" at bounding box center [360, 154] width 6 height 6
click at [367, 154] on span "button" at bounding box center [370, 154] width 6 height 6
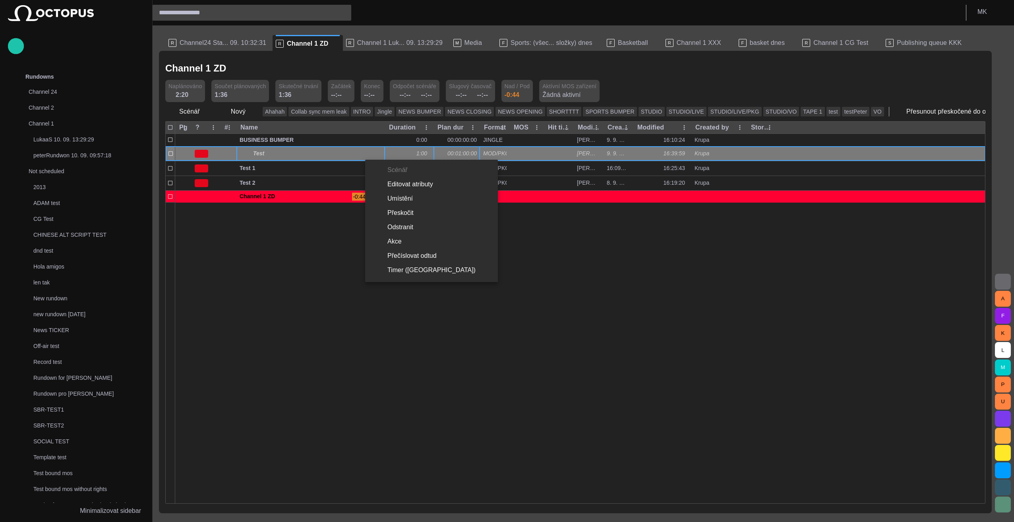
click at [406, 184] on li "Editovat atributy" at bounding box center [431, 184] width 133 height 14
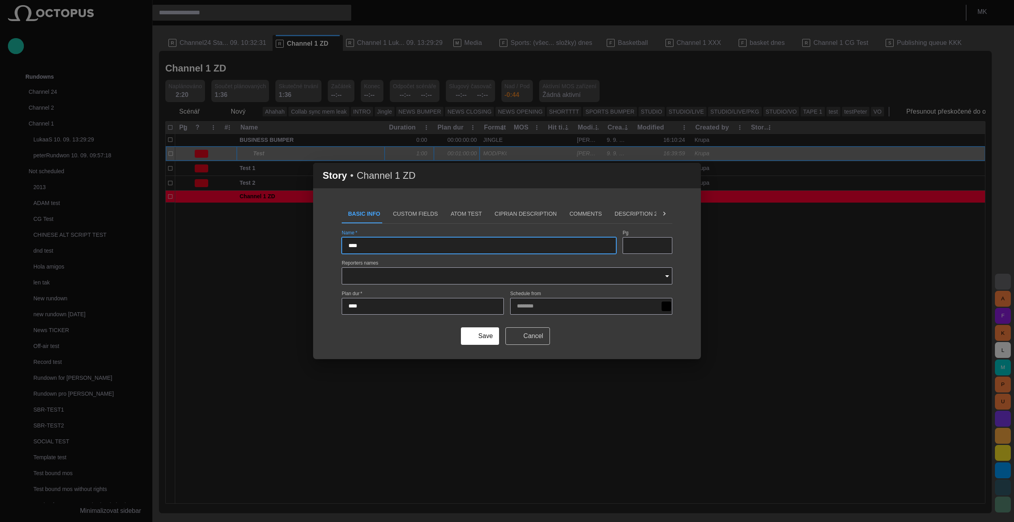
click at [529, 339] on button "Cancel" at bounding box center [528, 336] width 45 height 17
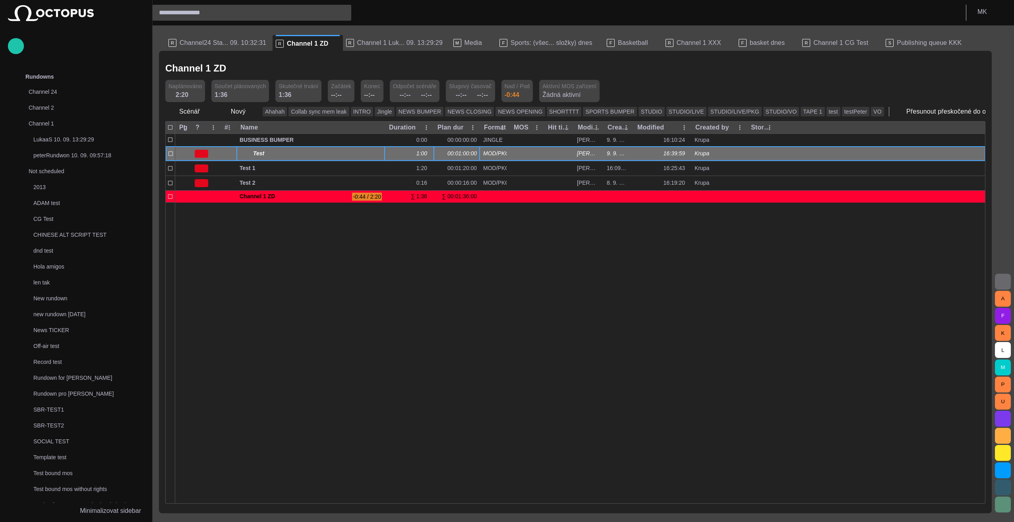
click at [370, 153] on span "button" at bounding box center [370, 154] width 6 height 6
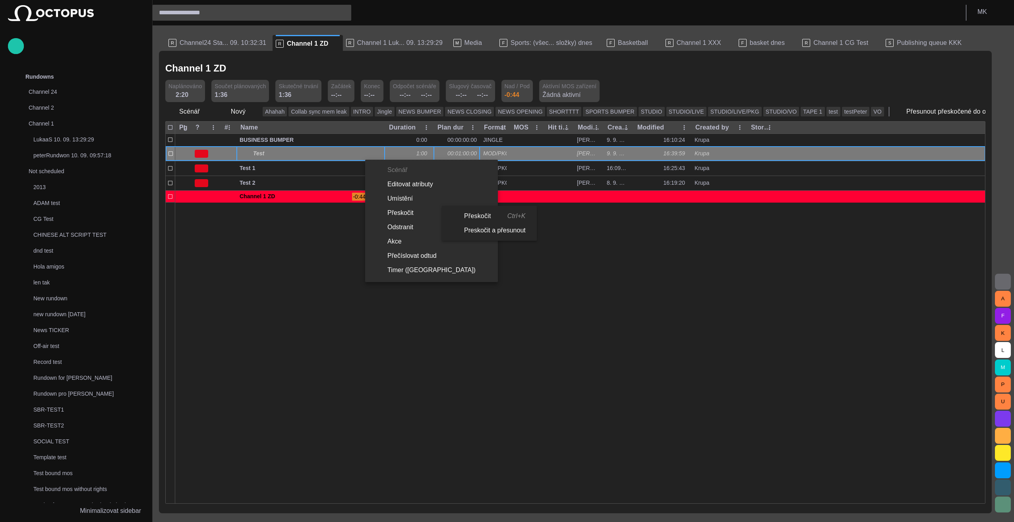
click at [403, 214] on li "Přeskočit" at bounding box center [431, 213] width 133 height 14
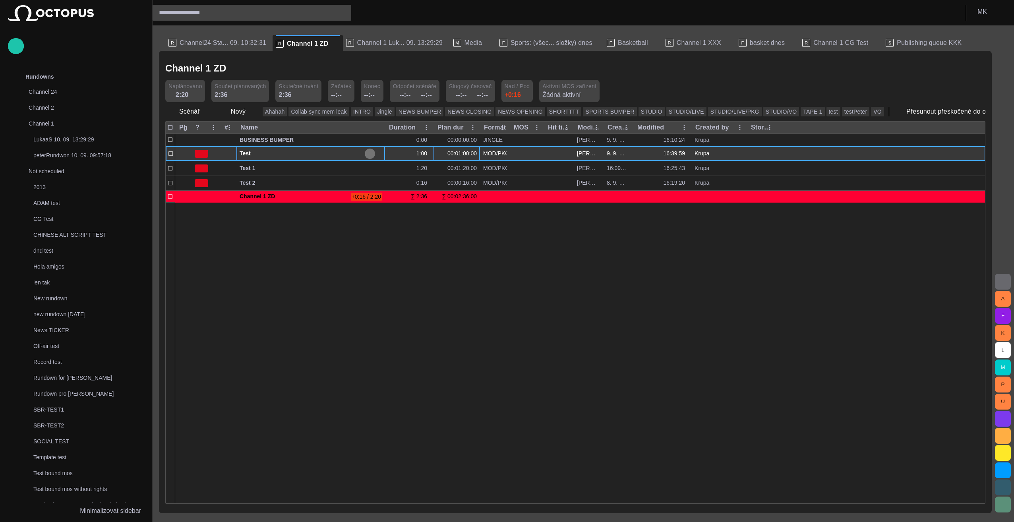
click at [368, 155] on span "button" at bounding box center [370, 154] width 6 height 6
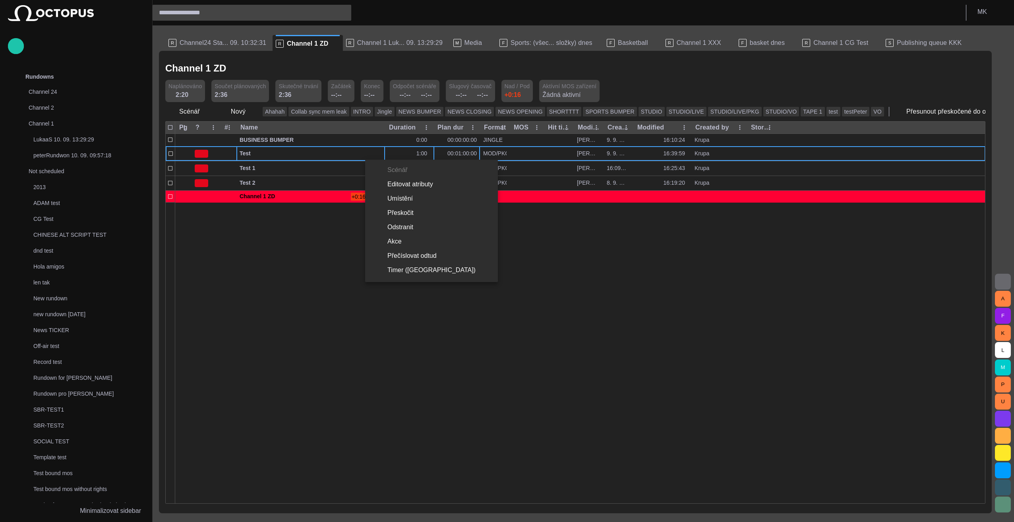
click at [406, 182] on li "Editovat atributy" at bounding box center [431, 184] width 133 height 14
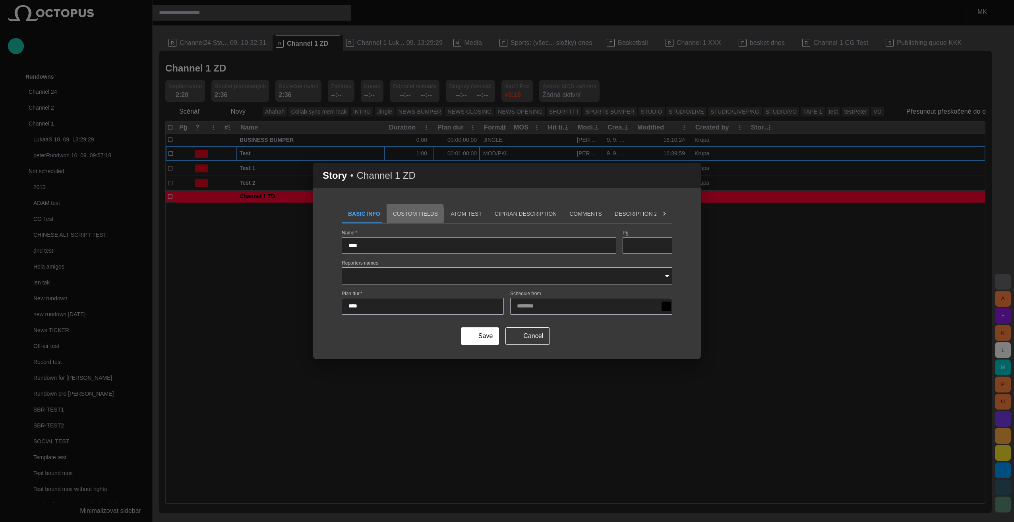
click at [410, 215] on button "Custom Fields" at bounding box center [416, 213] width 58 height 19
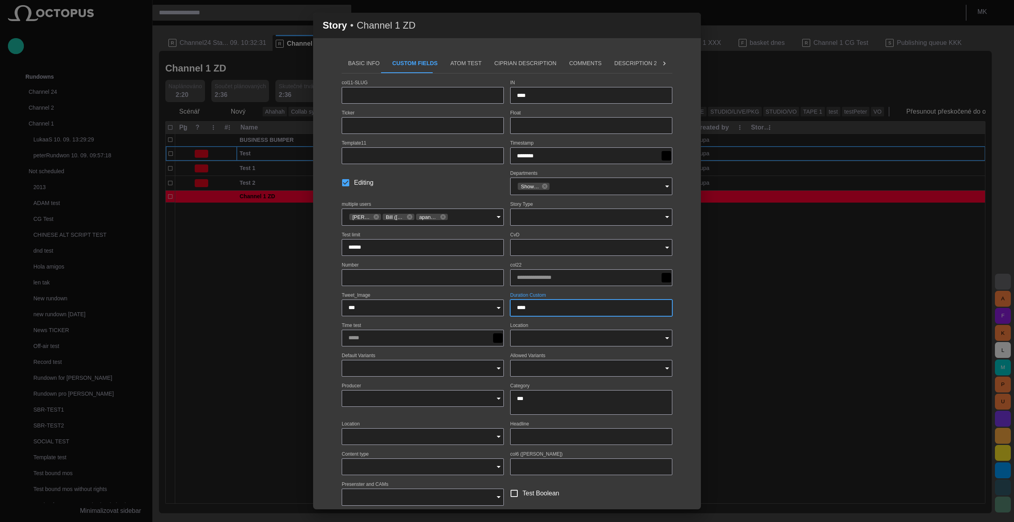
click at [528, 306] on input "****" at bounding box center [591, 308] width 149 height 8
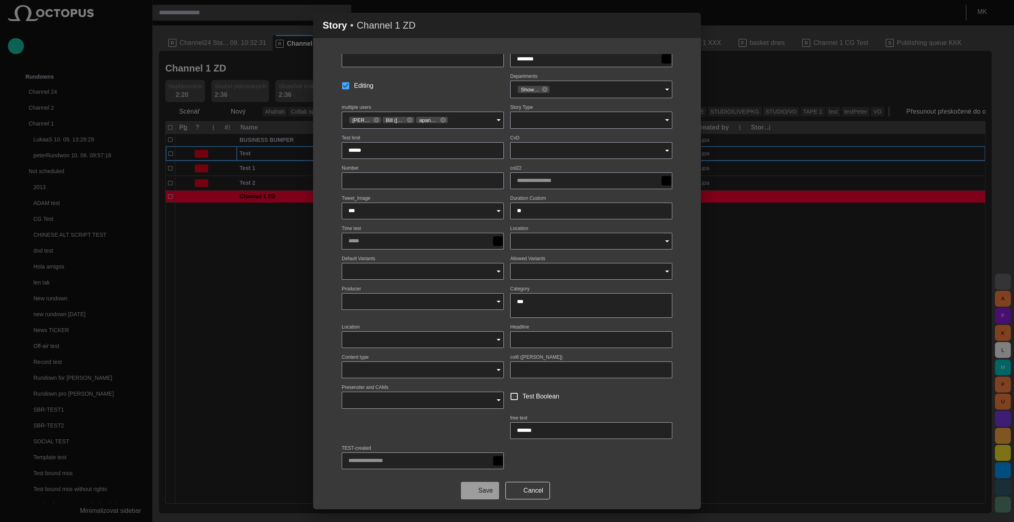
click at [483, 488] on button "Save" at bounding box center [480, 490] width 38 height 17
type input "****"
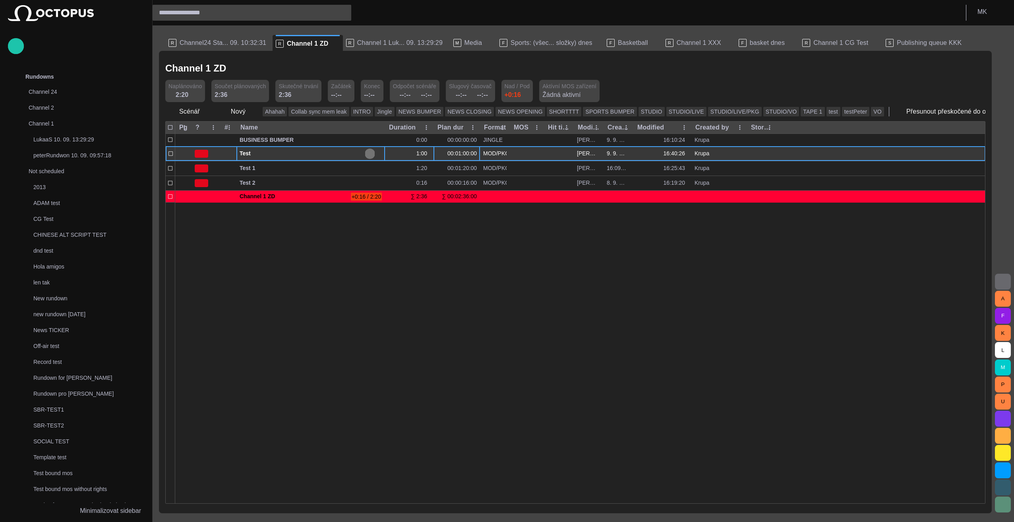
click at [372, 153] on span "button" at bounding box center [370, 154] width 6 height 6
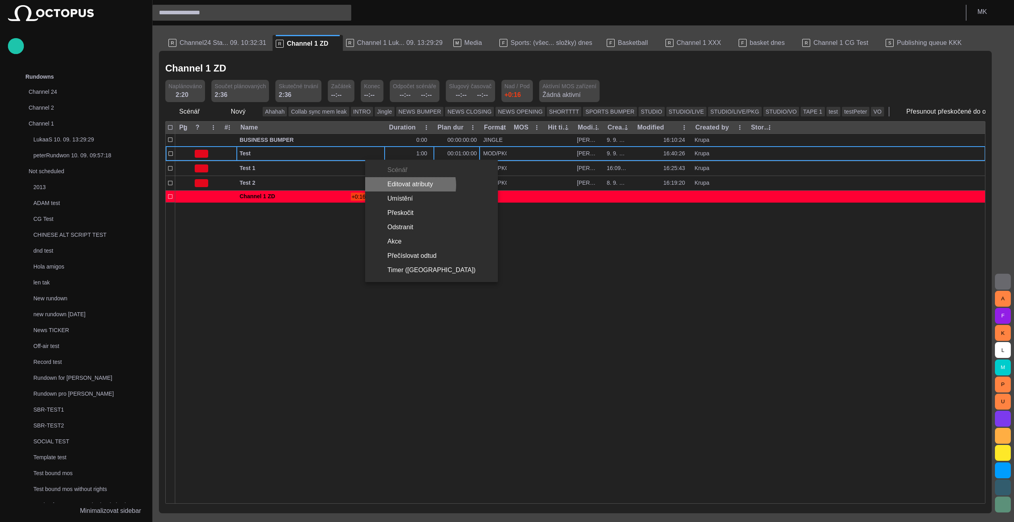
click at [410, 185] on li "Editovat atributy" at bounding box center [431, 184] width 133 height 14
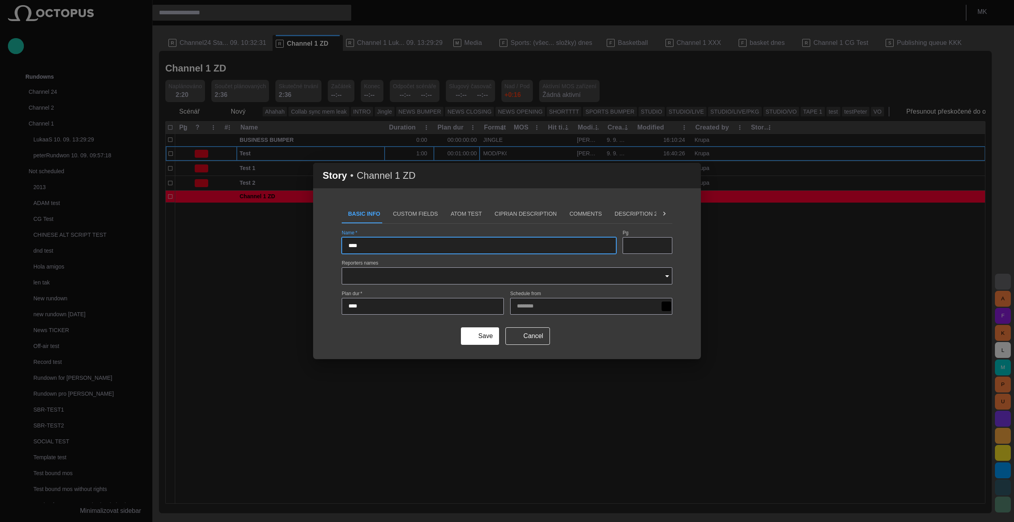
click at [408, 217] on button "Custom Fields" at bounding box center [416, 213] width 58 height 19
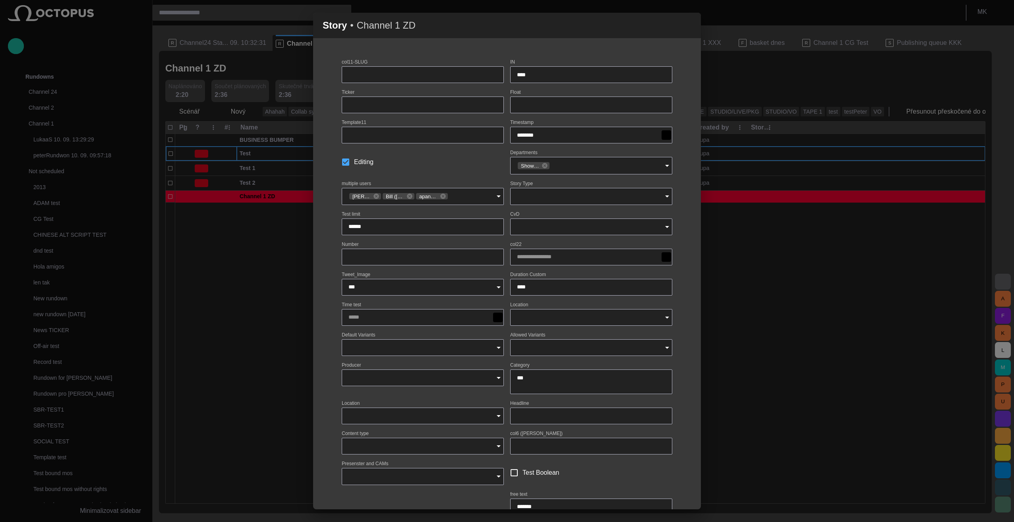
scroll to position [0, 0]
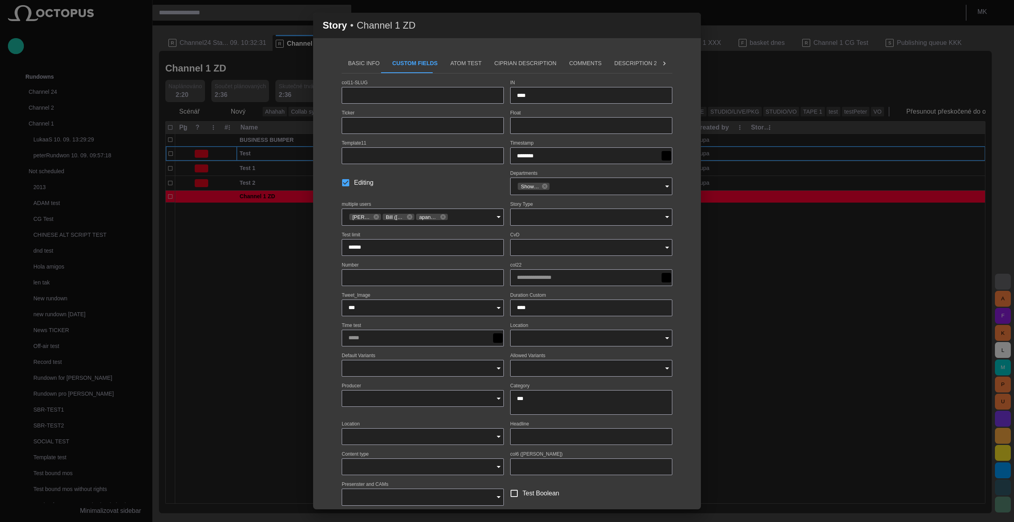
click at [689, 25] on span "button" at bounding box center [690, 26] width 10 height 10
